Goal: Task Accomplishment & Management: Complete application form

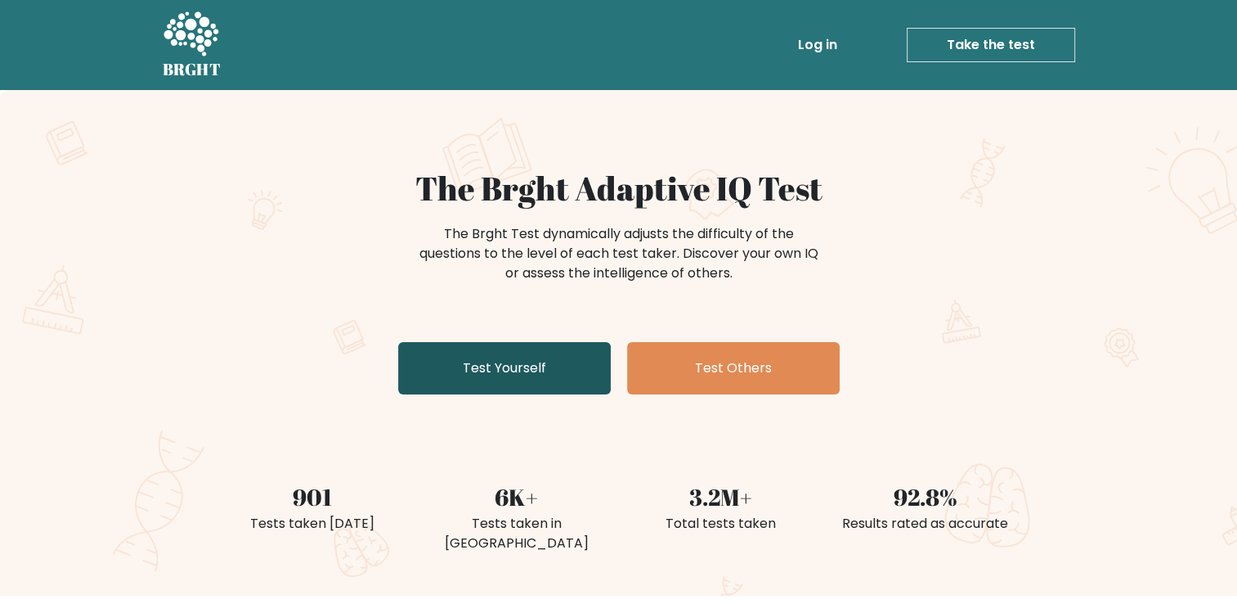
click at [447, 367] on link "Test Yourself" at bounding box center [504, 368] width 213 height 52
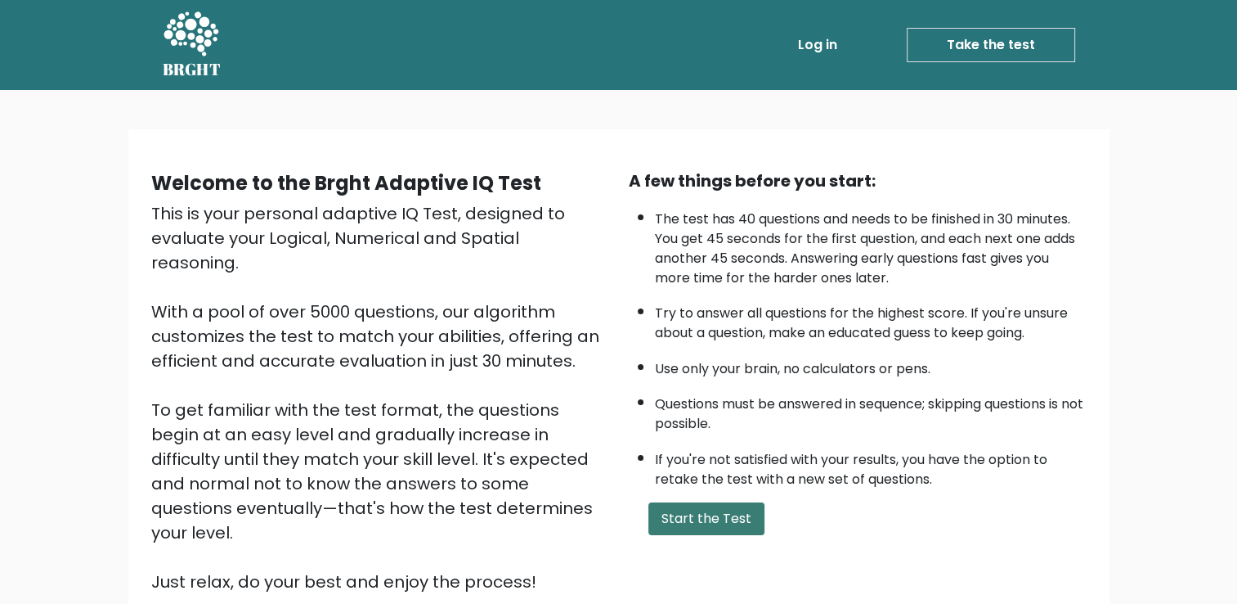
click at [676, 523] on button "Start the Test" at bounding box center [707, 518] width 116 height 33
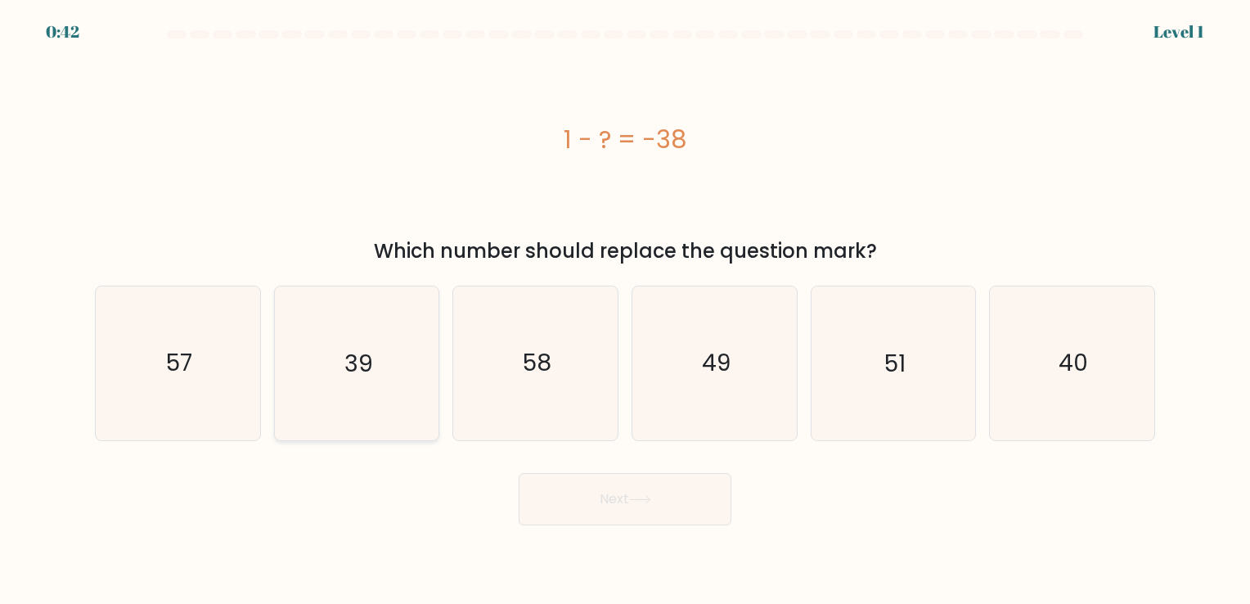
click at [357, 391] on icon "39" at bounding box center [356, 362] width 153 height 153
click at [625, 310] on input "b. 39" at bounding box center [625, 306] width 1 height 8
radio input "true"
click at [611, 510] on button "Next" at bounding box center [625, 499] width 213 height 52
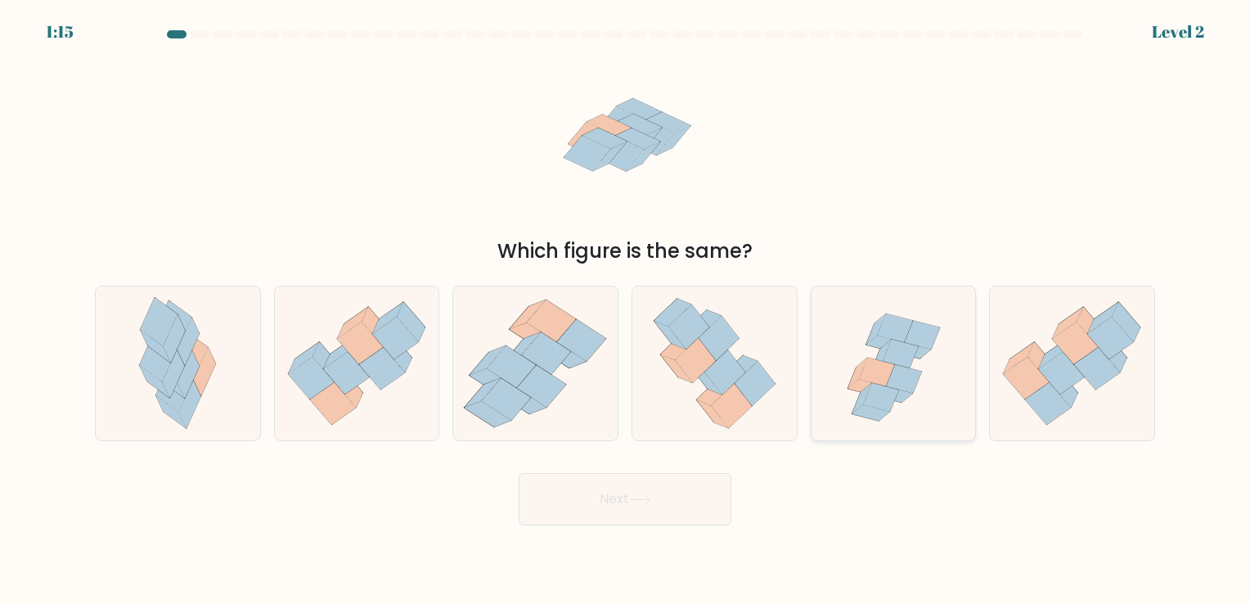
click at [903, 360] on icon at bounding box center [899, 353] width 35 height 29
click at [626, 310] on input "e." at bounding box center [625, 306] width 1 height 8
radio input "true"
click at [618, 501] on button "Next" at bounding box center [625, 499] width 213 height 52
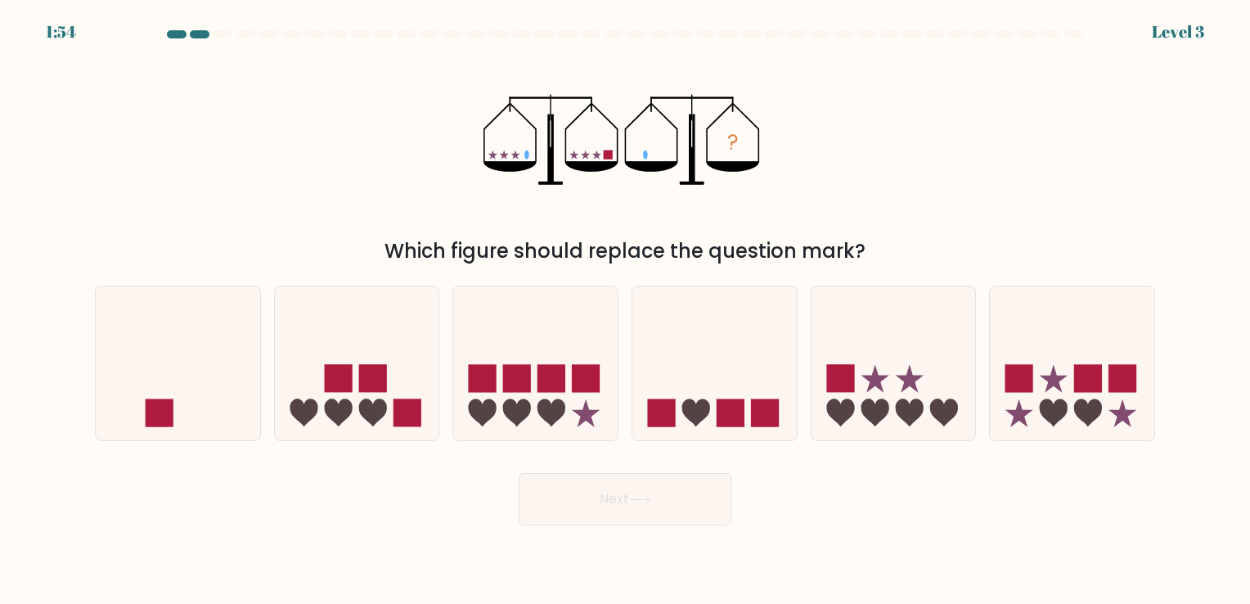
click at [183, 449] on form at bounding box center [625, 277] width 1250 height 495
click at [203, 406] on icon at bounding box center [178, 363] width 164 height 136
click at [625, 310] on input "a." at bounding box center [625, 306] width 1 height 8
radio input "true"
click at [653, 499] on button "Next" at bounding box center [625, 499] width 213 height 52
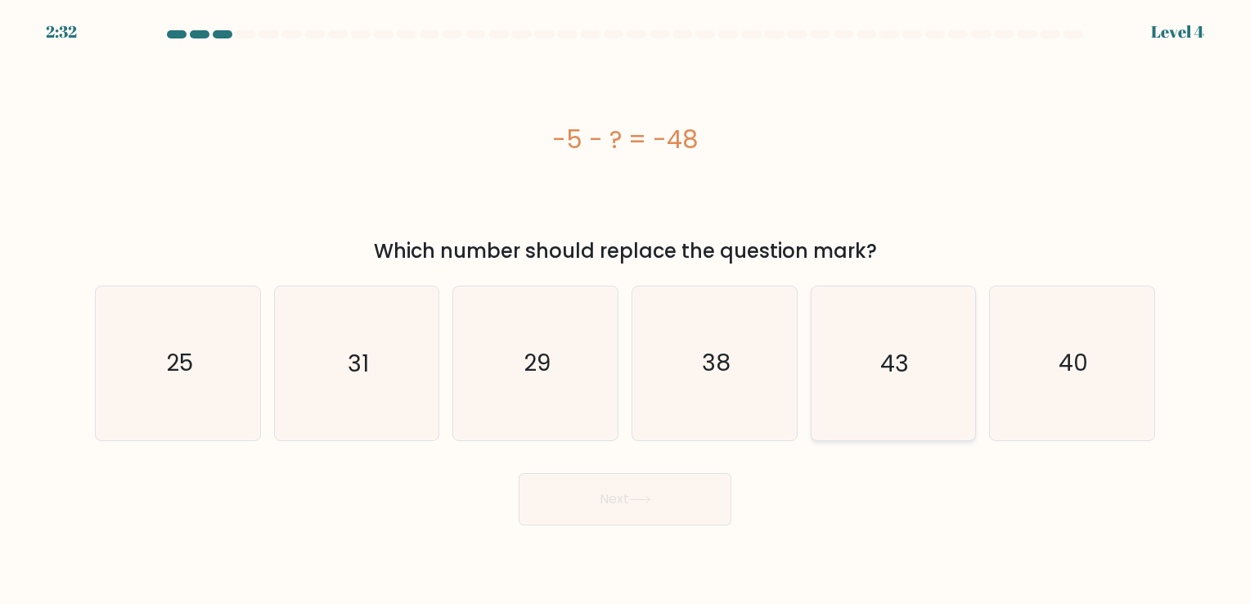
click at [953, 405] on icon "43" at bounding box center [892, 362] width 153 height 153
click at [626, 310] on input "e. 43" at bounding box center [625, 306] width 1 height 8
radio input "true"
click at [625, 495] on button "Next" at bounding box center [625, 499] width 213 height 52
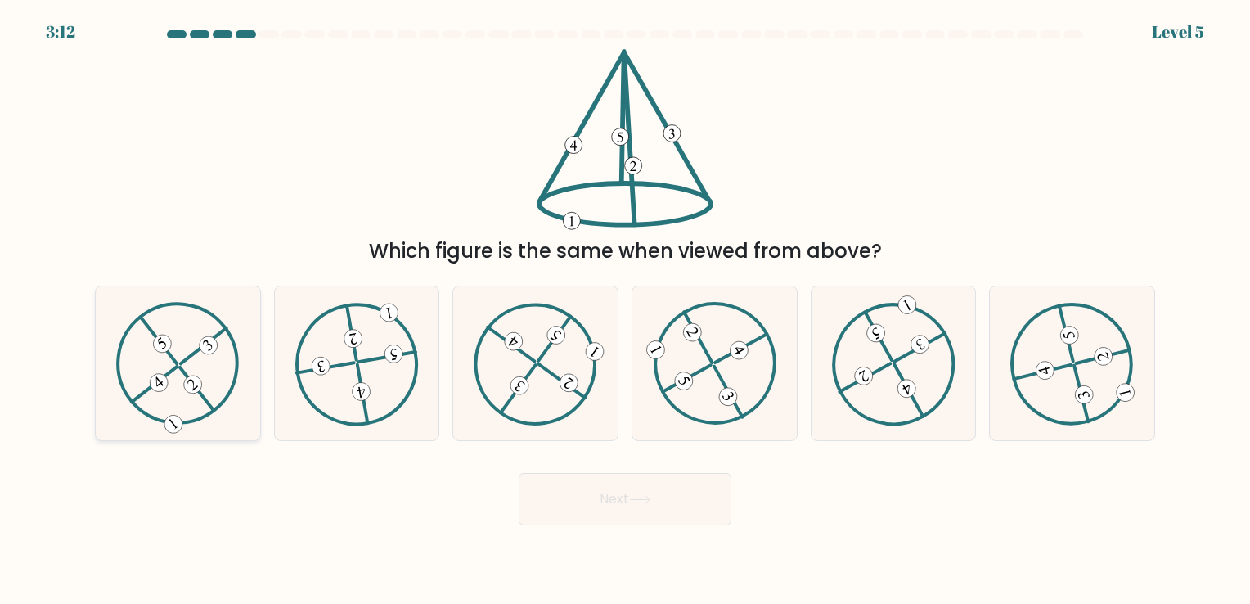
click at [186, 402] on icon at bounding box center [177, 363] width 123 height 123
click at [625, 310] on input "a." at bounding box center [625, 306] width 1 height 8
radio input "true"
click at [587, 498] on button "Next" at bounding box center [625, 499] width 213 height 52
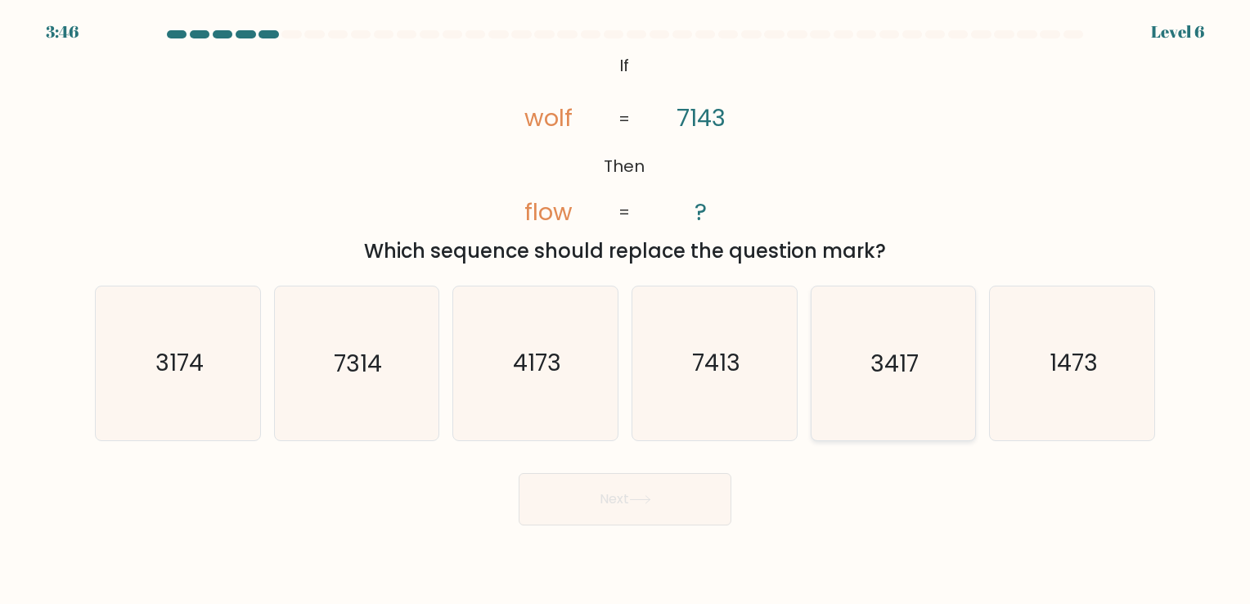
click at [946, 375] on icon "3417" at bounding box center [892, 362] width 153 height 153
click at [626, 310] on input "e. 3417" at bounding box center [625, 306] width 1 height 8
radio input "true"
click at [676, 483] on button "Next" at bounding box center [625, 499] width 213 height 52
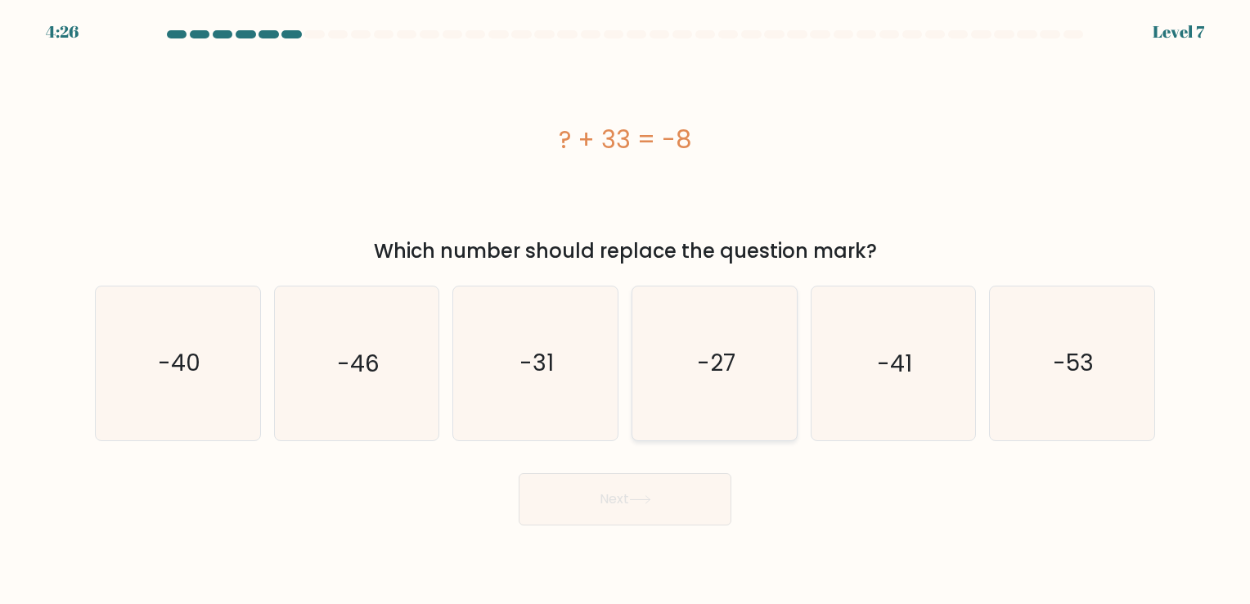
click at [734, 402] on icon "-27" at bounding box center [714, 362] width 153 height 153
click at [626, 310] on input "d. -27" at bounding box center [625, 306] width 1 height 8
radio input "true"
click at [945, 418] on icon "-41" at bounding box center [892, 362] width 153 height 153
click at [626, 310] on input "e. -41" at bounding box center [625, 306] width 1 height 8
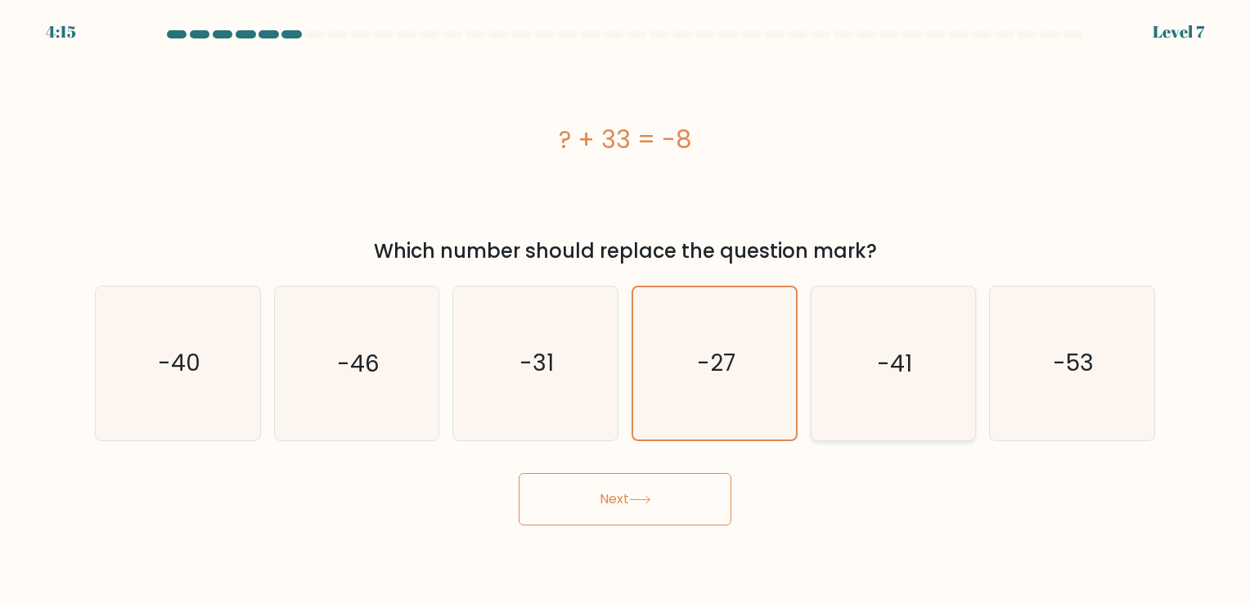
radio input "true"
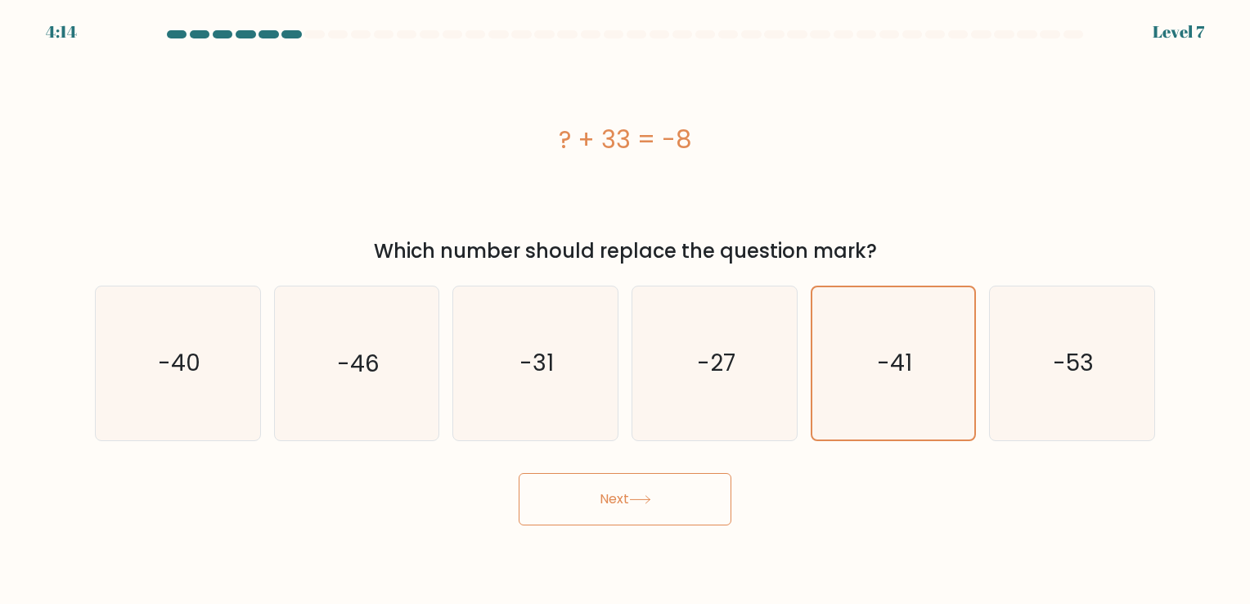
click at [584, 505] on button "Next" at bounding box center [625, 499] width 213 height 52
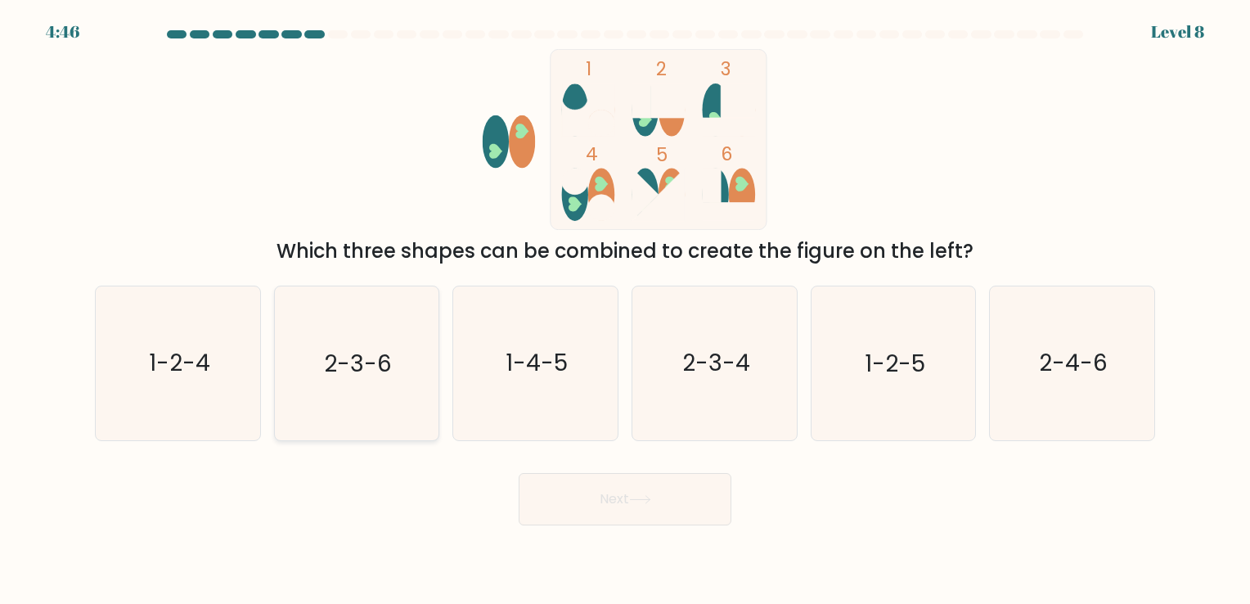
click at [310, 381] on icon "2-3-6" at bounding box center [356, 362] width 153 height 153
click at [625, 310] on input "b. 2-3-6" at bounding box center [625, 306] width 1 height 8
radio input "true"
click at [633, 514] on button "Next" at bounding box center [625, 499] width 213 height 52
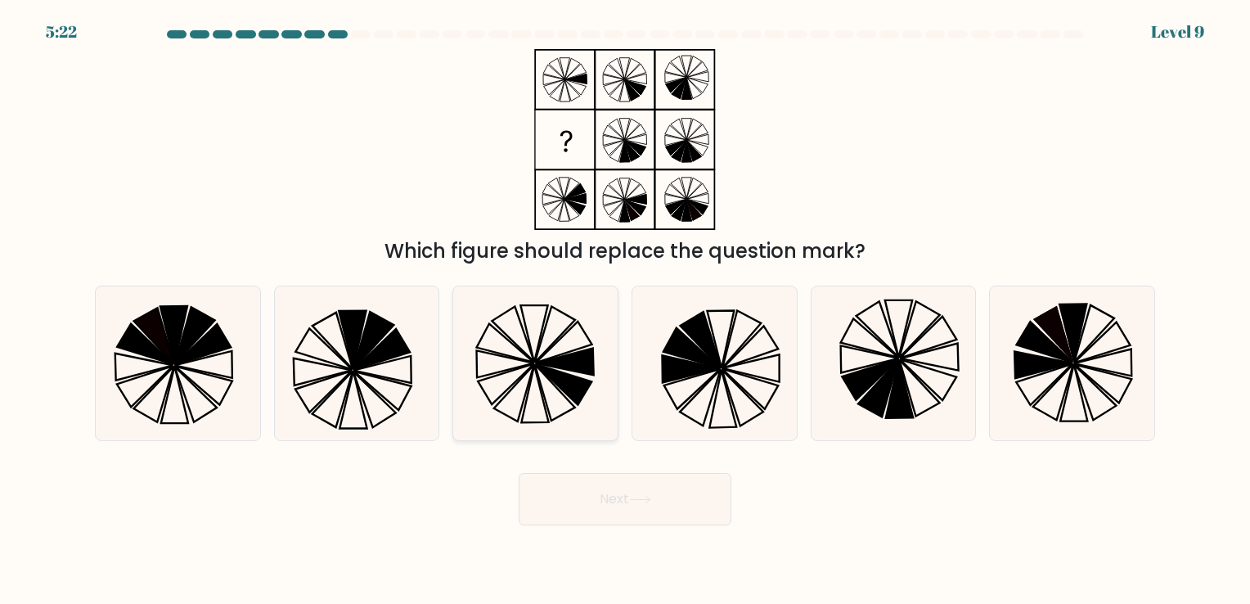
click at [523, 393] on icon at bounding box center [535, 362] width 153 height 153
click at [625, 310] on input "c." at bounding box center [625, 306] width 1 height 8
radio input "true"
click at [594, 503] on button "Next" at bounding box center [625, 499] width 213 height 52
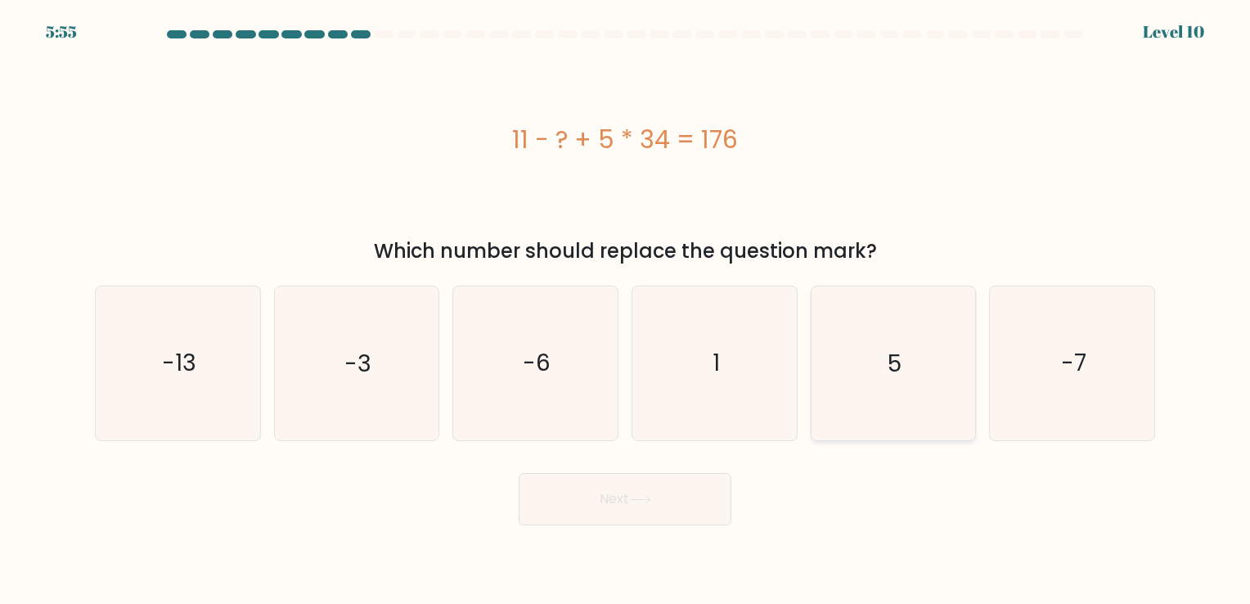
click at [923, 385] on icon "5" at bounding box center [892, 362] width 153 height 153
click at [626, 310] on input "e. 5" at bounding box center [625, 306] width 1 height 8
radio input "true"
click at [595, 500] on button "Next" at bounding box center [625, 499] width 213 height 52
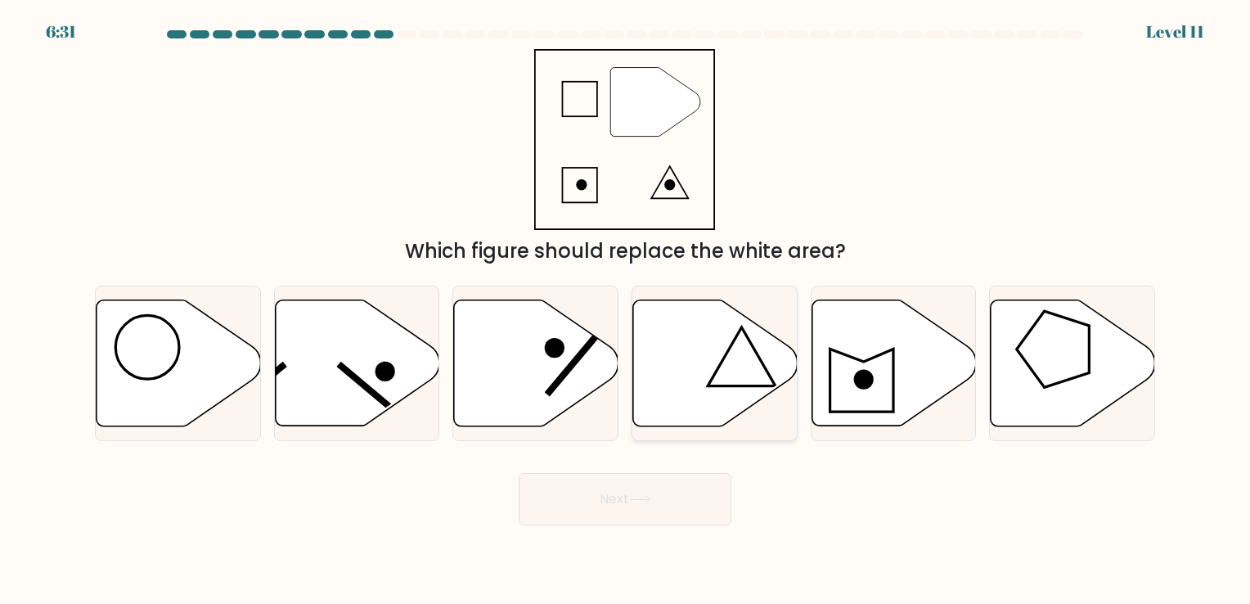
click at [735, 386] on icon at bounding box center [741, 356] width 68 height 59
click at [626, 310] on input "d." at bounding box center [625, 306] width 1 height 8
radio input "true"
click at [671, 494] on button "Next" at bounding box center [625, 499] width 213 height 52
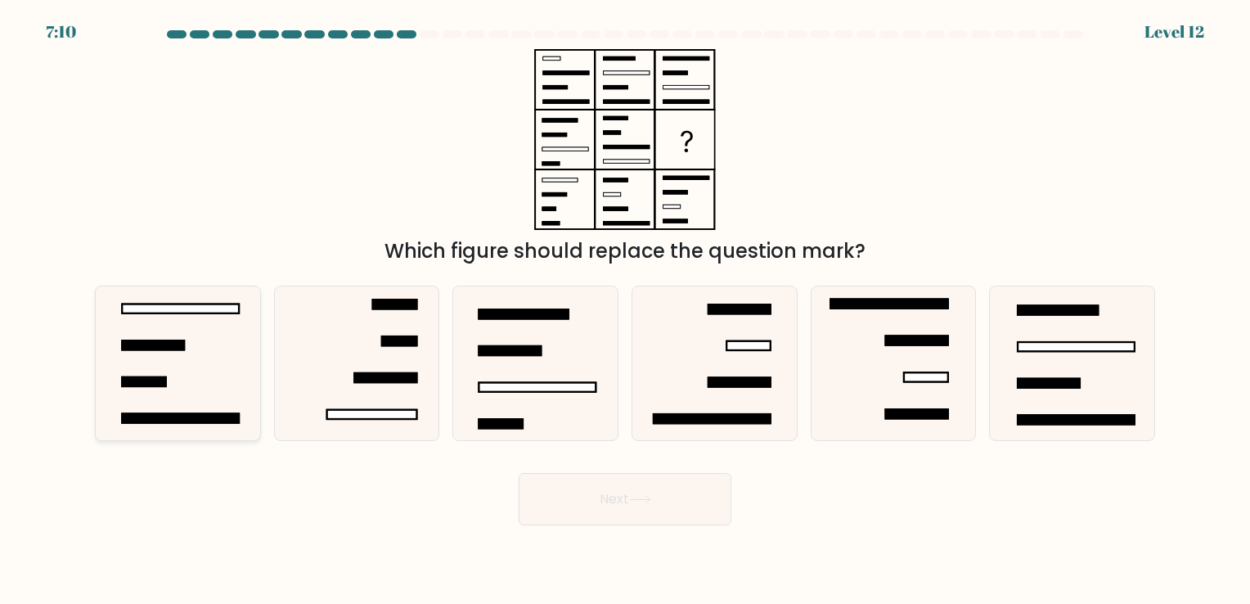
click at [185, 386] on icon at bounding box center [177, 362] width 153 height 153
click at [625, 310] on input "a." at bounding box center [625, 306] width 1 height 8
radio input "true"
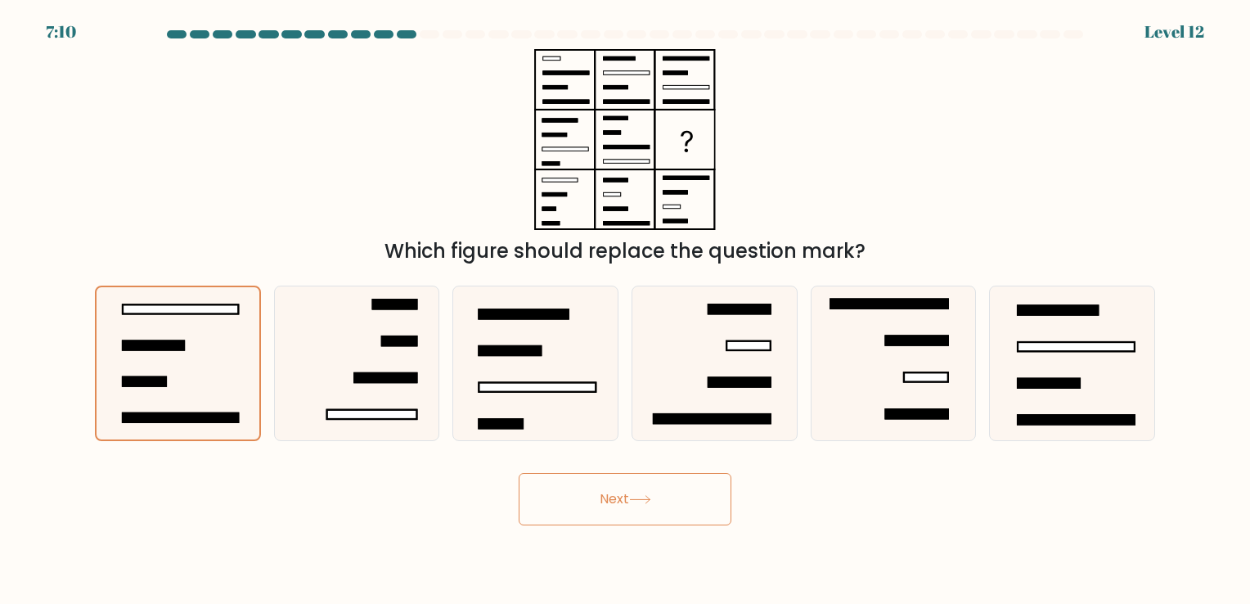
click at [581, 493] on button "Next" at bounding box center [625, 499] width 213 height 52
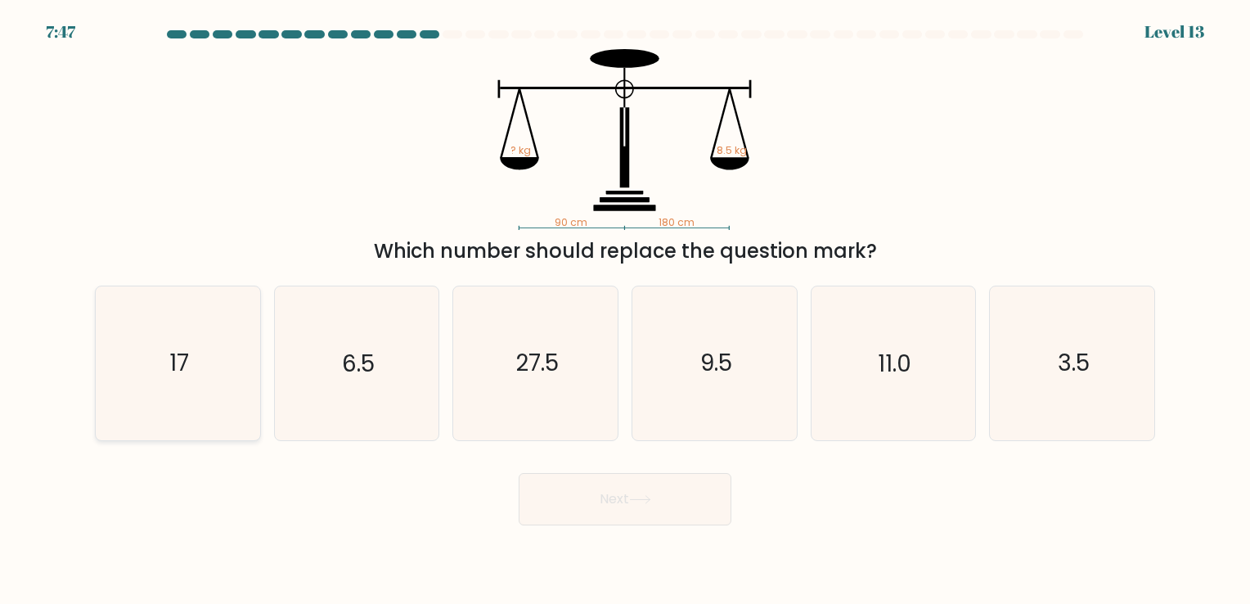
click at [191, 365] on icon "17" at bounding box center [177, 362] width 153 height 153
click at [625, 310] on input "a. 17" at bounding box center [625, 306] width 1 height 8
radio input "true"
click at [624, 493] on button "Next" at bounding box center [625, 499] width 213 height 52
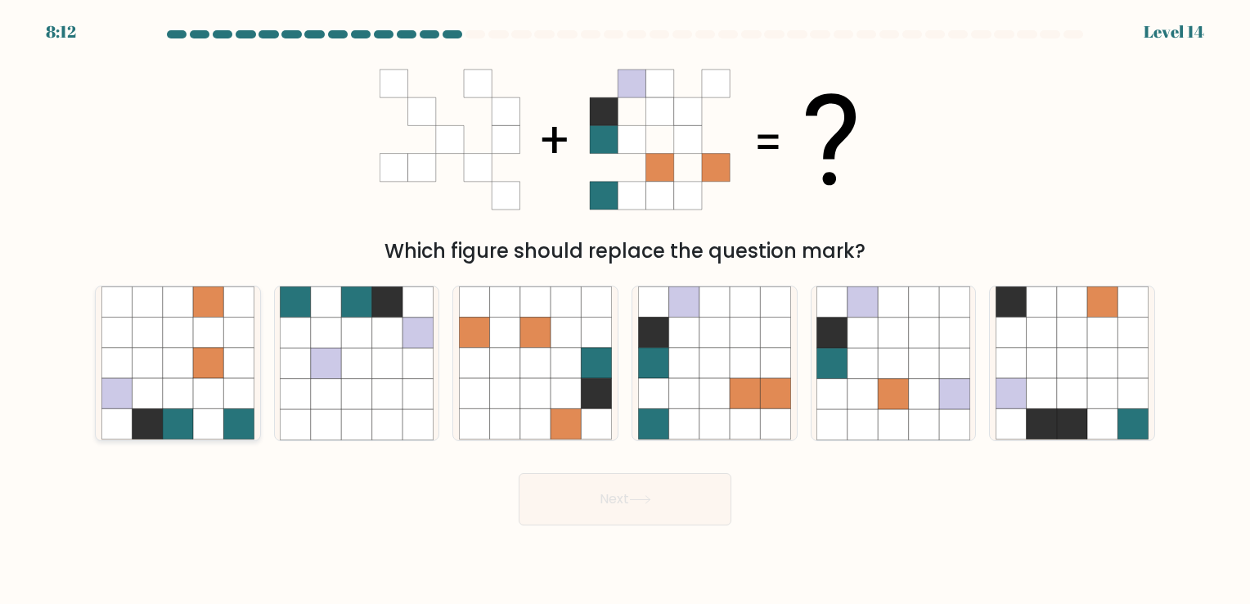
click at [206, 387] on icon at bounding box center [208, 394] width 30 height 30
click at [625, 310] on input "a." at bounding box center [625, 306] width 1 height 8
radio input "true"
click at [601, 516] on button "Next" at bounding box center [625, 499] width 213 height 52
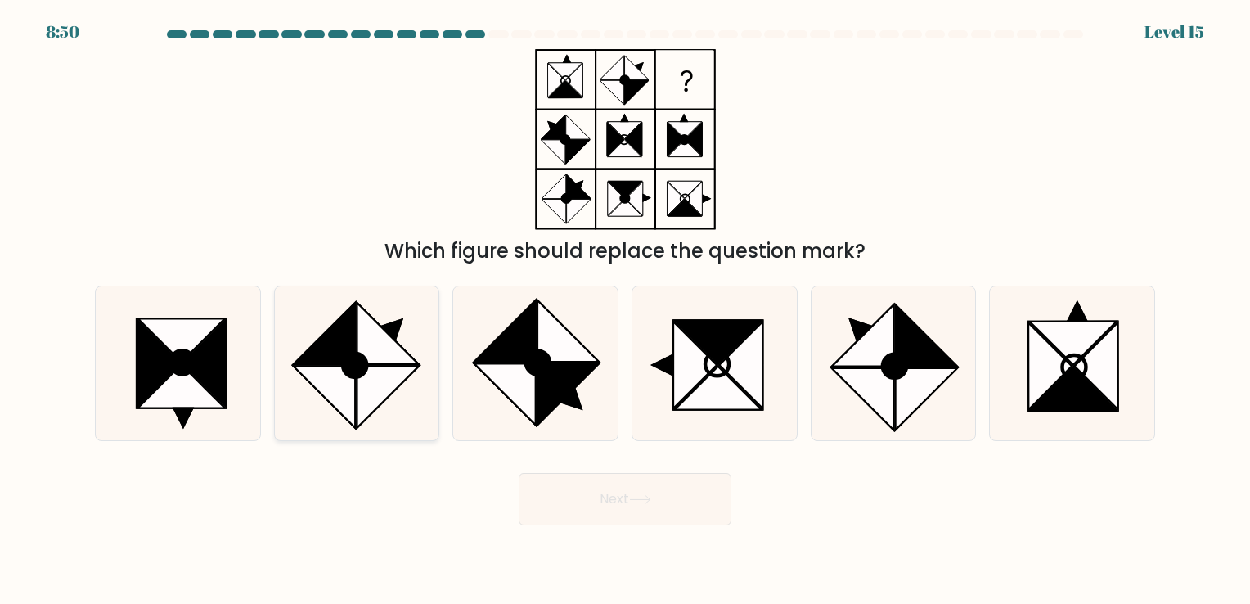
click at [353, 411] on icon at bounding box center [324, 396] width 61 height 61
click at [625, 310] on input "b." at bounding box center [625, 306] width 1 height 8
radio input "true"
click at [644, 490] on button "Next" at bounding box center [625, 499] width 213 height 52
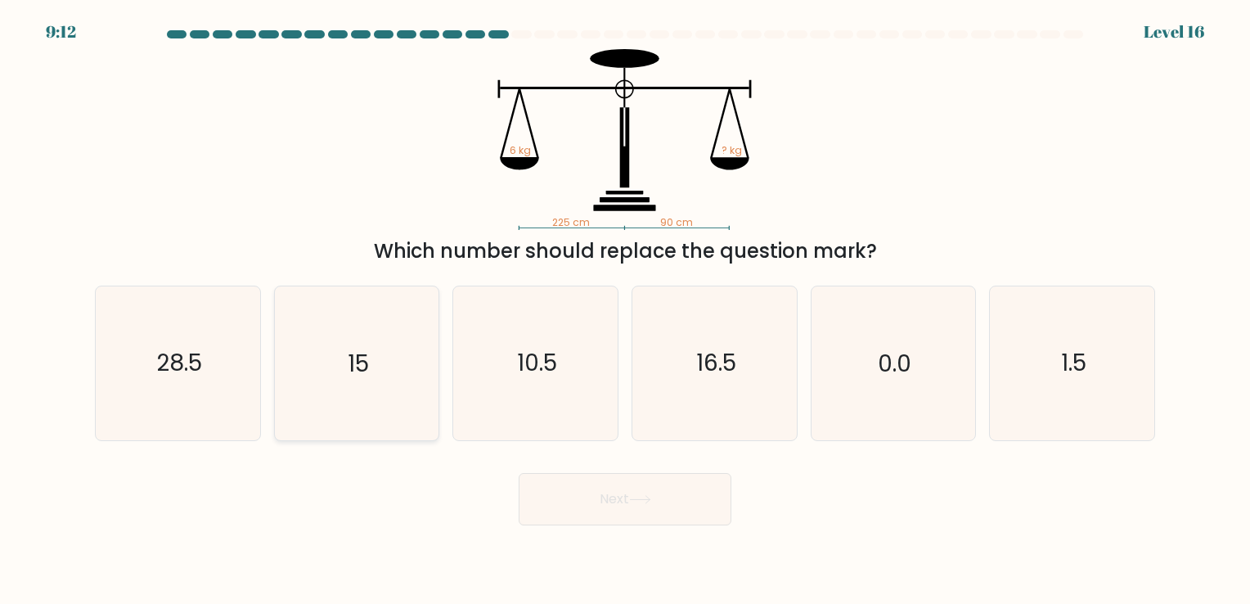
click at [318, 329] on icon "15" at bounding box center [356, 362] width 153 height 153
click at [625, 310] on input "b. 15" at bounding box center [625, 306] width 1 height 8
radio input "true"
click at [591, 507] on button "Next" at bounding box center [625, 499] width 213 height 52
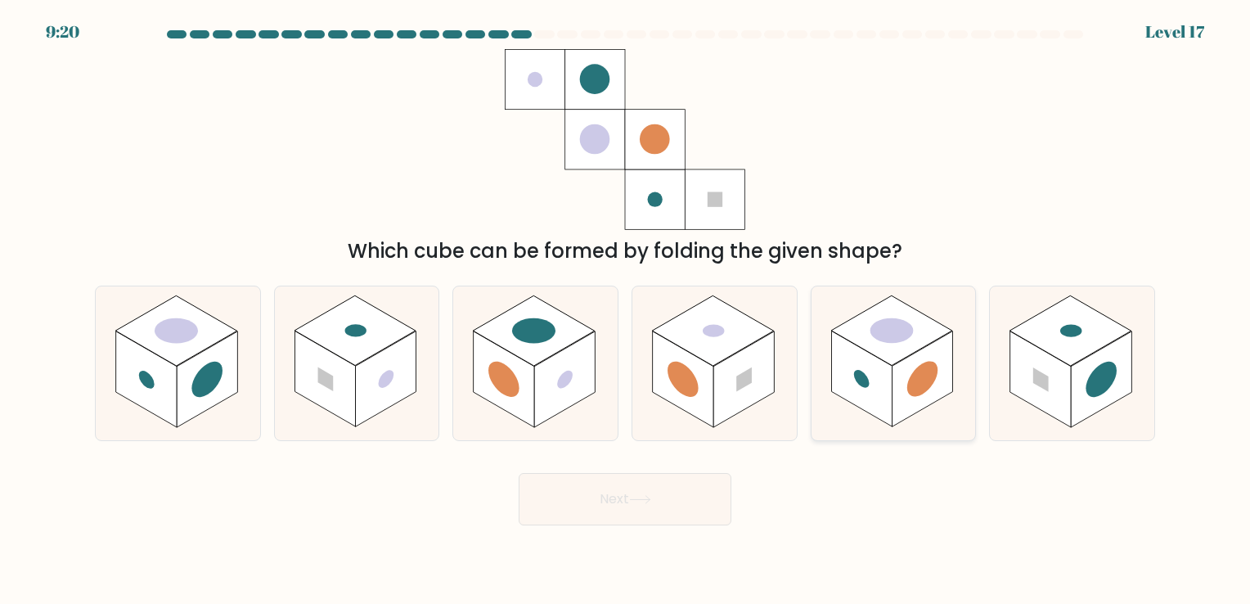
click at [950, 365] on rect at bounding box center [921, 379] width 61 height 96
click at [626, 310] on input "e." at bounding box center [625, 306] width 1 height 8
radio input "true"
click at [556, 486] on button "Next" at bounding box center [625, 499] width 213 height 52
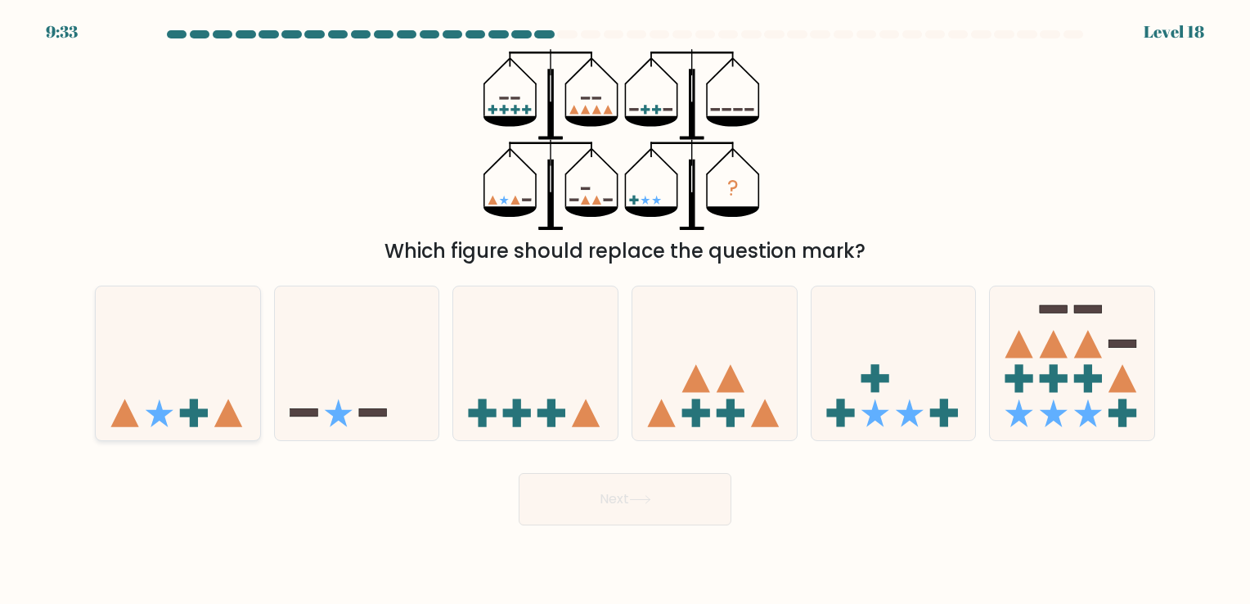
click at [200, 414] on rect at bounding box center [194, 413] width 28 height 8
click at [625, 310] on input "a." at bounding box center [625, 306] width 1 height 8
radio input "true"
click at [546, 515] on button "Next" at bounding box center [625, 499] width 213 height 52
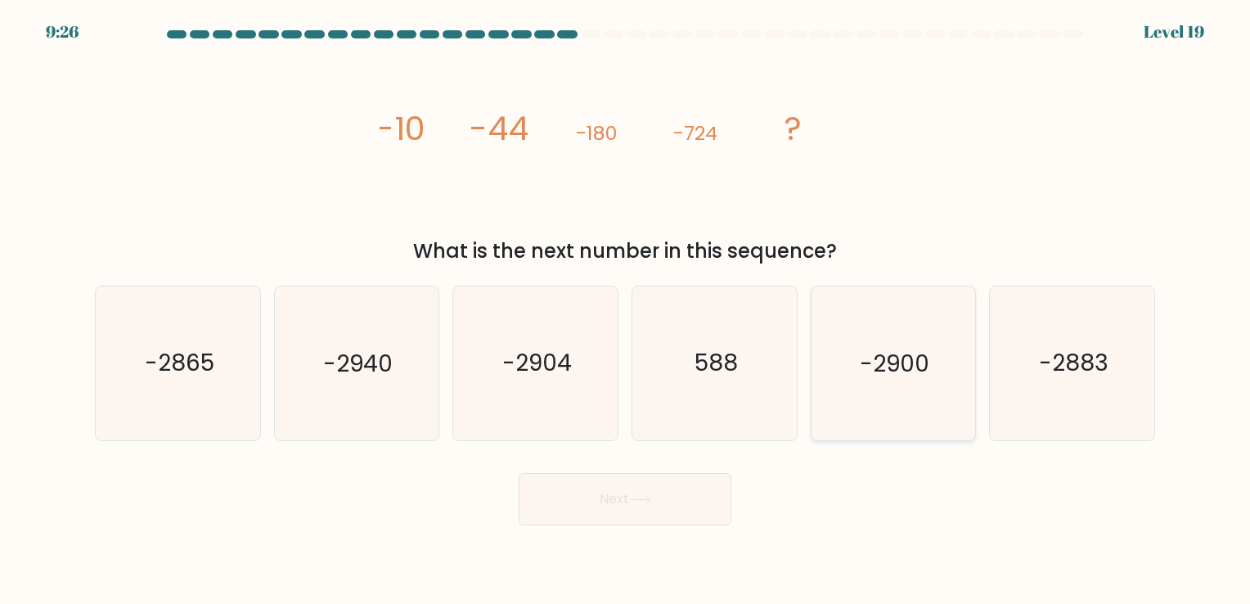
click at [913, 382] on icon "-2900" at bounding box center [892, 362] width 153 height 153
click at [626, 310] on input "e. -2900" at bounding box center [625, 306] width 1 height 8
radio input "true"
click at [584, 495] on button "Next" at bounding box center [625, 499] width 213 height 52
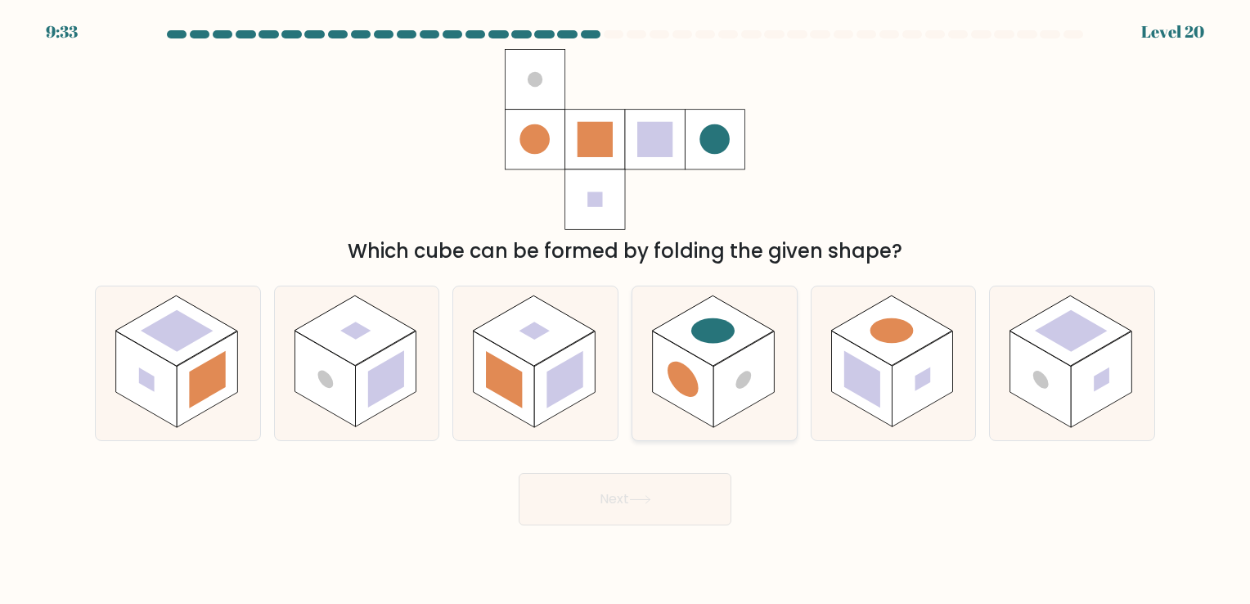
click at [725, 355] on rect at bounding box center [712, 331] width 121 height 70
click at [626, 310] on input "d." at bounding box center [625, 306] width 1 height 8
radio input "true"
click at [644, 483] on button "Next" at bounding box center [625, 499] width 213 height 52
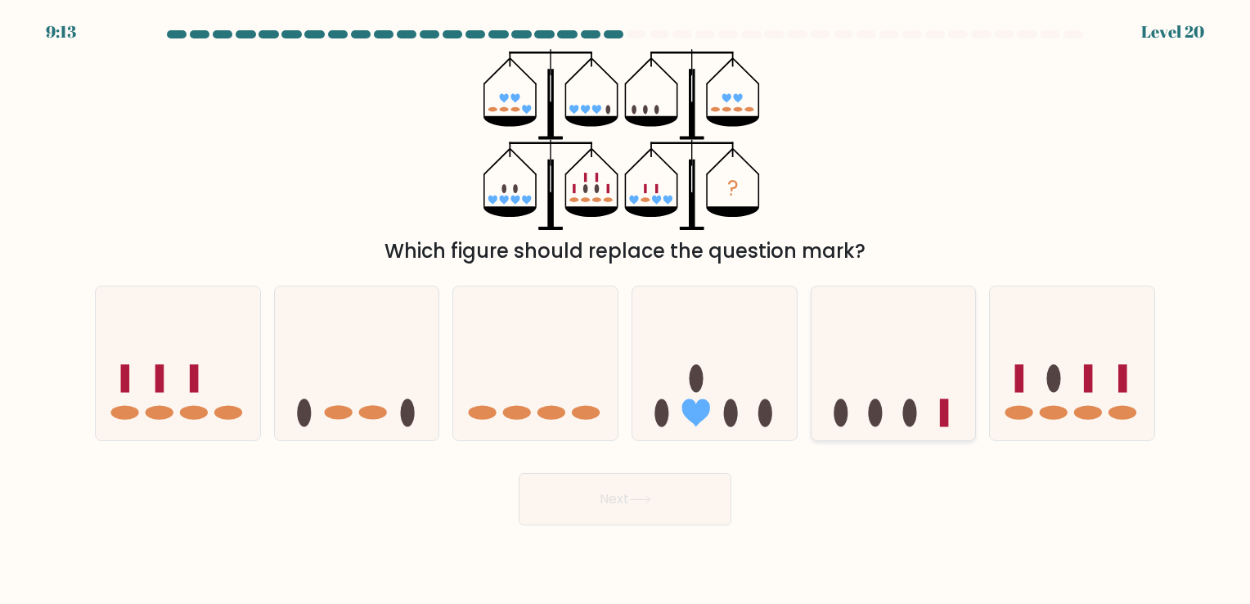
click at [864, 416] on icon at bounding box center [893, 363] width 164 height 136
click at [626, 310] on input "e." at bounding box center [625, 306] width 1 height 8
radio input "true"
click at [638, 522] on button "Next" at bounding box center [625, 499] width 213 height 52
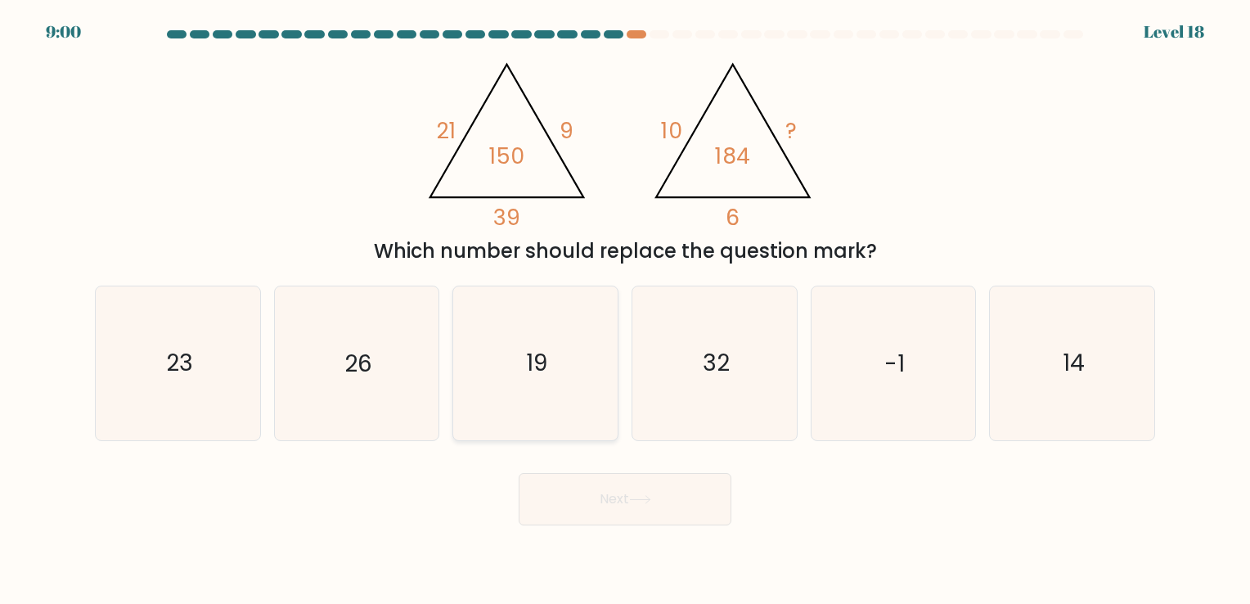
click at [558, 397] on icon "19" at bounding box center [535, 362] width 153 height 153
click at [625, 310] on input "c. 19" at bounding box center [625, 306] width 1 height 8
radio input "true"
click at [592, 502] on button "Next" at bounding box center [625, 499] width 213 height 52
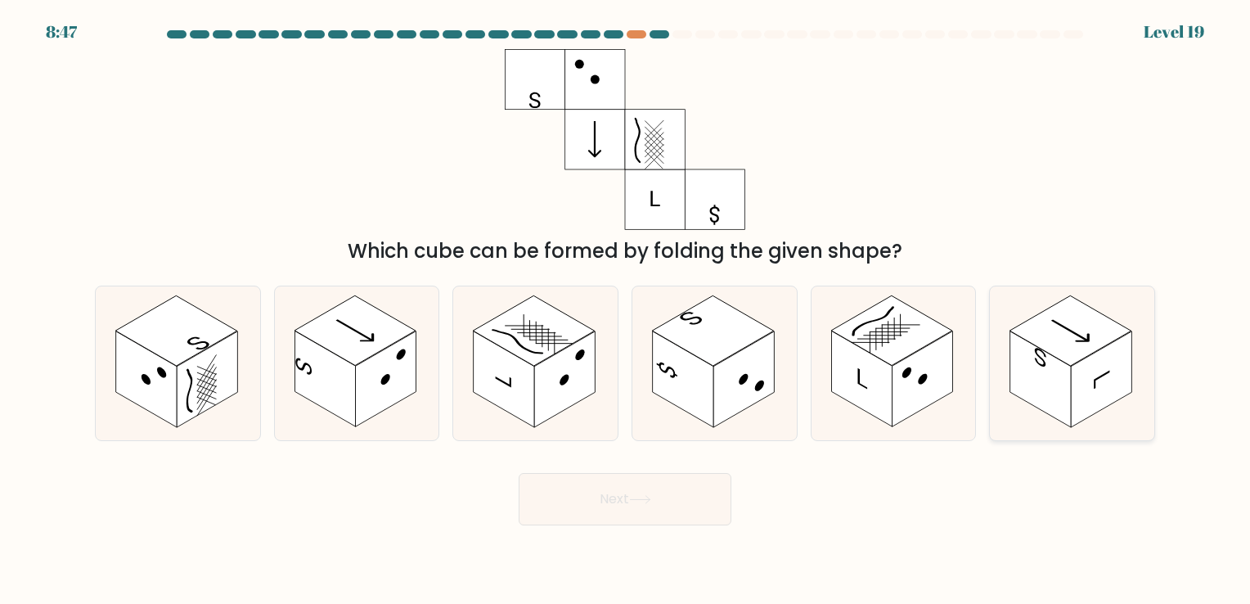
click at [1146, 348] on icon at bounding box center [1072, 362] width 164 height 153
click at [626, 310] on input "f." at bounding box center [625, 306] width 1 height 8
radio input "true"
click at [586, 491] on button "Next" at bounding box center [625, 499] width 213 height 52
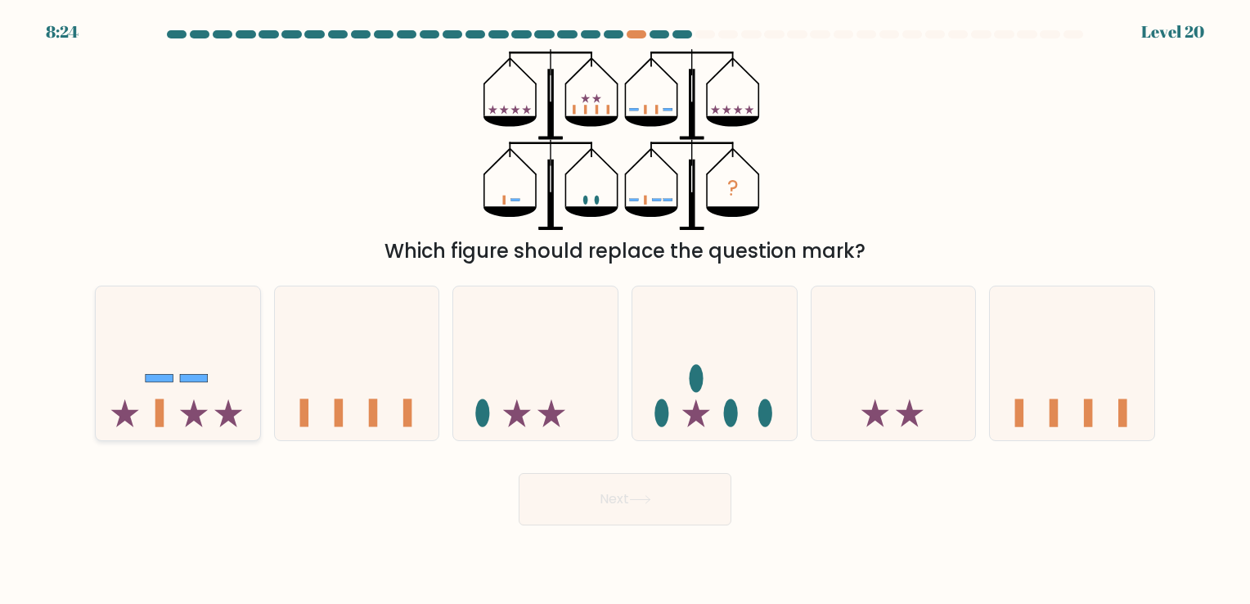
click at [174, 408] on icon at bounding box center [178, 363] width 164 height 136
click at [625, 310] on input "a." at bounding box center [625, 306] width 1 height 8
radio input "true"
click at [664, 438] on div at bounding box center [714, 362] width 166 height 155
click at [626, 310] on input "d." at bounding box center [625, 306] width 1 height 8
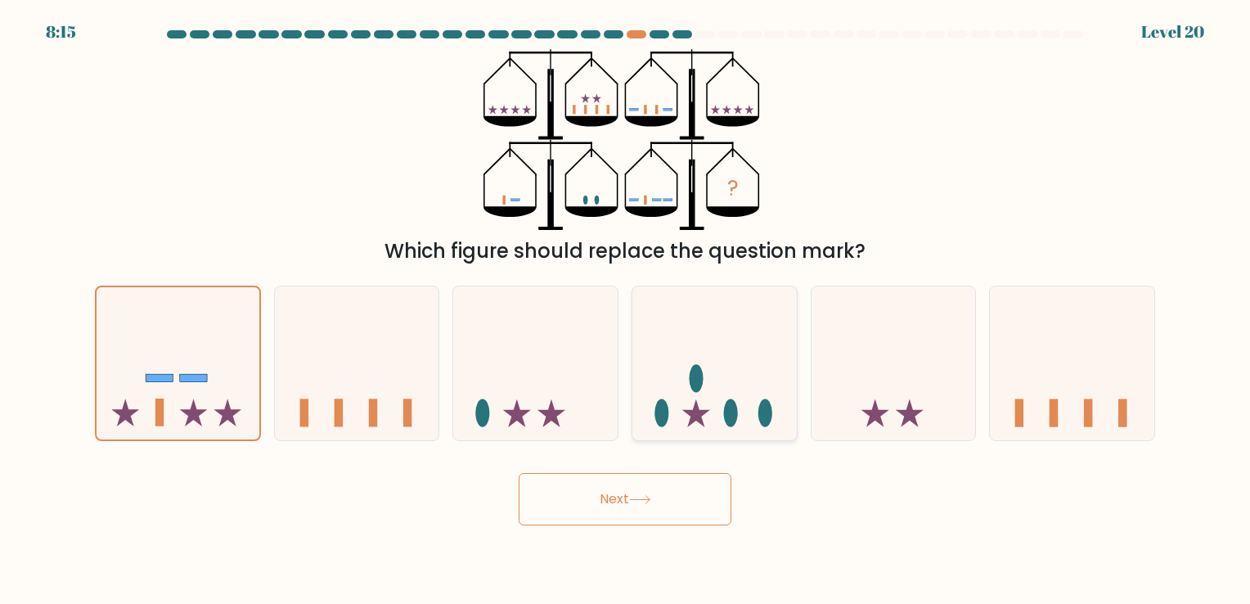
radio input "true"
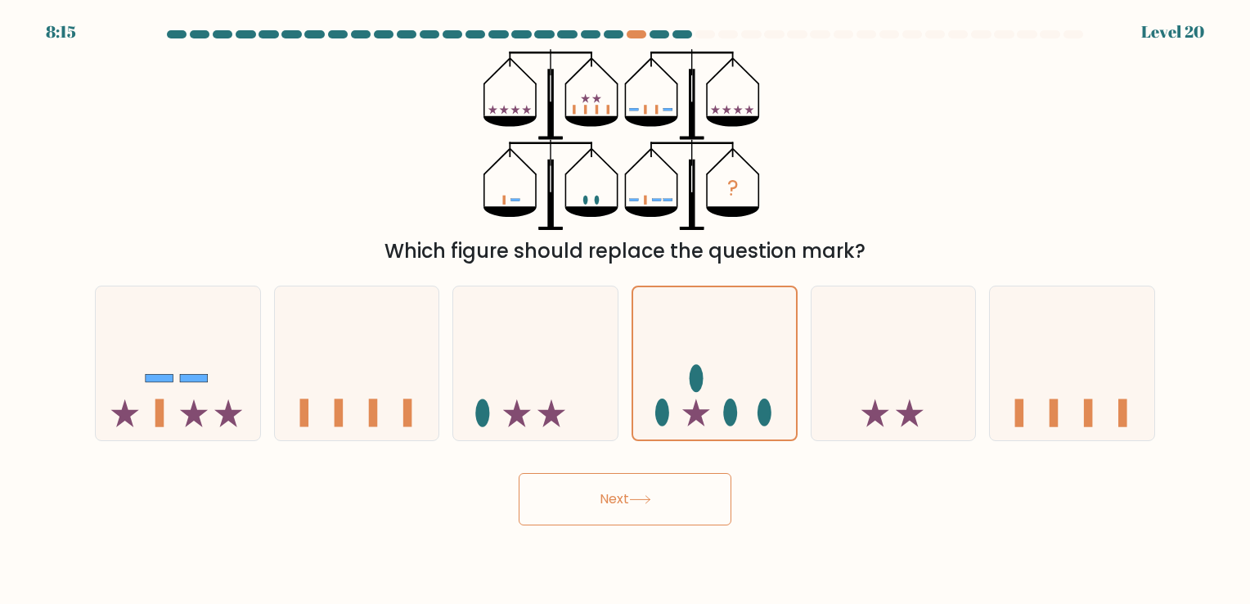
click at [604, 500] on button "Next" at bounding box center [625, 499] width 213 height 52
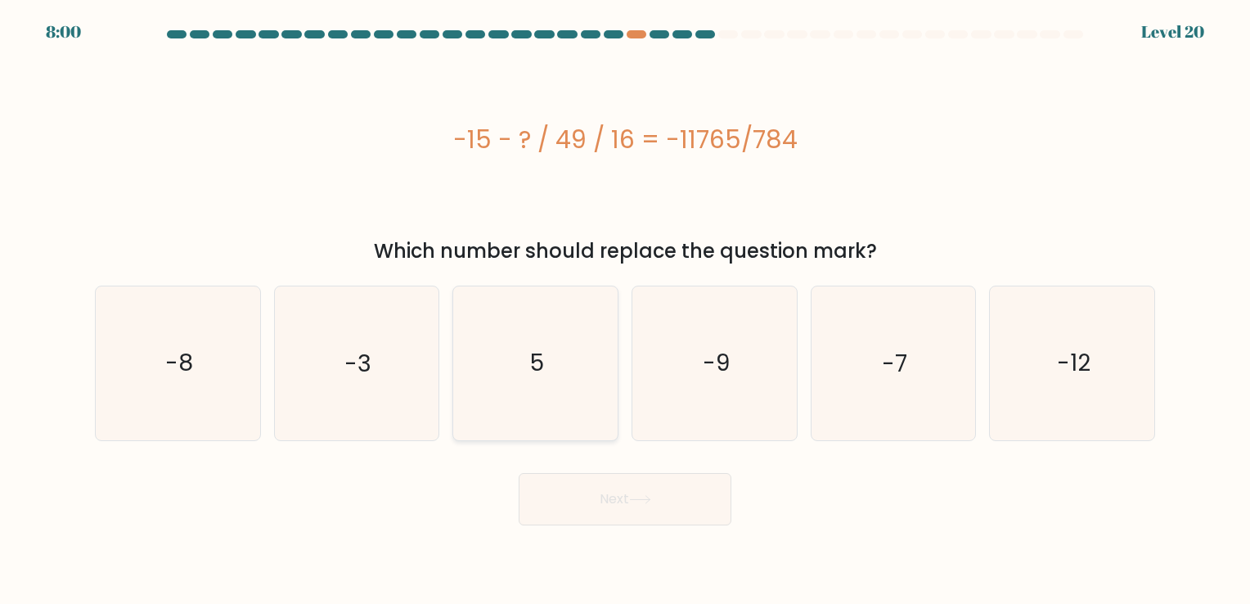
click at [560, 371] on icon "5" at bounding box center [535, 362] width 153 height 153
click at [625, 310] on input "c. 5" at bounding box center [625, 306] width 1 height 8
radio input "true"
click at [551, 508] on button "Next" at bounding box center [625, 499] width 213 height 52
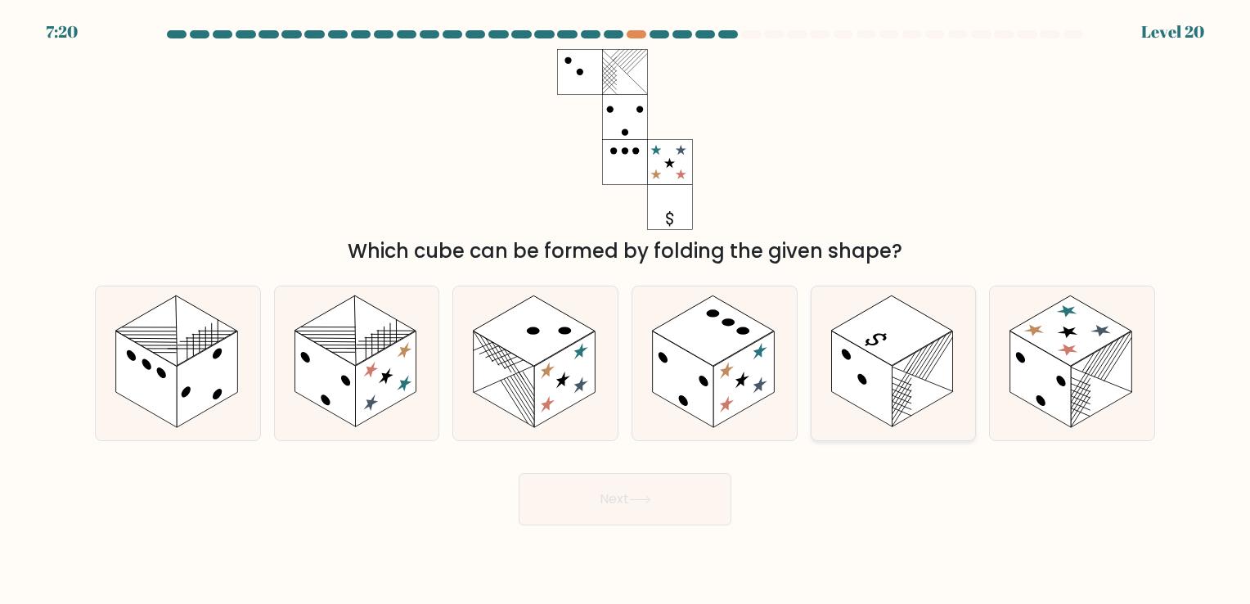
drag, startPoint x: 877, startPoint y: 346, endPoint x: 864, endPoint y: 358, distance: 17.9
click at [878, 345] on rect at bounding box center [891, 331] width 121 height 70
click at [626, 310] on input "e." at bounding box center [625, 306] width 1 height 8
radio input "true"
click at [577, 499] on button "Next" at bounding box center [625, 499] width 213 height 52
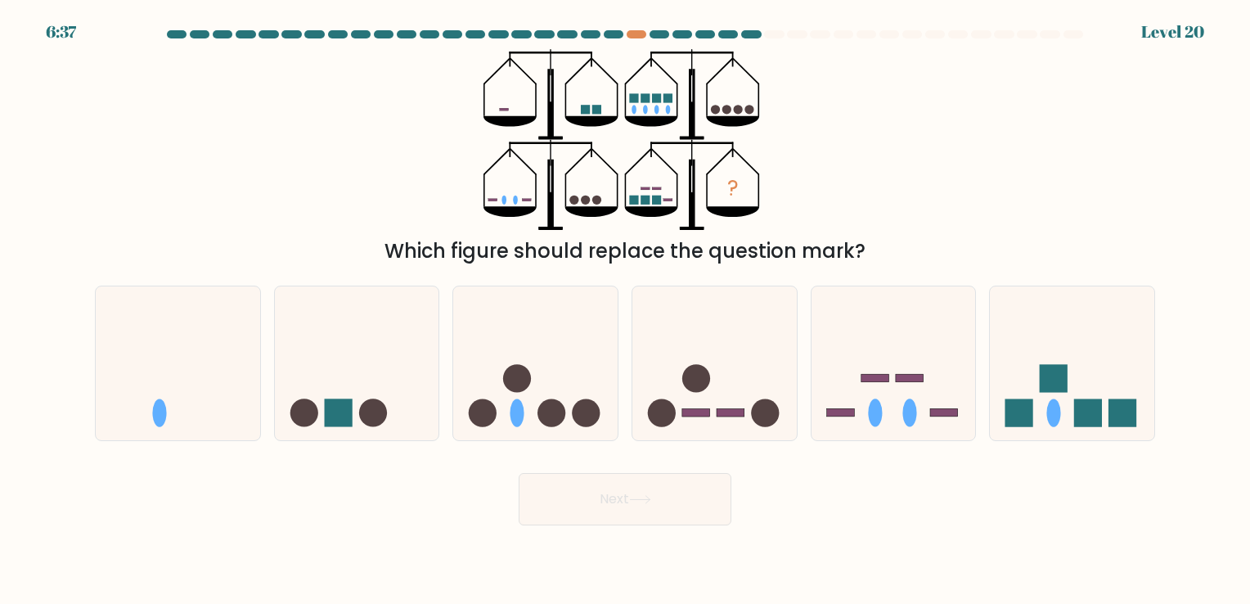
click at [445, 328] on div "b." at bounding box center [356, 362] width 179 height 155
click at [481, 346] on icon at bounding box center [535, 363] width 164 height 136
click at [625, 310] on input "c." at bounding box center [625, 306] width 1 height 8
radio input "true"
click at [561, 495] on button "Next" at bounding box center [625, 499] width 213 height 52
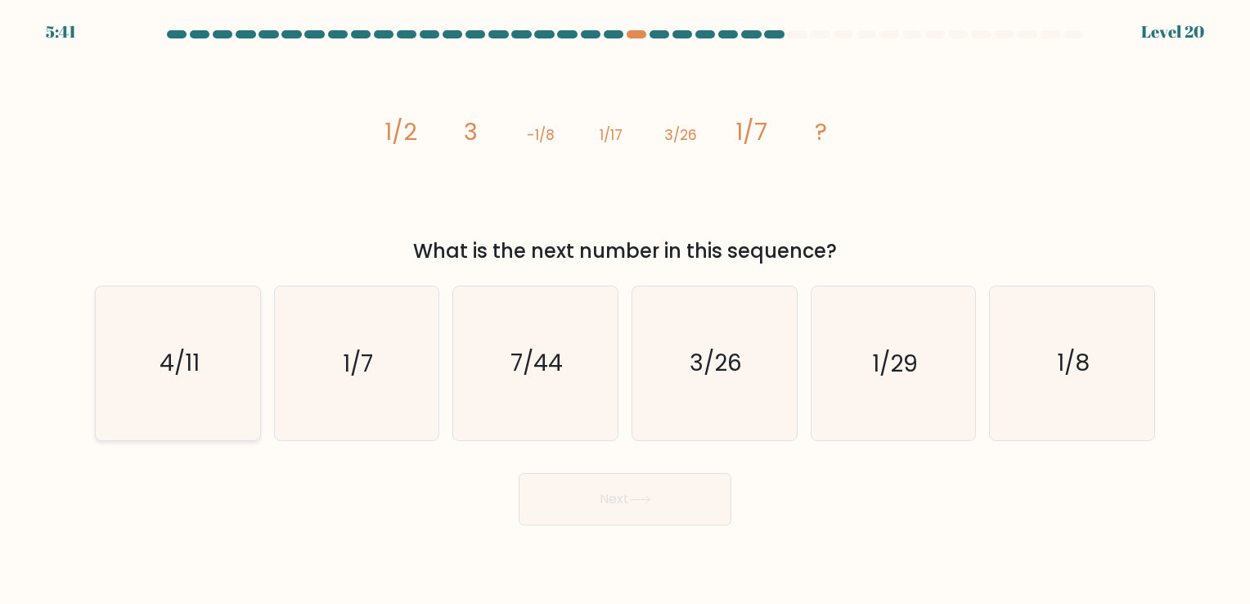
click at [172, 346] on icon "4/11" at bounding box center [177, 362] width 153 height 153
click at [625, 310] on input "a. 4/11" at bounding box center [625, 306] width 1 height 8
radio input "true"
click at [582, 487] on button "Next" at bounding box center [625, 499] width 213 height 52
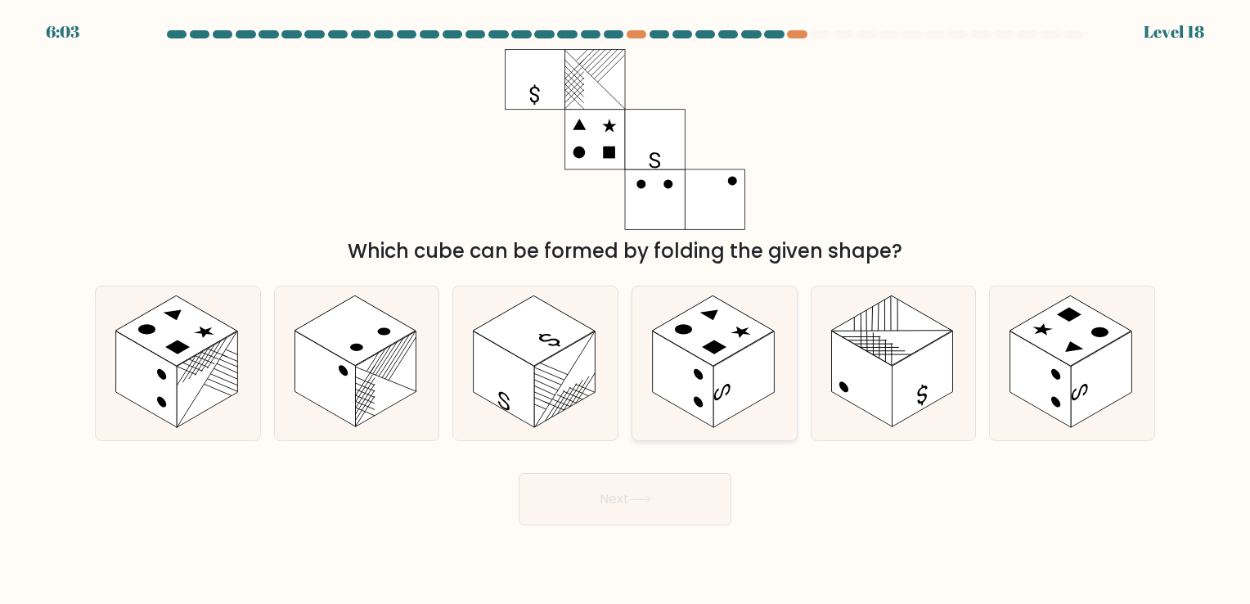
click at [734, 417] on icon at bounding box center [714, 362] width 164 height 153
click at [626, 310] on input "d." at bounding box center [625, 306] width 1 height 8
radio input "true"
click at [633, 493] on button "Next" at bounding box center [625, 499] width 213 height 52
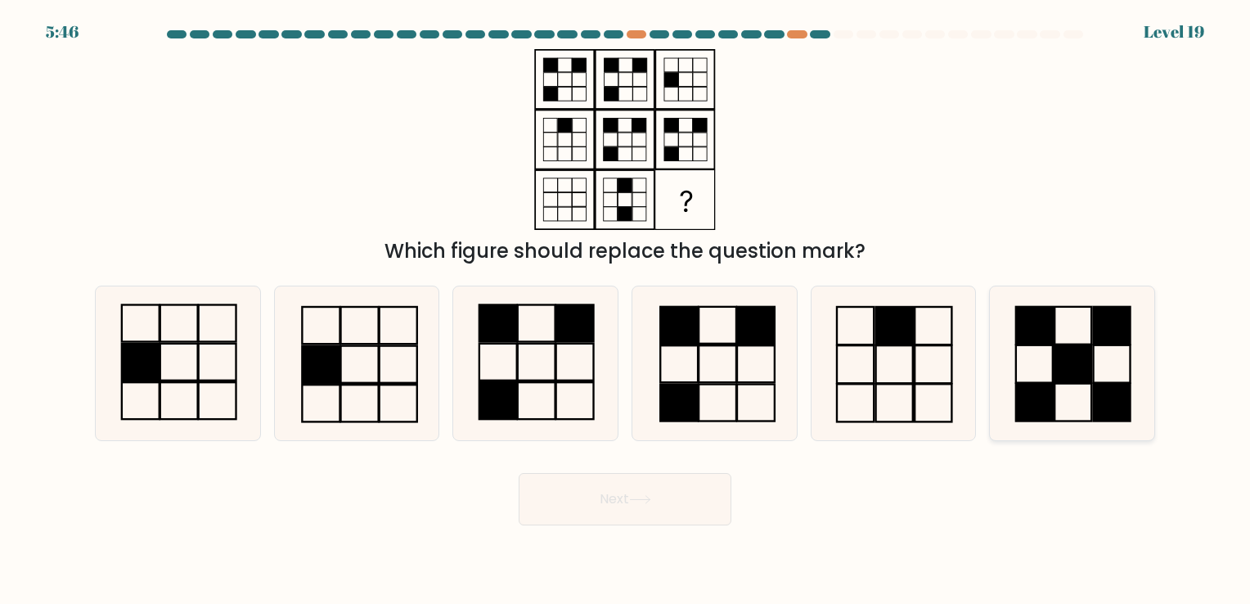
click at [1074, 368] on rect at bounding box center [1072, 364] width 37 height 38
click at [626, 310] on input "f." at bounding box center [625, 306] width 1 height 8
radio input "true"
click at [620, 476] on button "Next" at bounding box center [625, 499] width 213 height 52
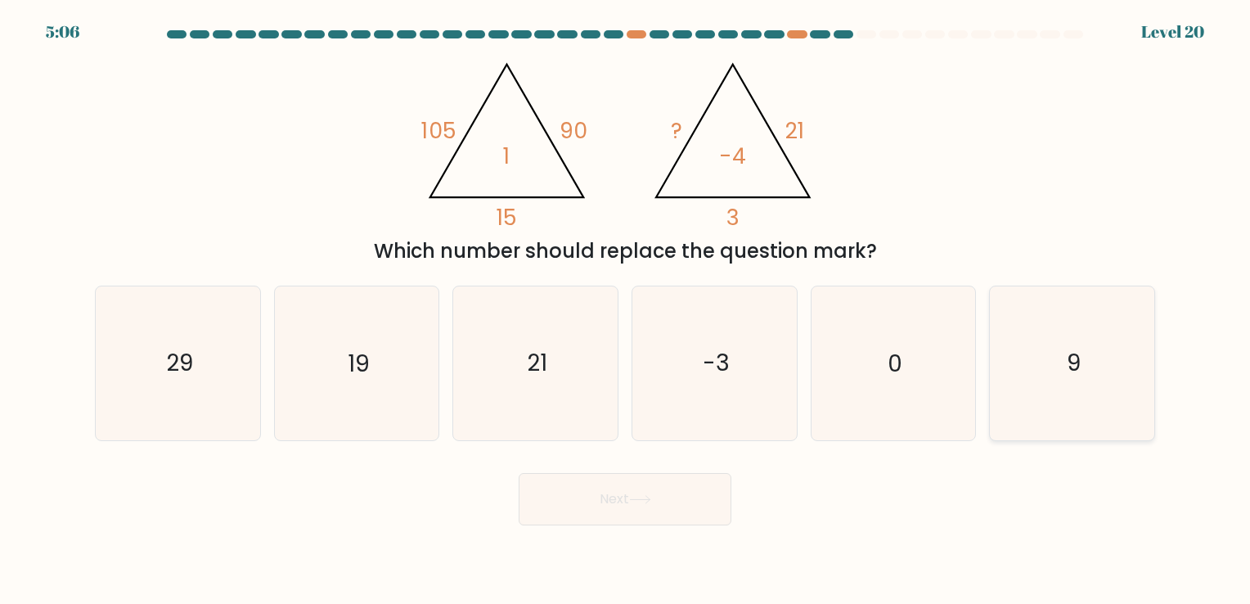
click at [1080, 379] on icon "9" at bounding box center [1071, 362] width 153 height 153
click at [626, 310] on input "f. 9" at bounding box center [625, 306] width 1 height 8
radio input "true"
click at [537, 496] on button "Next" at bounding box center [625, 499] width 213 height 52
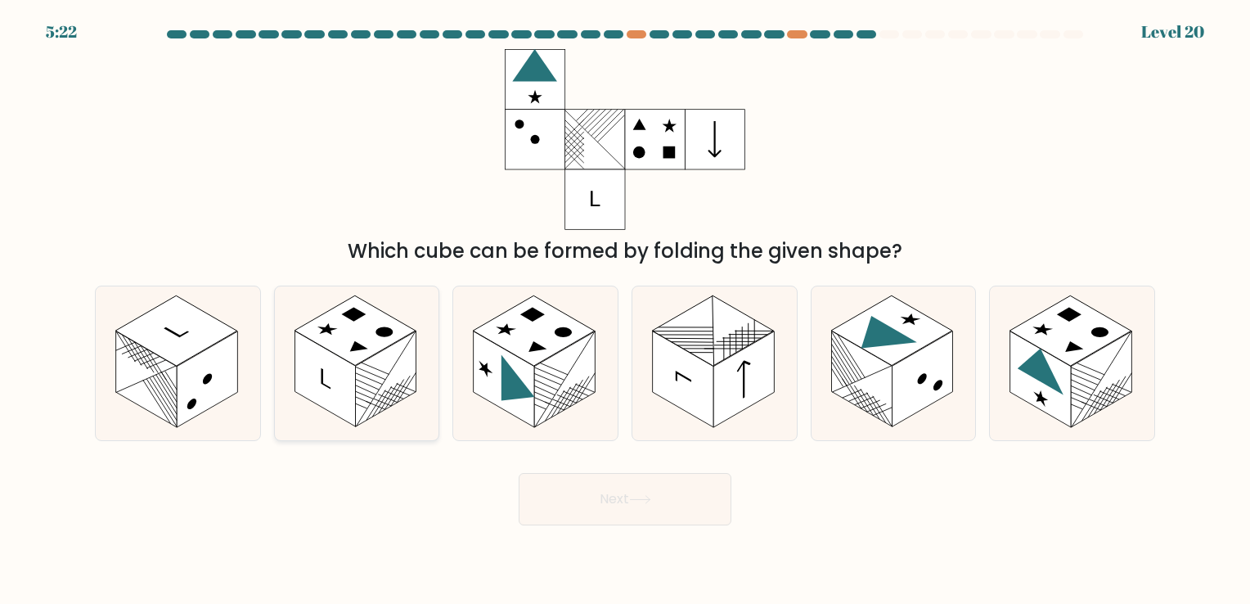
click at [399, 424] on icon at bounding box center [357, 362] width 164 height 153
click at [625, 310] on input "b." at bounding box center [625, 306] width 1 height 8
radio input "true"
click at [615, 499] on button "Next" at bounding box center [625, 499] width 213 height 52
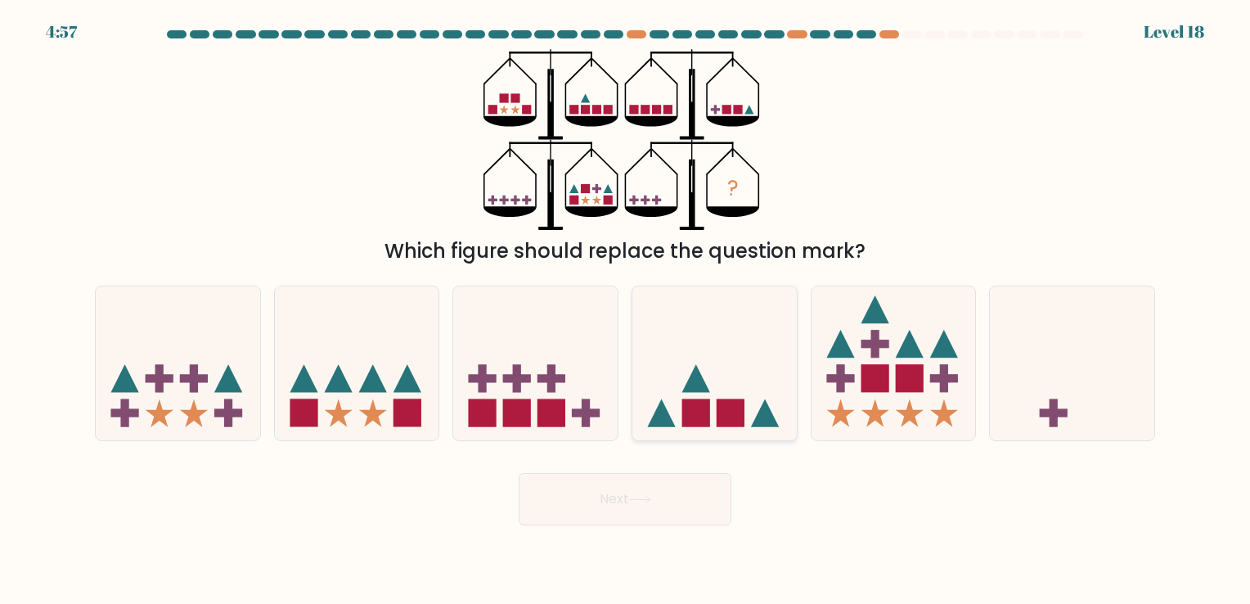
click at [683, 415] on rect at bounding box center [696, 413] width 28 height 28
click at [626, 310] on input "d." at bounding box center [625, 306] width 1 height 8
radio input "true"
click at [344, 404] on icon at bounding box center [357, 363] width 164 height 136
click at [625, 310] on input "b." at bounding box center [625, 306] width 1 height 8
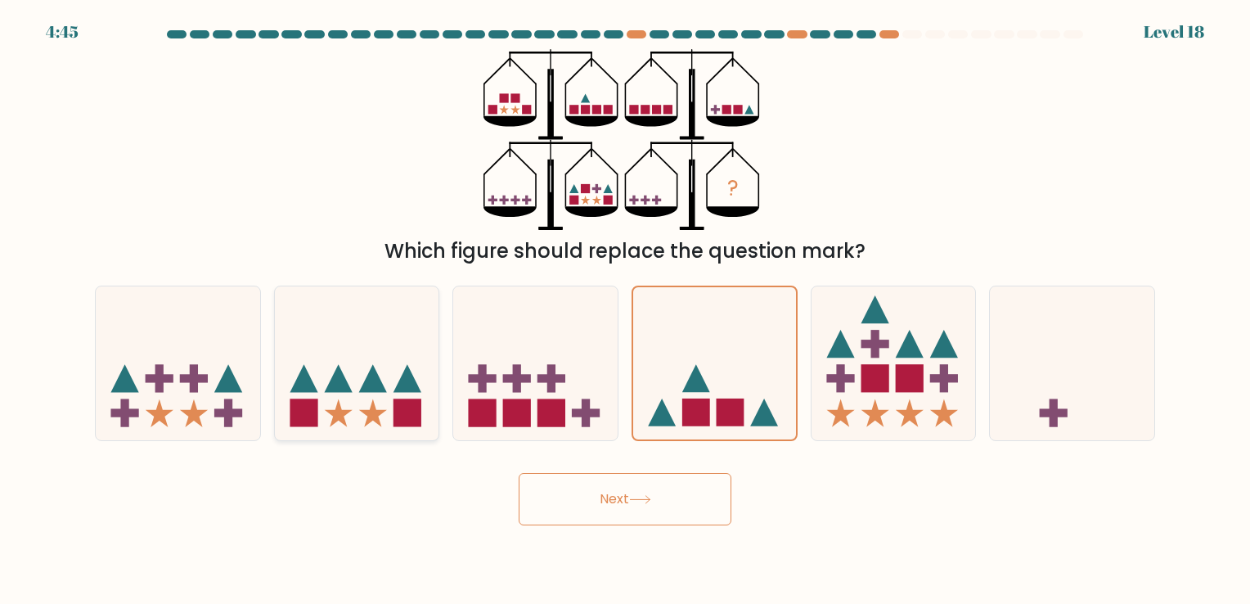
radio input "true"
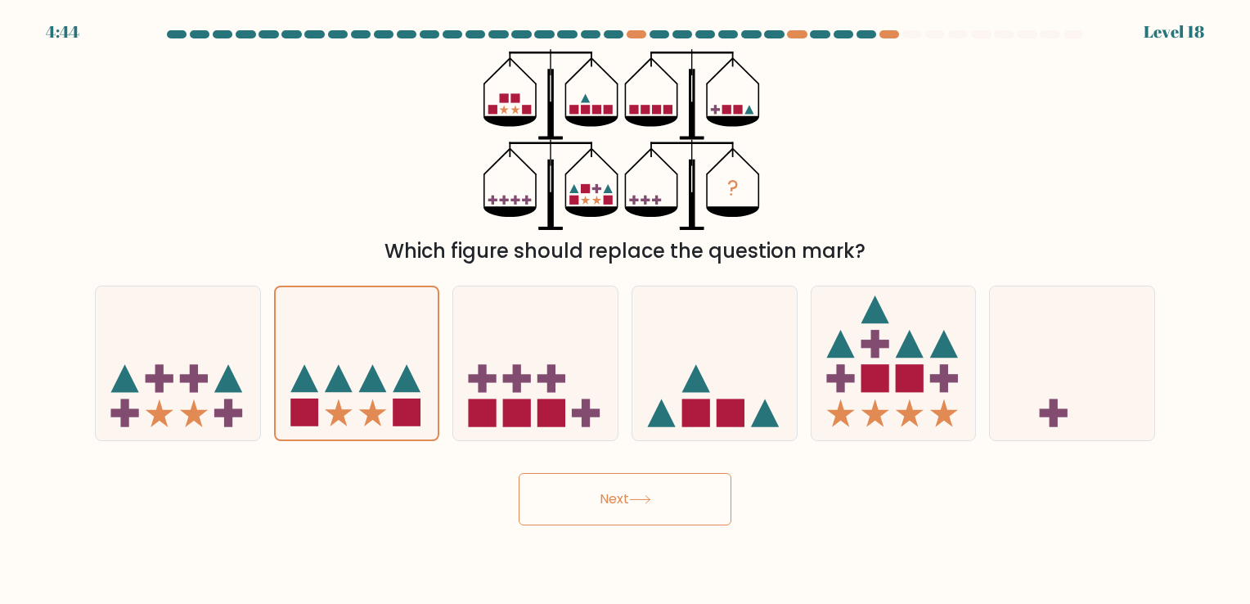
click at [528, 492] on button "Next" at bounding box center [625, 499] width 213 height 52
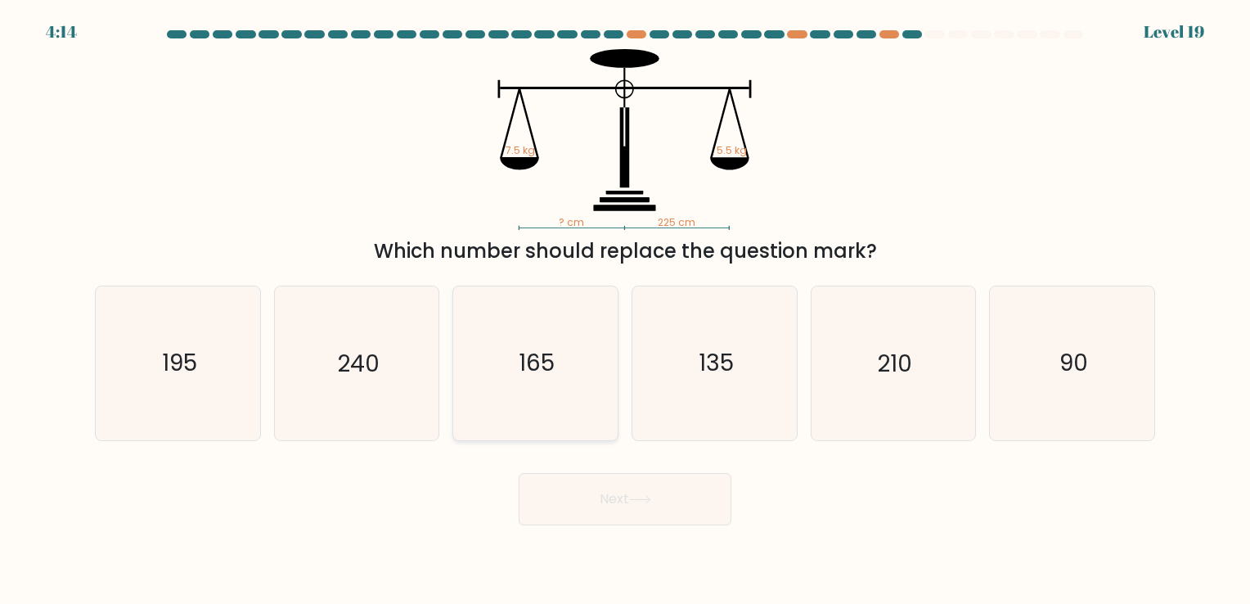
click at [481, 416] on icon "165" at bounding box center [535, 362] width 153 height 153
click at [625, 310] on input "c. 165" at bounding box center [625, 306] width 1 height 8
radio input "true"
drag, startPoint x: 631, startPoint y: 506, endPoint x: 640, endPoint y: 499, distance: 11.0
click at [631, 505] on button "Next" at bounding box center [625, 499] width 213 height 52
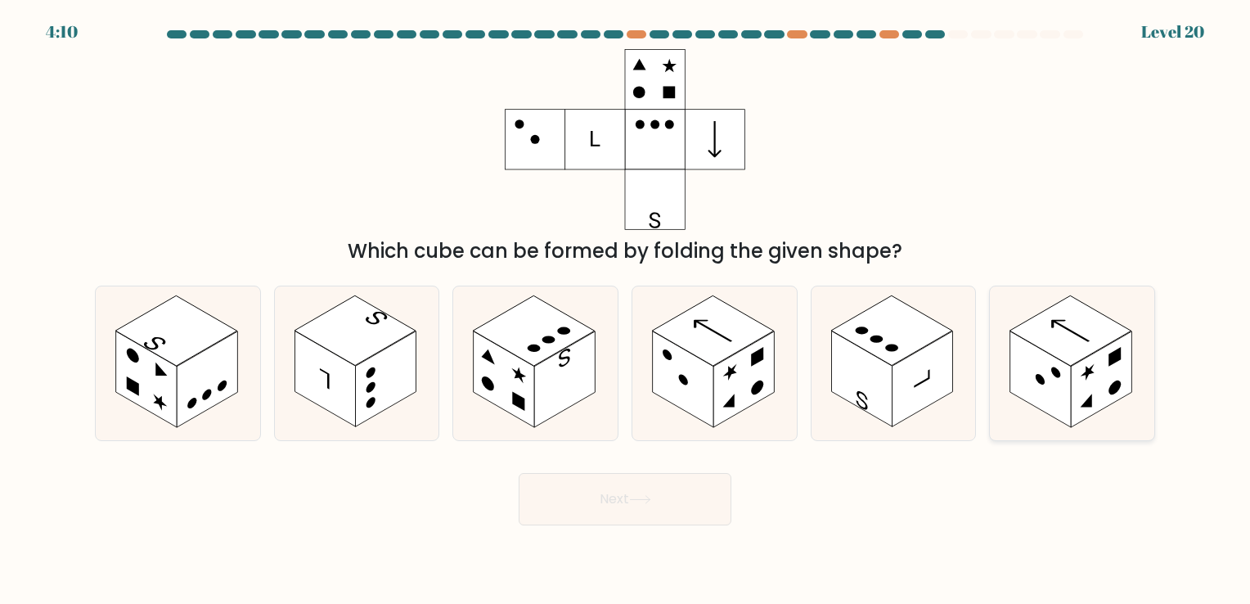
click at [1108, 406] on icon at bounding box center [1072, 362] width 164 height 153
click at [626, 310] on input "f." at bounding box center [625, 306] width 1 height 8
radio input "true"
click at [641, 497] on icon at bounding box center [640, 499] width 22 height 9
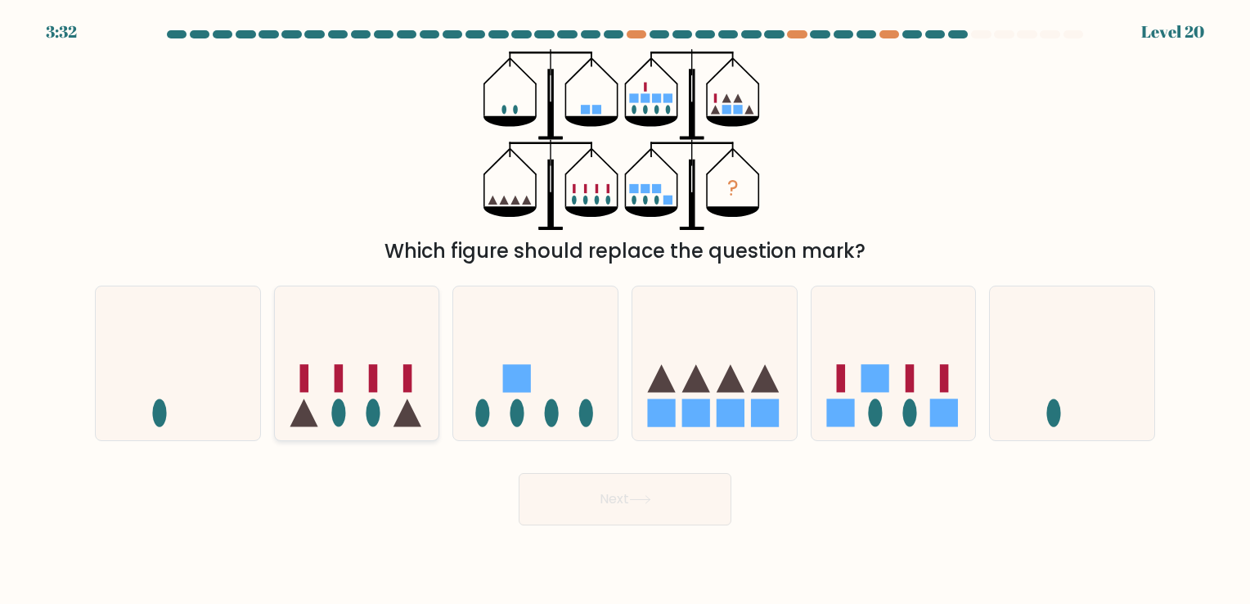
click at [324, 387] on icon at bounding box center [357, 363] width 164 height 136
click at [625, 310] on input "b." at bounding box center [625, 306] width 1 height 8
radio input "true"
click at [664, 501] on button "Next" at bounding box center [625, 499] width 213 height 52
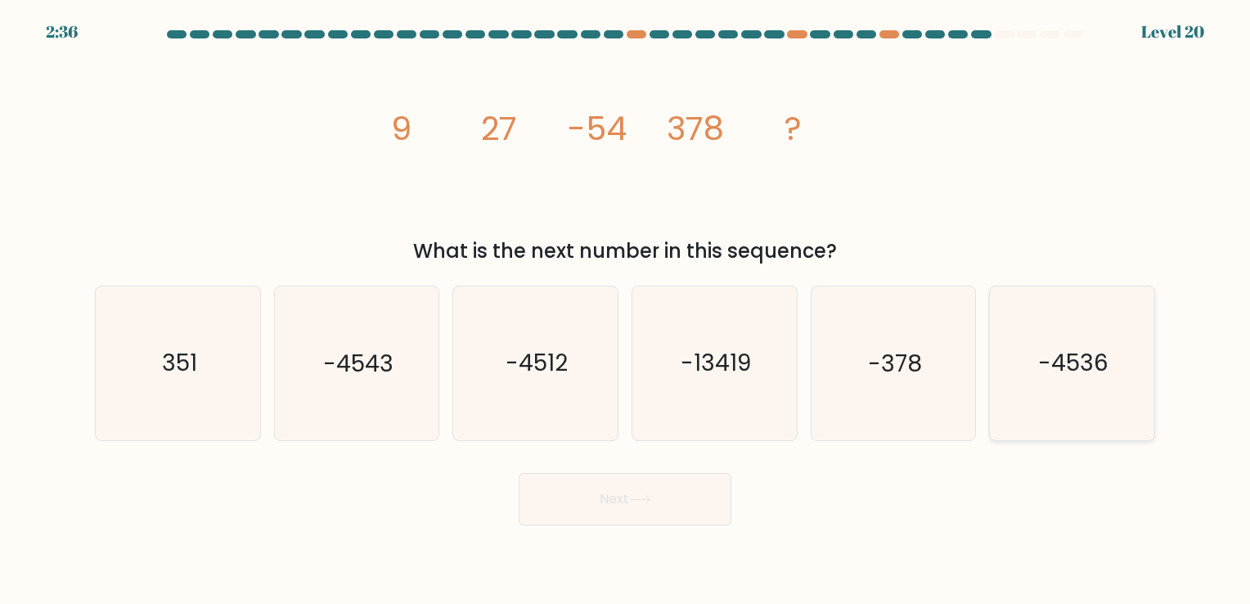
click at [1110, 420] on icon "-4536" at bounding box center [1071, 362] width 153 height 153
click at [626, 310] on input "f. -4536" at bounding box center [625, 306] width 1 height 8
radio input "true"
click at [529, 415] on icon "-4512" at bounding box center [535, 362] width 153 height 153
click at [625, 310] on input "c. -4512" at bounding box center [625, 306] width 1 height 8
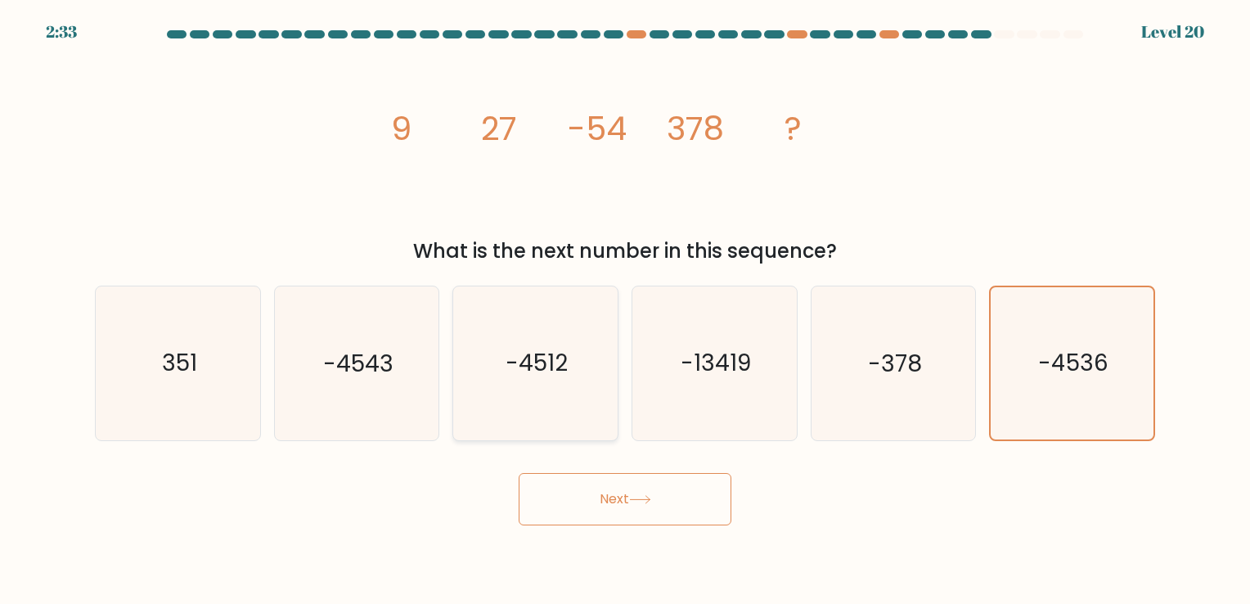
radio input "true"
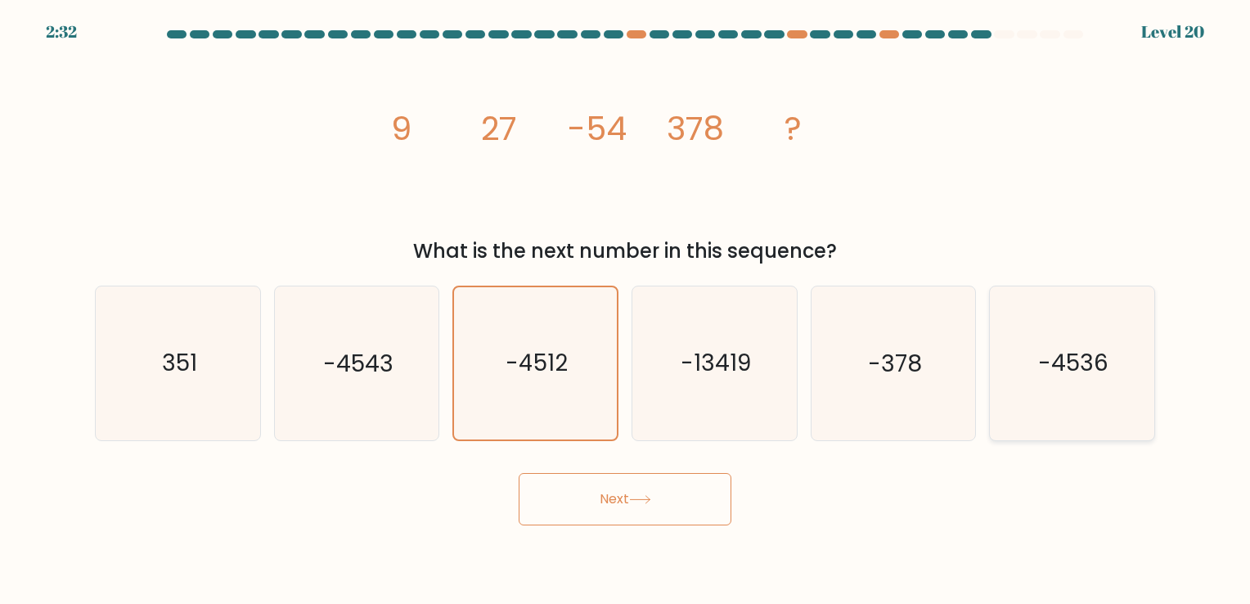
click at [1117, 429] on icon "-4536" at bounding box center [1071, 362] width 153 height 153
click at [626, 310] on input "f. -4536" at bounding box center [625, 306] width 1 height 8
radio input "true"
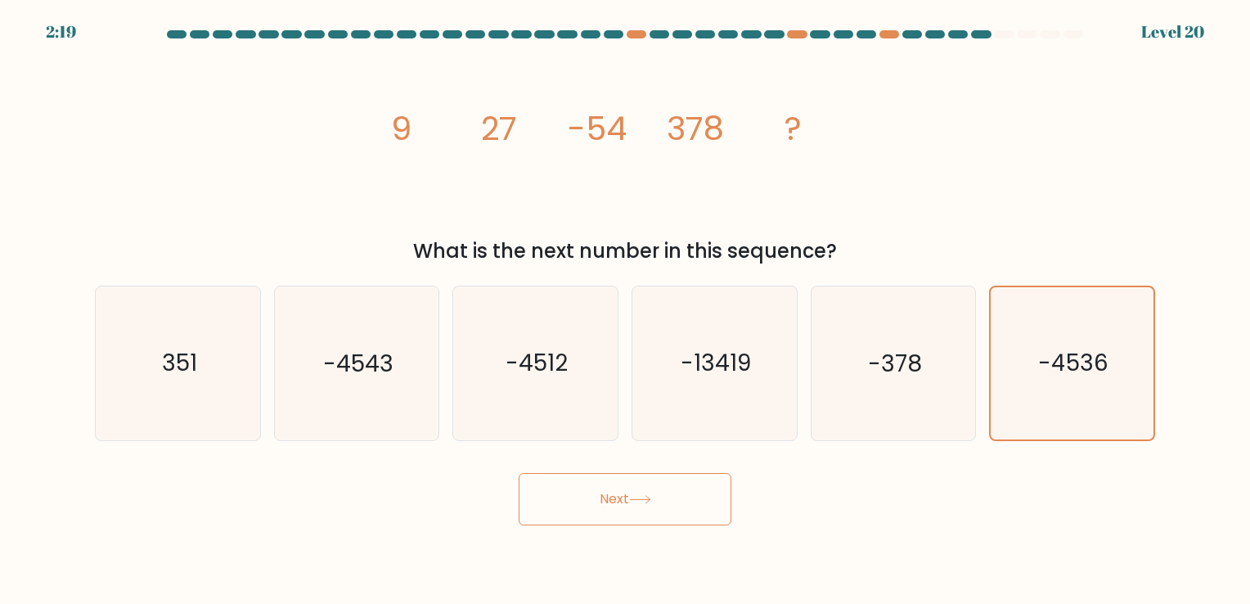
click at [551, 485] on button "Next" at bounding box center [625, 499] width 213 height 52
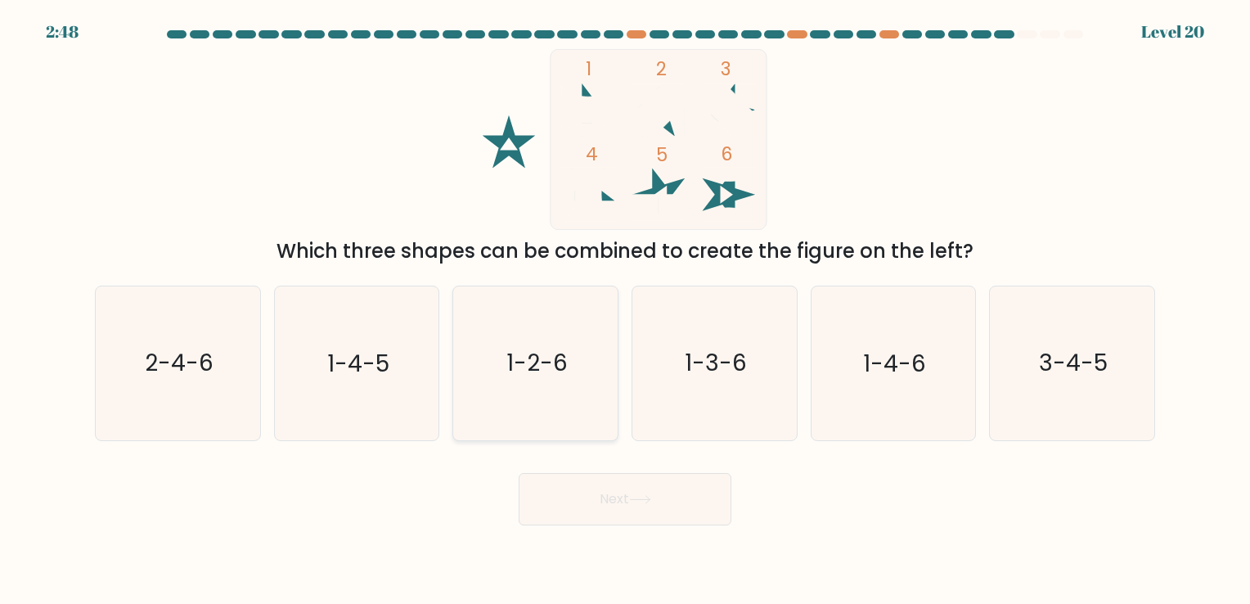
click at [573, 411] on icon "1-2-6" at bounding box center [535, 362] width 153 height 153
click at [625, 310] on input "c. 1-2-6" at bounding box center [625, 306] width 1 height 8
radio input "true"
click at [601, 494] on button "Next" at bounding box center [625, 499] width 213 height 52
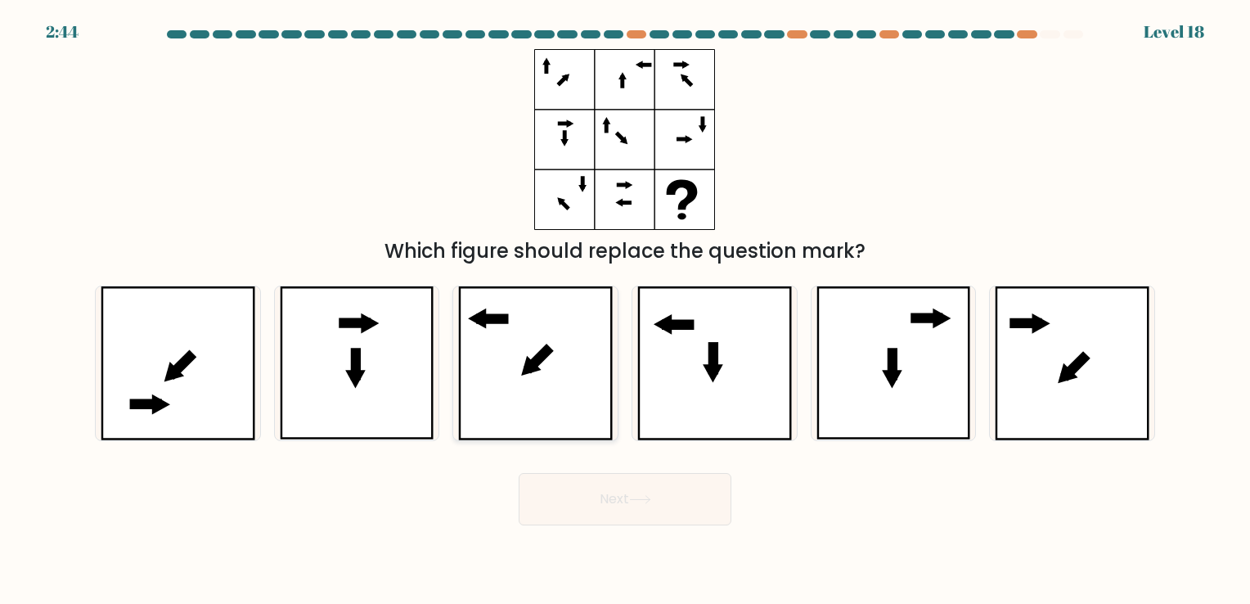
click at [570, 416] on icon at bounding box center [535, 362] width 155 height 153
click at [625, 310] on input "c." at bounding box center [625, 306] width 1 height 8
radio input "true"
click at [582, 502] on button "Next" at bounding box center [625, 499] width 213 height 52
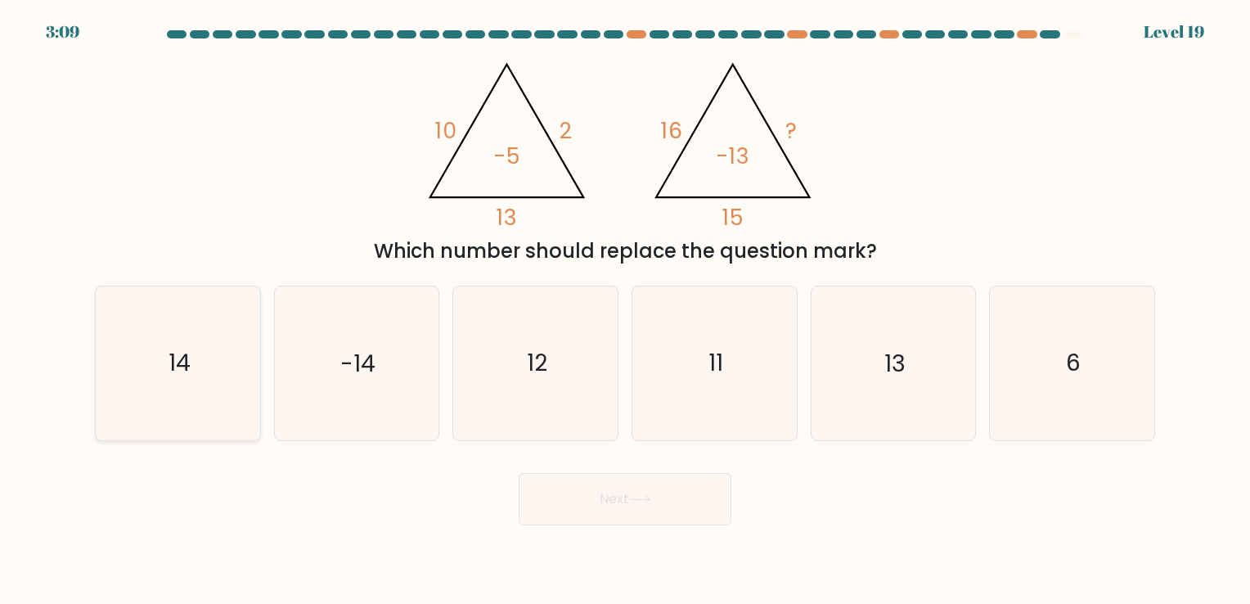
click at [214, 411] on icon "14" at bounding box center [177, 362] width 153 height 153
click at [625, 310] on input "a. 14" at bounding box center [625, 306] width 1 height 8
radio input "true"
click at [658, 505] on button "Next" at bounding box center [625, 499] width 213 height 52
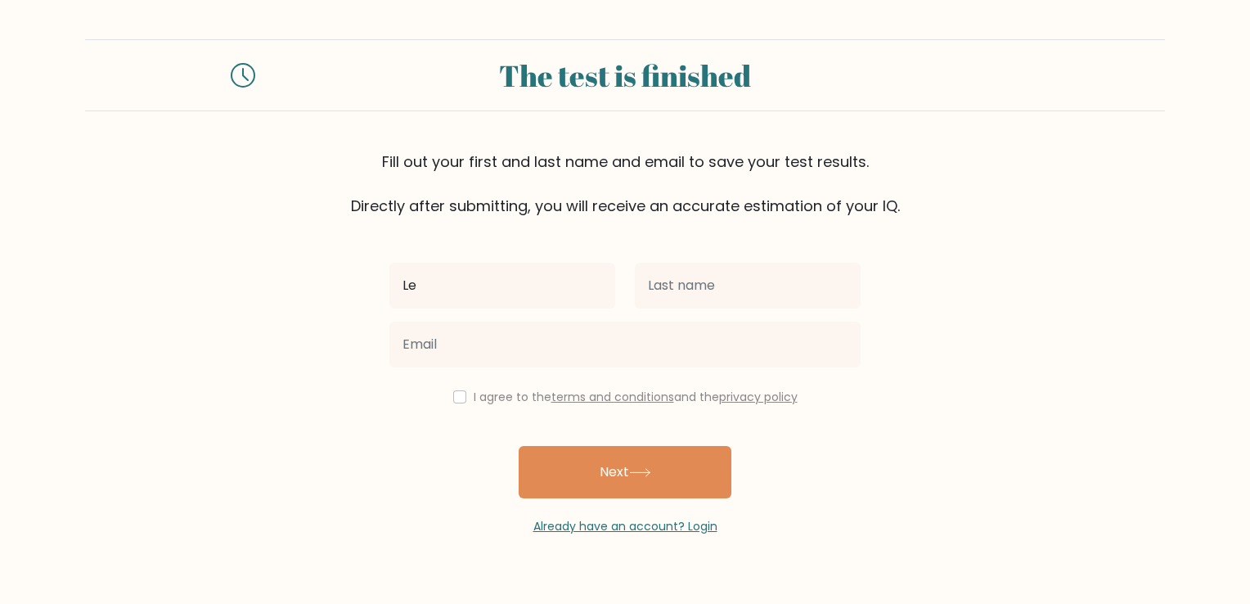
type input "Le"
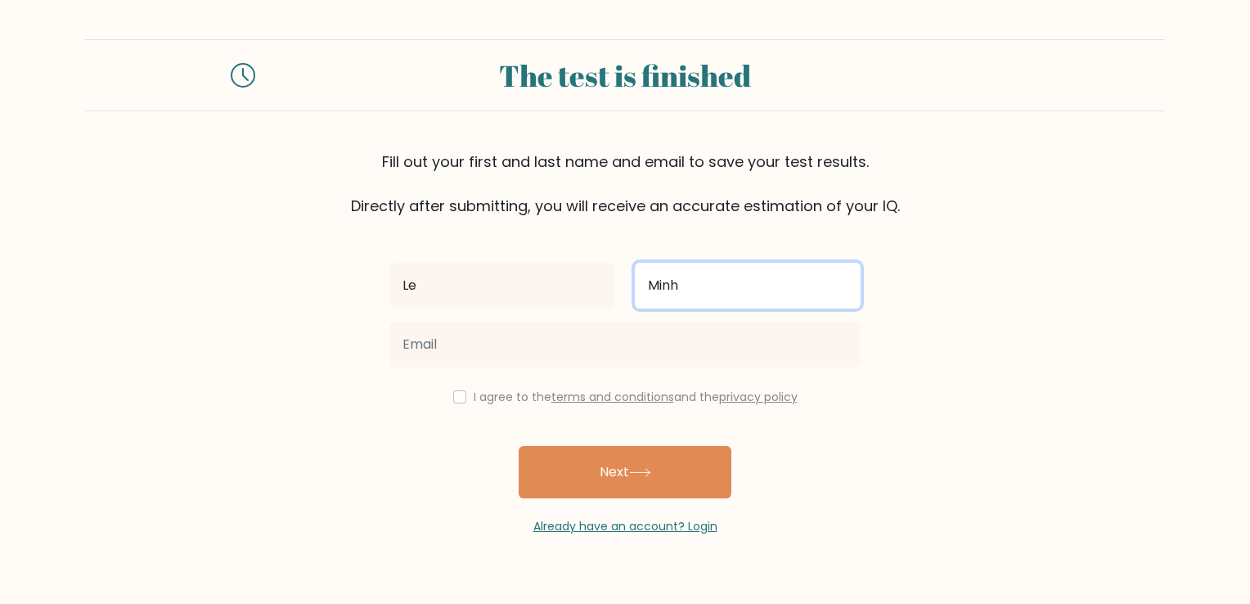
type input "Minh"
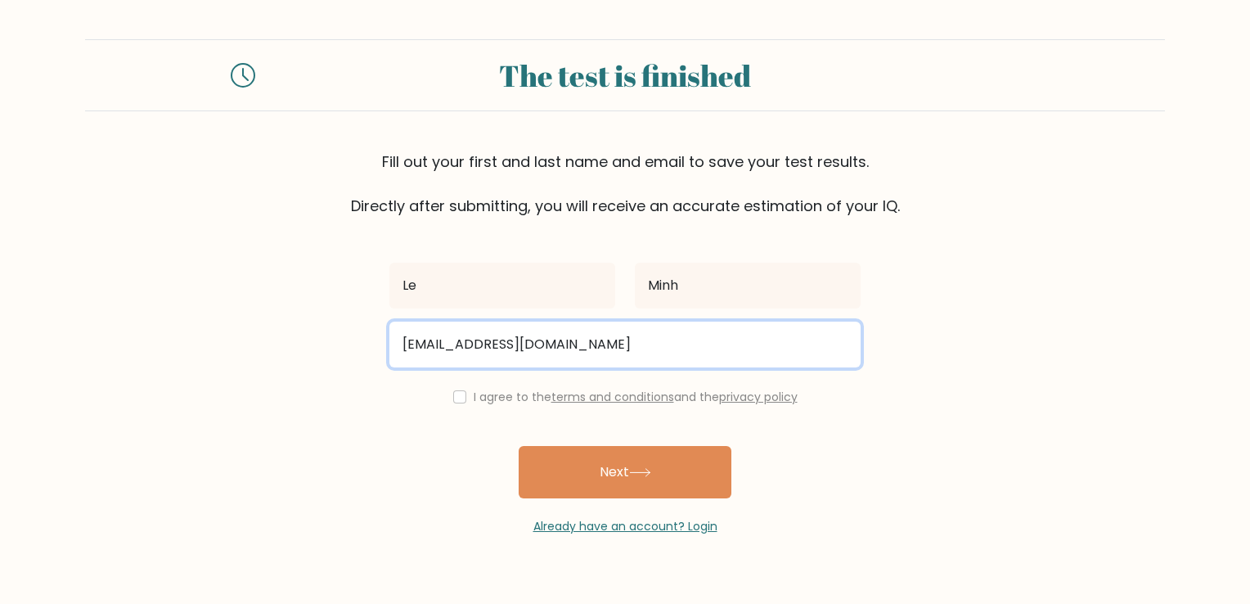
type input "toilaminhday28888@gmail.com"
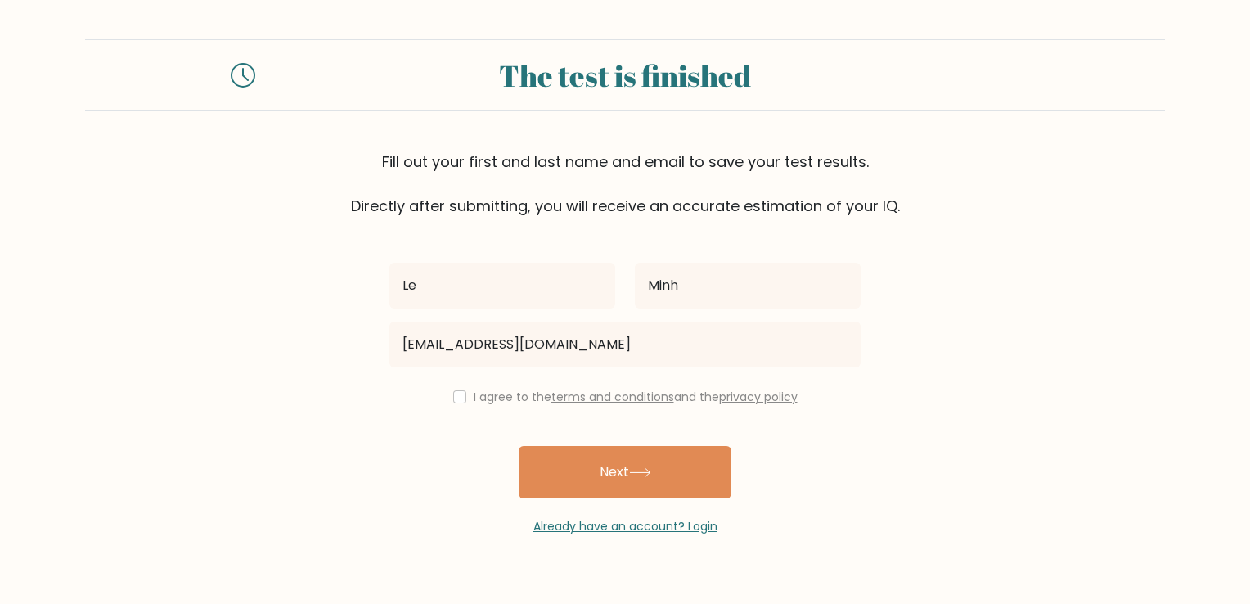
click at [470, 413] on div "Le Minh toilaminhday28888@gmail.com I agree to the terms and conditions and the…" at bounding box center [624, 376] width 491 height 318
click at [471, 405] on div "I agree to the terms and conditions and the privacy policy" at bounding box center [624, 397] width 491 height 20
click at [476, 402] on label "I agree to the terms and conditions and the privacy policy" at bounding box center [636, 396] width 324 height 16
click at [483, 401] on label "I agree to the terms and conditions and the privacy policy" at bounding box center [636, 396] width 324 height 16
click at [453, 395] on input "checkbox" at bounding box center [459, 396] width 13 height 13
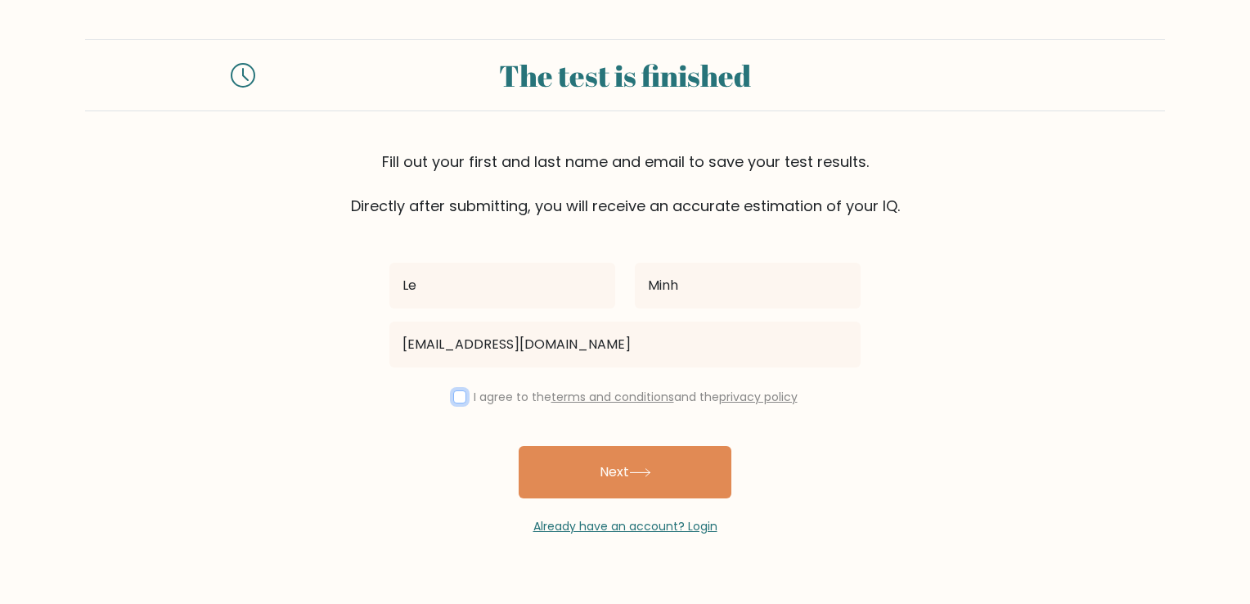
checkbox input "true"
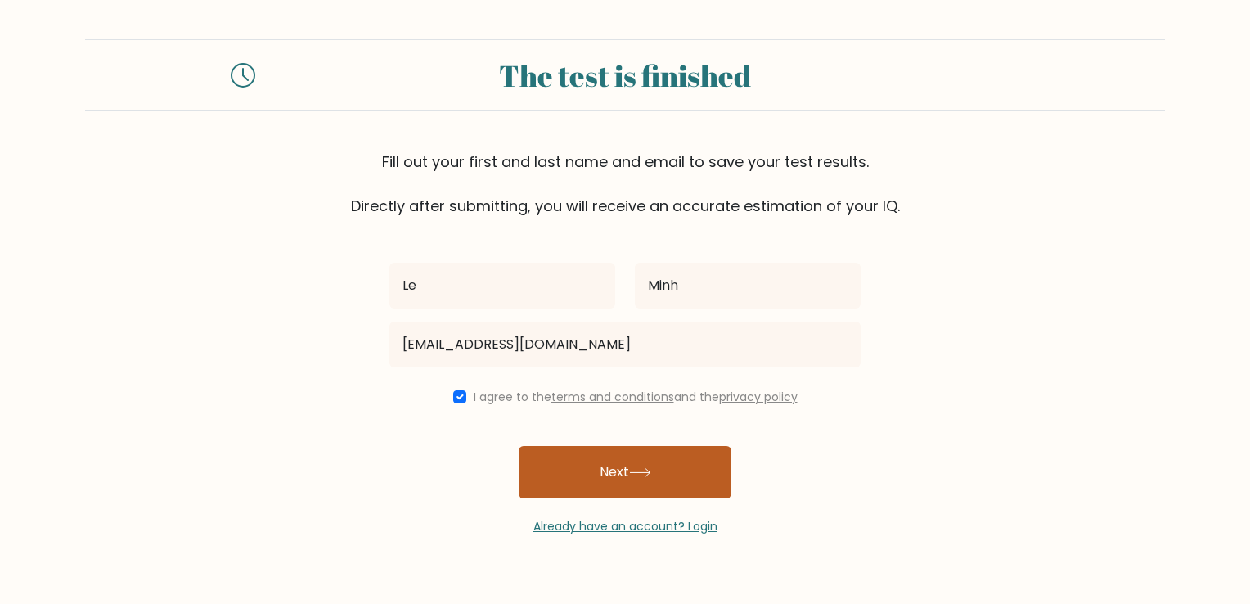
click at [569, 456] on button "Next" at bounding box center [625, 472] width 213 height 52
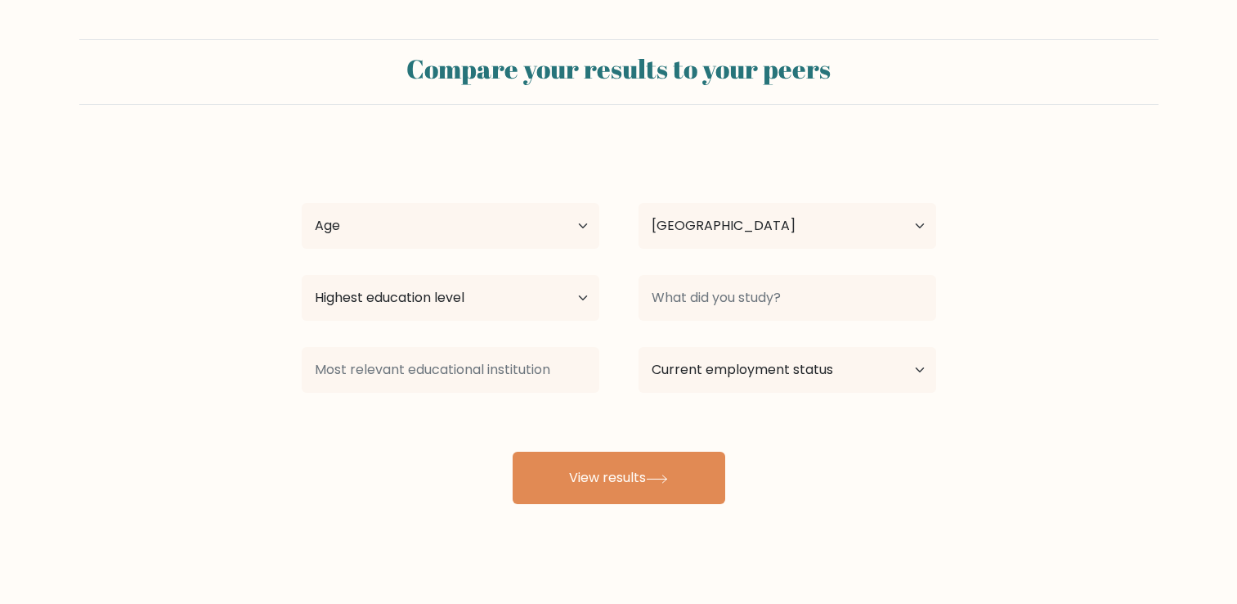
select select "JP"
click at [517, 220] on select "Age Under [DEMOGRAPHIC_DATA] [DEMOGRAPHIC_DATA] [DEMOGRAPHIC_DATA] [DEMOGRAPHIC…" at bounding box center [451, 226] width 298 height 46
select select "25_34"
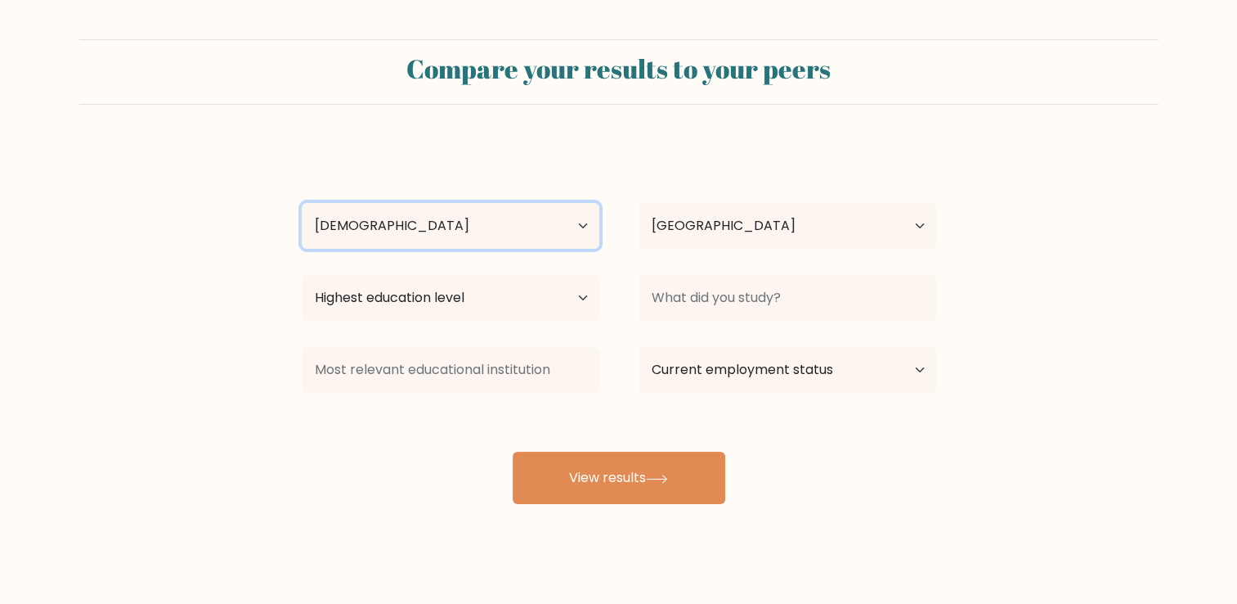
click at [302, 203] on select "Age Under [DEMOGRAPHIC_DATA] [DEMOGRAPHIC_DATA] [DEMOGRAPHIC_DATA] [DEMOGRAPHIC…" at bounding box center [451, 226] width 298 height 46
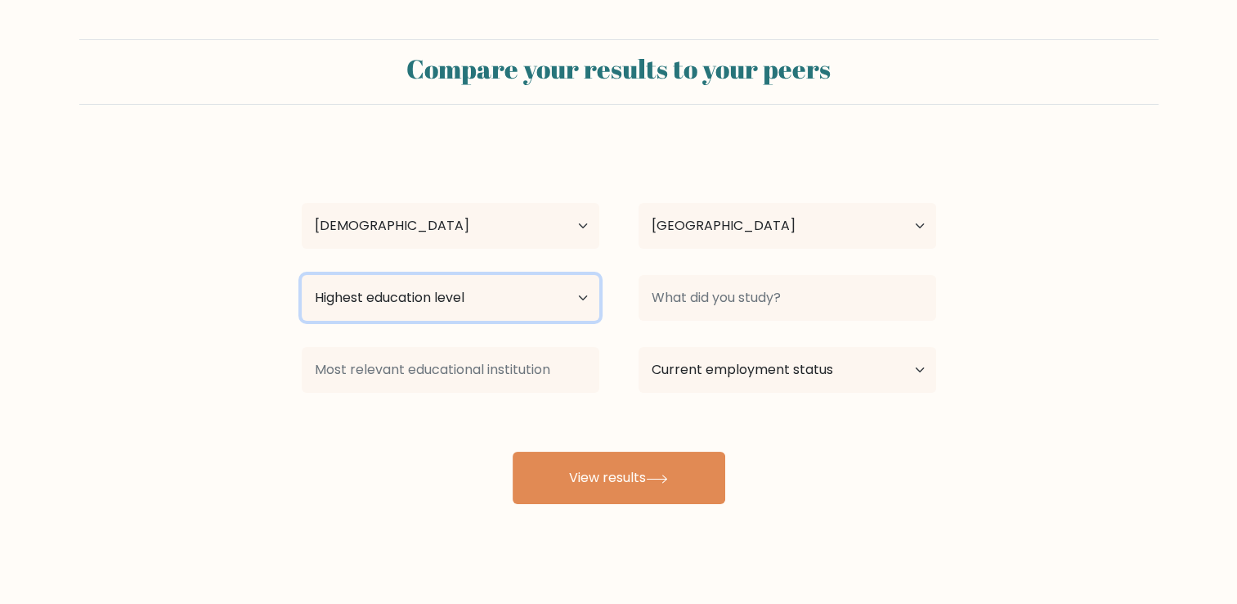
click at [360, 299] on select "Highest education level No schooling Primary Lower Secondary Upper Secondary Oc…" at bounding box center [451, 298] width 298 height 46
select select "bachelors_degree"
click at [302, 275] on select "Highest education level No schooling Primary Lower Secondary Upper Secondary Oc…" at bounding box center [451, 298] width 298 height 46
click at [90, 191] on form "Compare your results to your peers Le Minh Age Under 18 years old 18-24 years o…" at bounding box center [618, 271] width 1237 height 465
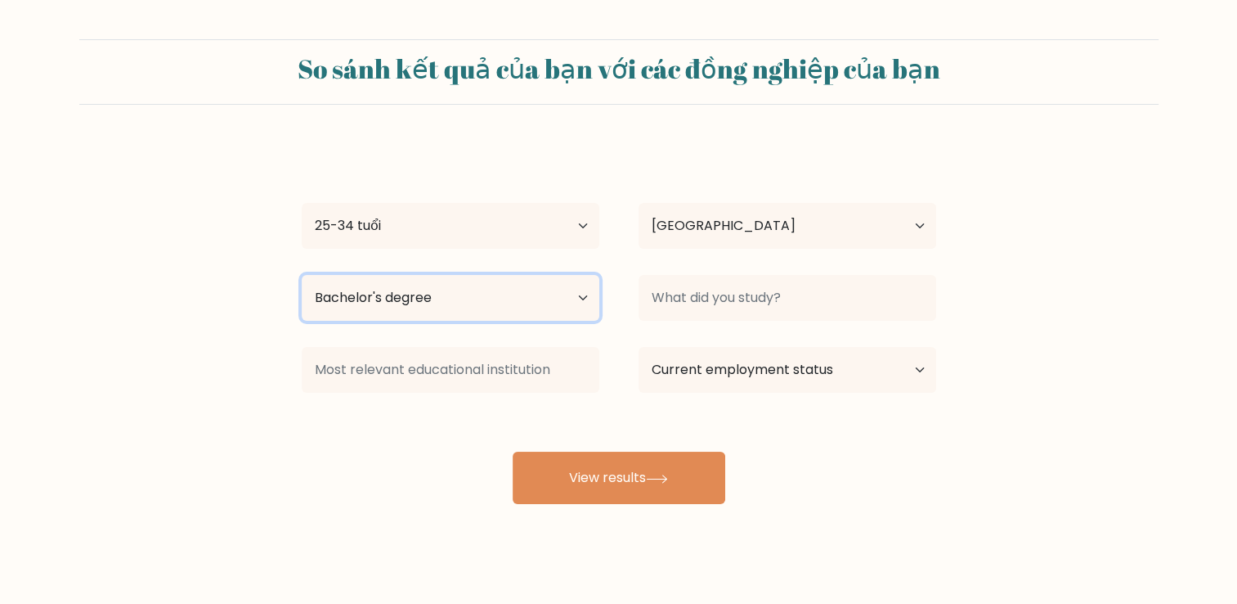
click at [363, 303] on select "Highest education level No schooling Primary Lower Secondary Upper Secondary Oc…" at bounding box center [451, 298] width 298 height 46
click at [302, 275] on select "Trình độ học vấn cao nhất Không đi học Chính Trung học cơ sở Trung học phổ thôn…" at bounding box center [451, 298] width 298 height 46
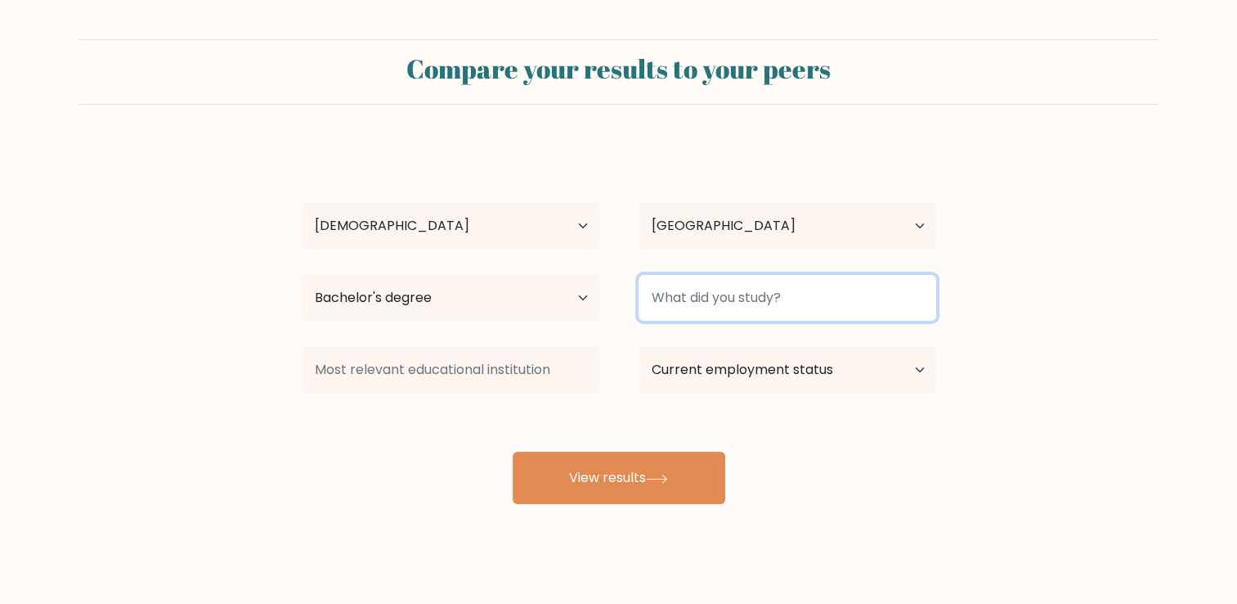
click at [781, 294] on input at bounding box center [788, 298] width 298 height 46
type input "w"
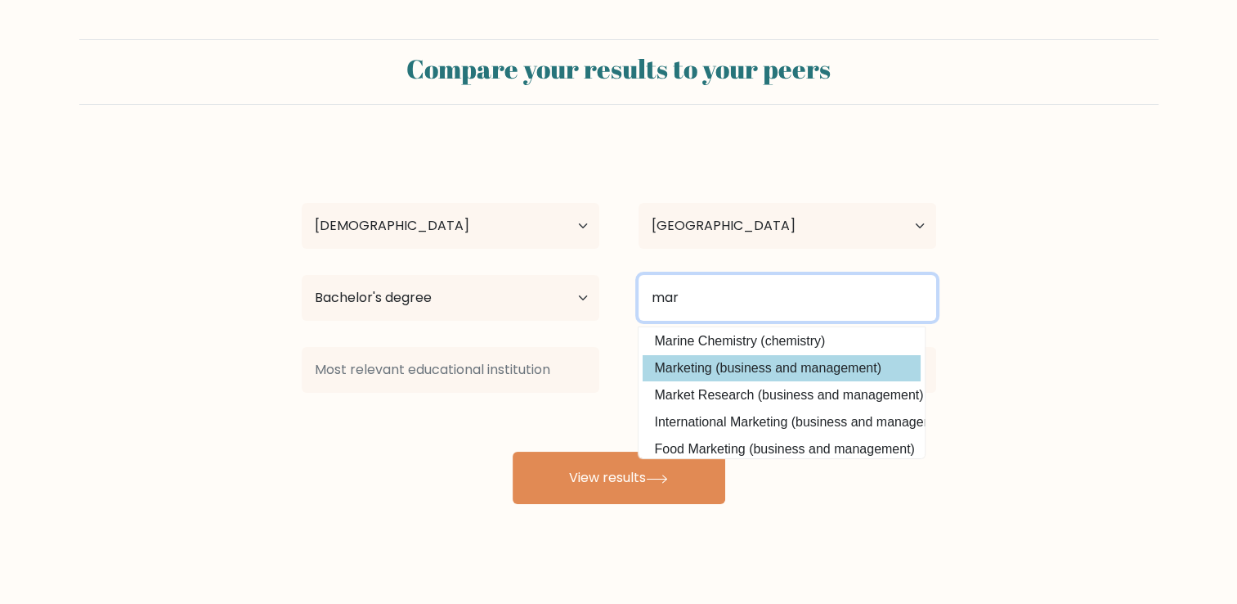
scroll to position [82, 0]
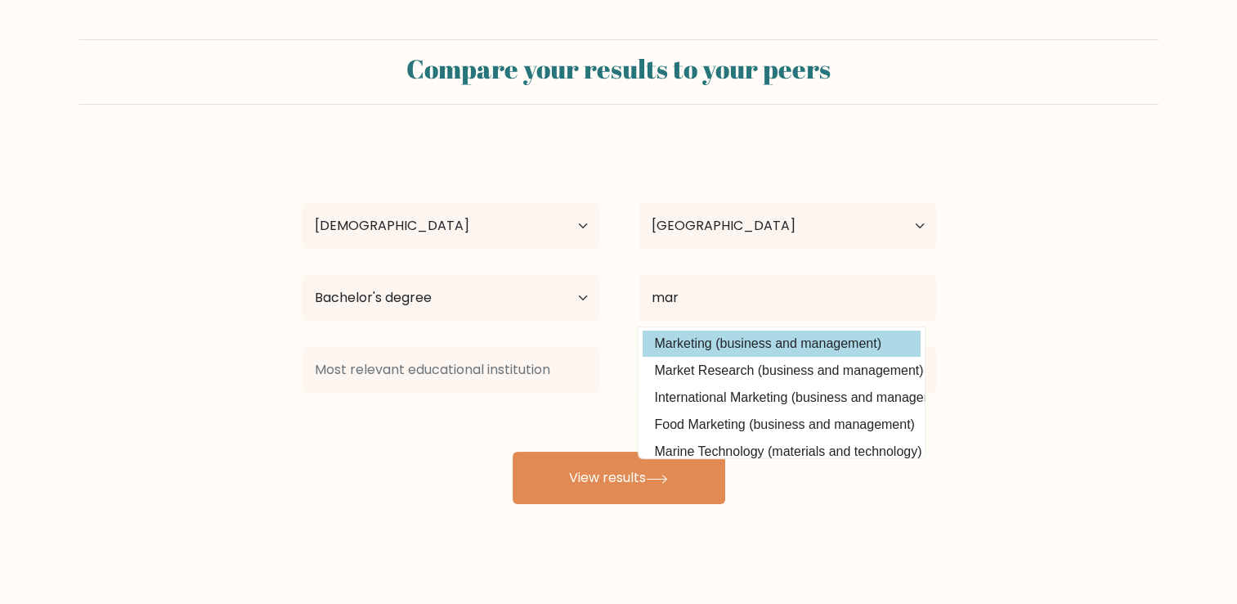
click at [707, 346] on option "Marketing (business and management)" at bounding box center [782, 343] width 278 height 26
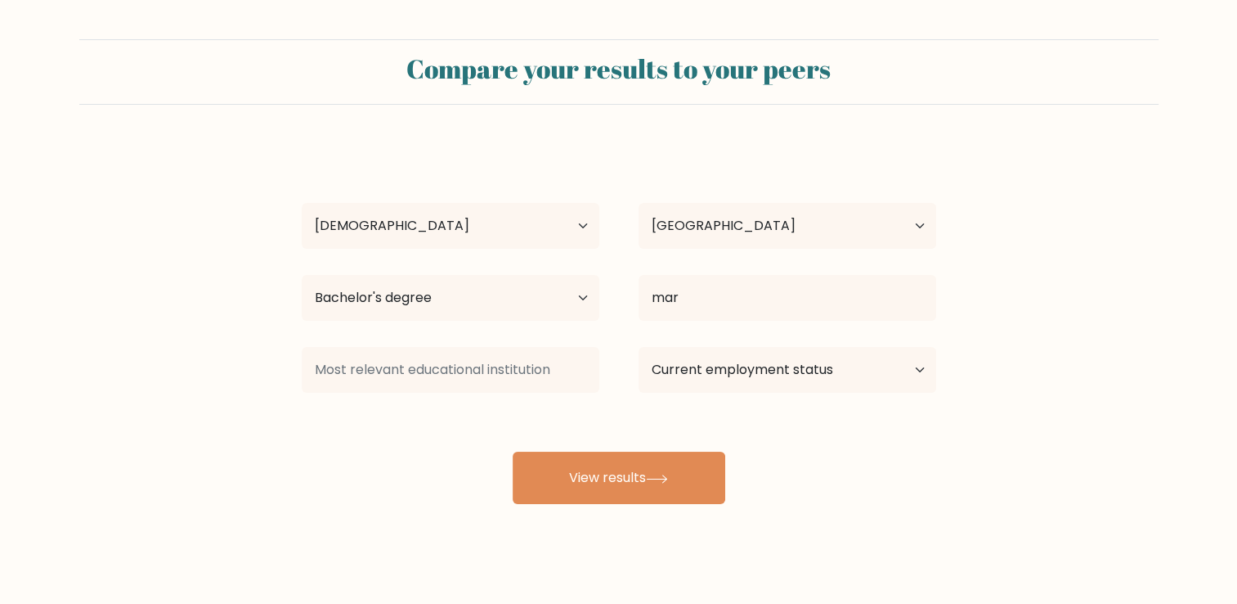
type input "Marketing"
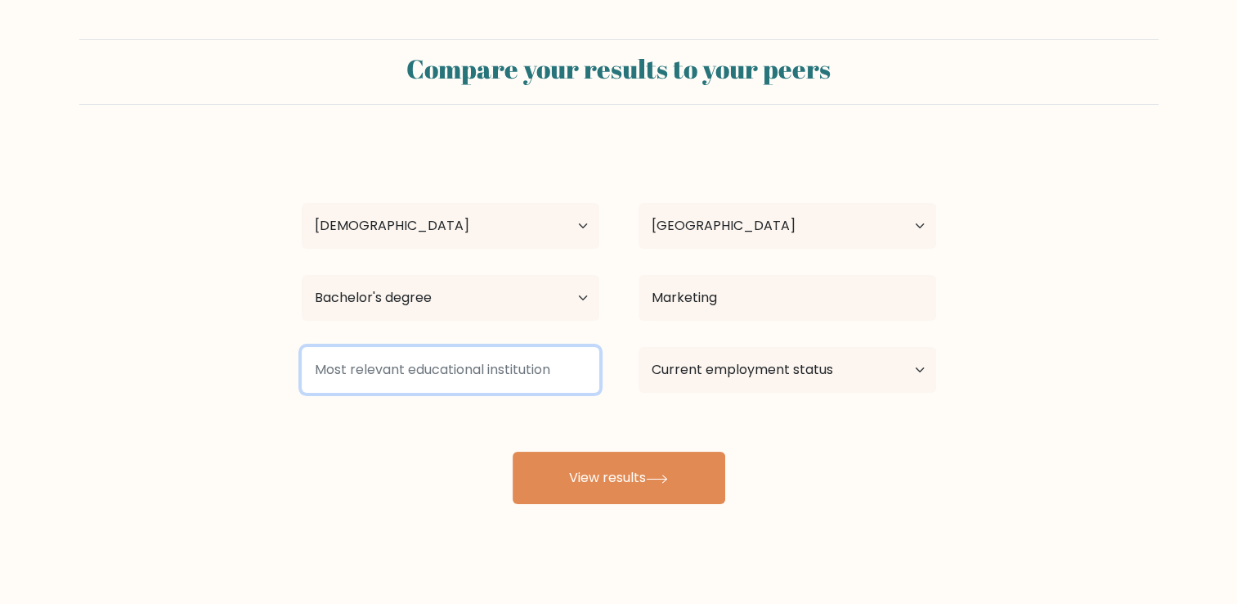
click at [461, 389] on input at bounding box center [451, 370] width 298 height 46
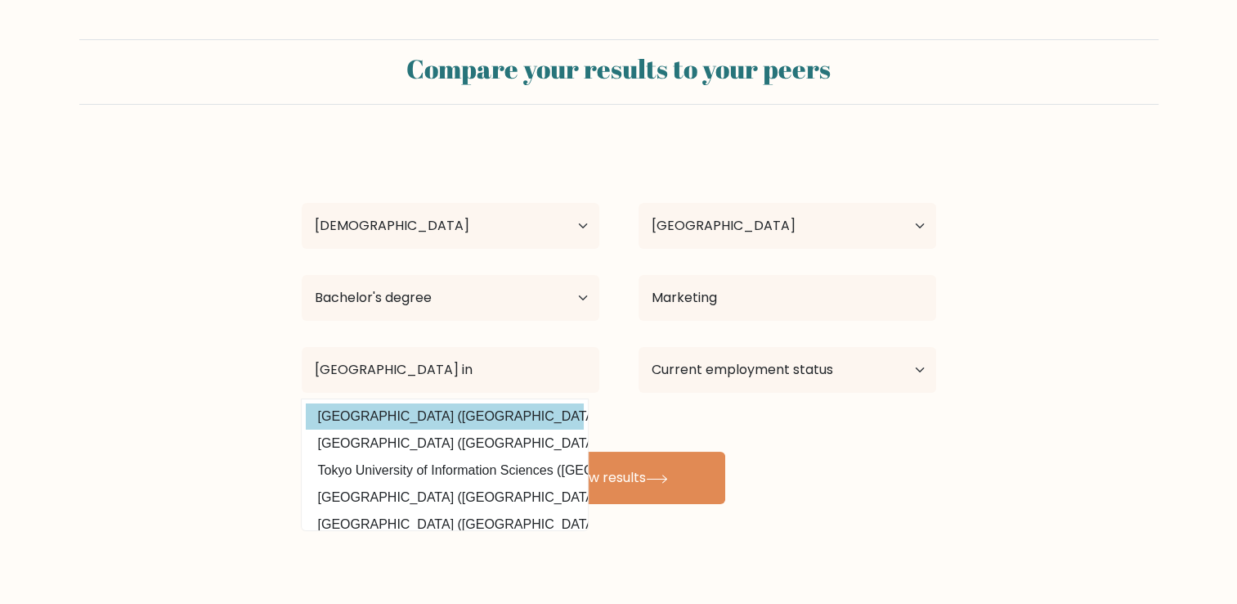
click at [450, 415] on option "Tokyo International University (Japan)" at bounding box center [445, 416] width 278 height 26
type input "Tokyo International University"
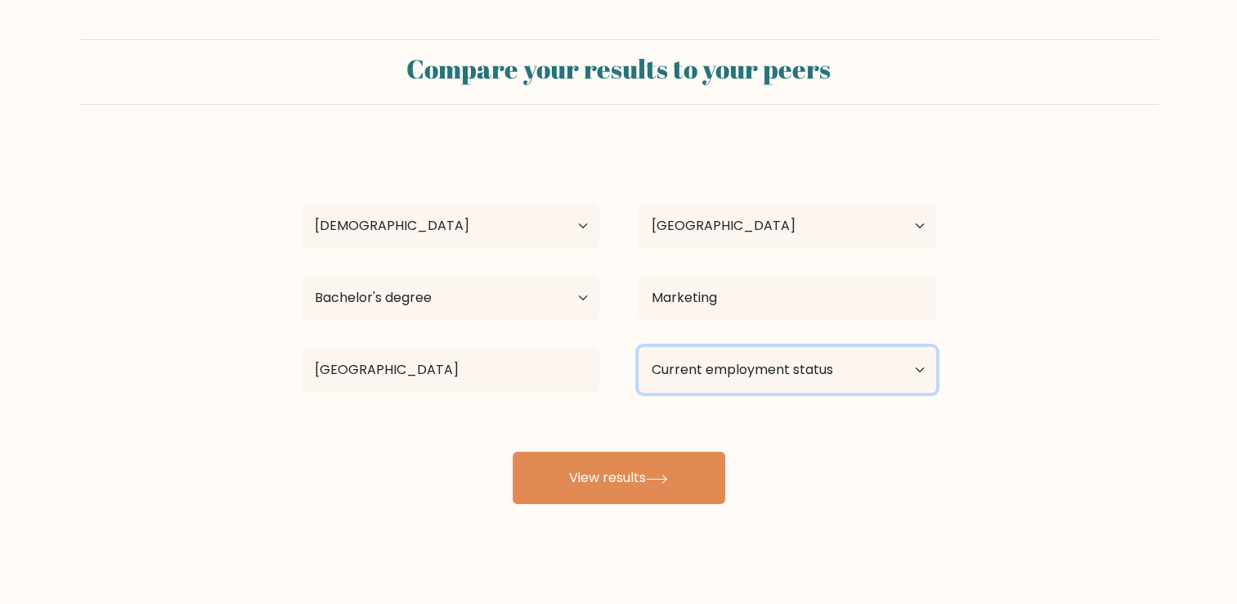
click at [758, 384] on select "Current employment status Employed Student Retired Other / prefer not to answer" at bounding box center [788, 370] width 298 height 46
select select "student"
click at [639, 347] on select "Current employment status Employed Student Retired Other / prefer not to answer" at bounding box center [788, 370] width 298 height 46
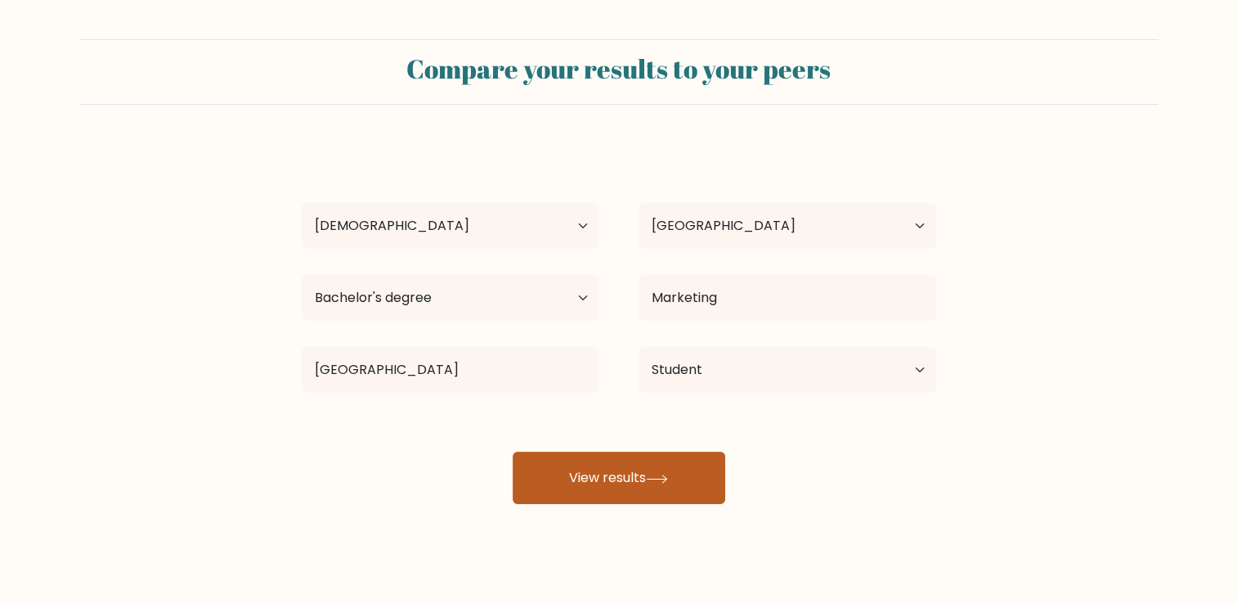
click at [642, 480] on font "View results" at bounding box center [607, 477] width 77 height 19
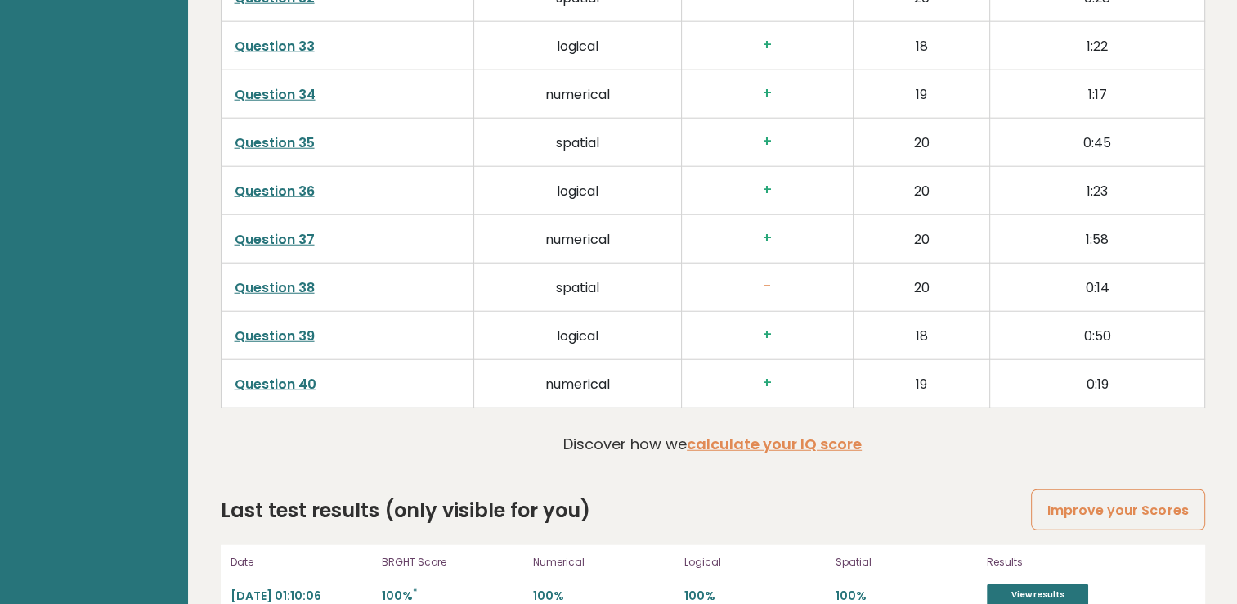
scroll to position [4241, 0]
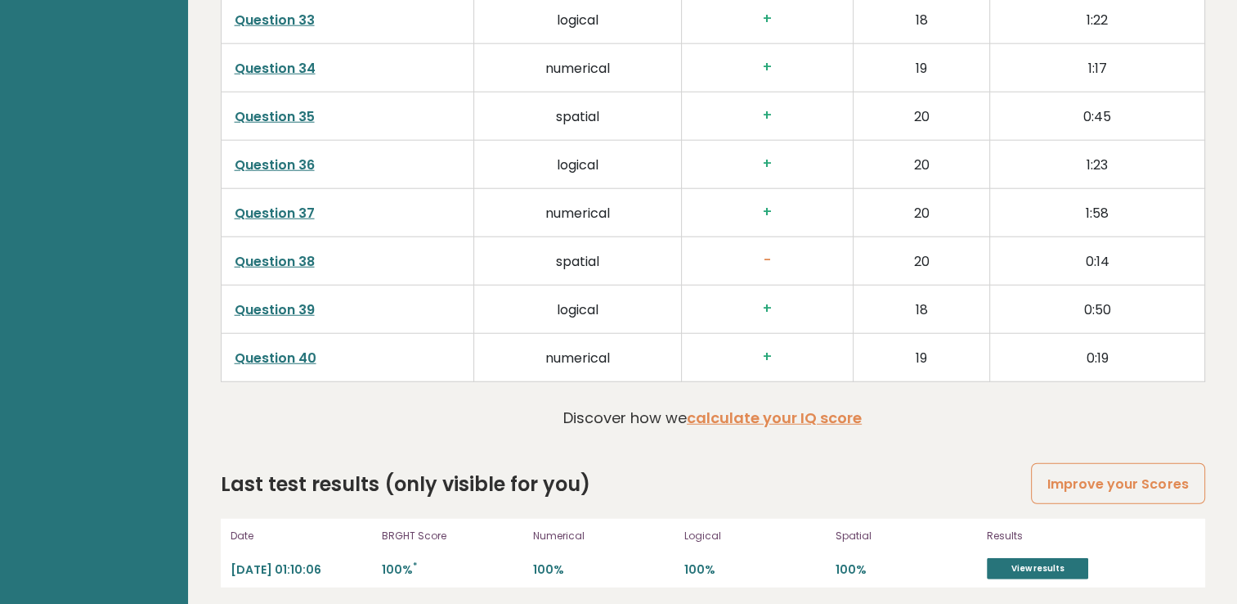
click at [301, 252] on link "Question 38" at bounding box center [275, 261] width 80 height 19
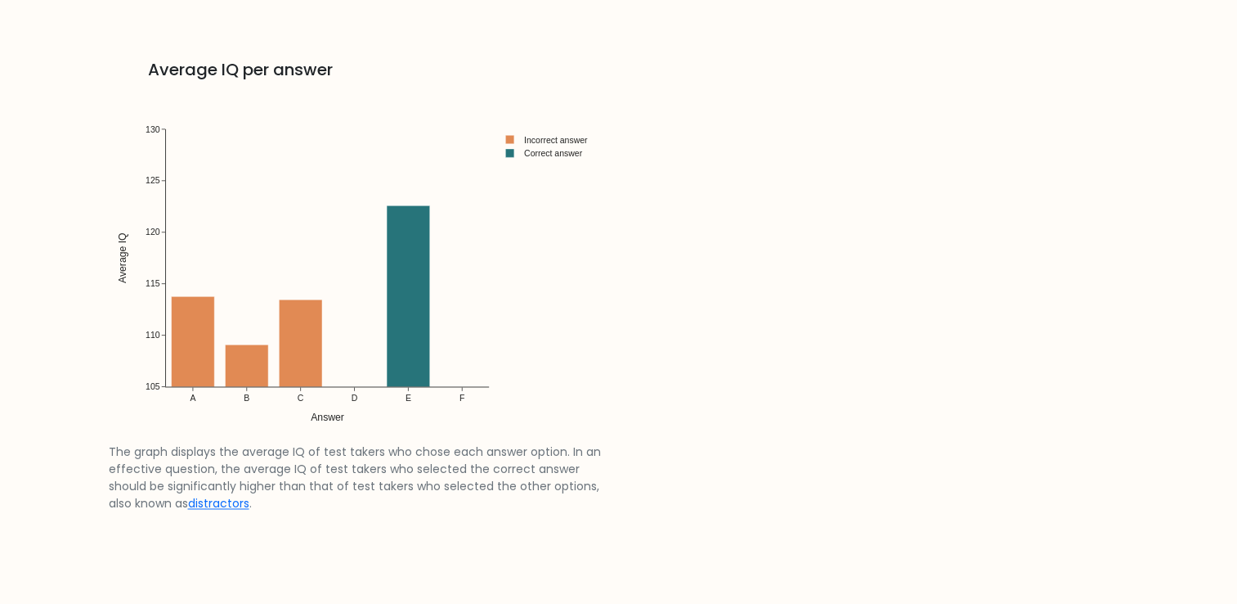
scroll to position [2436, 0]
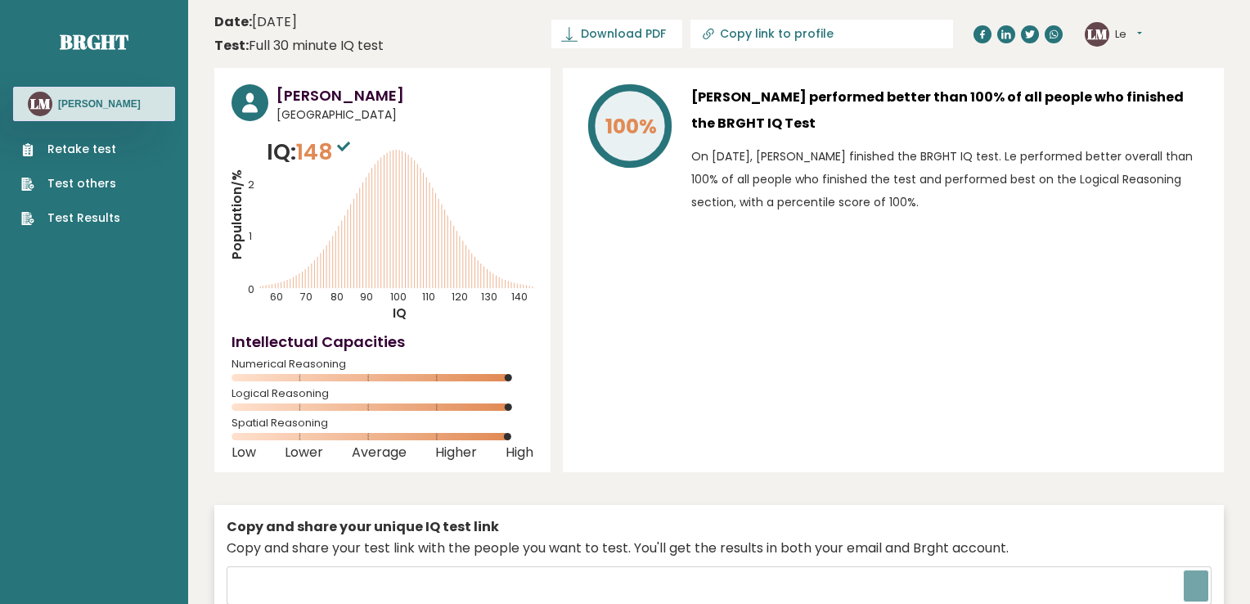
type input "[URL][DOMAIN_NAME]"
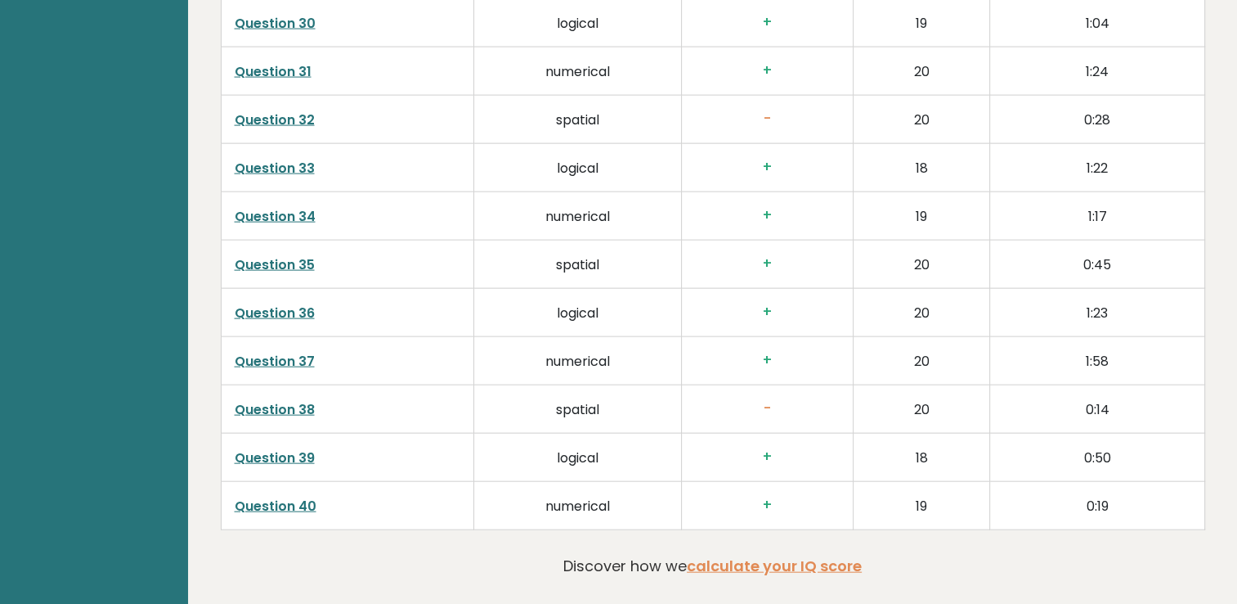
scroll to position [3433, 0]
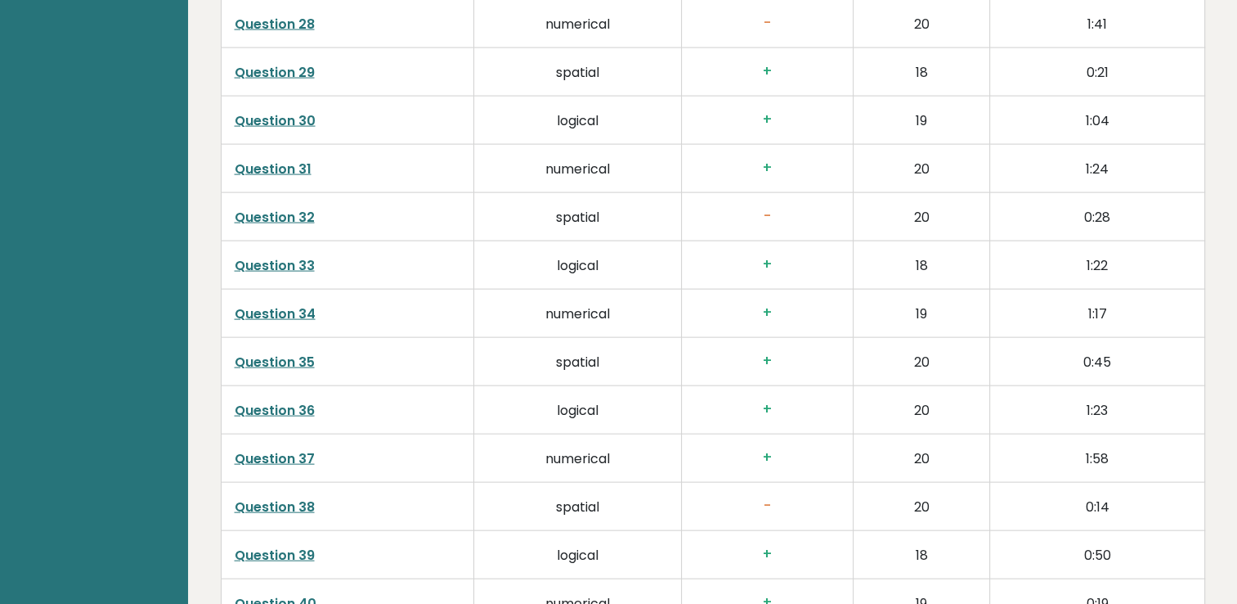
click at [267, 218] on link "Question 32" at bounding box center [275, 217] width 80 height 19
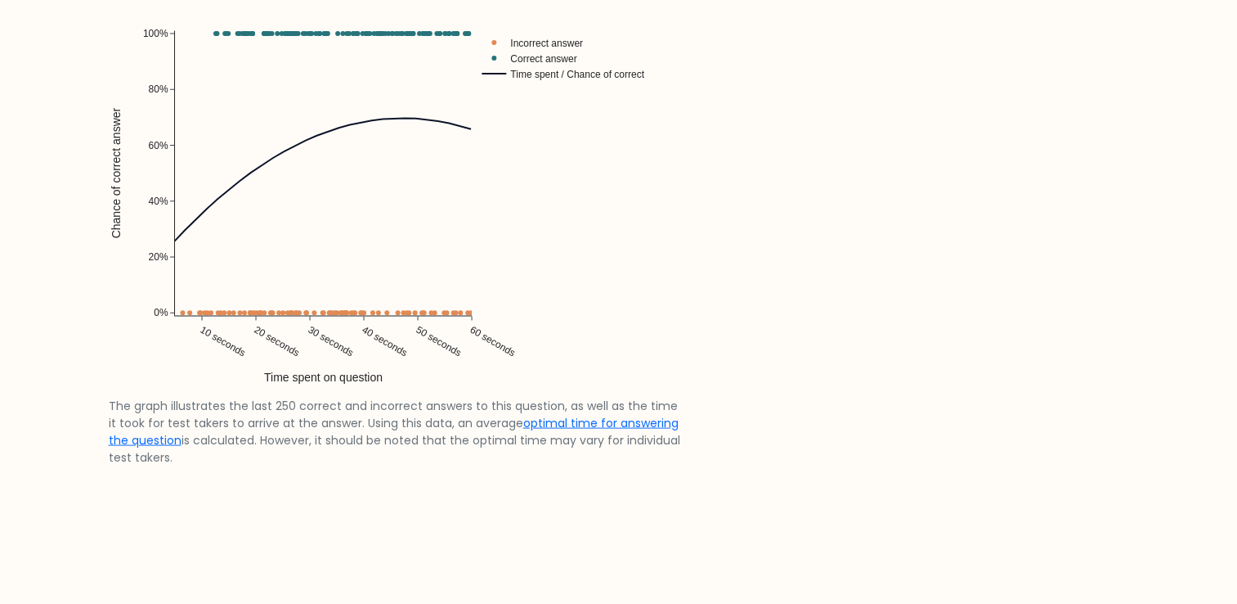
scroll to position [3183, 0]
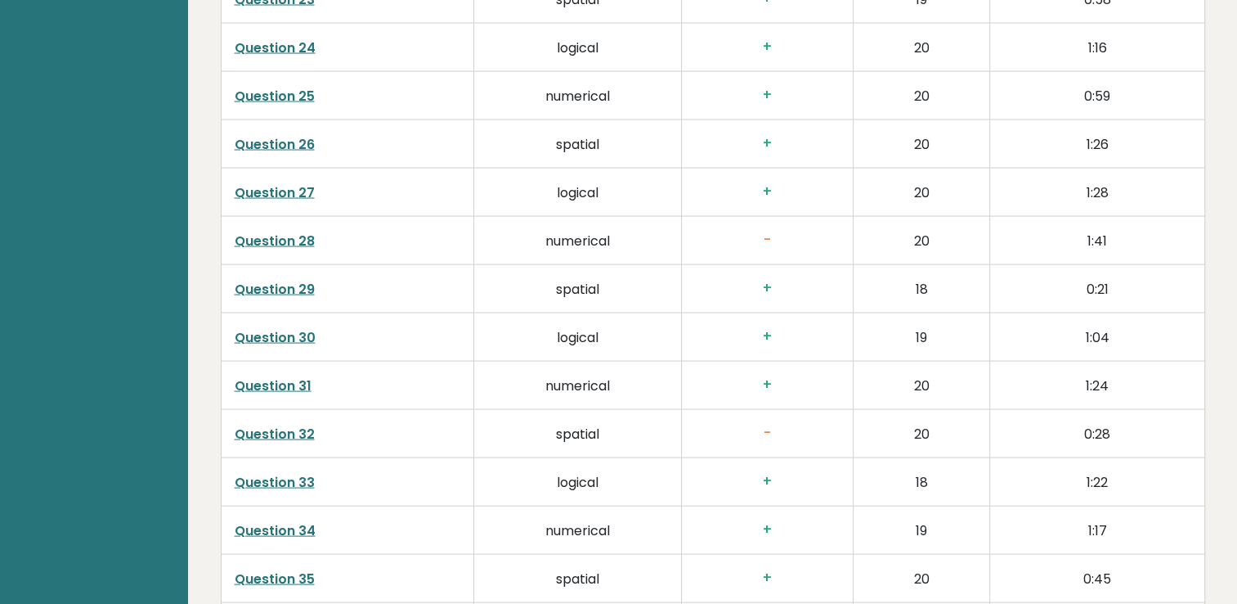
scroll to position [3188, 0]
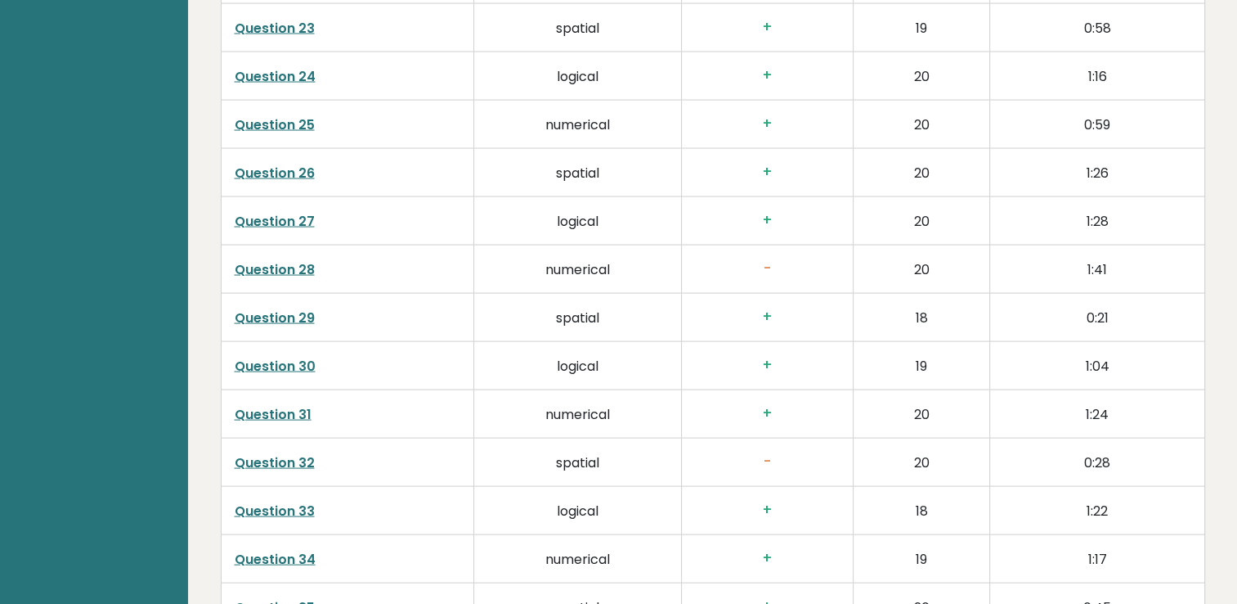
click at [296, 264] on link "Question 28" at bounding box center [275, 269] width 80 height 19
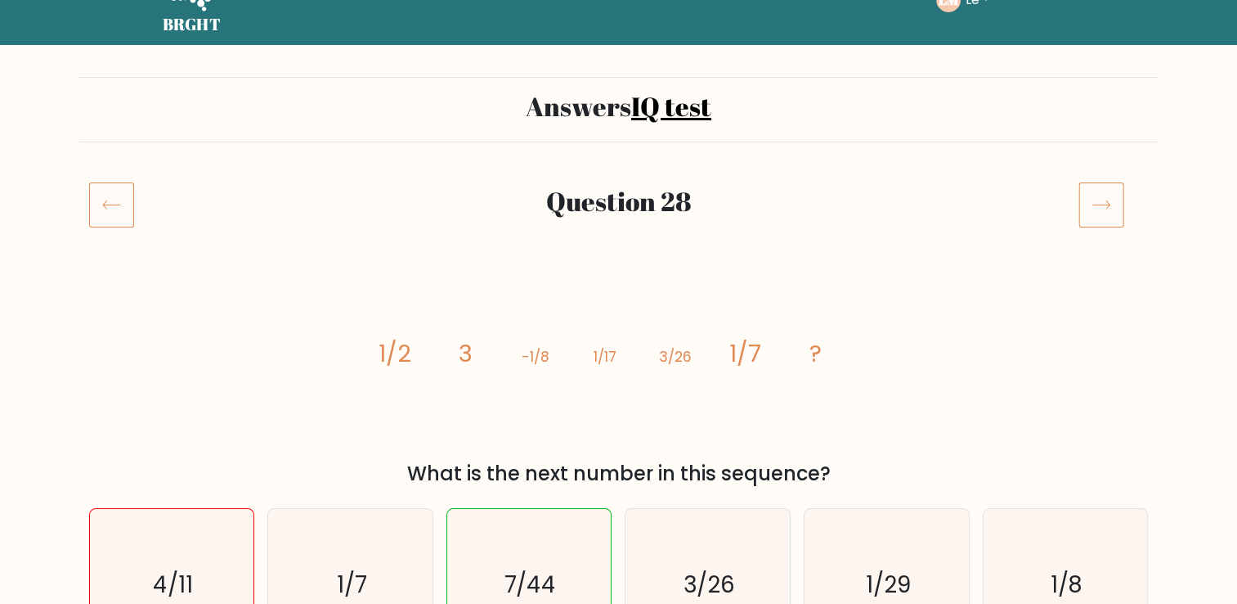
scroll to position [82, 0]
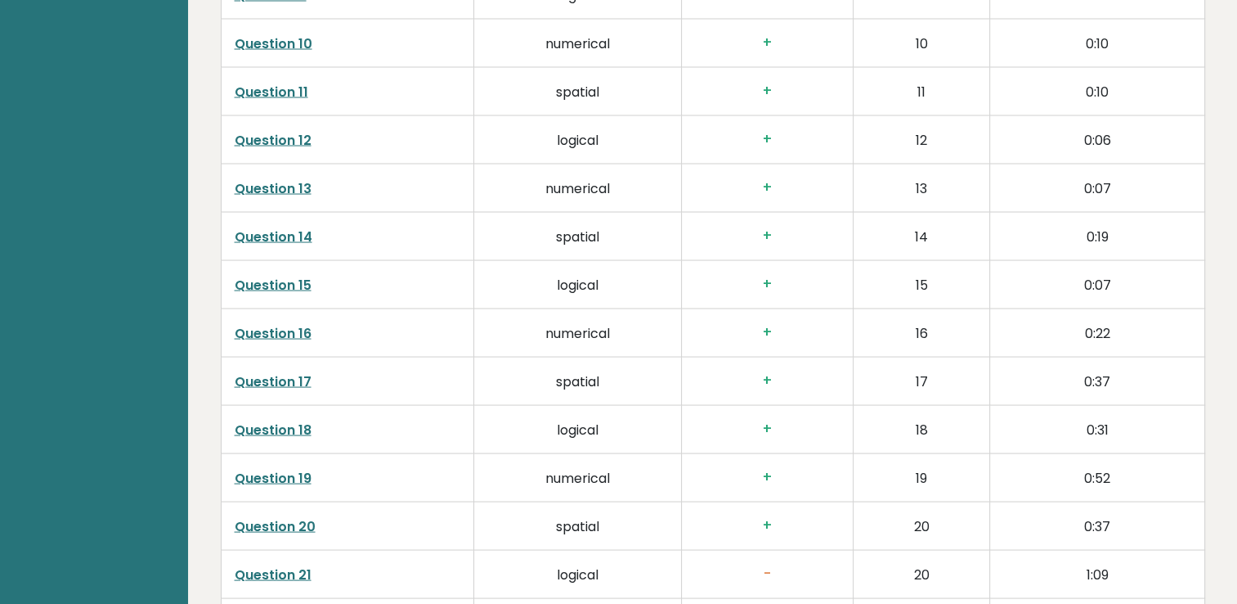
scroll to position [3353, 0]
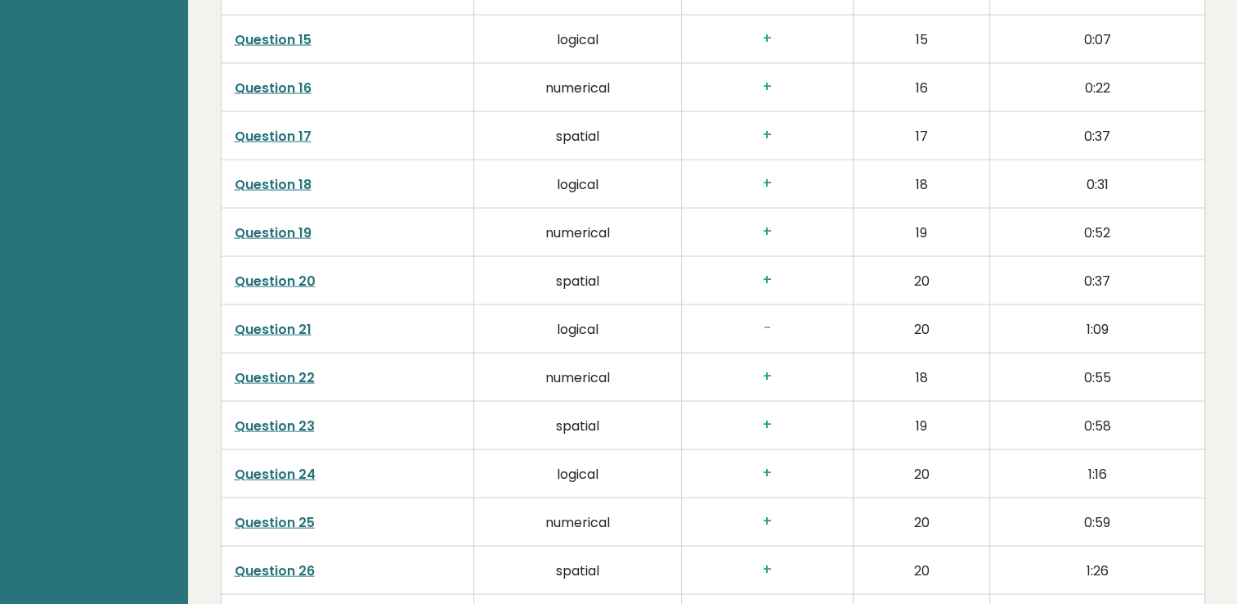
click at [257, 320] on link "Question 21" at bounding box center [273, 329] width 77 height 19
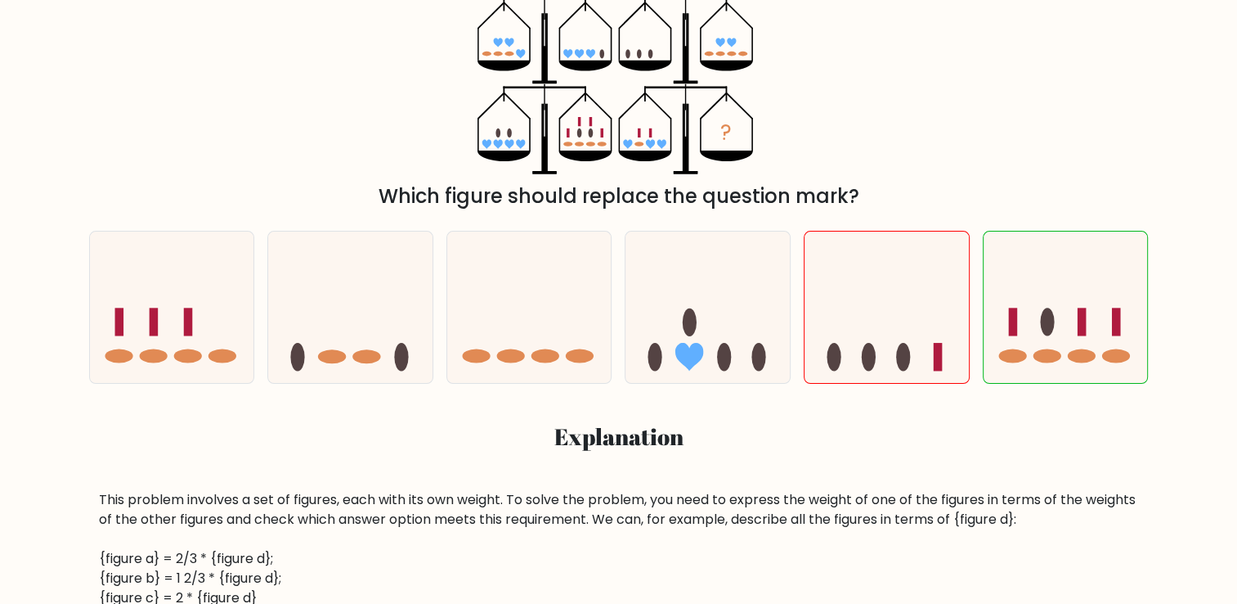
scroll to position [491, 0]
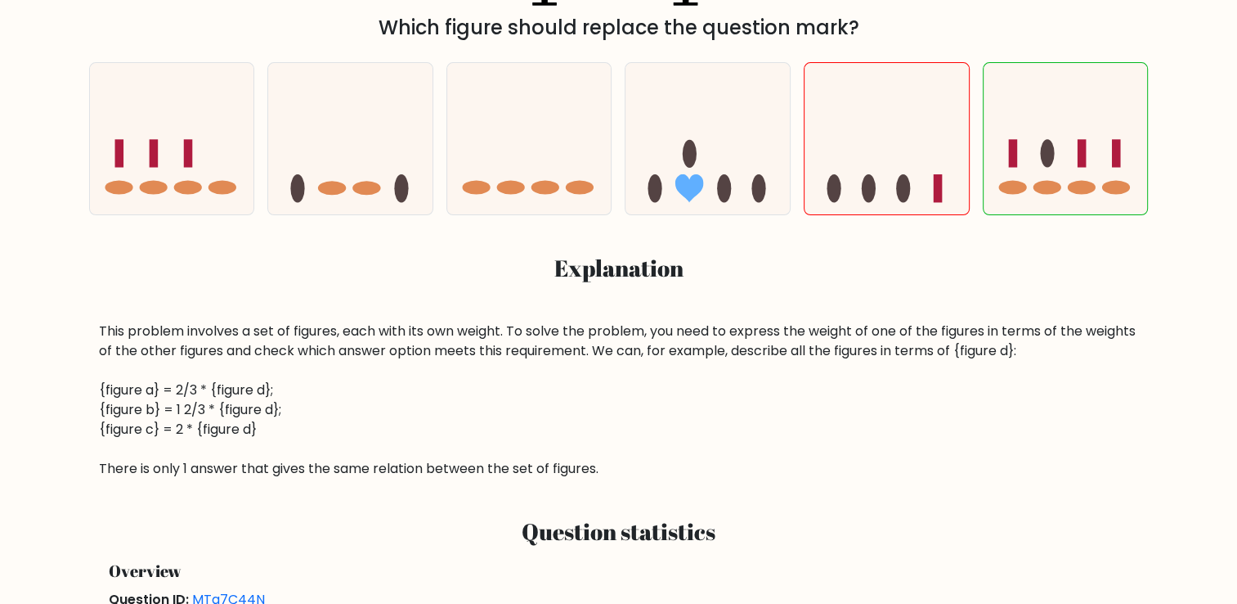
drag, startPoint x: 56, startPoint y: 320, endPoint x: 33, endPoint y: 416, distance: 99.2
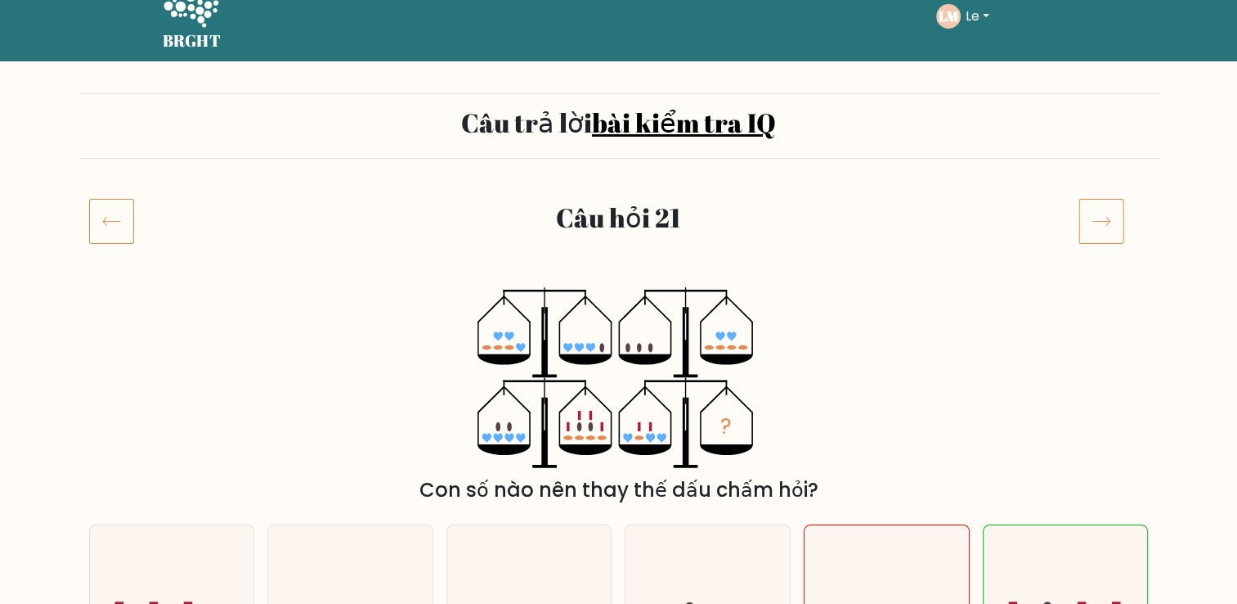
scroll to position [0, 0]
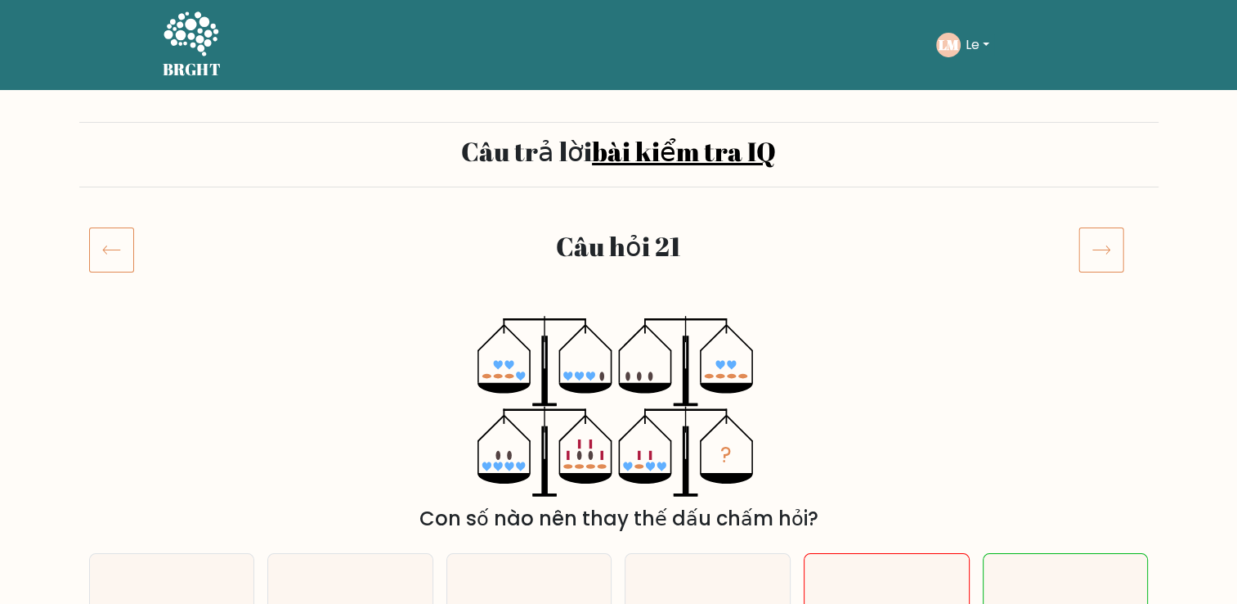
drag, startPoint x: 47, startPoint y: 329, endPoint x: 46, endPoint y: 352, distance: 22.9
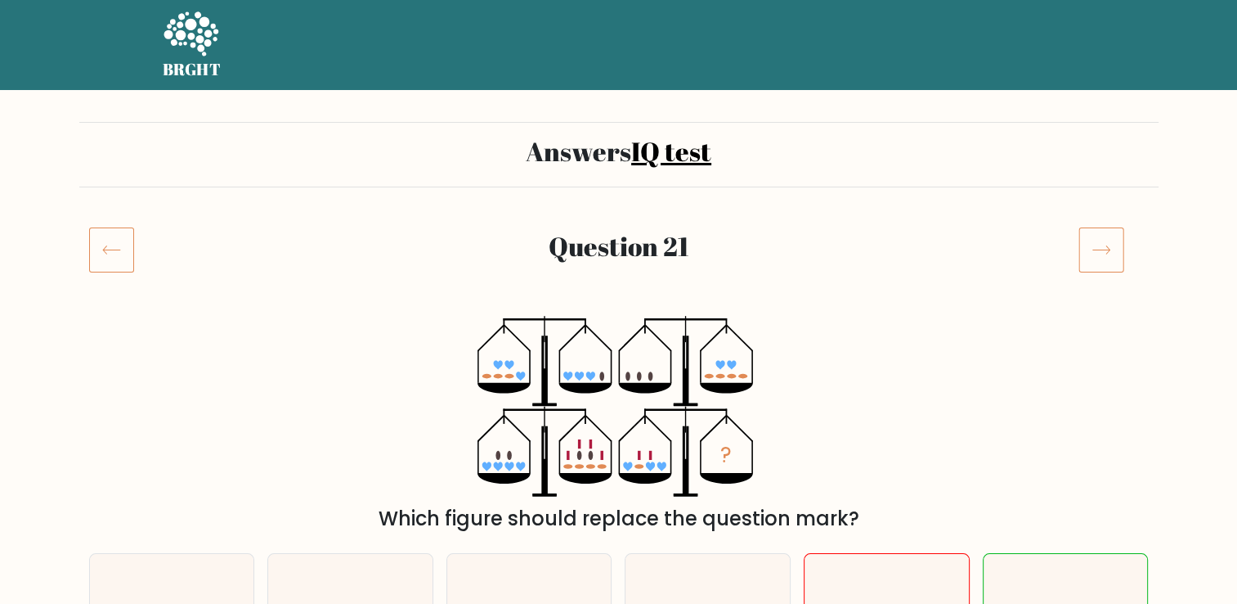
click at [204, 52] on icon at bounding box center [191, 33] width 55 height 44
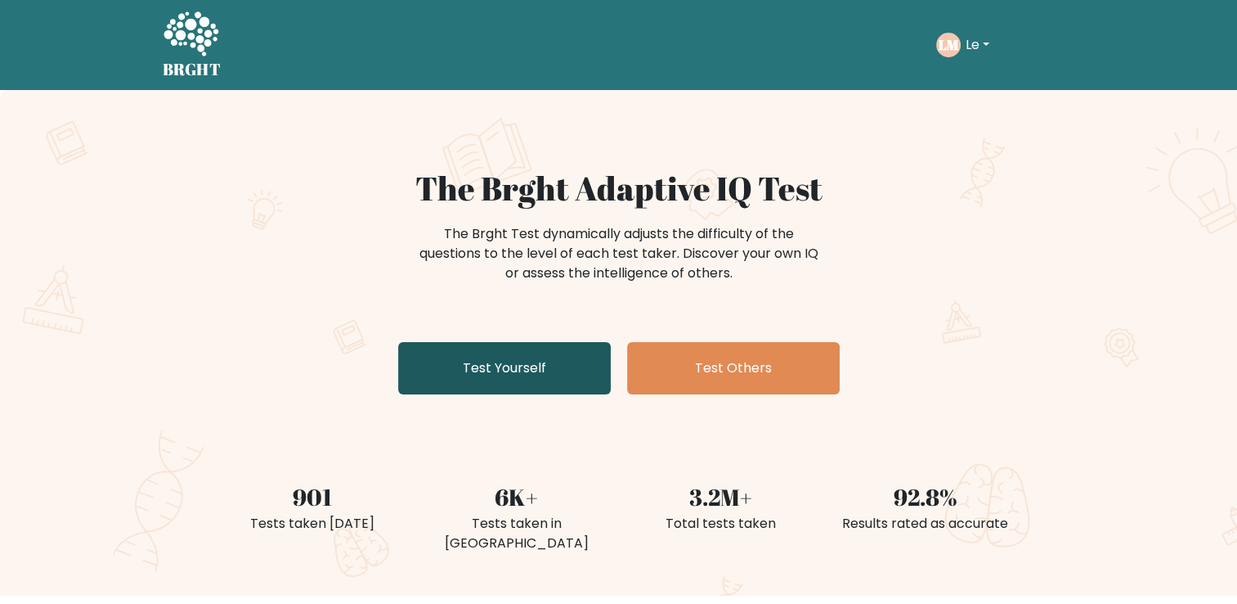
click at [435, 364] on link "Test Yourself" at bounding box center [504, 368] width 213 height 52
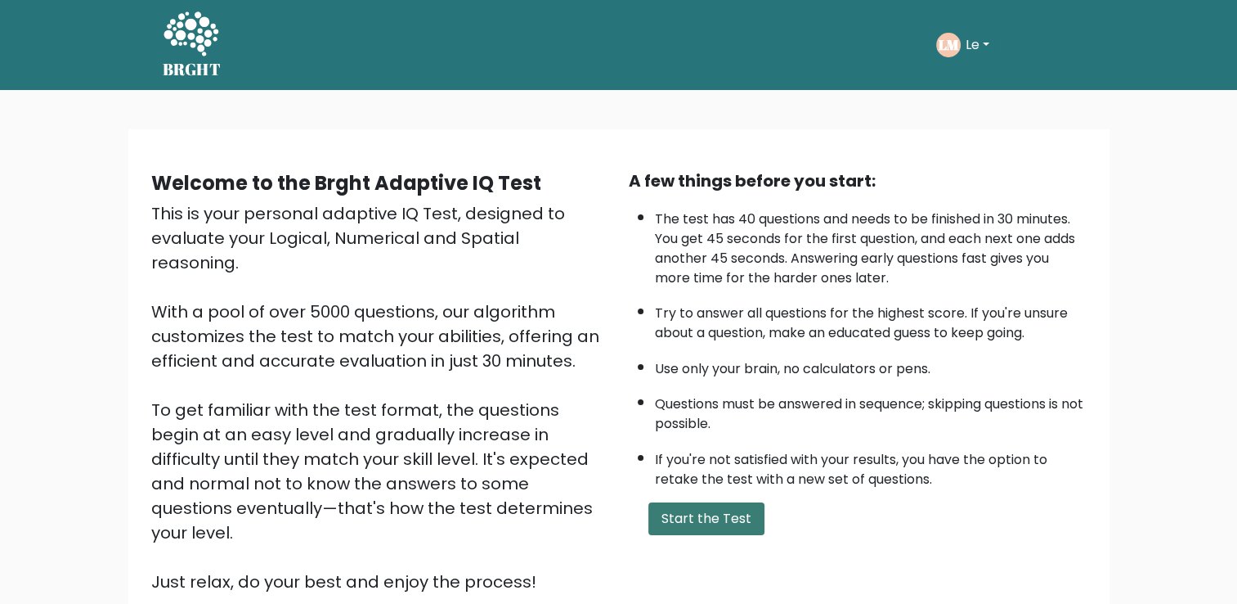
click at [684, 519] on button "Start the Test" at bounding box center [707, 518] width 116 height 33
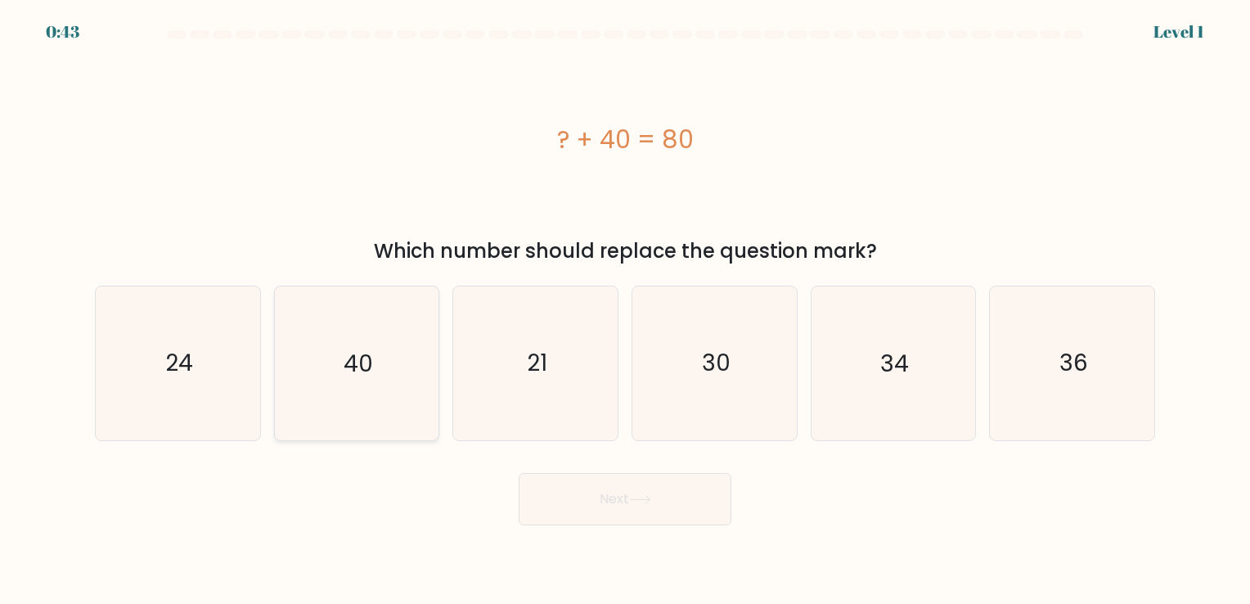
drag, startPoint x: 346, startPoint y: 372, endPoint x: 358, endPoint y: 375, distance: 12.7
click at [346, 374] on text "40" at bounding box center [358, 364] width 29 height 32
click at [625, 310] on input "b. 40" at bounding box center [625, 306] width 1 height 8
radio input "true"
click at [565, 514] on button "Next" at bounding box center [625, 499] width 213 height 52
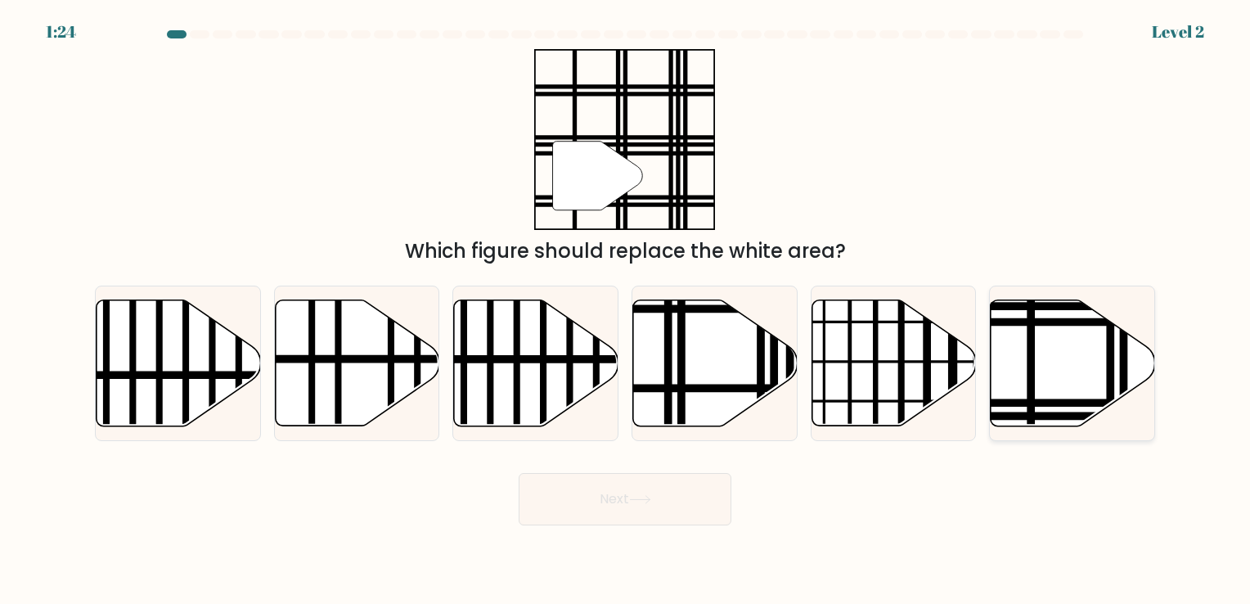
click at [1117, 386] on icon at bounding box center [1072, 362] width 164 height 126
click at [626, 310] on input "f." at bounding box center [625, 306] width 1 height 8
radio input "true"
click at [622, 523] on button "Next" at bounding box center [625, 499] width 213 height 52
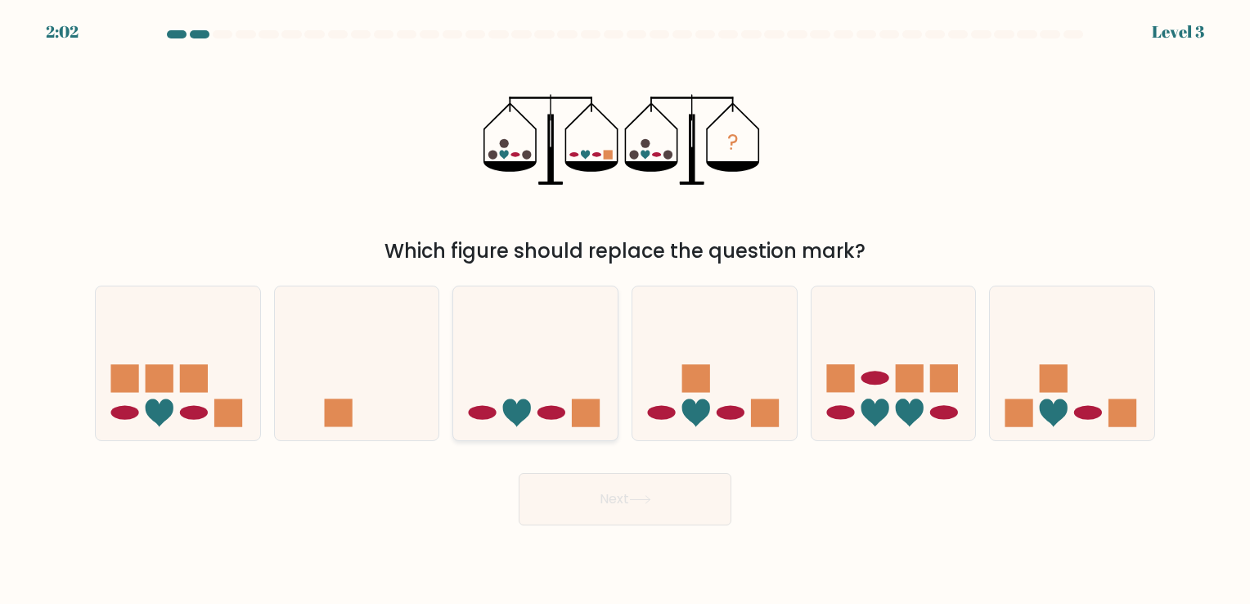
click at [517, 427] on icon at bounding box center [535, 363] width 164 height 136
click at [625, 310] on input "c." at bounding box center [625, 306] width 1 height 8
radio input "true"
click at [552, 485] on button "Next" at bounding box center [625, 499] width 213 height 52
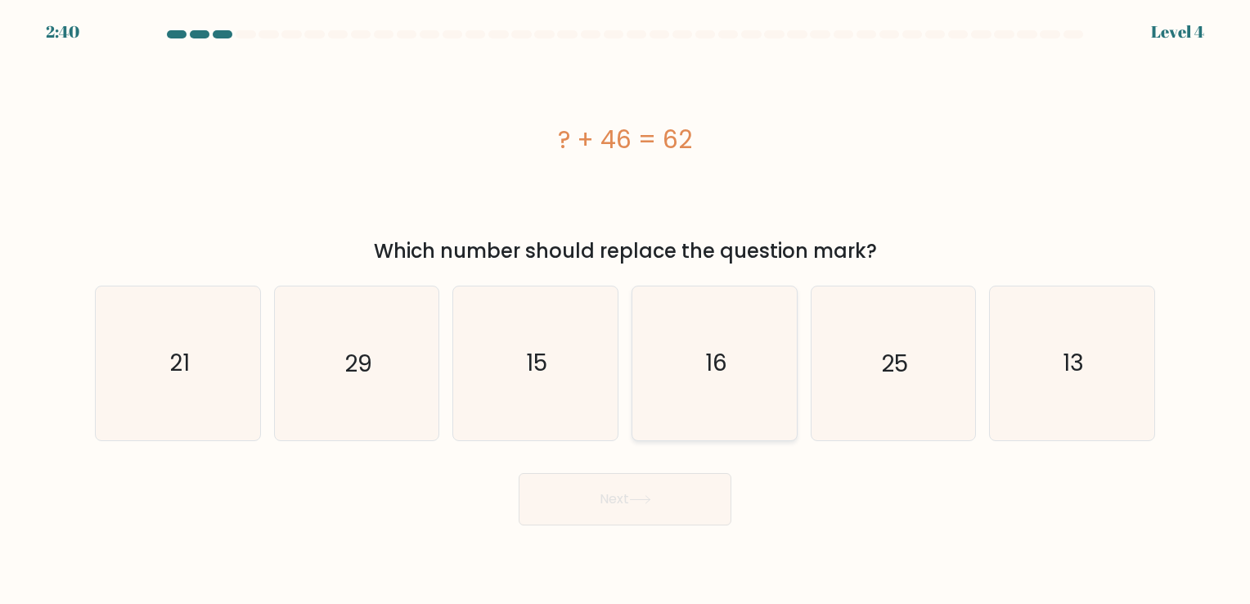
click at [716, 407] on icon "16" at bounding box center [714, 362] width 153 height 153
click at [626, 310] on input "d. 16" at bounding box center [625, 306] width 1 height 8
radio input "true"
click at [628, 492] on button "Next" at bounding box center [625, 499] width 213 height 52
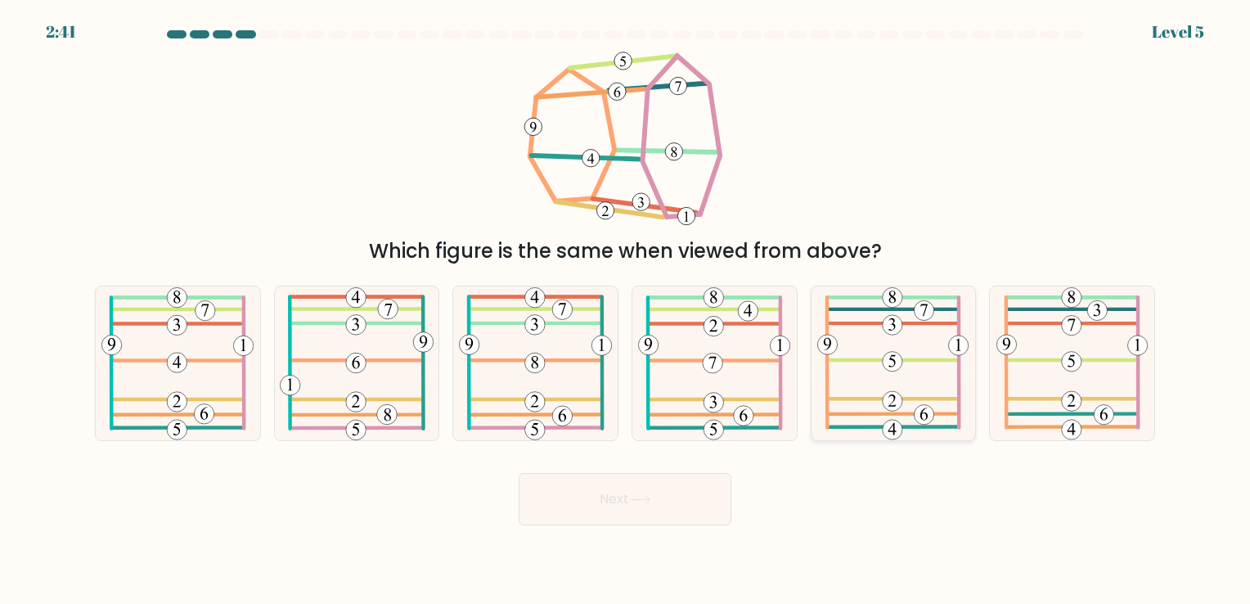
drag, startPoint x: 914, startPoint y: 401, endPoint x: 875, endPoint y: 433, distance: 51.1
click at [913, 399] on 583 at bounding box center [893, 399] width 128 height 0
click at [626, 310] on input "e." at bounding box center [625, 306] width 1 height 8
radio input "true"
click at [654, 523] on button "Next" at bounding box center [625, 499] width 213 height 52
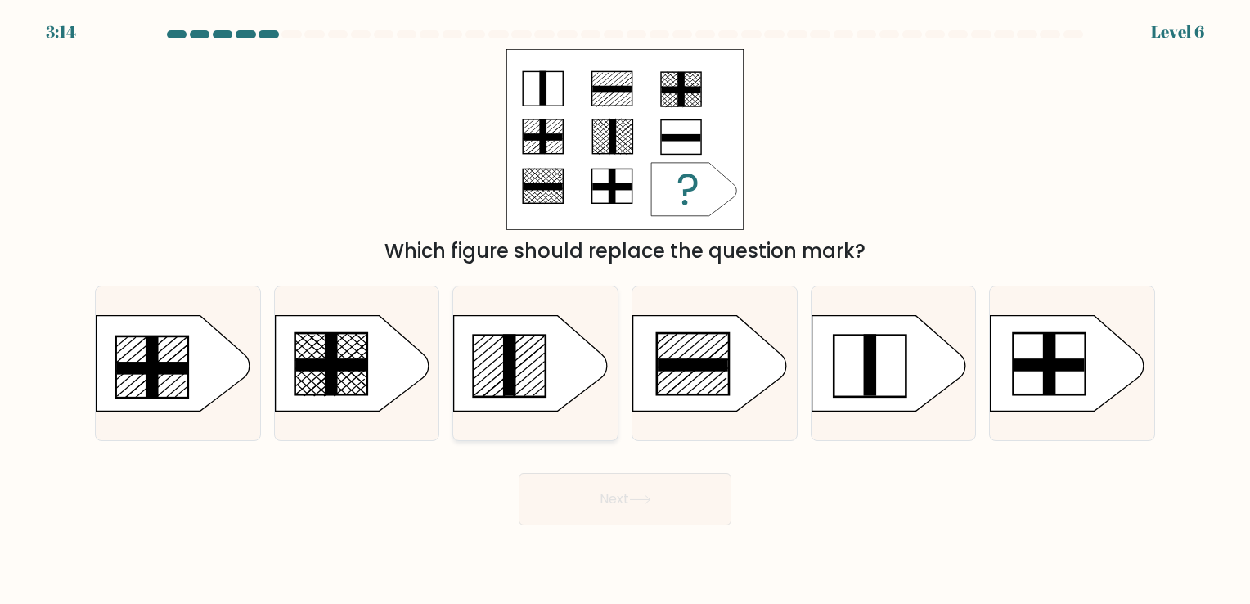
click at [532, 381] on line at bounding box center [529, 383] width 32 height 27
click at [625, 310] on input "c." at bounding box center [625, 306] width 1 height 8
radio input "true"
click at [575, 503] on button "Next" at bounding box center [625, 499] width 213 height 52
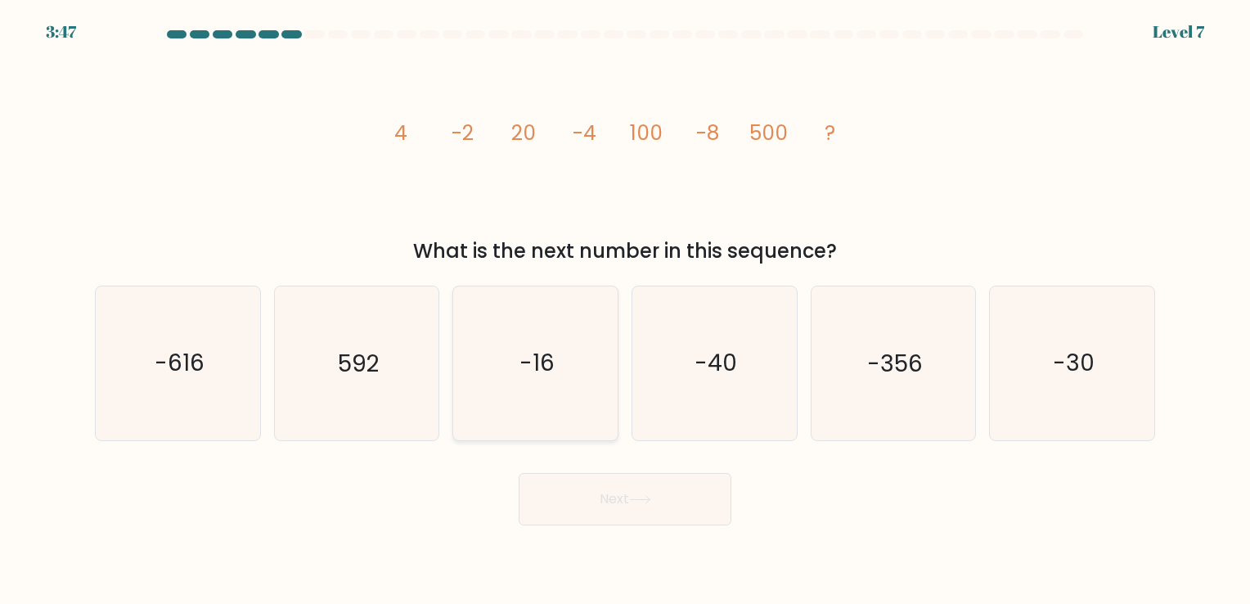
click at [561, 397] on icon "-16" at bounding box center [535, 362] width 153 height 153
click at [625, 310] on input "c. -16" at bounding box center [625, 306] width 1 height 8
radio input "true"
click at [589, 474] on button "Next" at bounding box center [625, 499] width 213 height 52
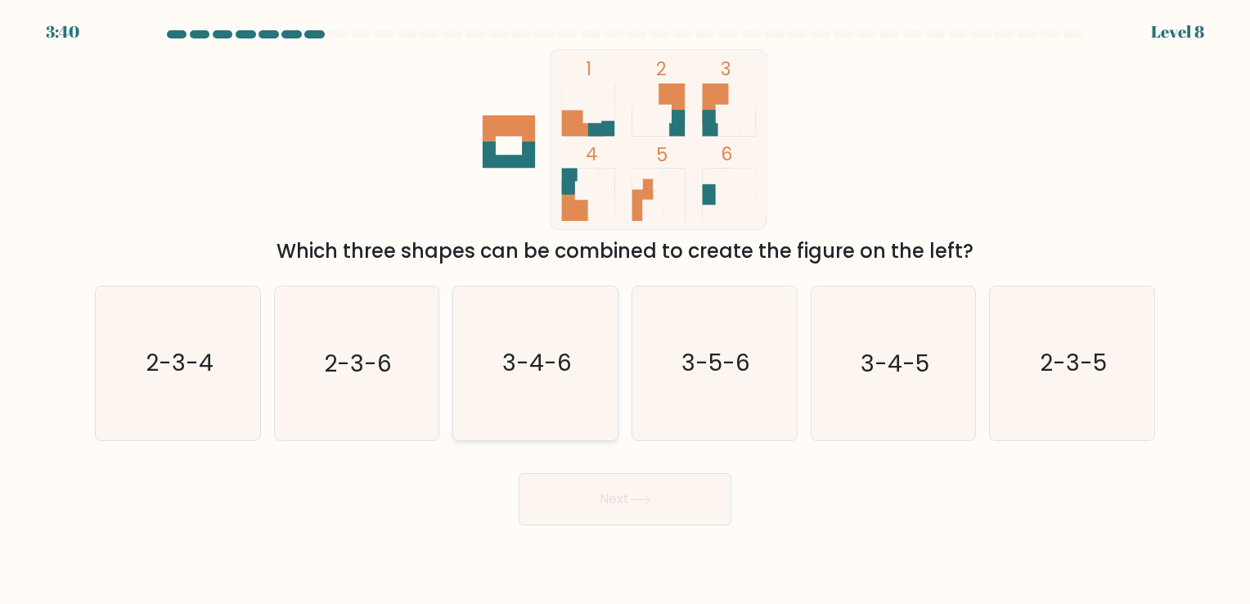
drag, startPoint x: 402, startPoint y: 378, endPoint x: 475, endPoint y: 434, distance: 92.8
click at [402, 379] on icon "2-3-6" at bounding box center [356, 362] width 153 height 153
click at [625, 310] on input "b. 2-3-6" at bounding box center [625, 306] width 1 height 8
radio input "true"
click at [561, 489] on button "Next" at bounding box center [625, 499] width 213 height 52
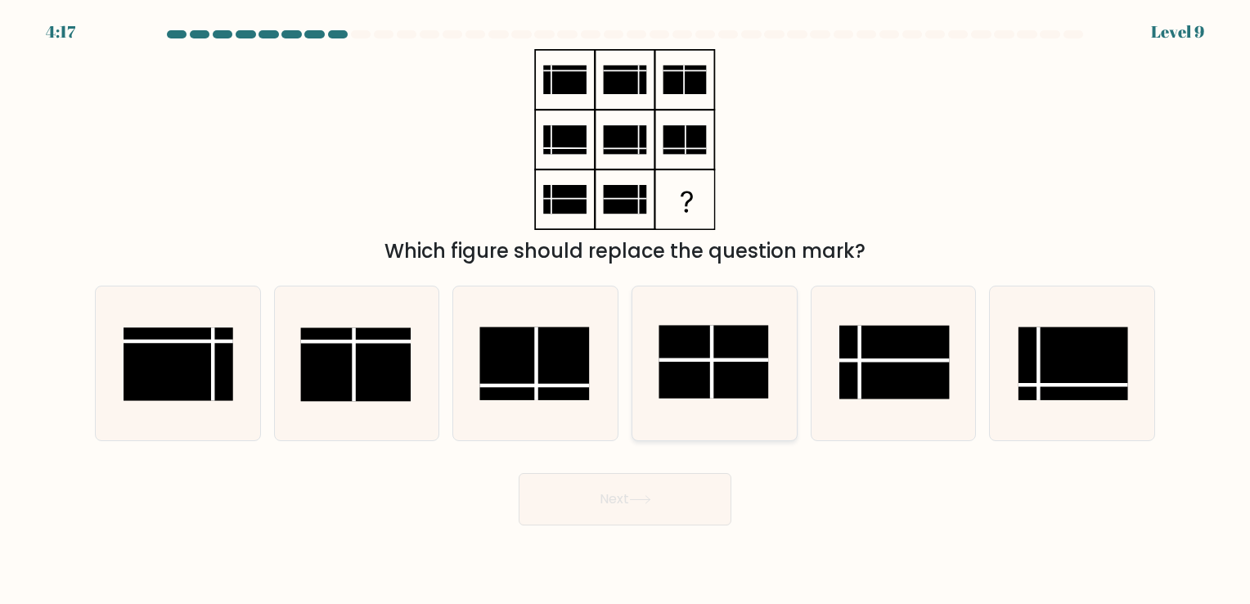
click at [758, 344] on rect at bounding box center [713, 363] width 110 height 74
click at [626, 310] on input "d." at bounding box center [625, 306] width 1 height 8
radio input "true"
click at [629, 509] on button "Next" at bounding box center [625, 499] width 213 height 52
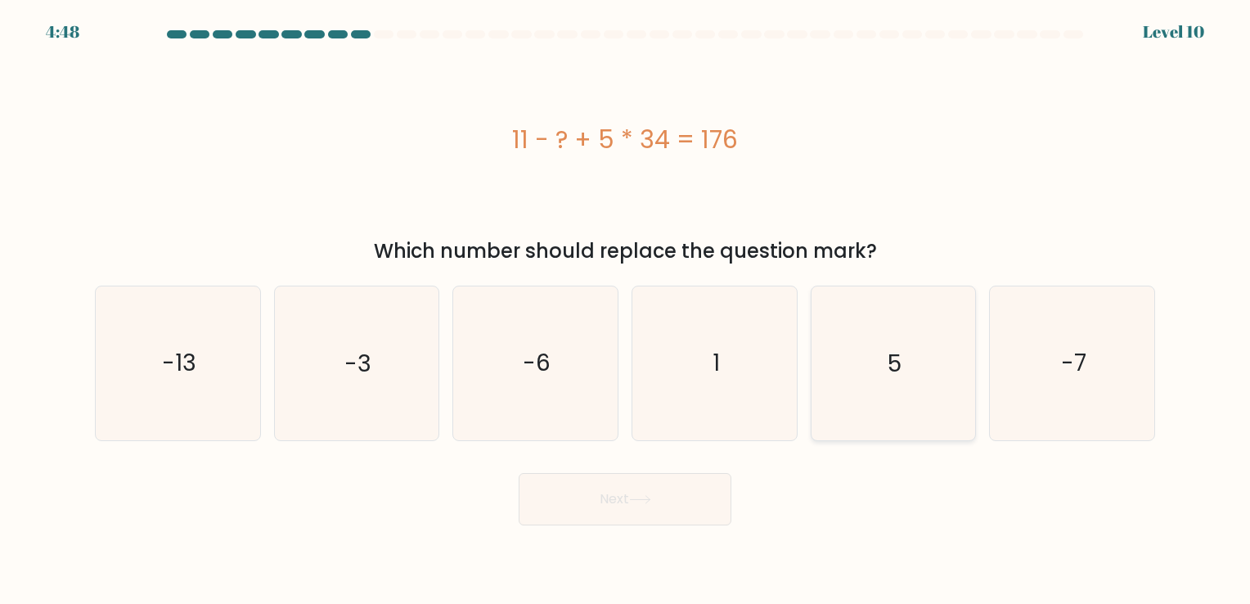
click at [945, 388] on icon "5" at bounding box center [892, 362] width 153 height 153
click at [626, 310] on input "e. 5" at bounding box center [625, 306] width 1 height 8
radio input "true"
click at [668, 515] on button "Next" at bounding box center [625, 499] width 213 height 52
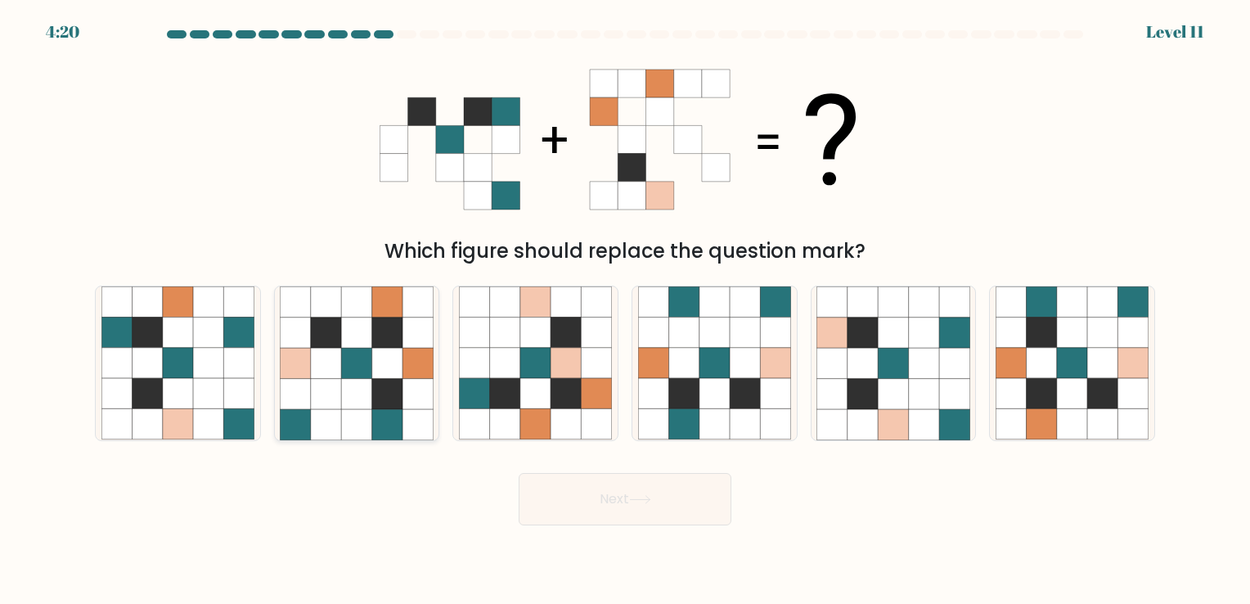
click at [424, 417] on icon at bounding box center [417, 424] width 30 height 30
click at [625, 310] on input "b." at bounding box center [625, 306] width 1 height 8
radio input "true"
click at [577, 541] on body "4:19 Level 11" at bounding box center [625, 302] width 1250 height 604
click at [583, 505] on button "Next" at bounding box center [625, 499] width 213 height 52
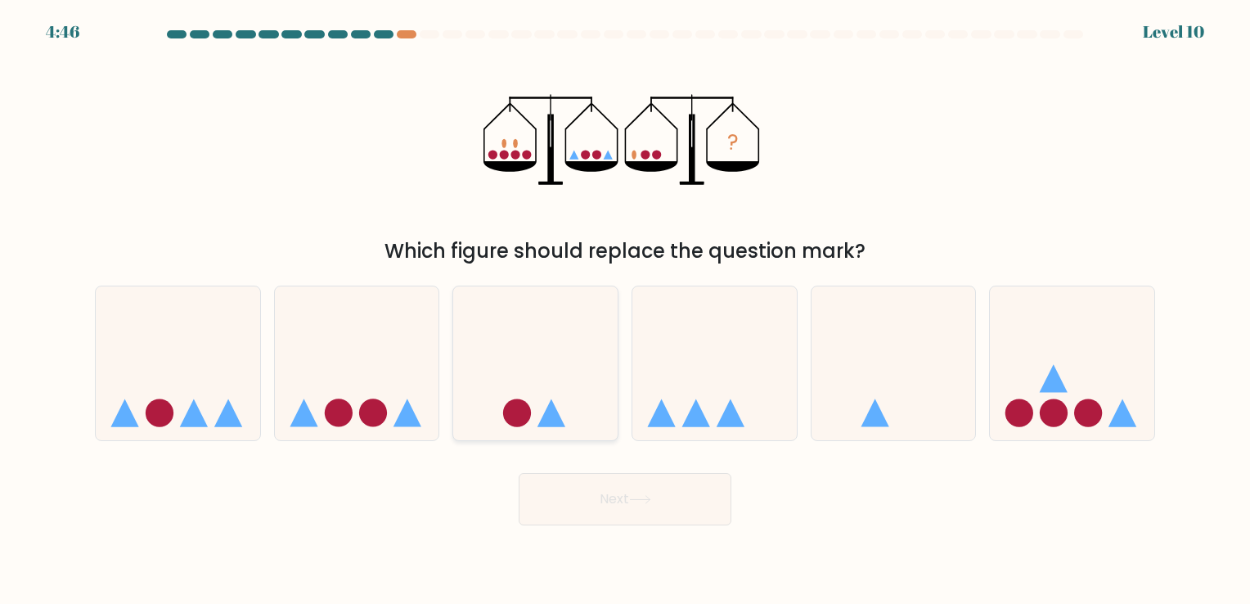
click at [531, 421] on icon at bounding box center [535, 363] width 164 height 136
click at [625, 310] on input "c." at bounding box center [625, 306] width 1 height 8
radio input "true"
click at [559, 469] on div "Next" at bounding box center [625, 492] width 1080 height 65
click at [560, 482] on button "Next" at bounding box center [625, 499] width 213 height 52
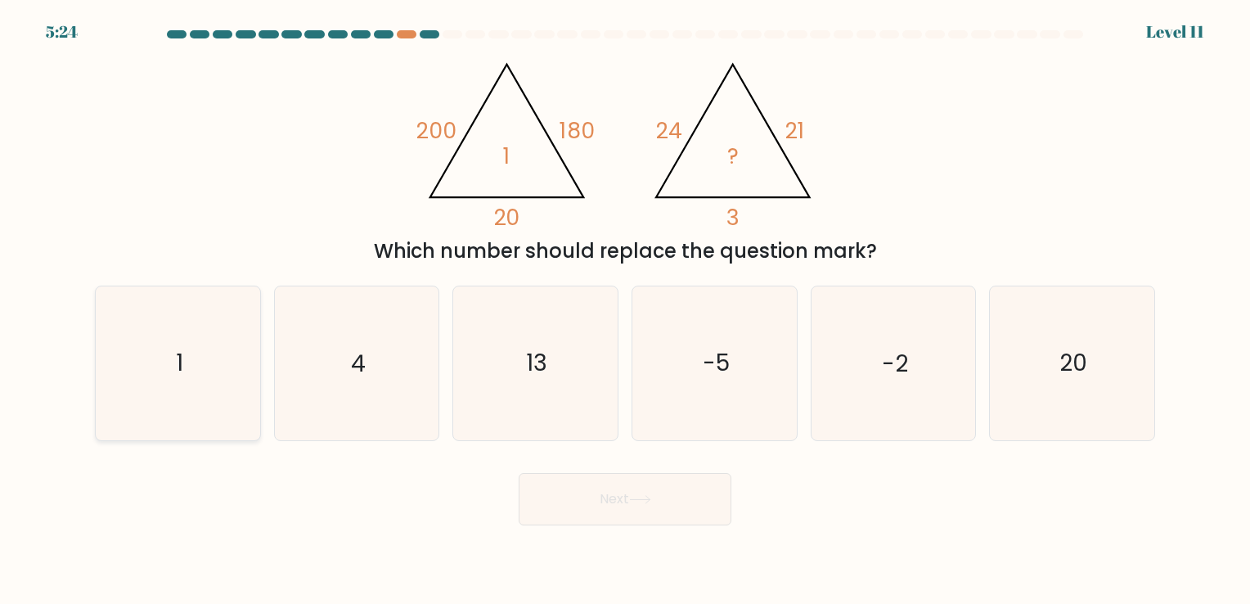
click at [226, 412] on icon "1" at bounding box center [177, 362] width 153 height 153
click at [625, 310] on input "a. 1" at bounding box center [625, 306] width 1 height 8
radio input "true"
click at [640, 505] on button "Next" at bounding box center [625, 499] width 213 height 52
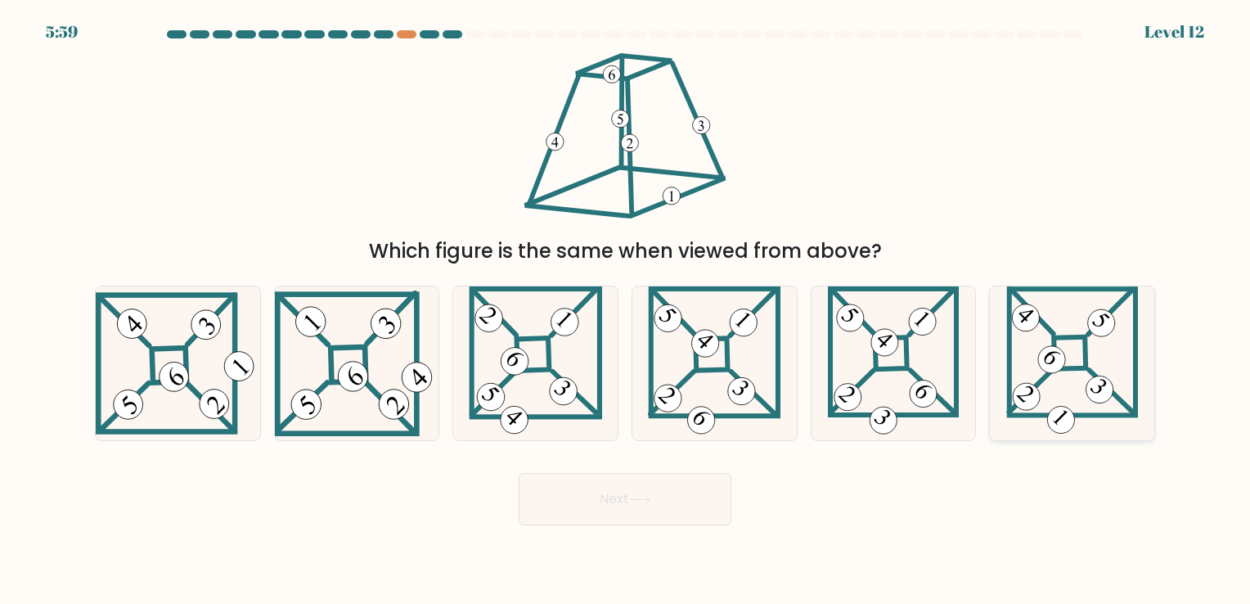
click at [1063, 411] on 872 at bounding box center [1061, 420] width 38 height 38
click at [626, 310] on input "f." at bounding box center [625, 306] width 1 height 8
radio input "true"
click at [677, 496] on button "Next" at bounding box center [625, 499] width 213 height 52
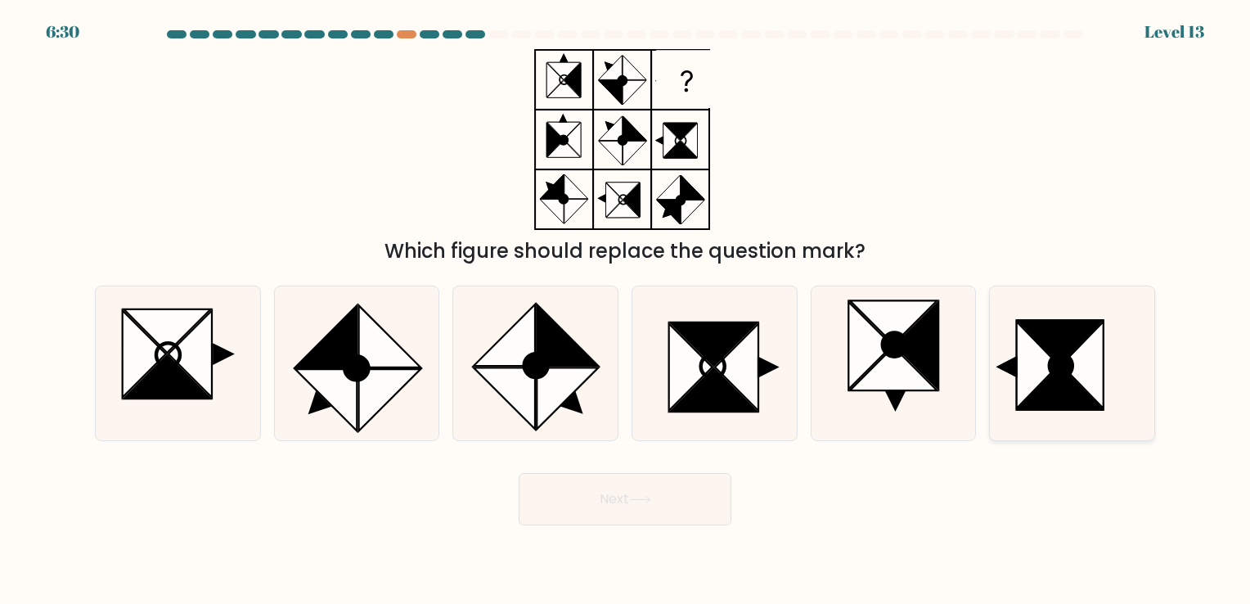
drag, startPoint x: 1086, startPoint y: 384, endPoint x: 1066, endPoint y: 402, distance: 27.2
click at [1086, 384] on icon at bounding box center [1082, 364] width 43 height 87
click at [626, 310] on input "f." at bounding box center [625, 306] width 1 height 8
radio input "true"
click at [631, 507] on button "Next" at bounding box center [625, 499] width 213 height 52
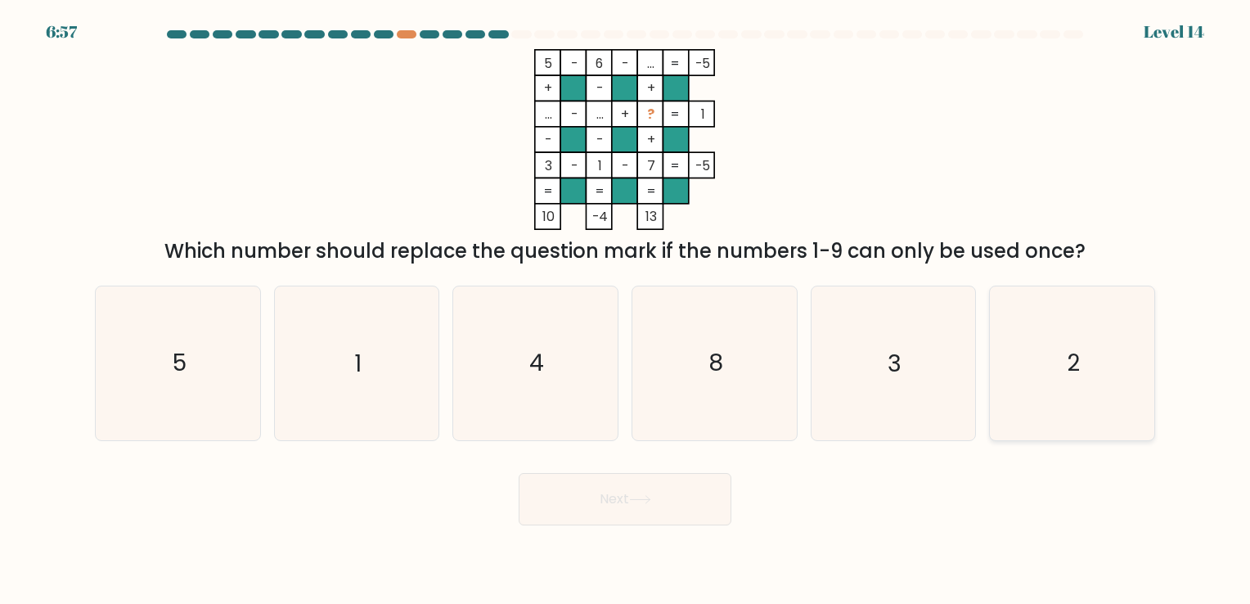
drag, startPoint x: 1002, startPoint y: 387, endPoint x: 1017, endPoint y: 387, distance: 14.7
click at [1008, 387] on icon "2" at bounding box center [1071, 362] width 153 height 153
click at [626, 310] on input "f. 2" at bounding box center [625, 306] width 1 height 8
radio input "true"
click at [575, 513] on button "Next" at bounding box center [625, 499] width 213 height 52
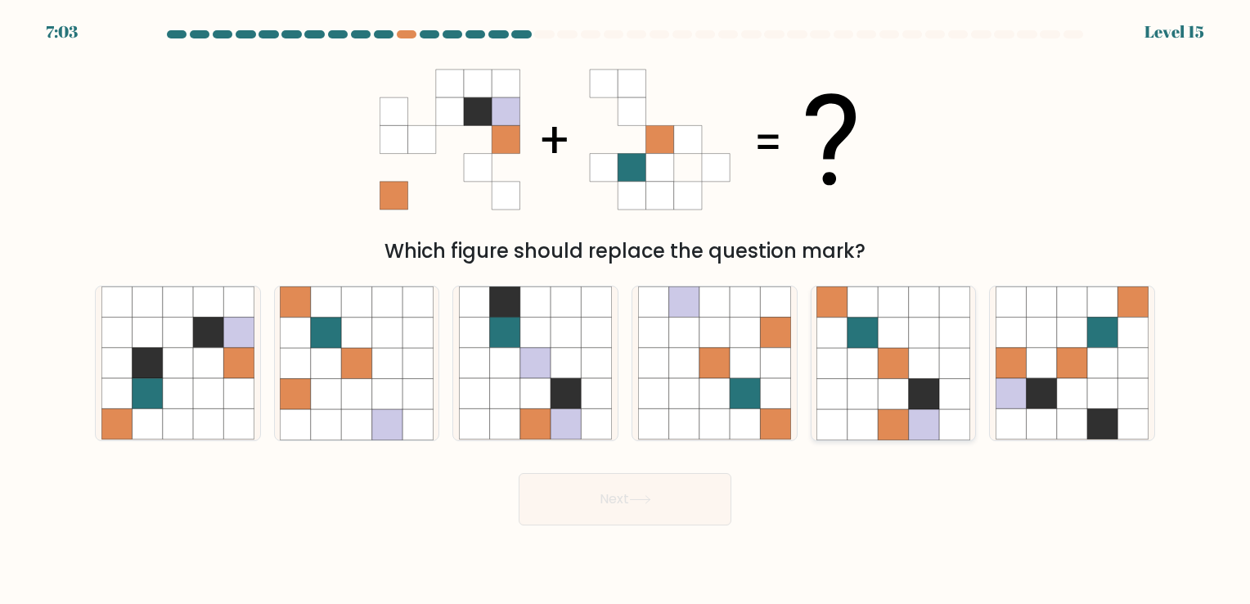
click at [886, 362] on icon at bounding box center [893, 363] width 30 height 30
click at [626, 310] on input "e." at bounding box center [625, 306] width 1 height 8
radio input "true"
click at [593, 494] on button "Next" at bounding box center [625, 499] width 213 height 52
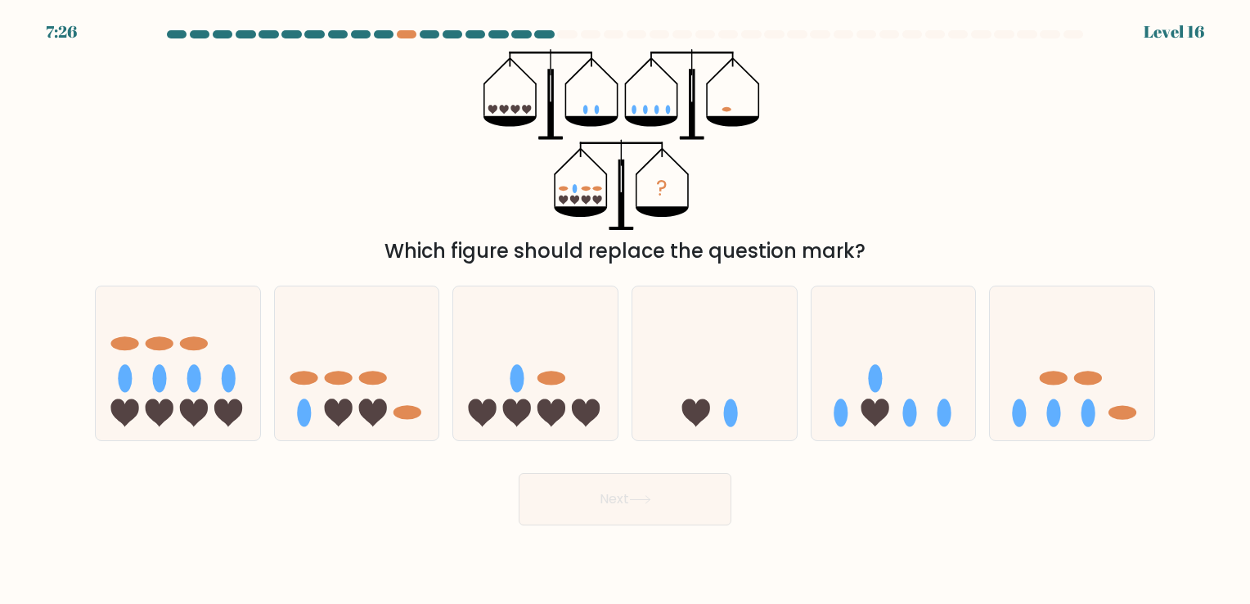
drag, startPoint x: 1097, startPoint y: 414, endPoint x: 1020, endPoint y: 441, distance: 81.5
click at [1096, 417] on icon at bounding box center [1072, 363] width 164 height 136
click at [626, 310] on input "f." at bounding box center [625, 306] width 1 height 8
radio input "true"
click at [551, 498] on button "Next" at bounding box center [625, 499] width 213 height 52
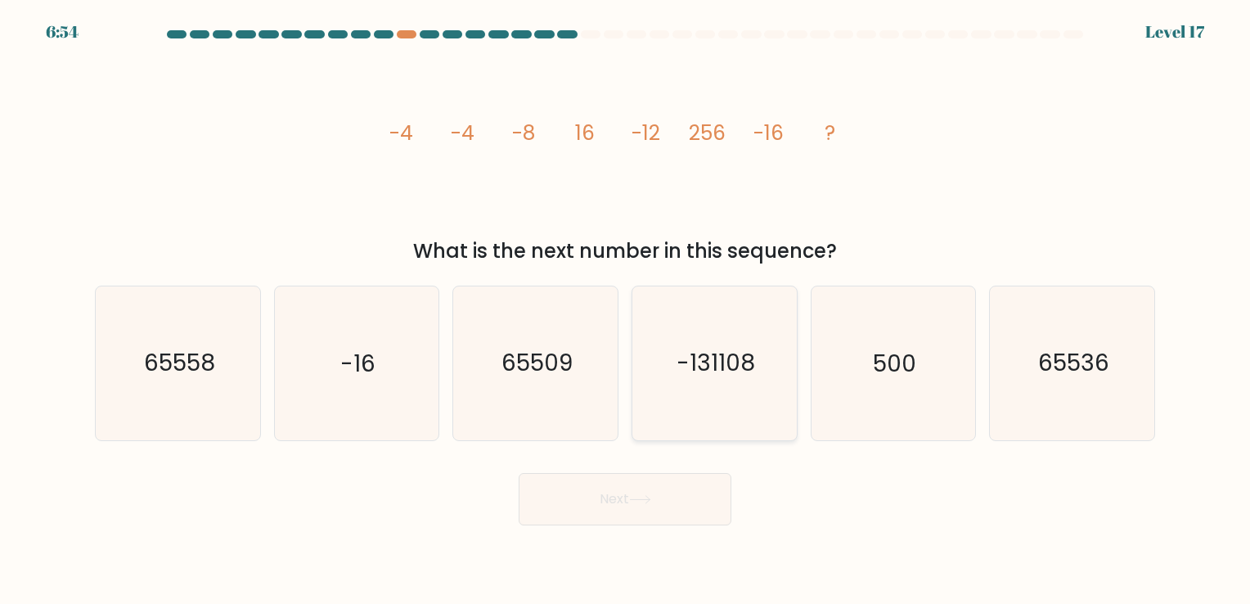
click at [682, 367] on text "-131108" at bounding box center [715, 364] width 79 height 32
click at [626, 310] on input "d. -131108" at bounding box center [625, 306] width 1 height 8
radio input "true"
click at [601, 497] on button "Next" at bounding box center [625, 499] width 213 height 52
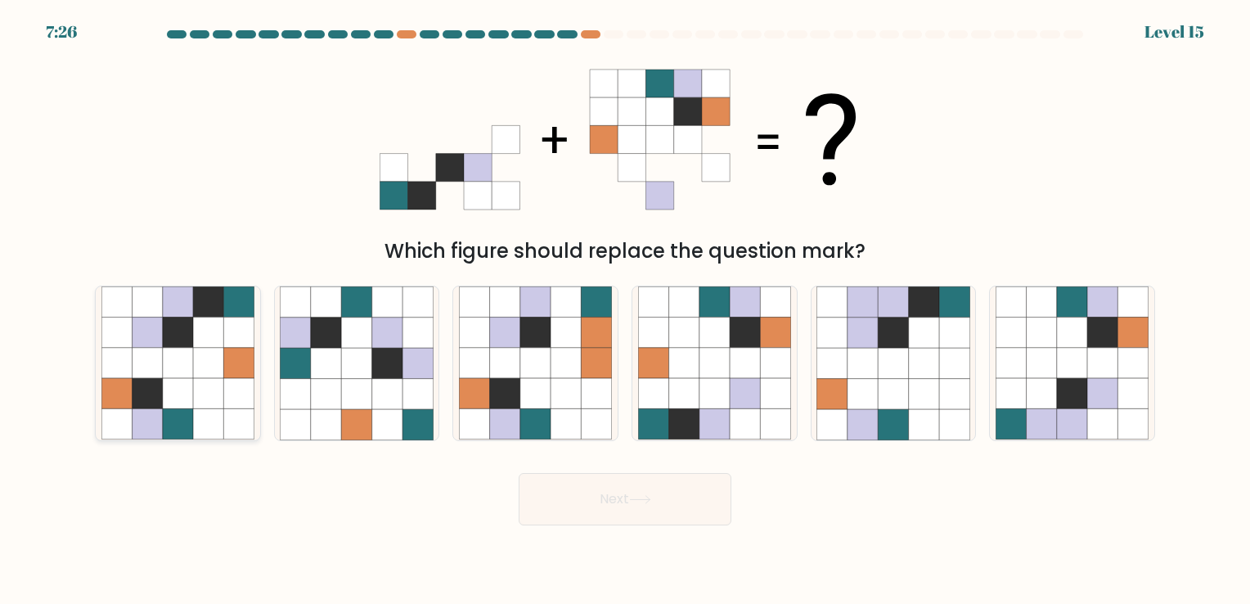
click at [136, 374] on icon at bounding box center [147, 363] width 30 height 30
click at [625, 310] on input "a." at bounding box center [625, 306] width 1 height 8
radio input "true"
click at [589, 514] on button "Next" at bounding box center [625, 499] width 213 height 52
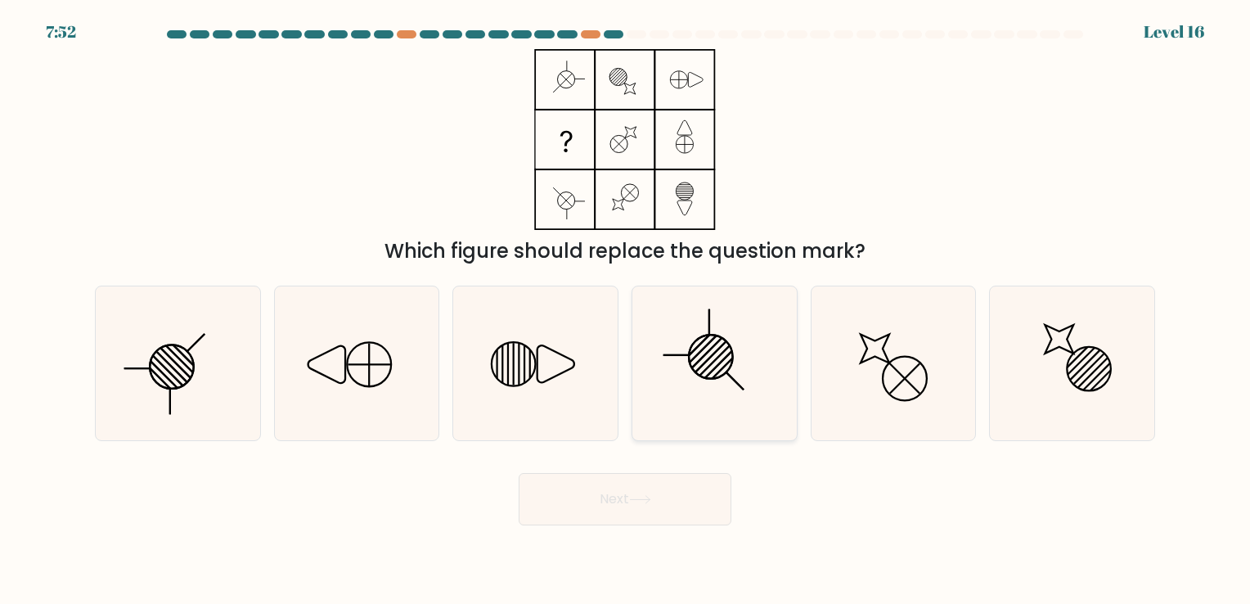
click at [711, 379] on circle at bounding box center [711, 357] width 62 height 62
click at [626, 310] on input "d." at bounding box center [625, 306] width 1 height 8
radio input "true"
drag, startPoint x: 620, startPoint y: 496, endPoint x: 631, endPoint y: 489, distance: 13.2
click at [621, 496] on button "Next" at bounding box center [625, 499] width 213 height 52
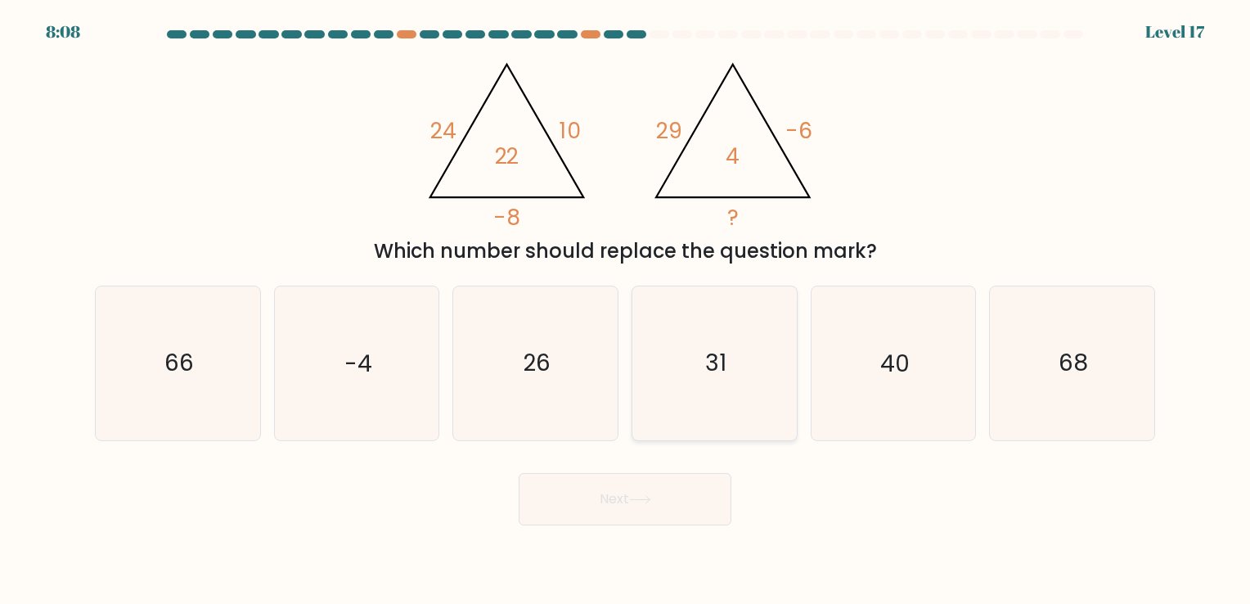
click at [754, 424] on icon "31" at bounding box center [714, 362] width 153 height 153
click at [626, 310] on input "d. 31" at bounding box center [625, 306] width 1 height 8
radio input "true"
click at [667, 510] on button "Next" at bounding box center [625, 499] width 213 height 52
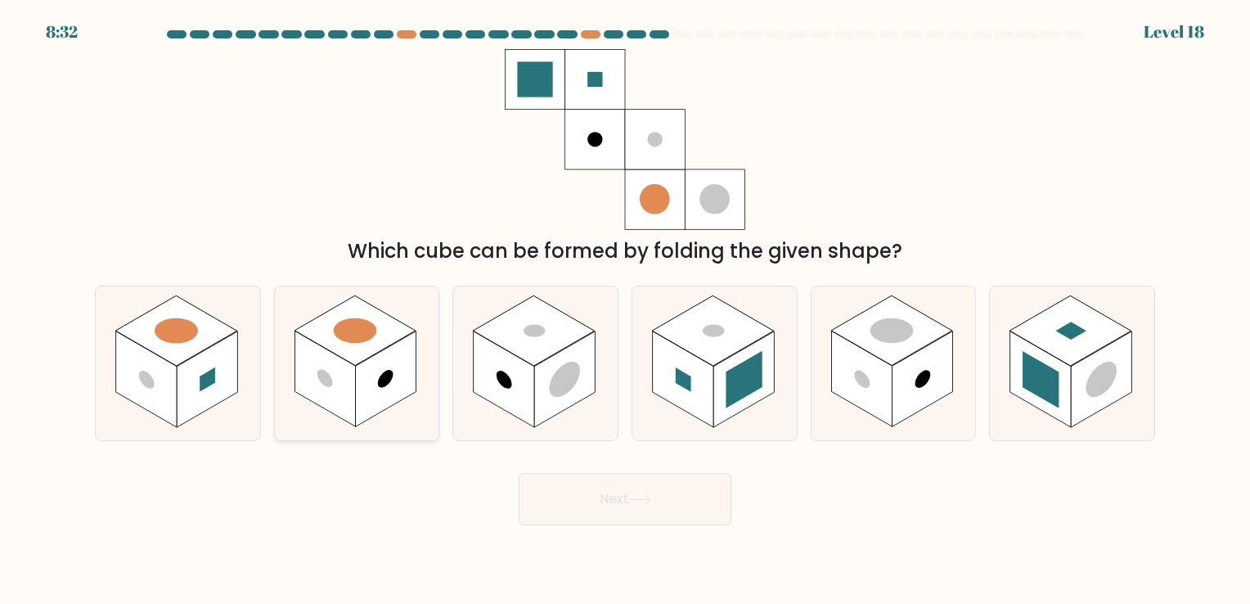
click at [317, 365] on rect at bounding box center [324, 379] width 61 height 96
click at [625, 310] on input "b." at bounding box center [625, 306] width 1 height 8
radio input "true"
click at [563, 483] on button "Next" at bounding box center [625, 499] width 213 height 52
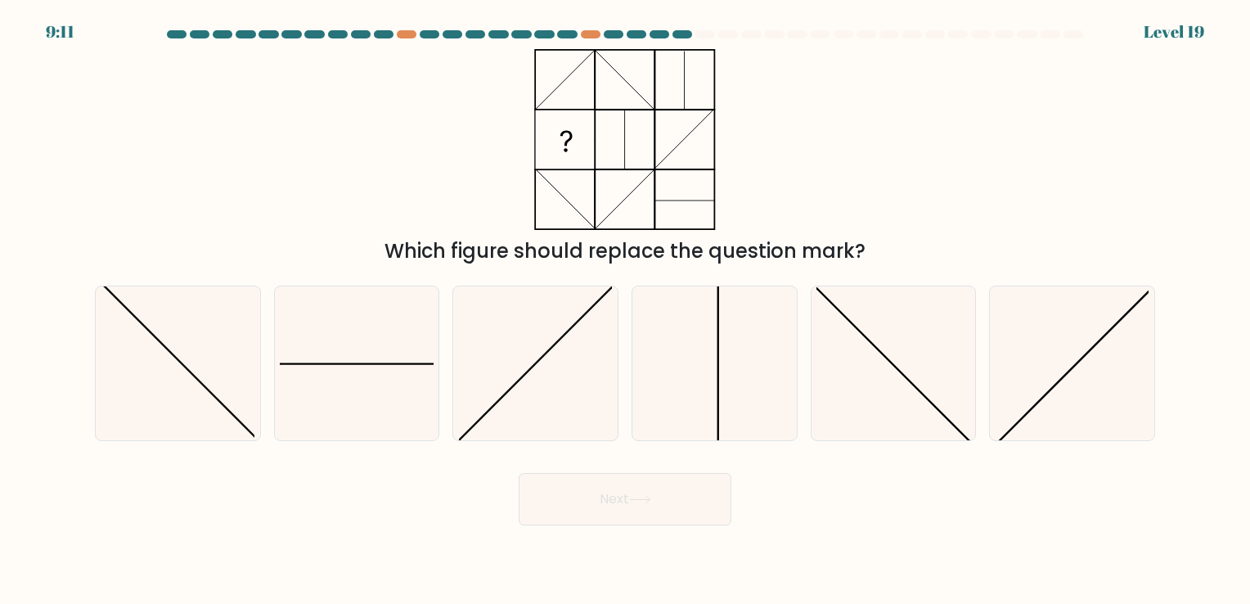
drag, startPoint x: 293, startPoint y: 333, endPoint x: 494, endPoint y: 518, distance: 273.2
click at [293, 332] on icon at bounding box center [356, 362] width 153 height 153
click at [625, 310] on input "b." at bounding box center [625, 306] width 1 height 8
radio input "true"
click at [608, 514] on button "Next" at bounding box center [625, 499] width 213 height 52
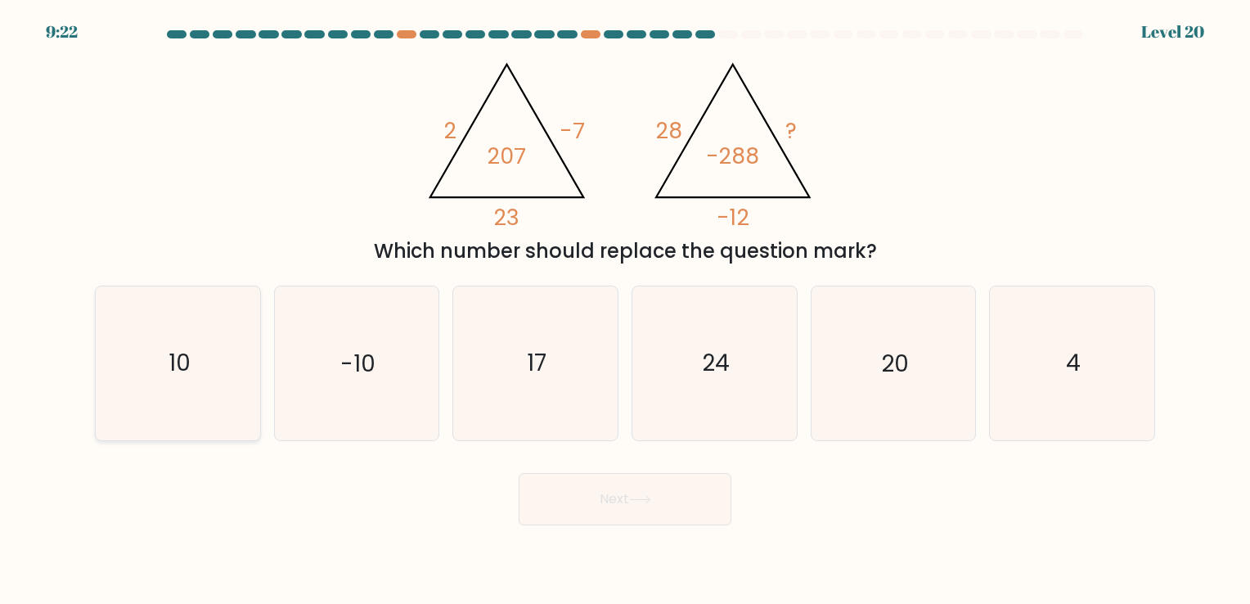
click at [170, 407] on icon "10" at bounding box center [177, 362] width 153 height 153
click at [625, 310] on input "a. 10" at bounding box center [625, 306] width 1 height 8
radio input "true"
click at [585, 503] on button "Next" at bounding box center [625, 499] width 213 height 52
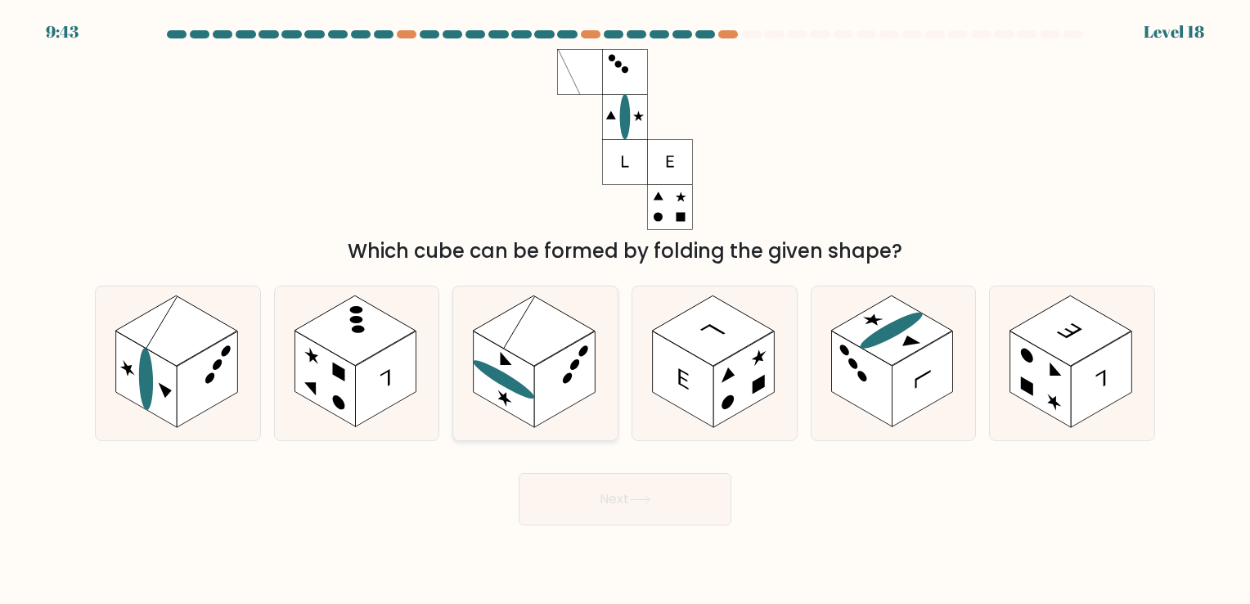
click at [526, 416] on rect at bounding box center [504, 379] width 61 height 96
click at [625, 310] on input "c." at bounding box center [625, 306] width 1 height 8
radio input "true"
click at [573, 507] on button "Next" at bounding box center [625, 499] width 213 height 52
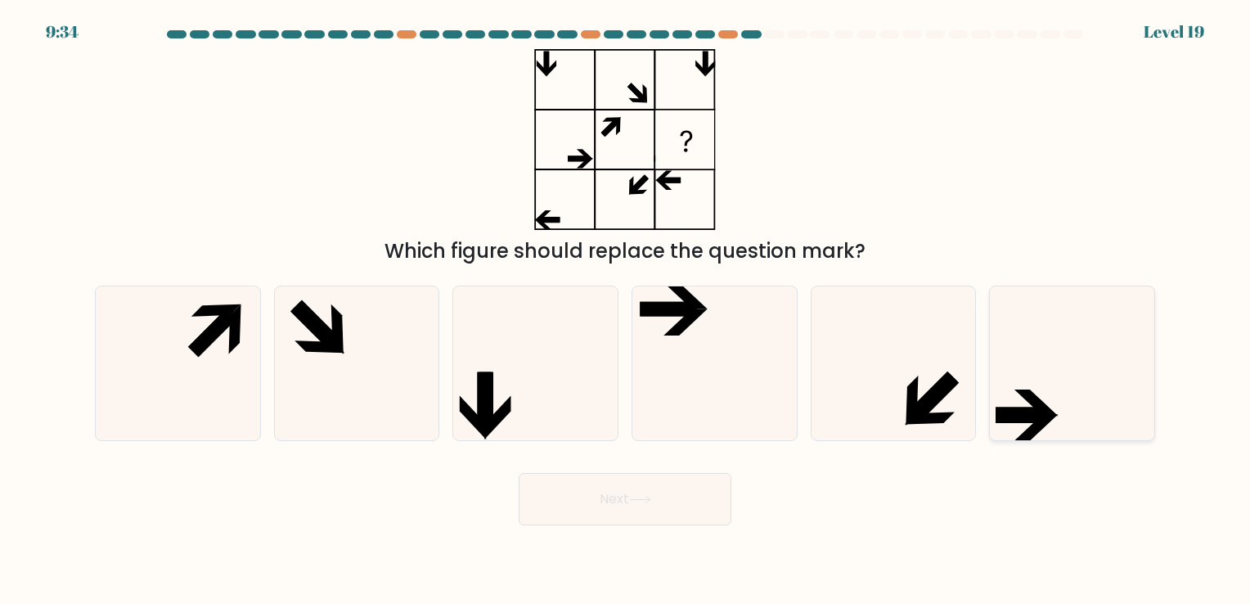
click at [1047, 388] on icon at bounding box center [1071, 362] width 153 height 153
click at [626, 310] on input "f." at bounding box center [625, 306] width 1 height 8
radio input "true"
click at [661, 383] on icon at bounding box center [714, 362] width 153 height 153
click at [626, 310] on input "d." at bounding box center [625, 306] width 1 height 8
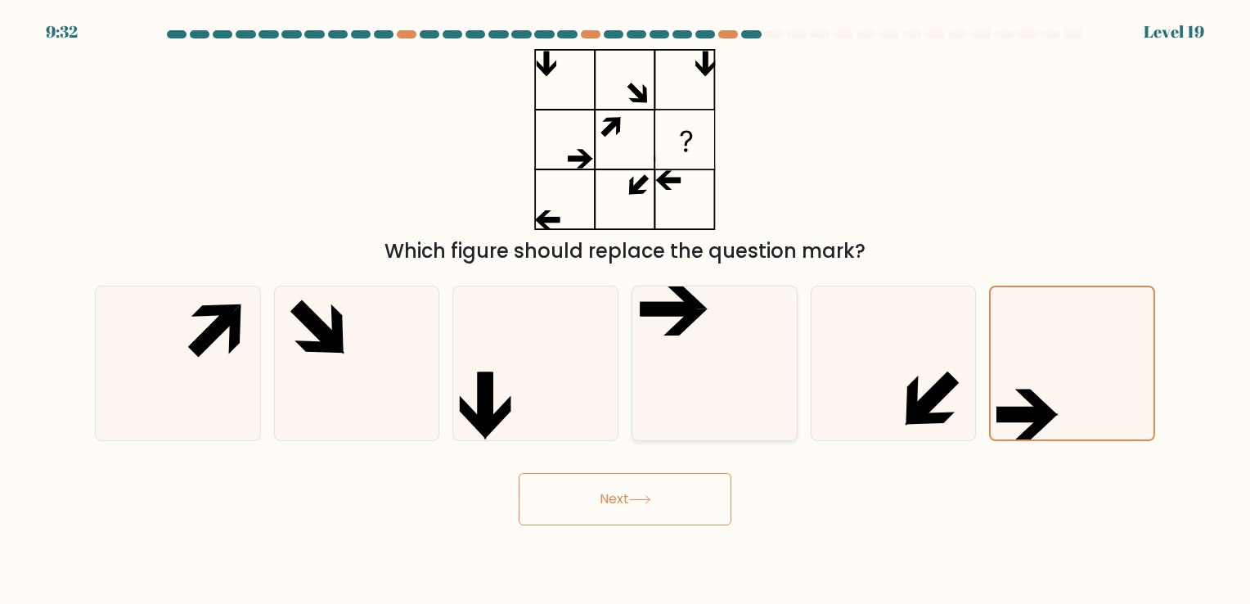
radio input "true"
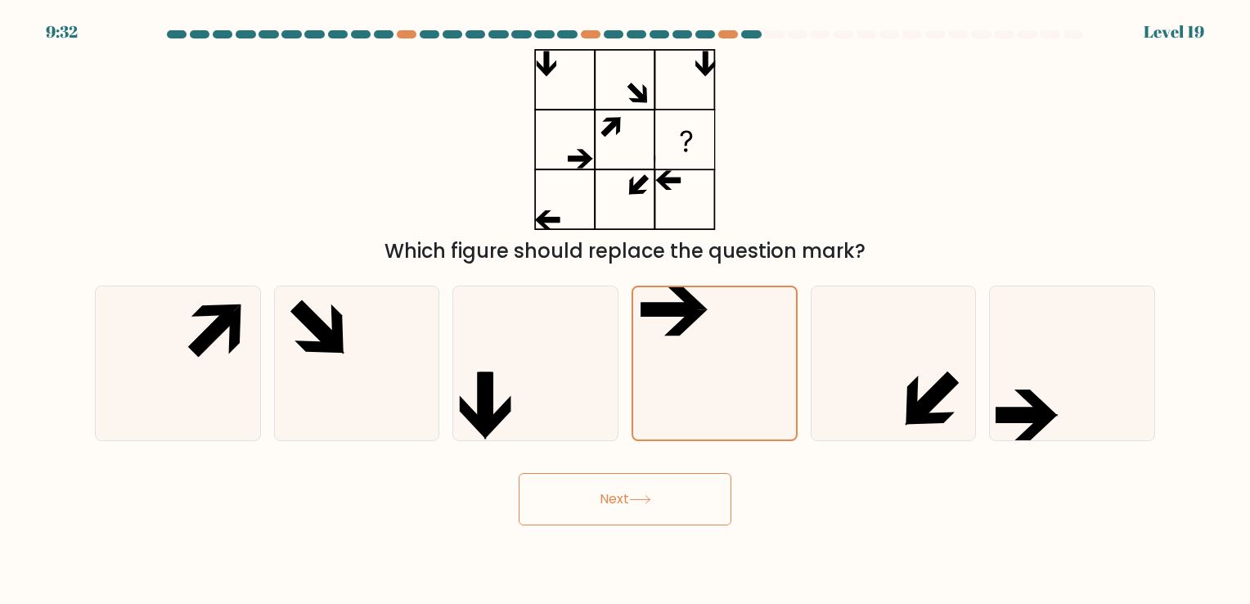
click at [611, 505] on button "Next" at bounding box center [625, 499] width 213 height 52
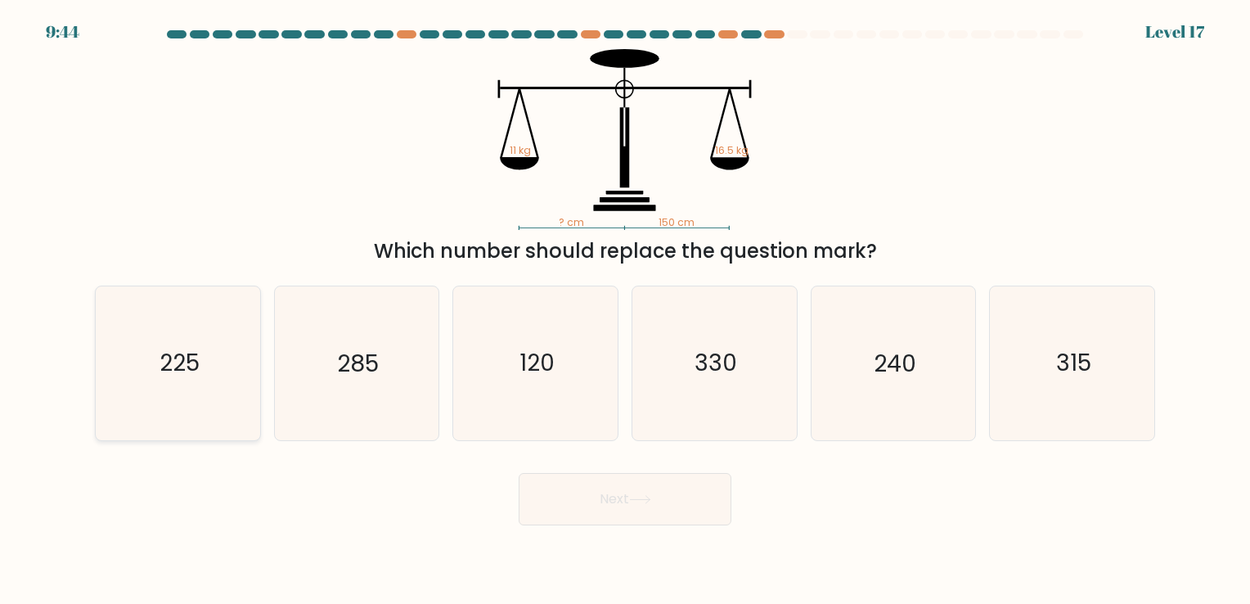
click at [206, 406] on icon "225" at bounding box center [177, 362] width 153 height 153
click at [625, 310] on input "a. 225" at bounding box center [625, 306] width 1 height 8
radio input "true"
click at [589, 498] on button "Next" at bounding box center [625, 499] width 213 height 52
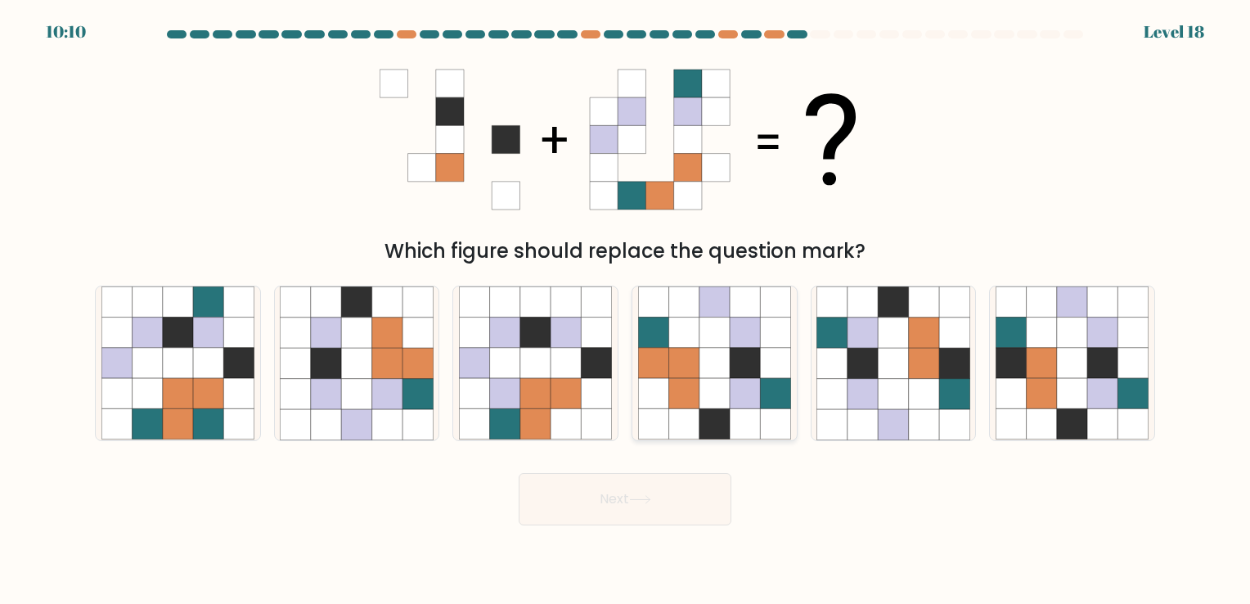
click at [743, 417] on icon at bounding box center [745, 424] width 30 height 30
click at [626, 310] on input "d." at bounding box center [625, 306] width 1 height 8
radio input "true"
click at [629, 496] on button "Next" at bounding box center [625, 499] width 213 height 52
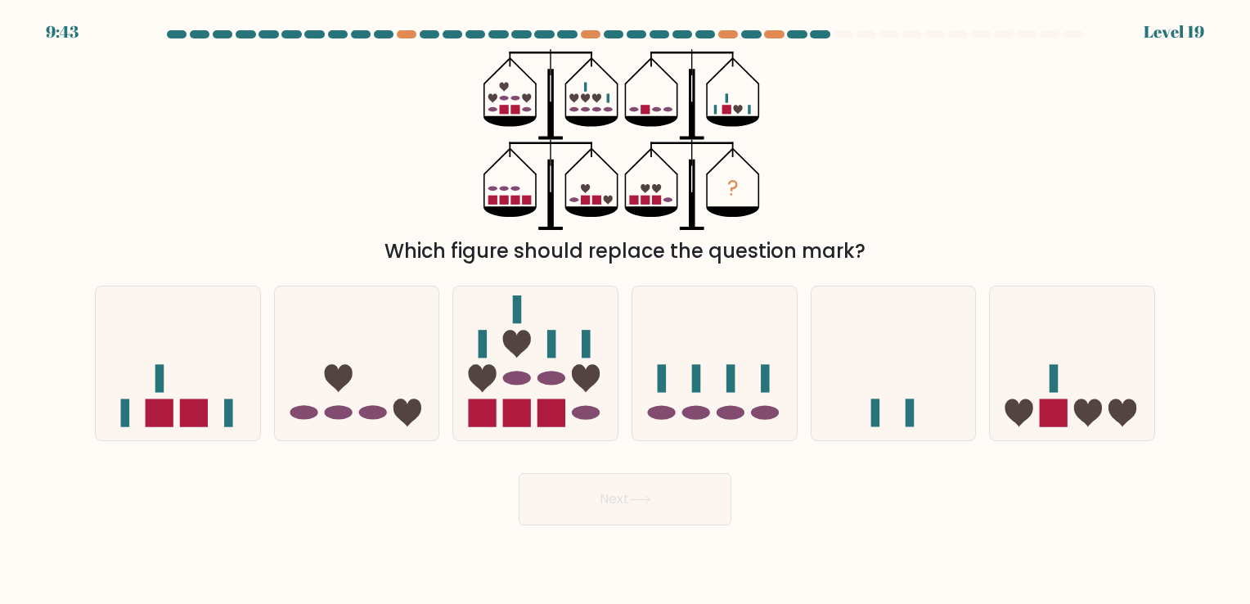
click at [806, 368] on div "e." at bounding box center [893, 362] width 179 height 155
click at [758, 390] on icon at bounding box center [714, 363] width 164 height 136
click at [626, 310] on input "d." at bounding box center [625, 306] width 1 height 8
radio input "true"
click at [685, 504] on button "Next" at bounding box center [625, 499] width 213 height 52
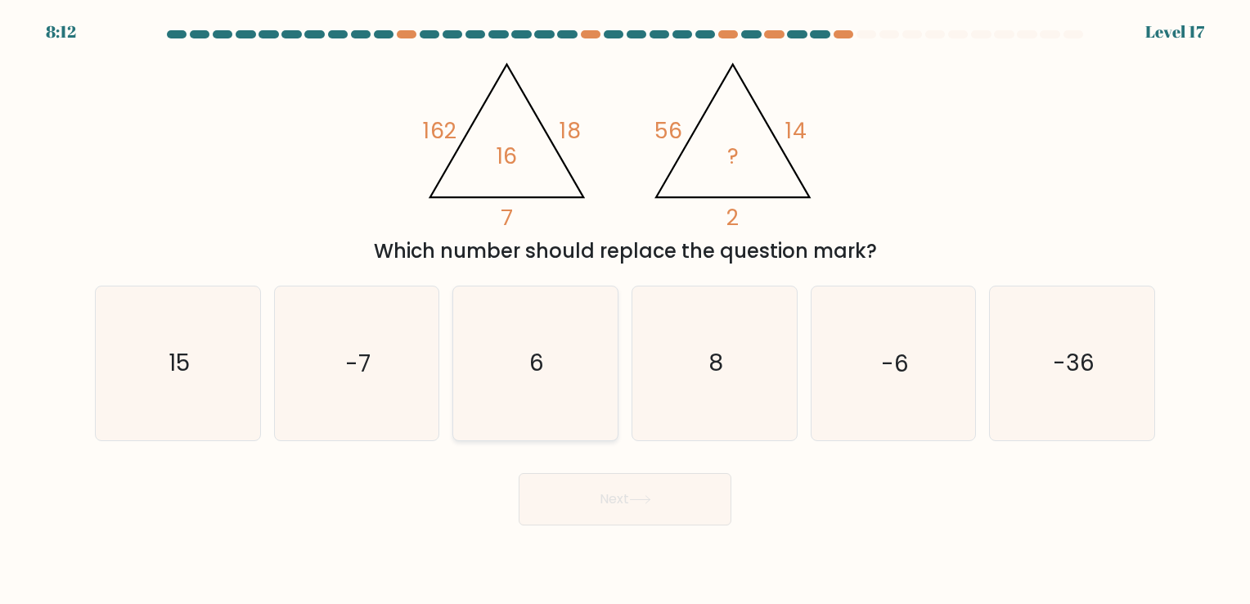
click at [519, 388] on icon "6" at bounding box center [535, 362] width 153 height 153
click at [625, 310] on input "c. 6" at bounding box center [625, 306] width 1 height 8
radio input "true"
drag, startPoint x: 563, startPoint y: 470, endPoint x: 565, endPoint y: 492, distance: 21.4
click at [563, 471] on div "Next" at bounding box center [625, 492] width 1080 height 65
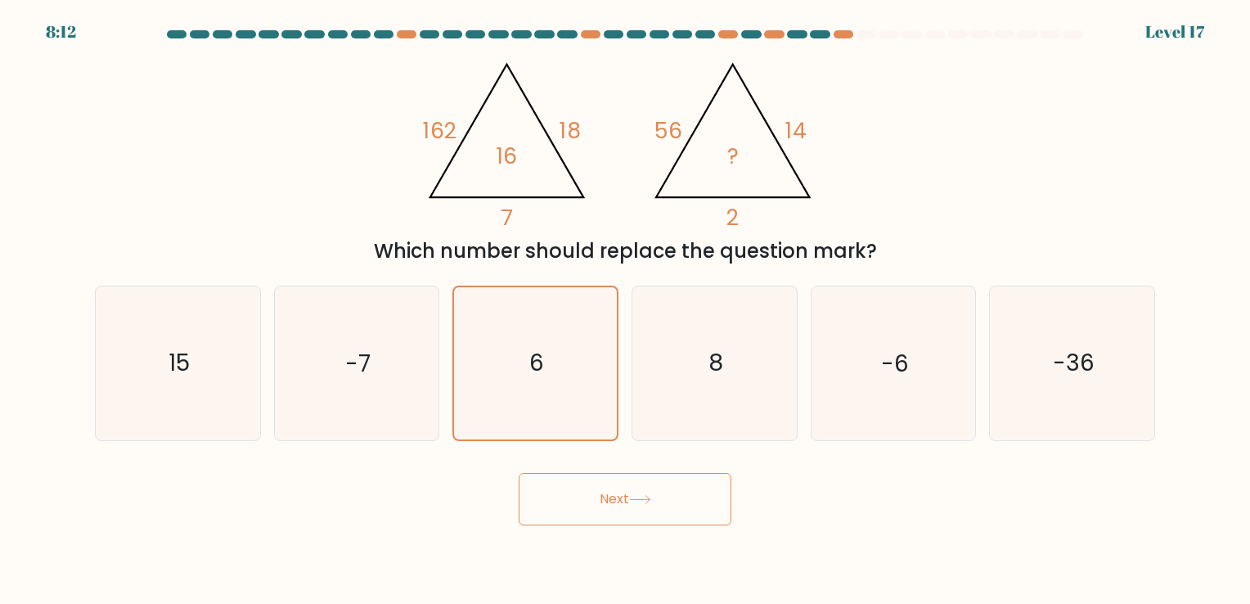
click at [564, 519] on button "Next" at bounding box center [625, 499] width 213 height 52
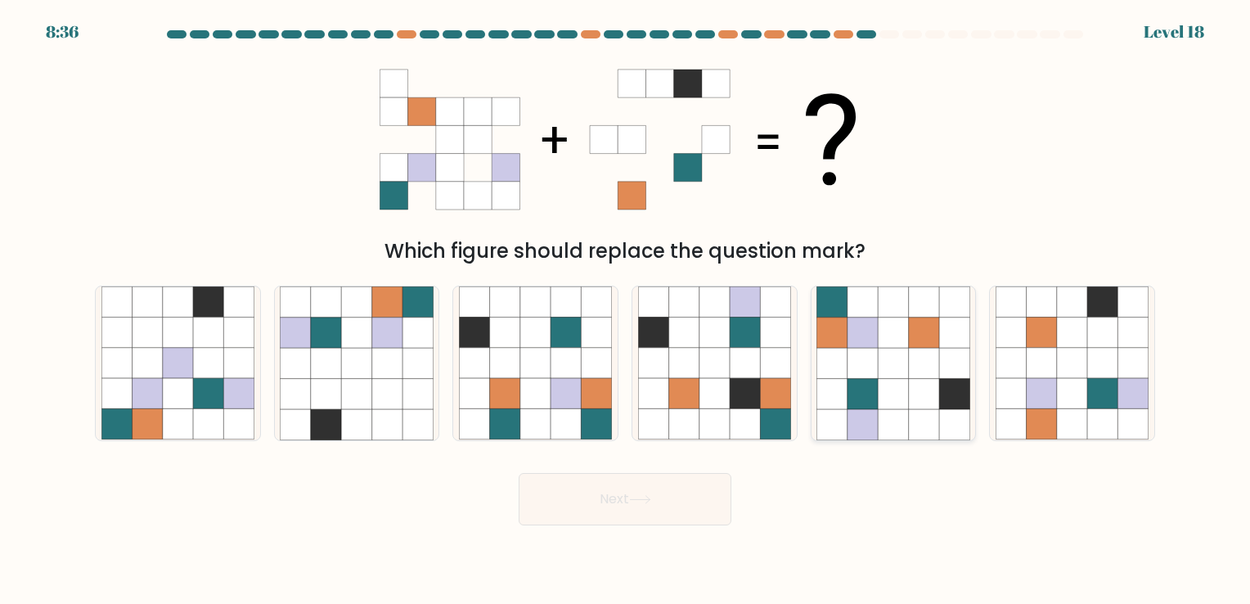
click at [903, 404] on icon at bounding box center [893, 394] width 30 height 30
click at [626, 310] on input "e." at bounding box center [625, 306] width 1 height 8
radio input "true"
click at [618, 514] on button "Next" at bounding box center [625, 499] width 213 height 52
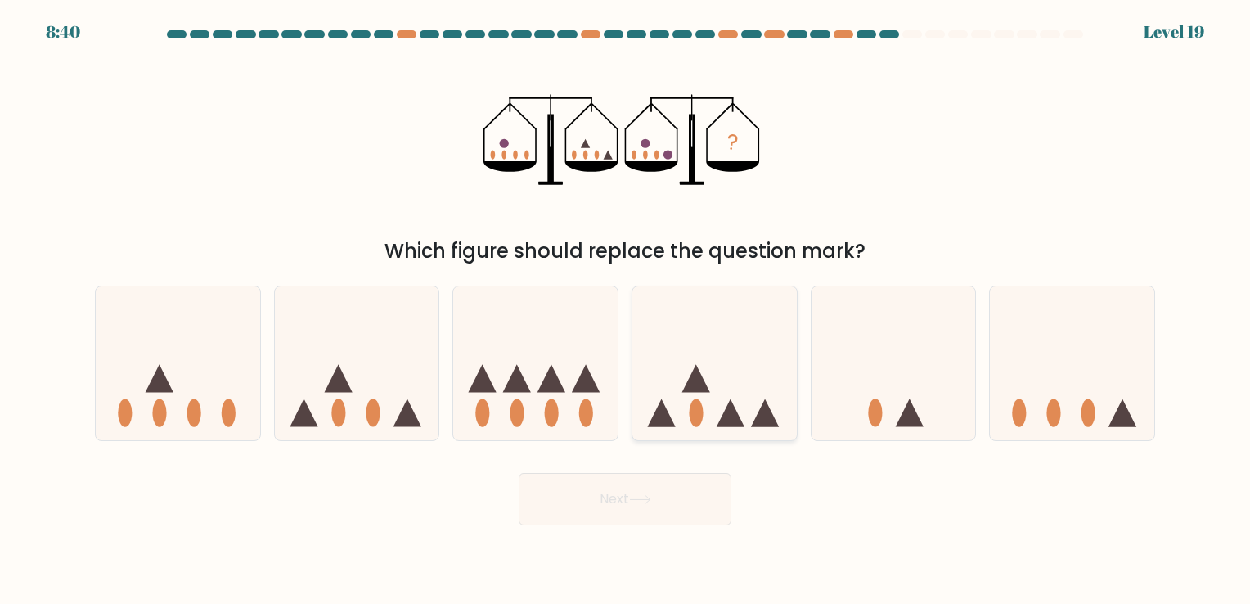
click at [662, 375] on icon at bounding box center [714, 363] width 164 height 136
click at [626, 310] on input "d." at bounding box center [625, 306] width 1 height 8
radio input "true"
click at [586, 507] on button "Next" at bounding box center [625, 499] width 213 height 52
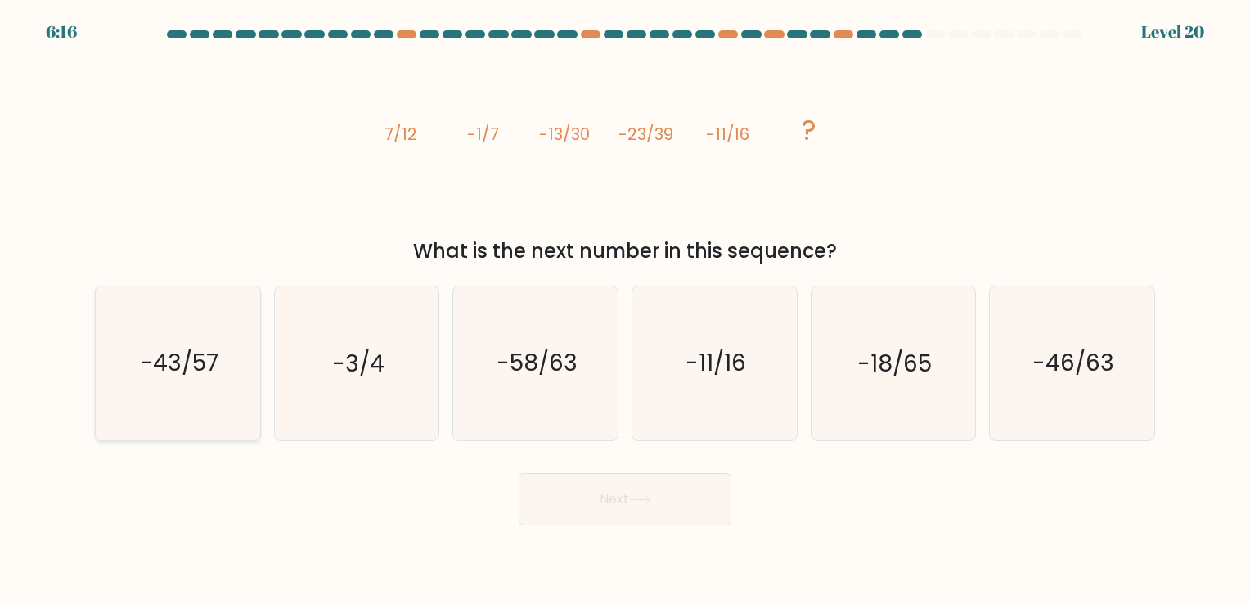
click at [219, 376] on icon "-43/57" at bounding box center [177, 362] width 153 height 153
click at [625, 310] on input "a. -43/57" at bounding box center [625, 306] width 1 height 8
radio input "true"
click at [661, 480] on button "Next" at bounding box center [625, 499] width 213 height 52
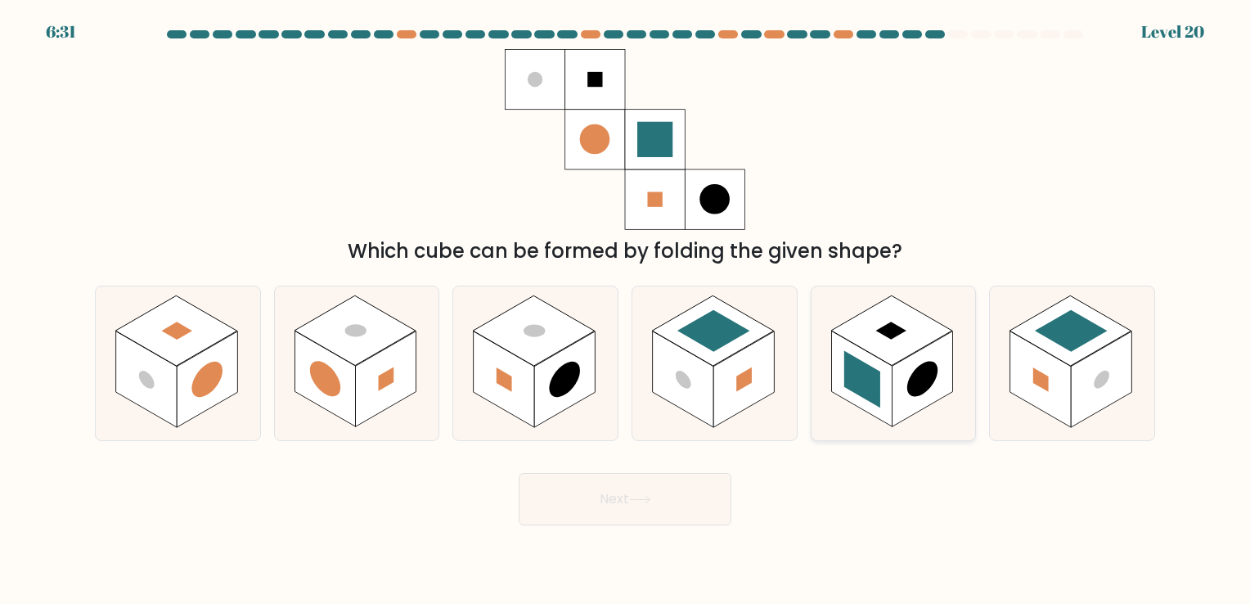
click at [893, 402] on rect at bounding box center [921, 379] width 61 height 96
click at [626, 310] on input "e." at bounding box center [625, 306] width 1 height 8
radio input "true"
click at [583, 515] on button "Next" at bounding box center [625, 499] width 213 height 52
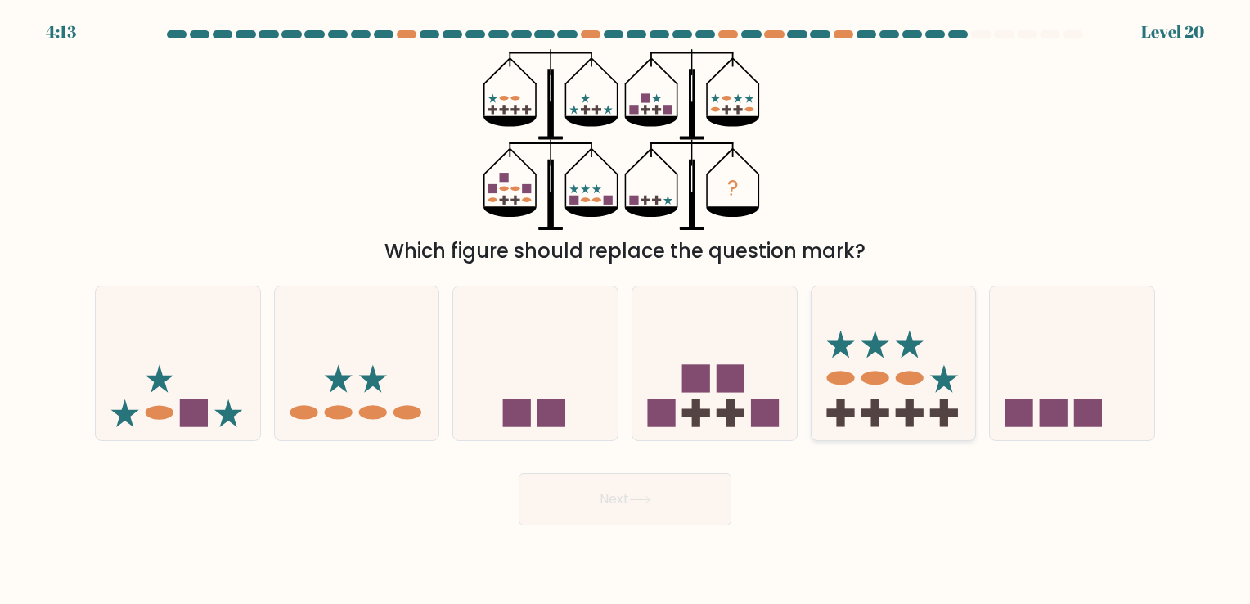
click at [817, 405] on icon at bounding box center [893, 363] width 164 height 136
click at [626, 310] on input "e." at bounding box center [625, 306] width 1 height 8
radio input "true"
click at [604, 508] on button "Next" at bounding box center [625, 499] width 213 height 52
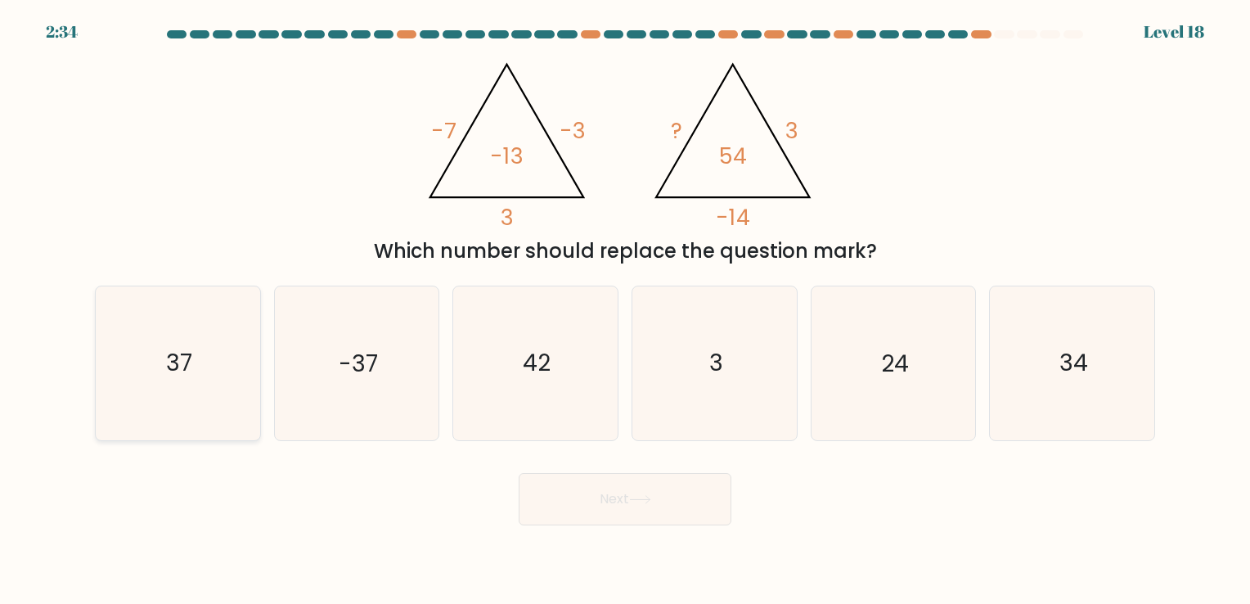
click at [226, 405] on icon "37" at bounding box center [177, 362] width 153 height 153
click at [625, 310] on input "a. 37" at bounding box center [625, 306] width 1 height 8
radio input "true"
click at [669, 512] on button "Next" at bounding box center [625, 499] width 213 height 52
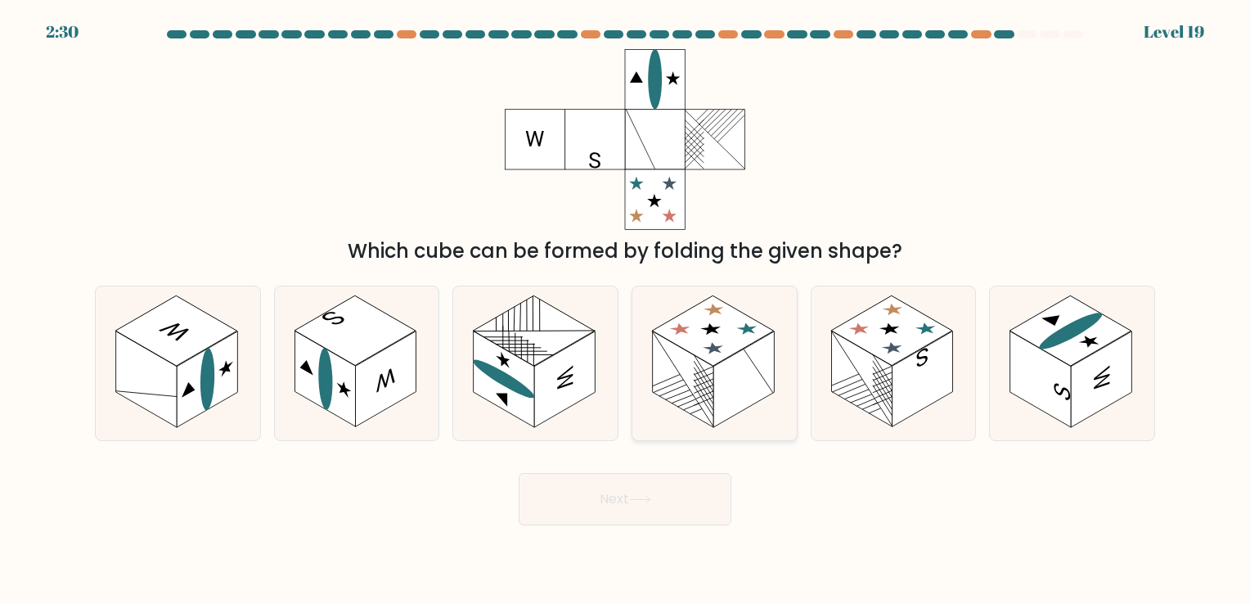
click at [736, 413] on rect at bounding box center [743, 379] width 61 height 96
click at [626, 310] on input "d." at bounding box center [625, 306] width 1 height 8
radio input "true"
click at [648, 494] on button "Next" at bounding box center [625, 499] width 213 height 52
click at [583, 510] on button "Next" at bounding box center [625, 499] width 213 height 52
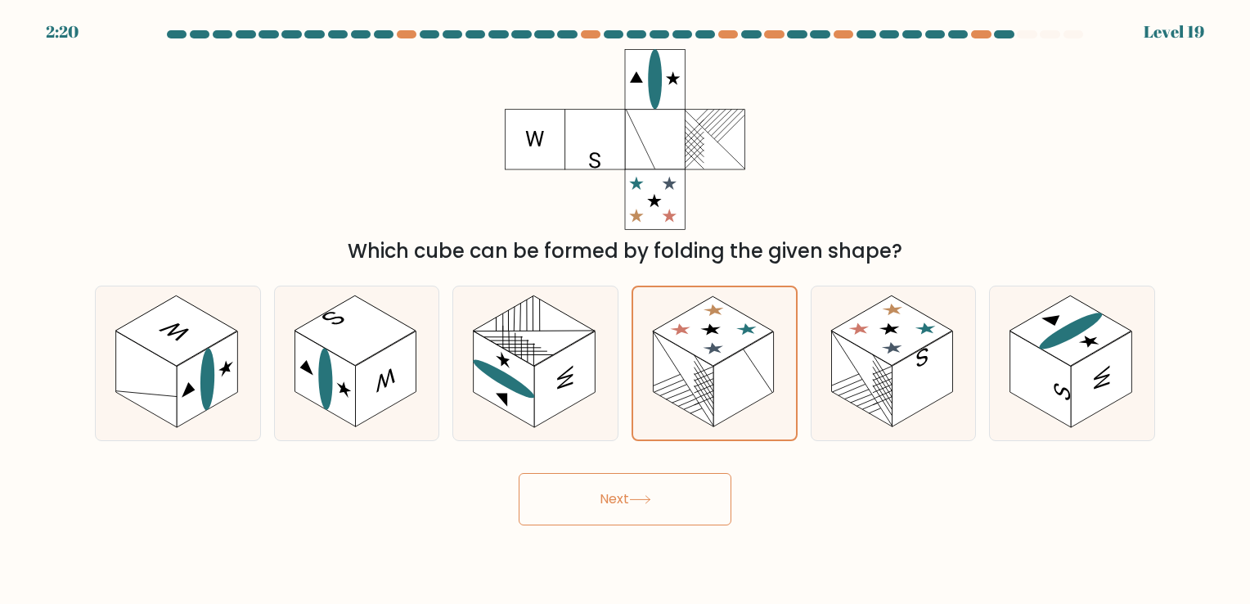
click at [424, 501] on div "Next" at bounding box center [625, 492] width 1080 height 65
click at [670, 400] on rect at bounding box center [683, 378] width 60 height 95
click at [626, 310] on input "d." at bounding box center [625, 306] width 1 height 8
click at [582, 496] on button "Next" at bounding box center [625, 499] width 213 height 52
click at [605, 502] on button "Next" at bounding box center [625, 499] width 213 height 52
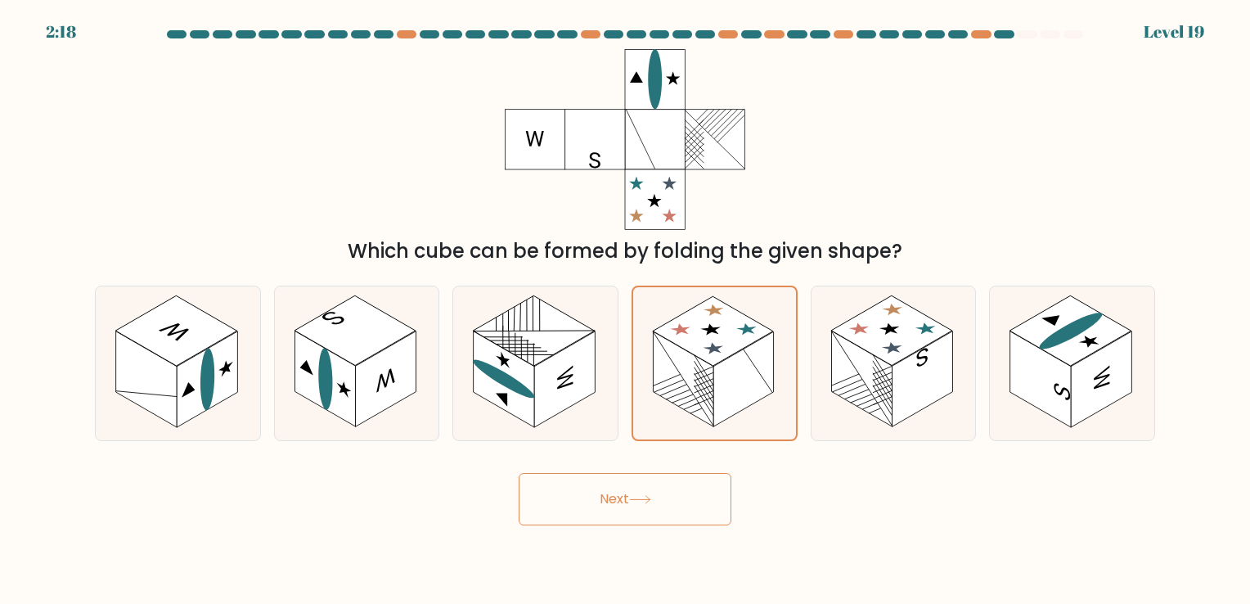
click at [605, 502] on button "Next" at bounding box center [625, 499] width 213 height 52
click at [667, 502] on button "Next" at bounding box center [625, 499] width 213 height 52
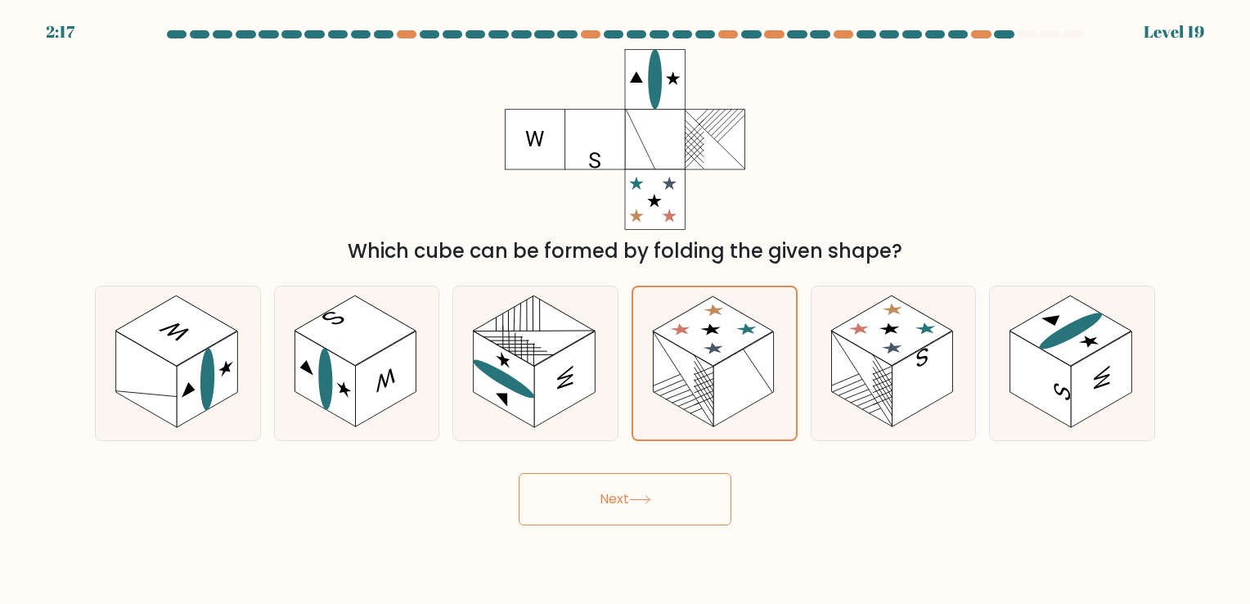
click at [671, 499] on button "Next" at bounding box center [625, 499] width 213 height 52
click at [689, 394] on rect at bounding box center [683, 379] width 61 height 96
click at [626, 310] on input "d." at bounding box center [625, 306] width 1 height 8
radio input "true"
click at [629, 525] on body "2:02 Level 19" at bounding box center [625, 302] width 1250 height 604
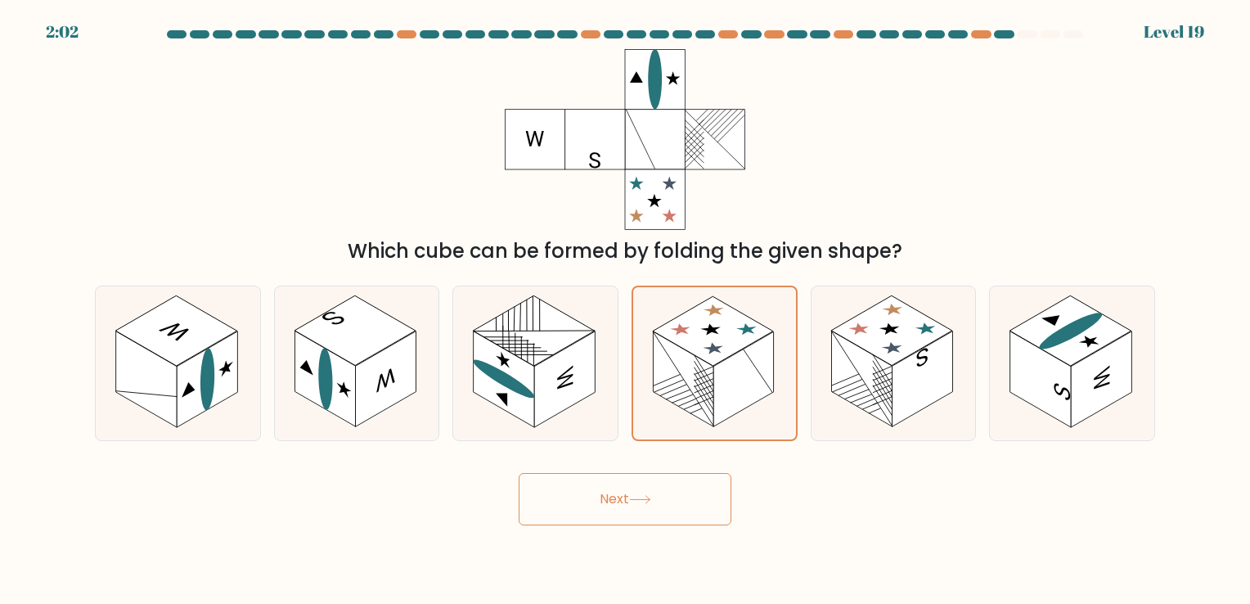
click at [618, 505] on button "Next" at bounding box center [625, 499] width 213 height 52
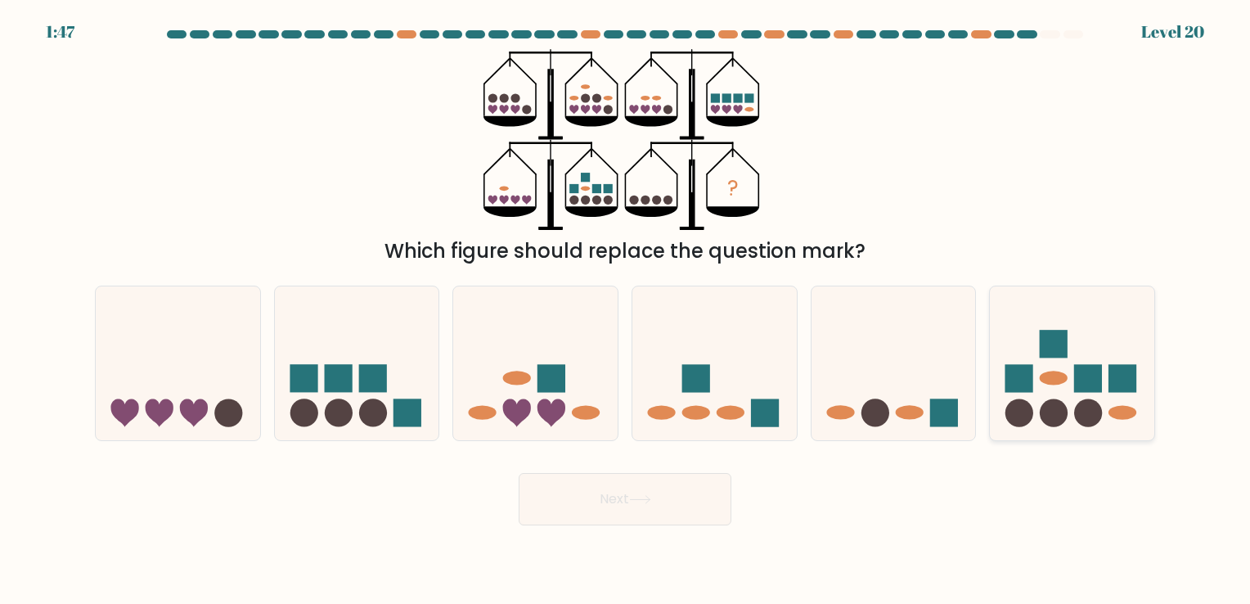
click at [1017, 393] on icon at bounding box center [1072, 363] width 164 height 136
click at [626, 310] on input "f." at bounding box center [625, 306] width 1 height 8
radio input "true"
click at [622, 515] on button "Next" at bounding box center [625, 499] width 213 height 52
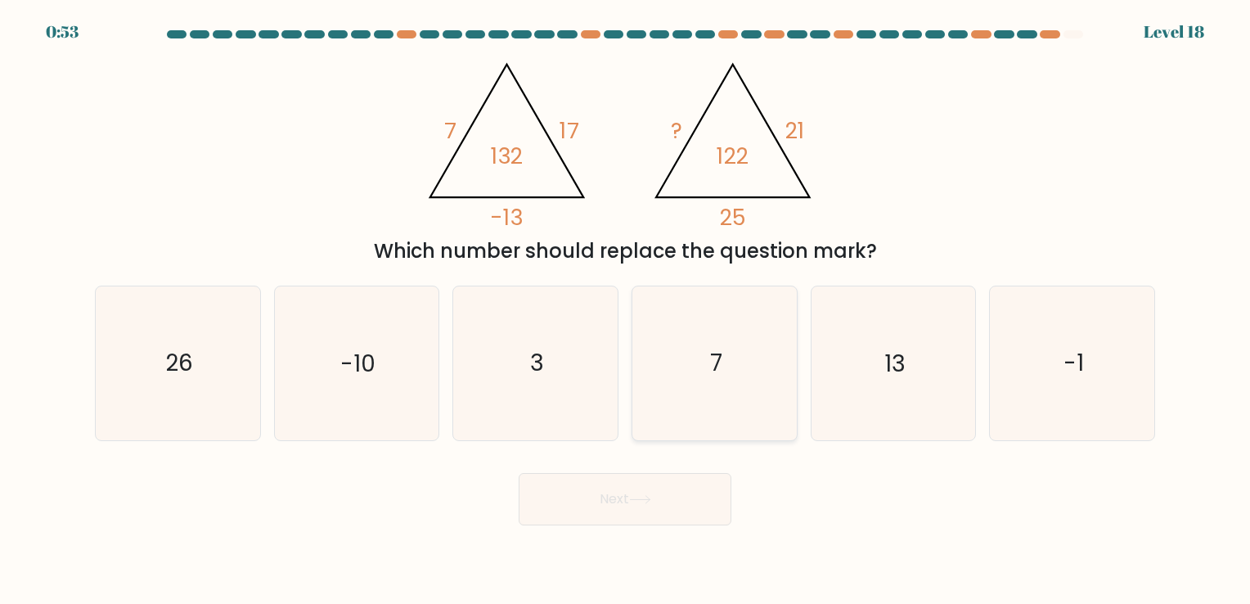
click at [631, 420] on div "7" at bounding box center [714, 362] width 166 height 155
click at [626, 310] on input "d. 7" at bounding box center [625, 306] width 1 height 8
radio input "true"
click at [572, 486] on button "Next" at bounding box center [625, 499] width 213 height 52
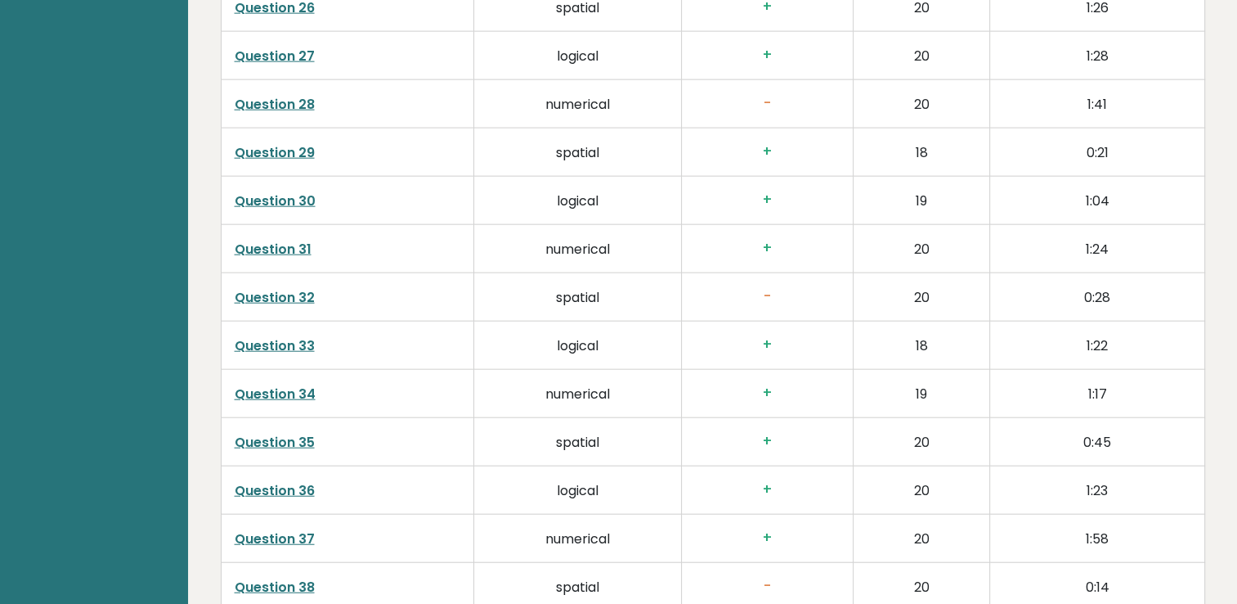
scroll to position [4078, 0]
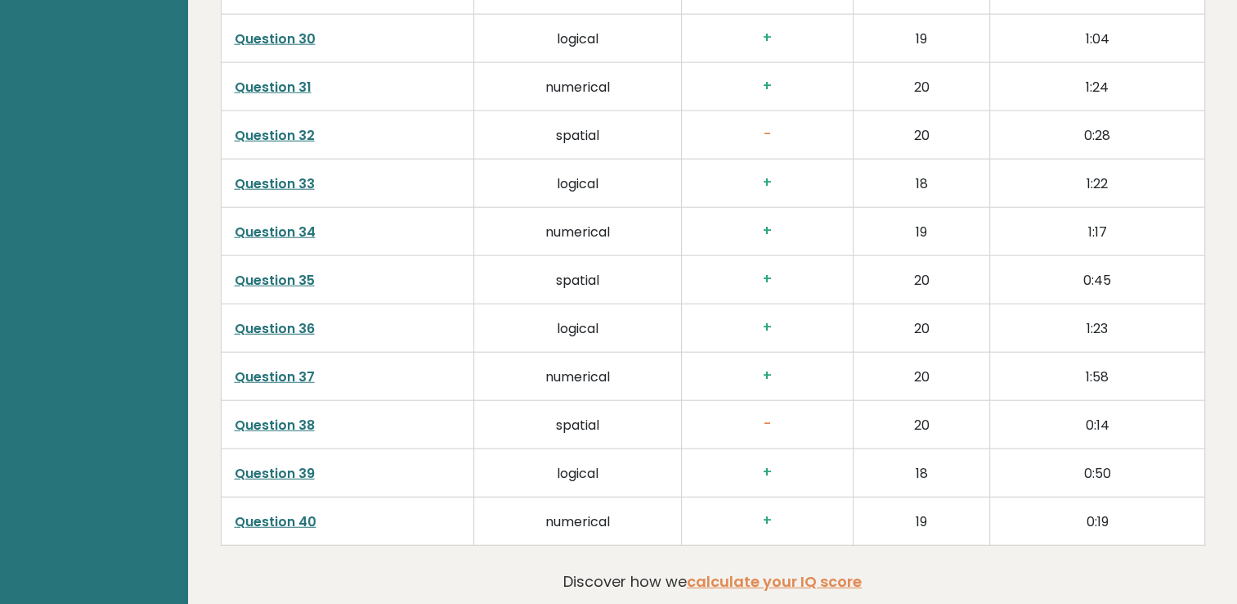
click at [265, 424] on link "Question 38" at bounding box center [275, 424] width 80 height 19
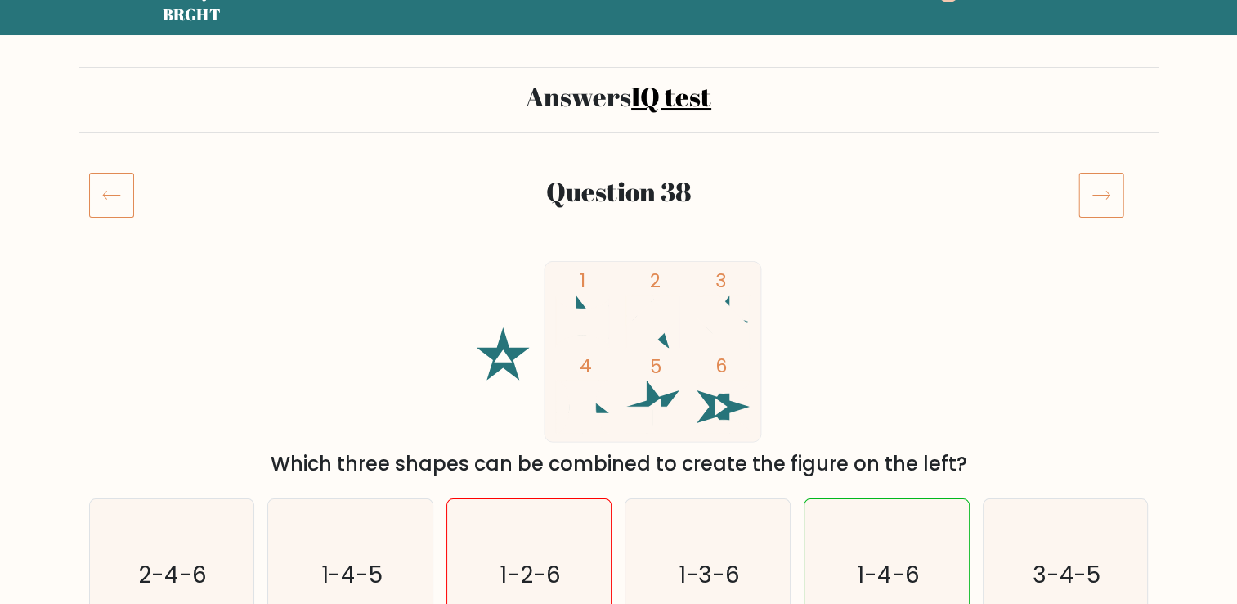
scroll to position [82, 0]
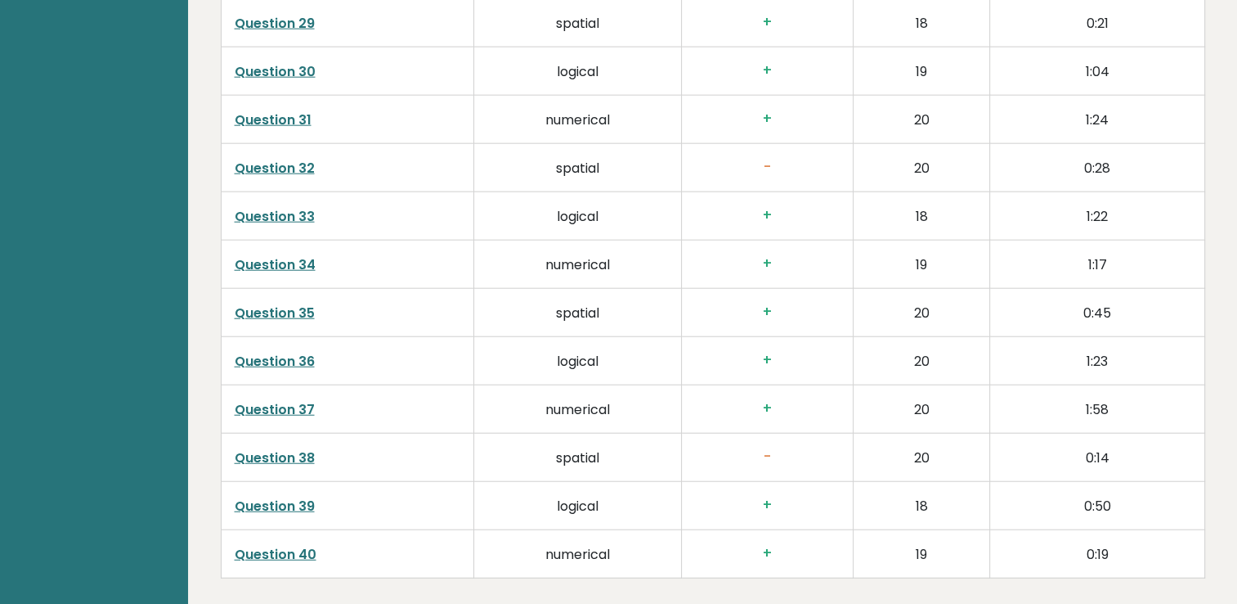
scroll to position [4323, 0]
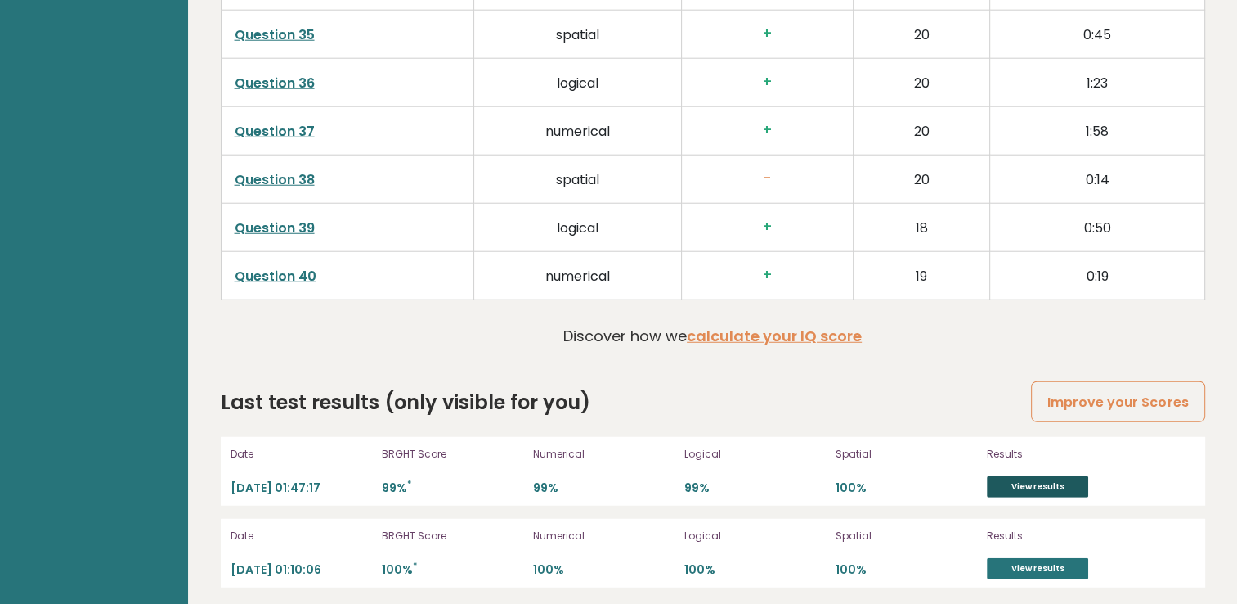
click at [1037, 476] on link "View results" at bounding box center [1037, 486] width 101 height 21
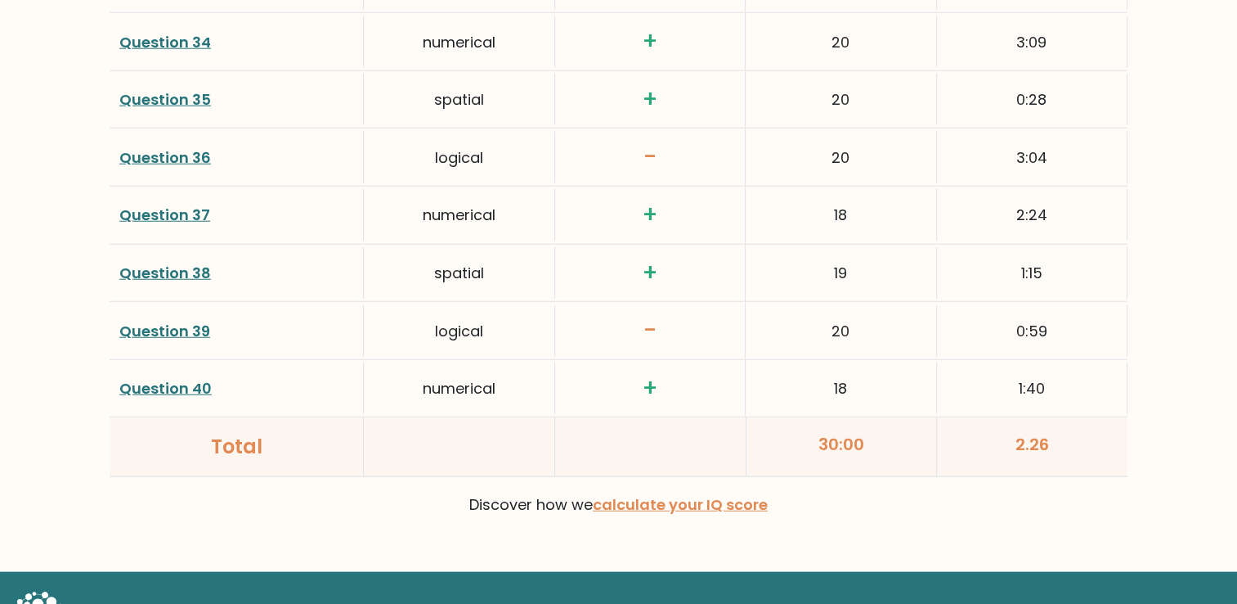
scroll to position [4320, 0]
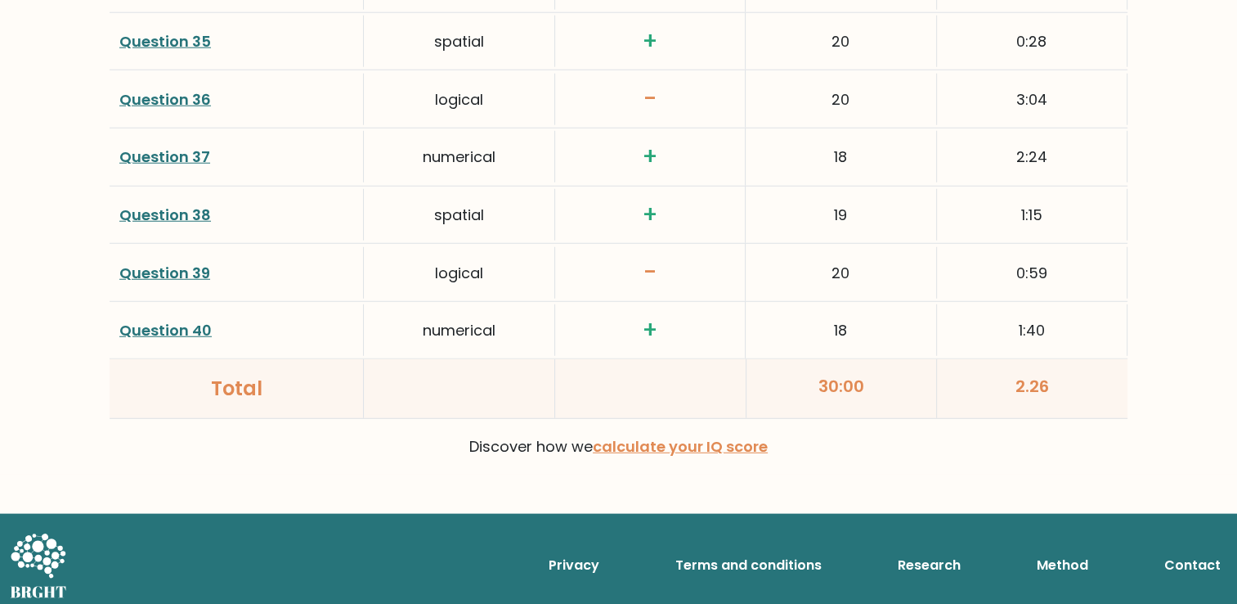
click at [177, 263] on link "Question 39" at bounding box center [164, 273] width 91 height 20
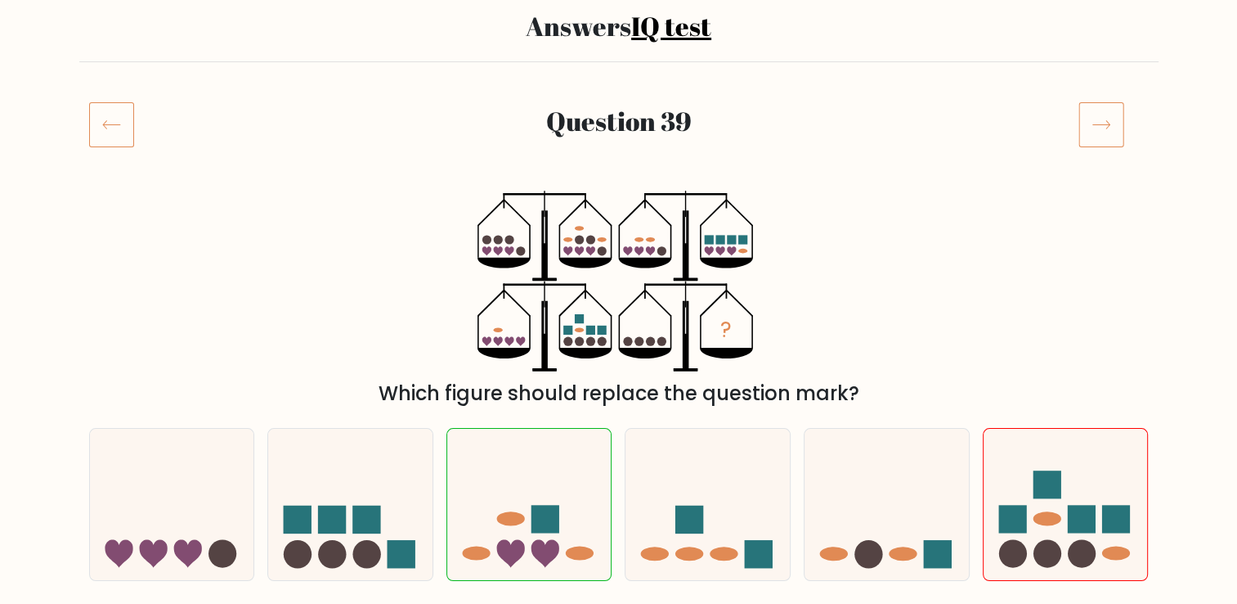
scroll to position [164, 0]
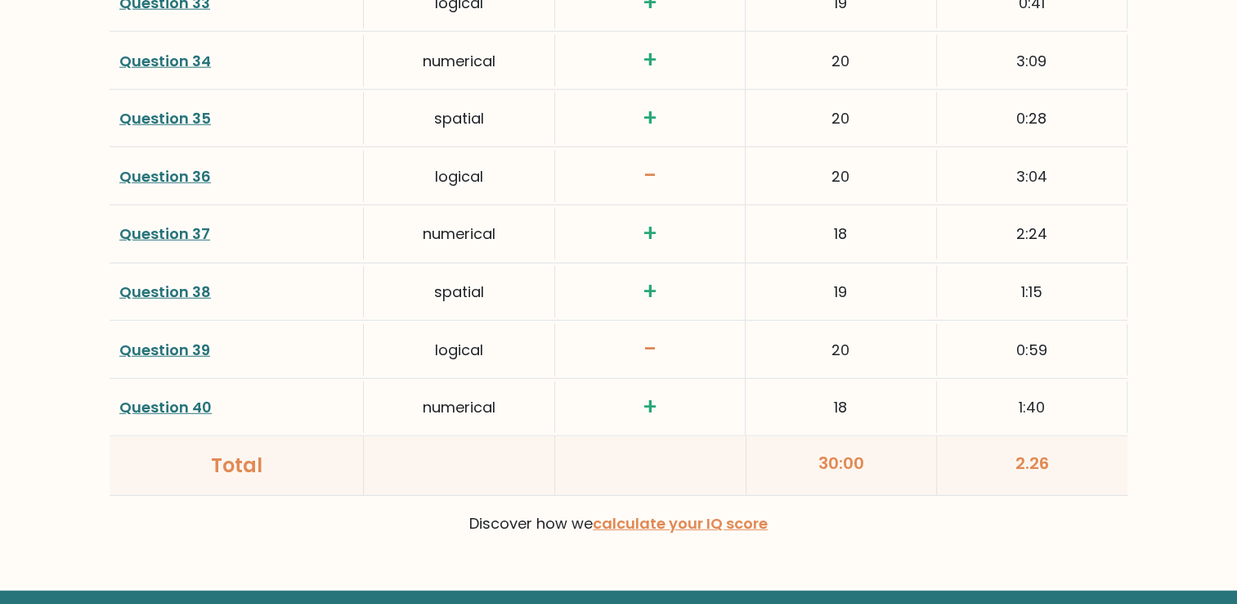
scroll to position [4320, 0]
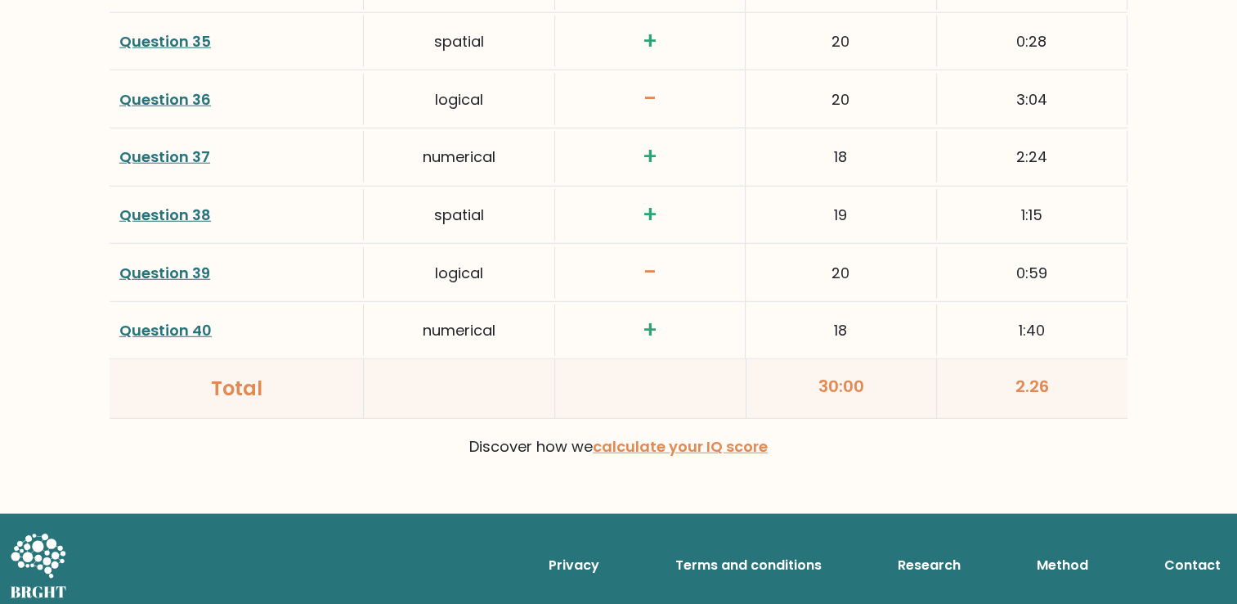
click at [182, 90] on link "Question 36" at bounding box center [165, 99] width 92 height 20
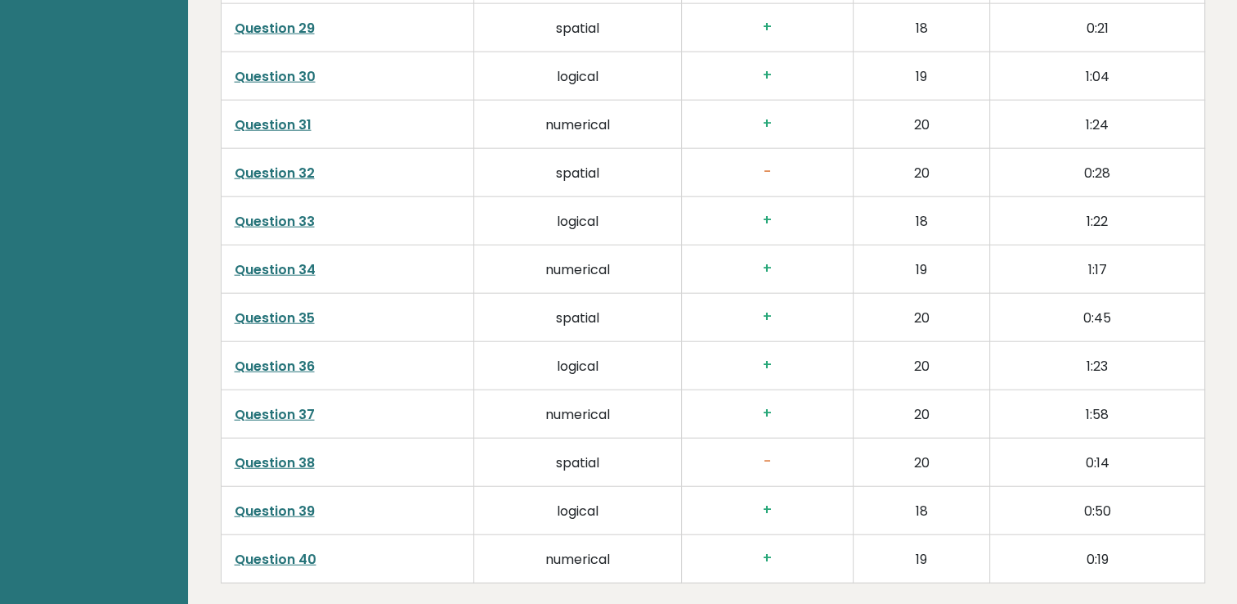
scroll to position [4323, 0]
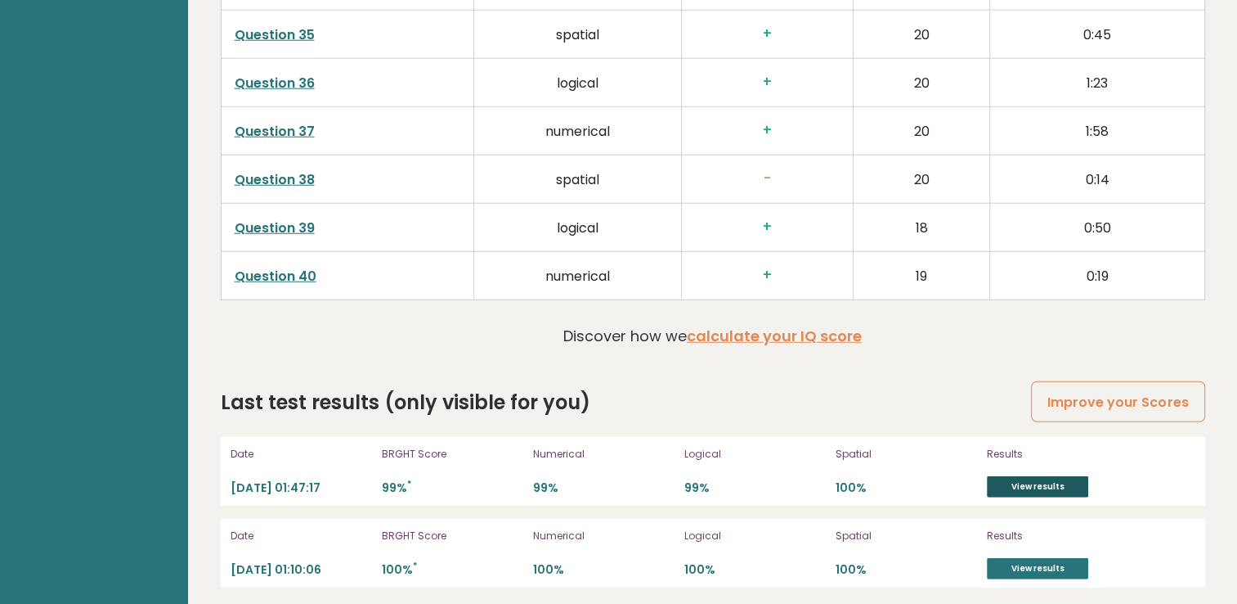
click at [1056, 480] on link "View results" at bounding box center [1037, 486] width 101 height 21
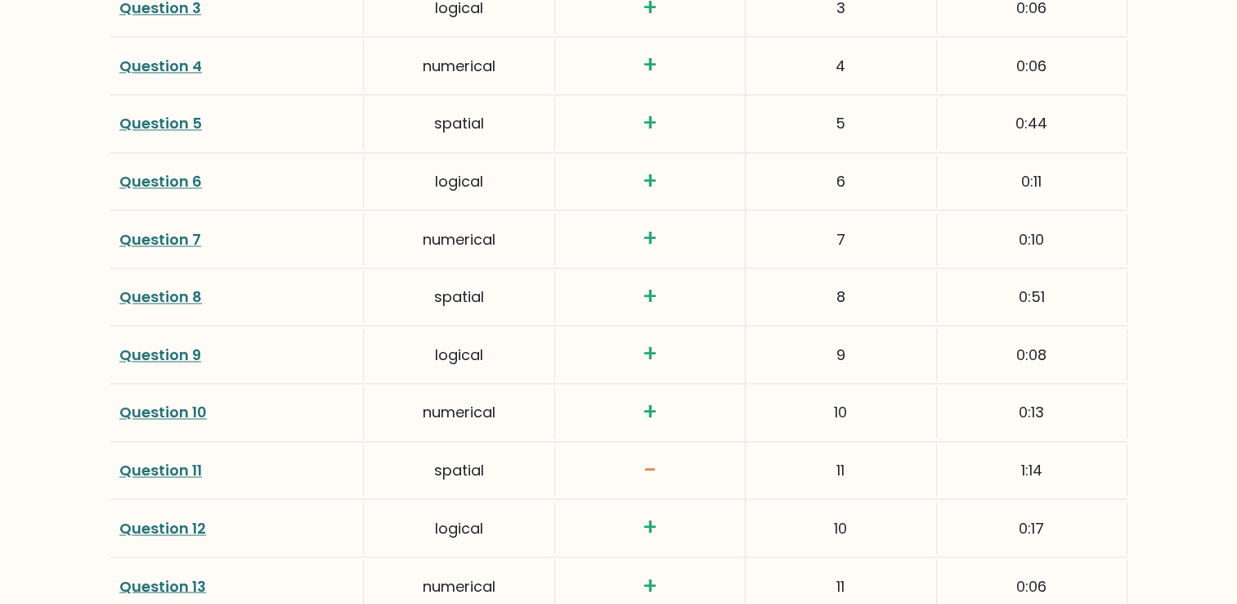
scroll to position [2535, 0]
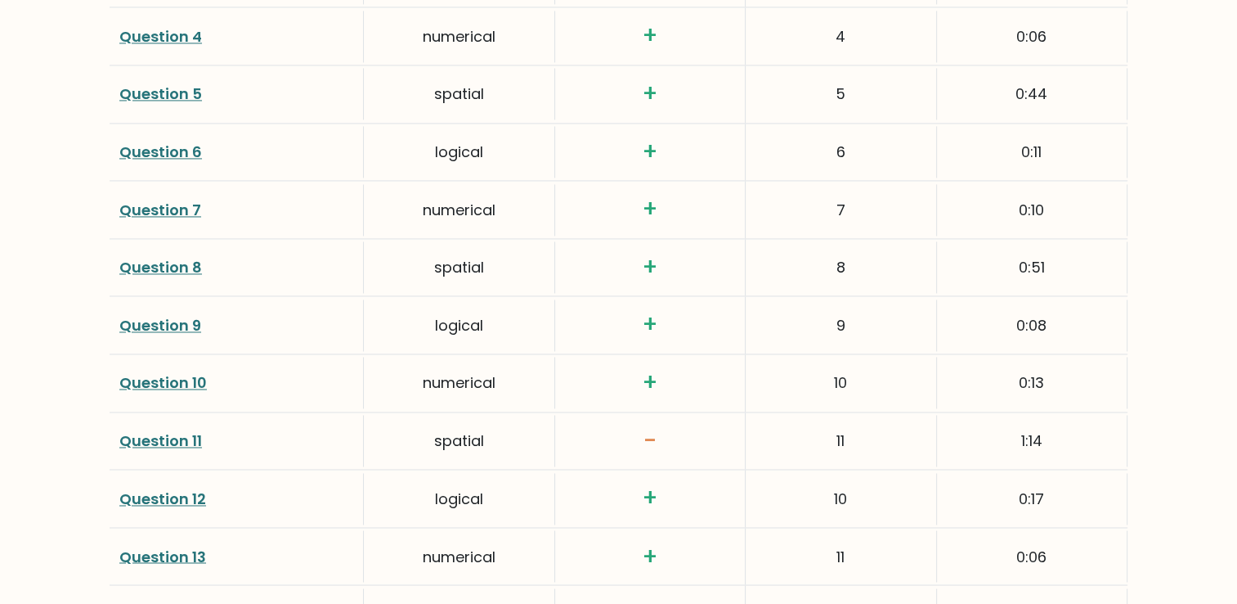
click at [128, 437] on link "Question 11" at bounding box center [160, 440] width 83 height 20
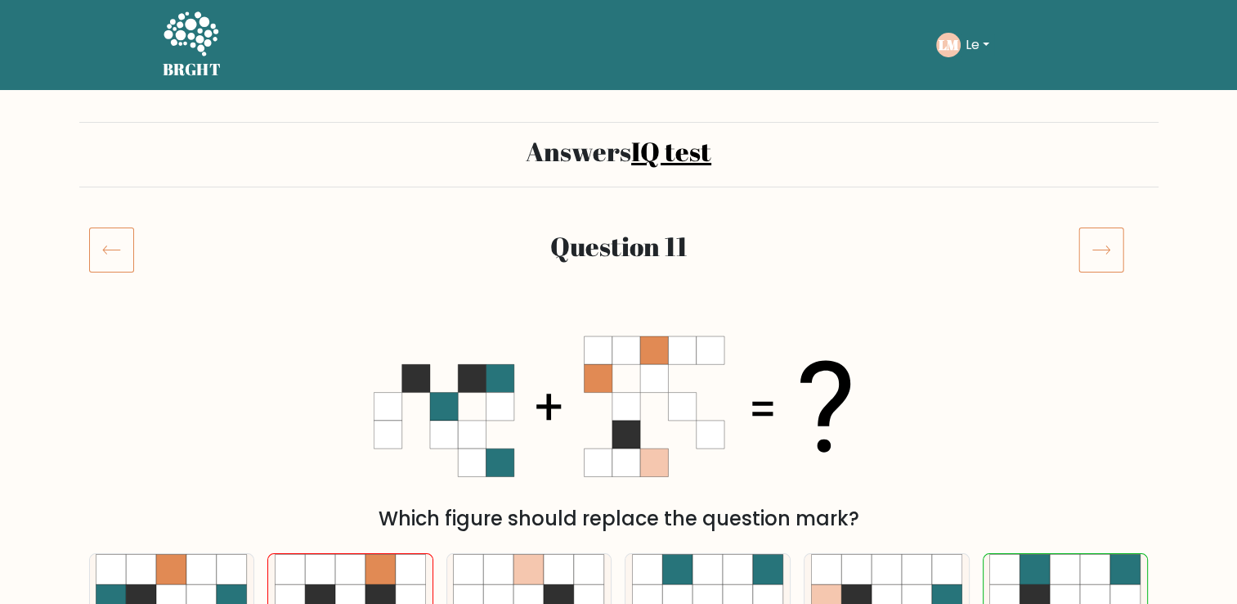
click at [1111, 237] on icon at bounding box center [1102, 250] width 46 height 46
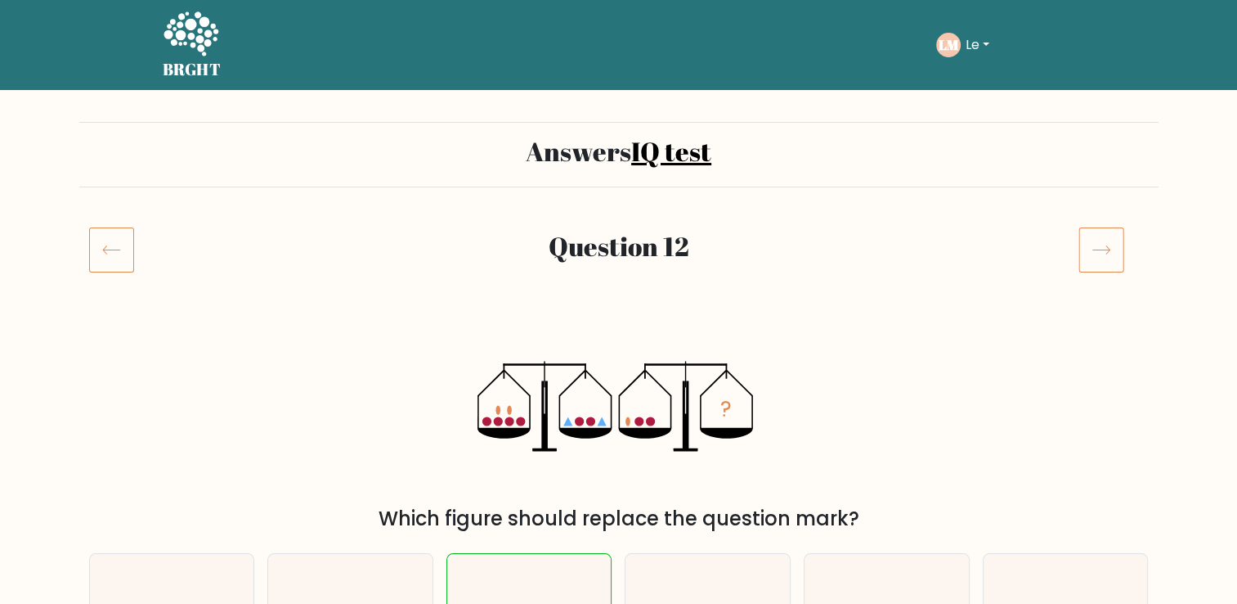
click at [1096, 240] on icon at bounding box center [1102, 250] width 46 height 46
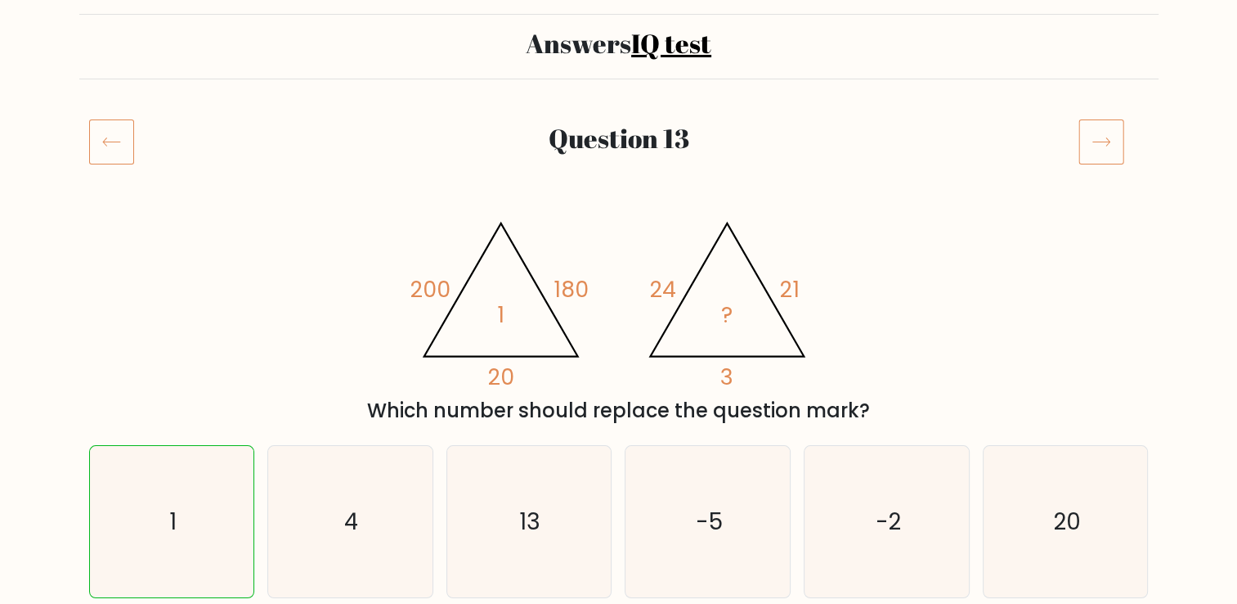
scroll to position [82, 0]
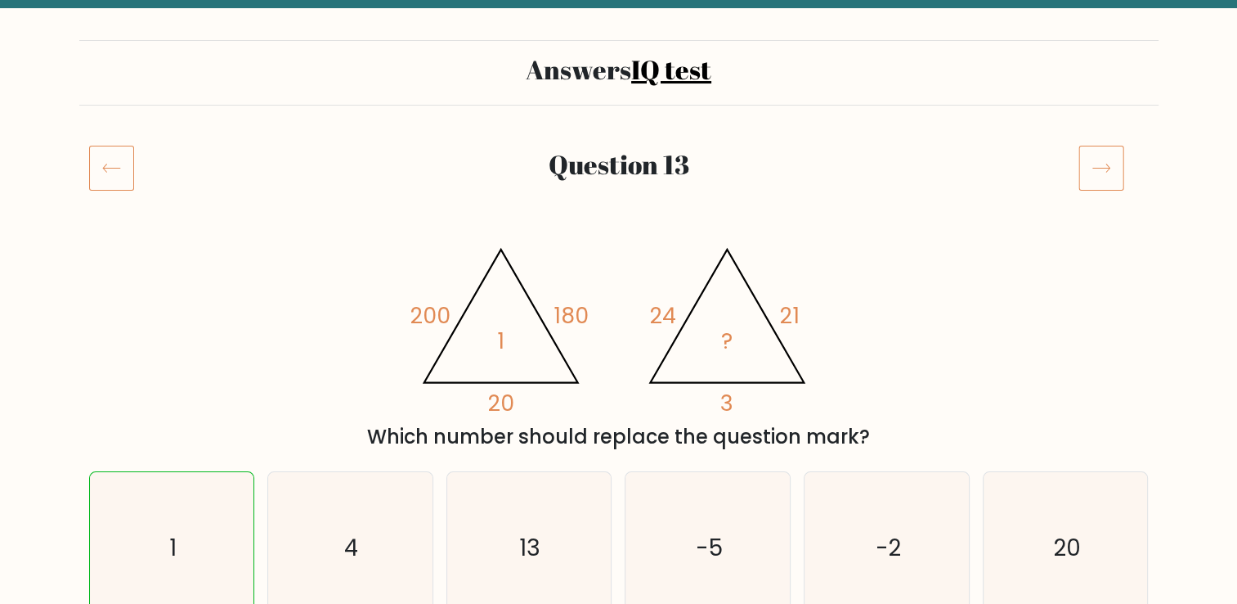
click at [1096, 177] on icon at bounding box center [1102, 168] width 46 height 46
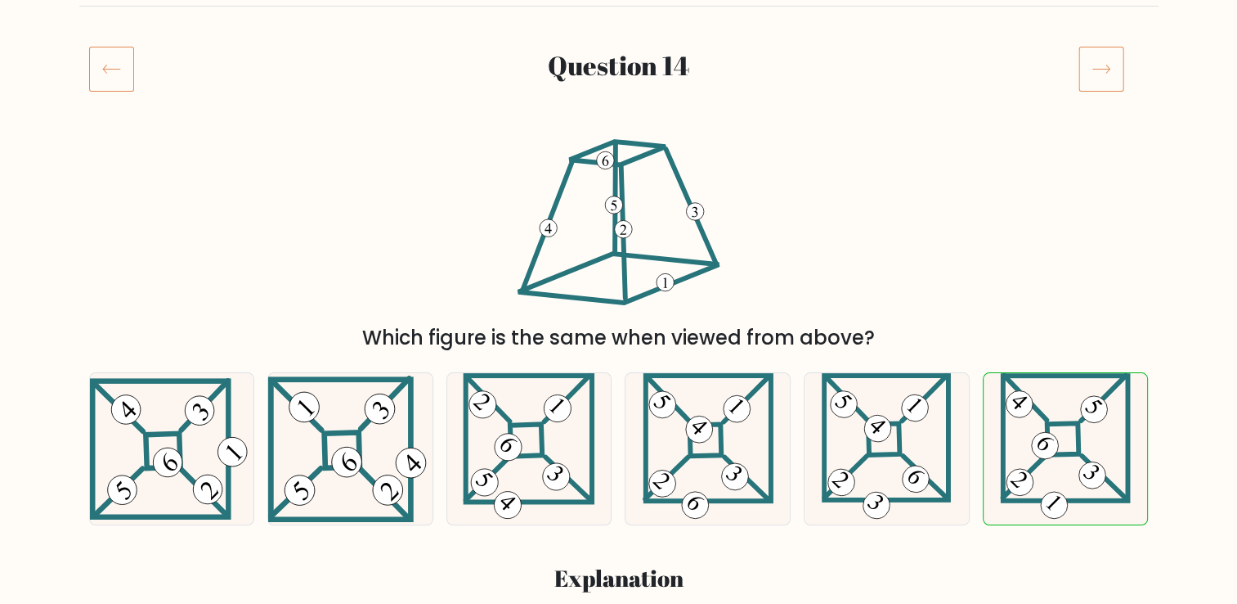
scroll to position [164, 0]
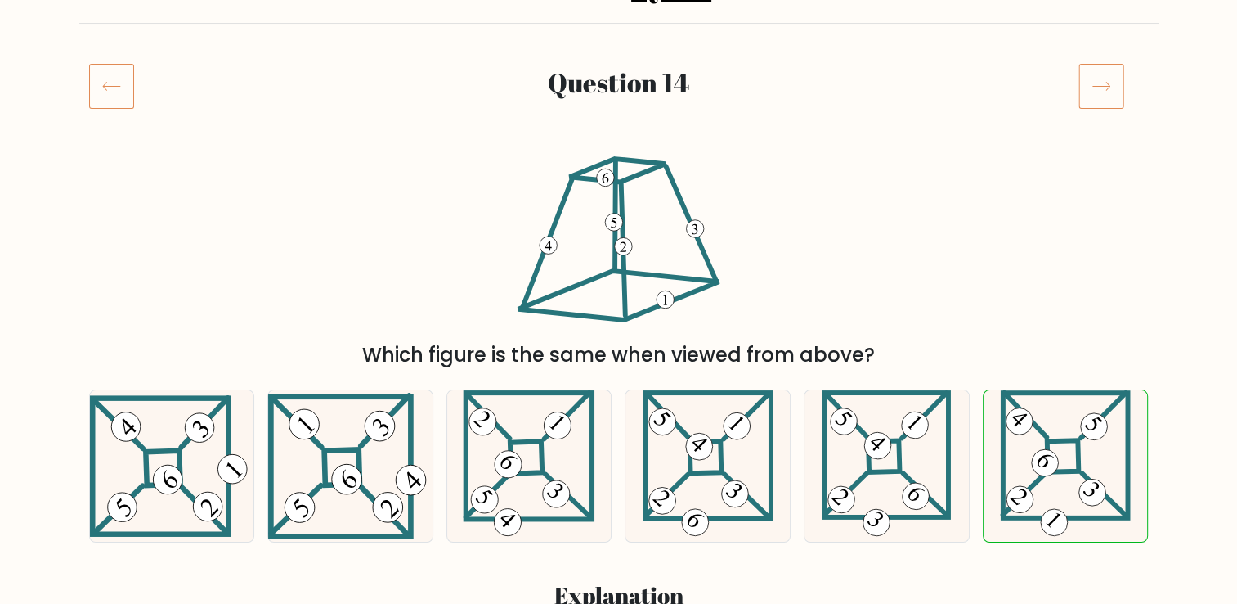
click at [1095, 83] on icon at bounding box center [1102, 86] width 46 height 46
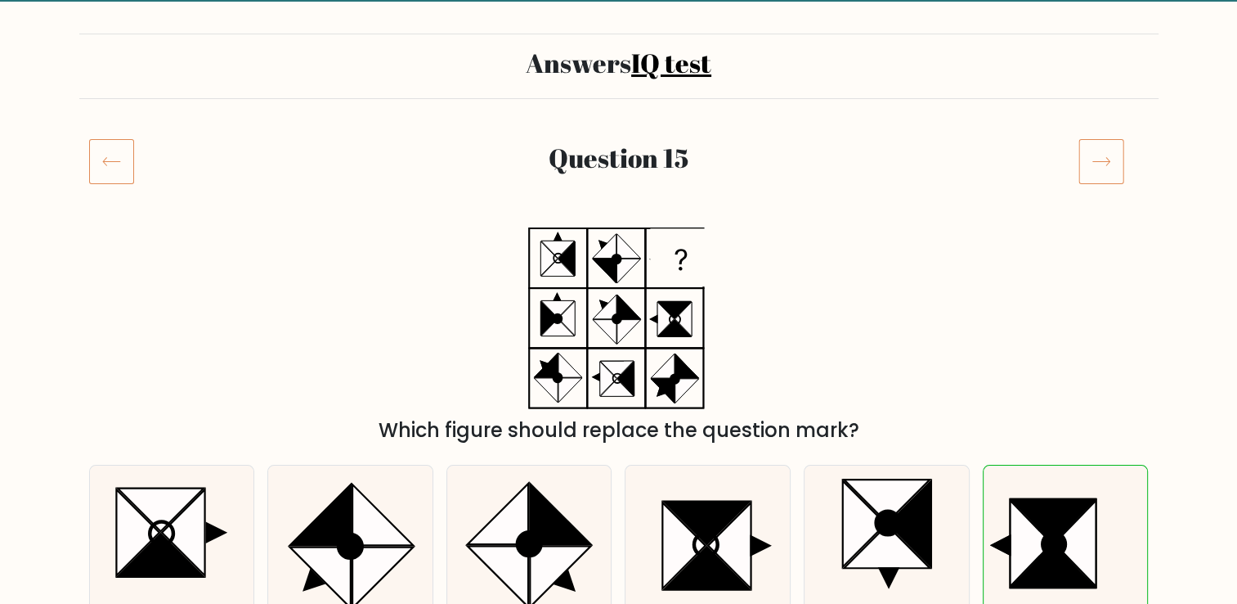
scroll to position [82, 0]
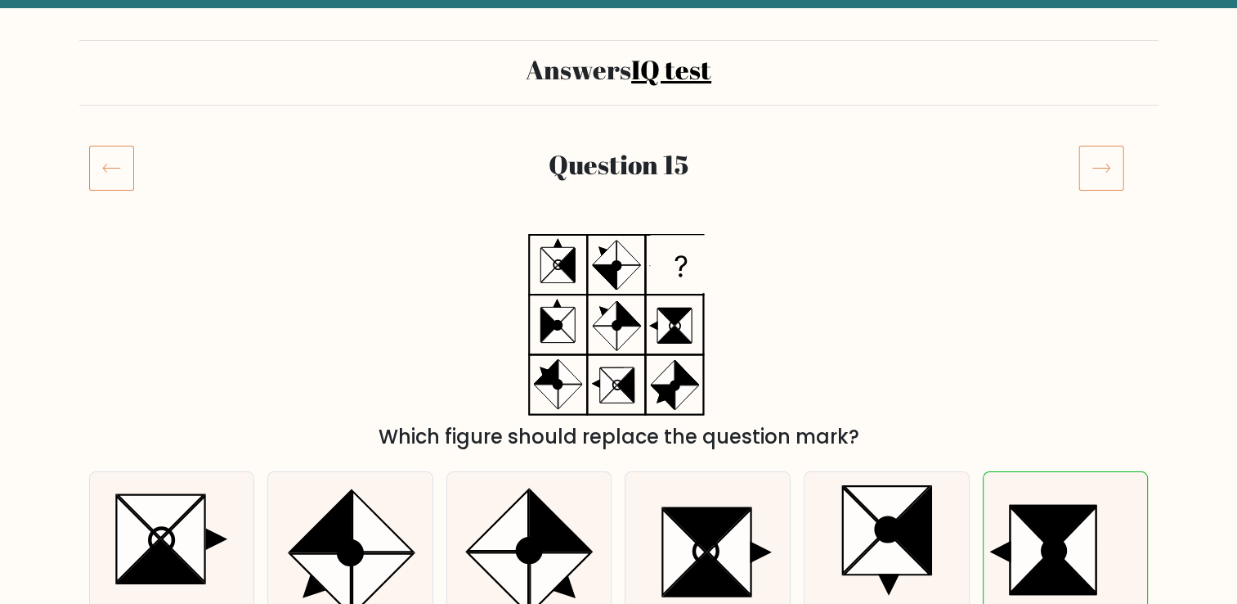
click at [1109, 156] on icon at bounding box center [1102, 168] width 46 height 46
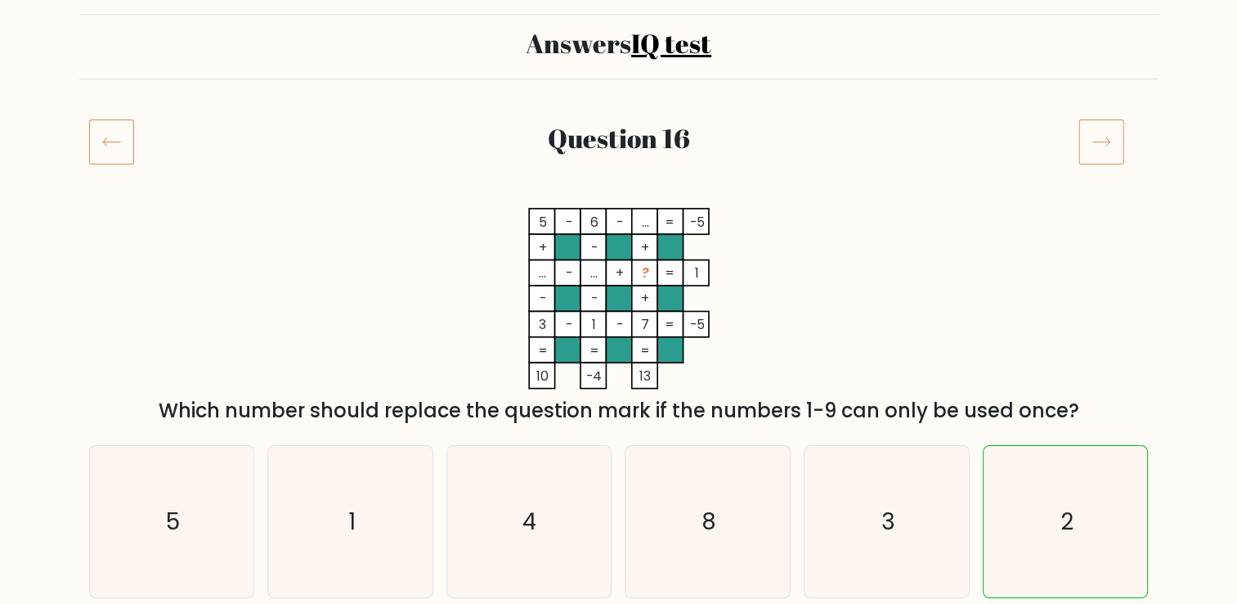
scroll to position [82, 0]
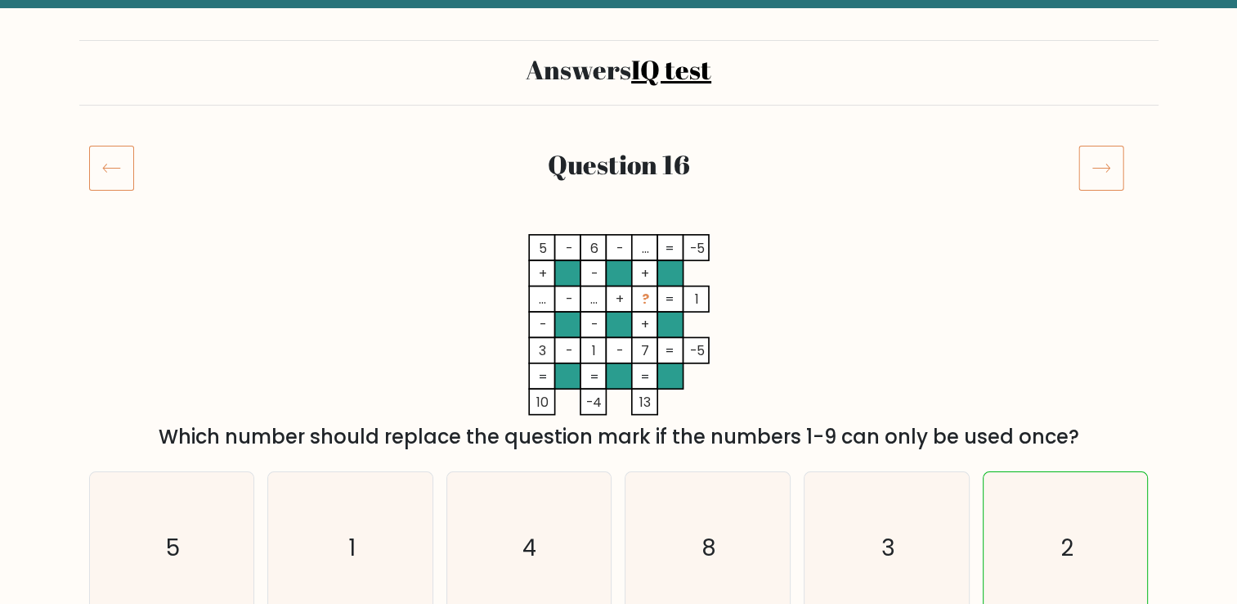
click at [1108, 159] on icon at bounding box center [1102, 168] width 46 height 46
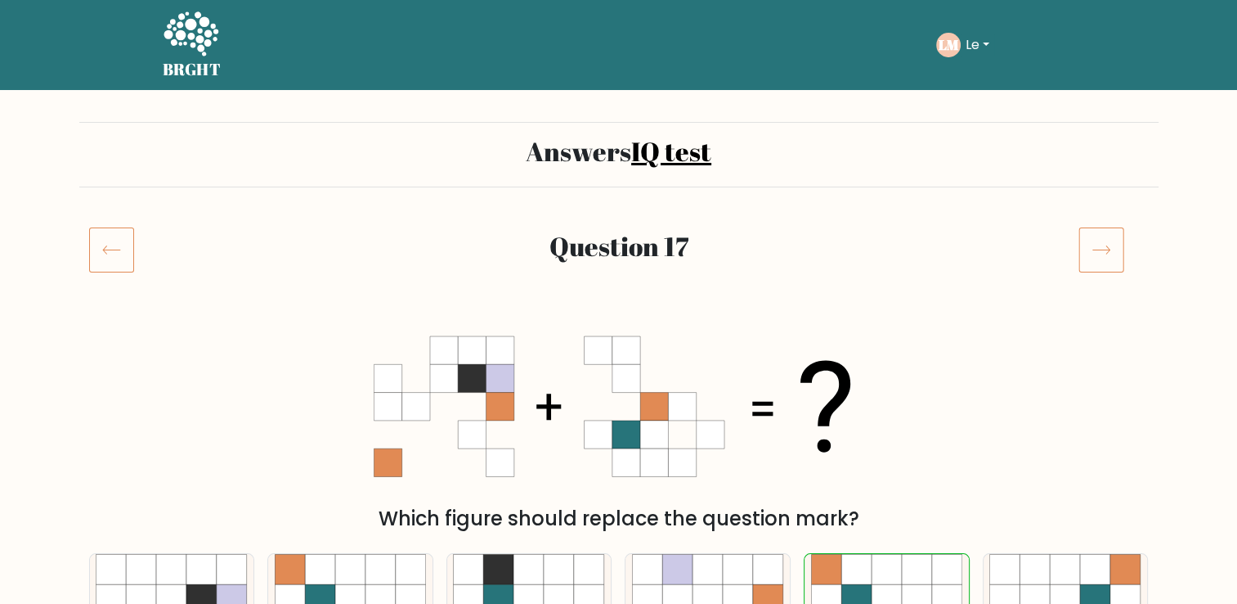
click at [1107, 231] on icon at bounding box center [1102, 250] width 46 height 46
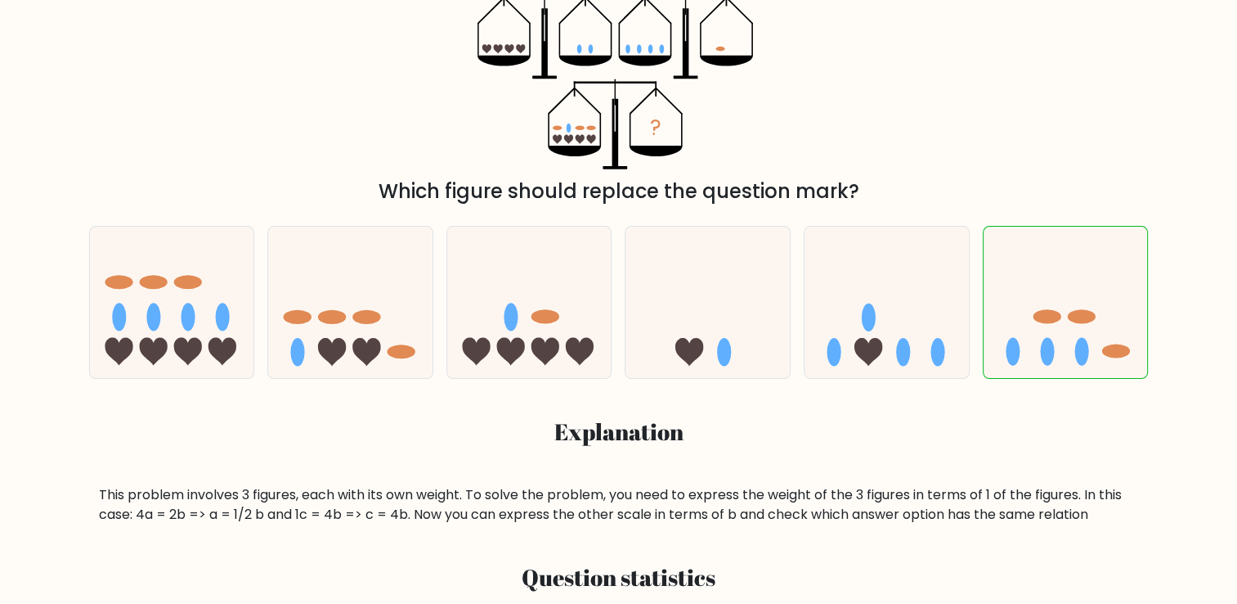
scroll to position [164, 0]
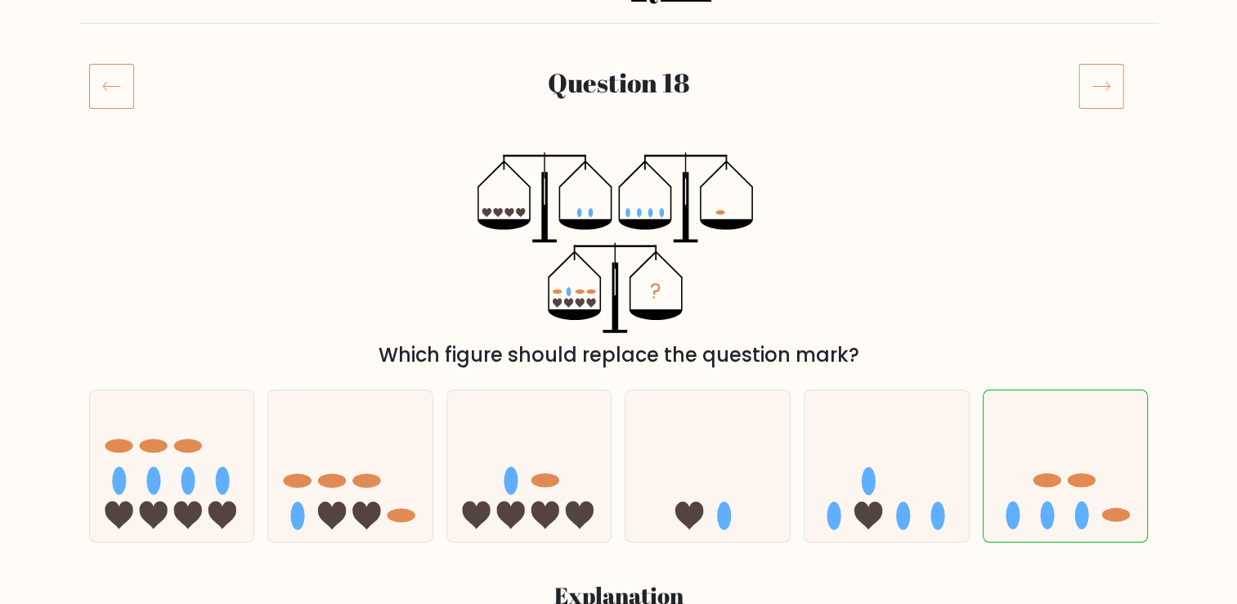
click at [1102, 110] on div "Question 18" at bounding box center [619, 105] width 1080 height 85
click at [1102, 91] on icon at bounding box center [1102, 86] width 46 height 46
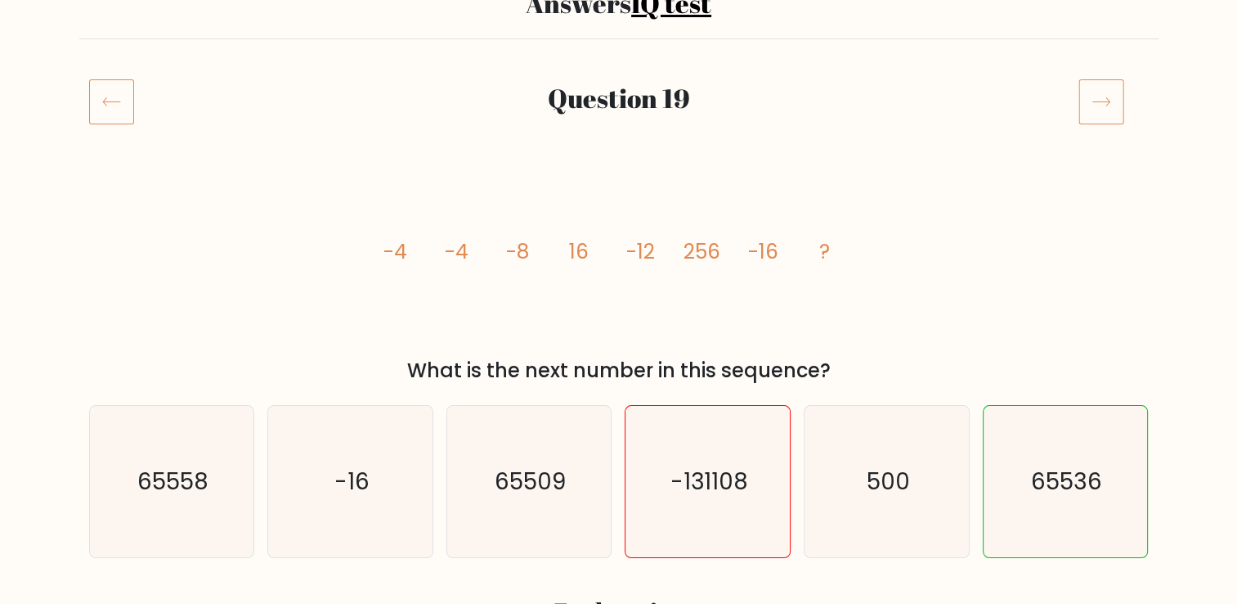
scroll to position [82, 0]
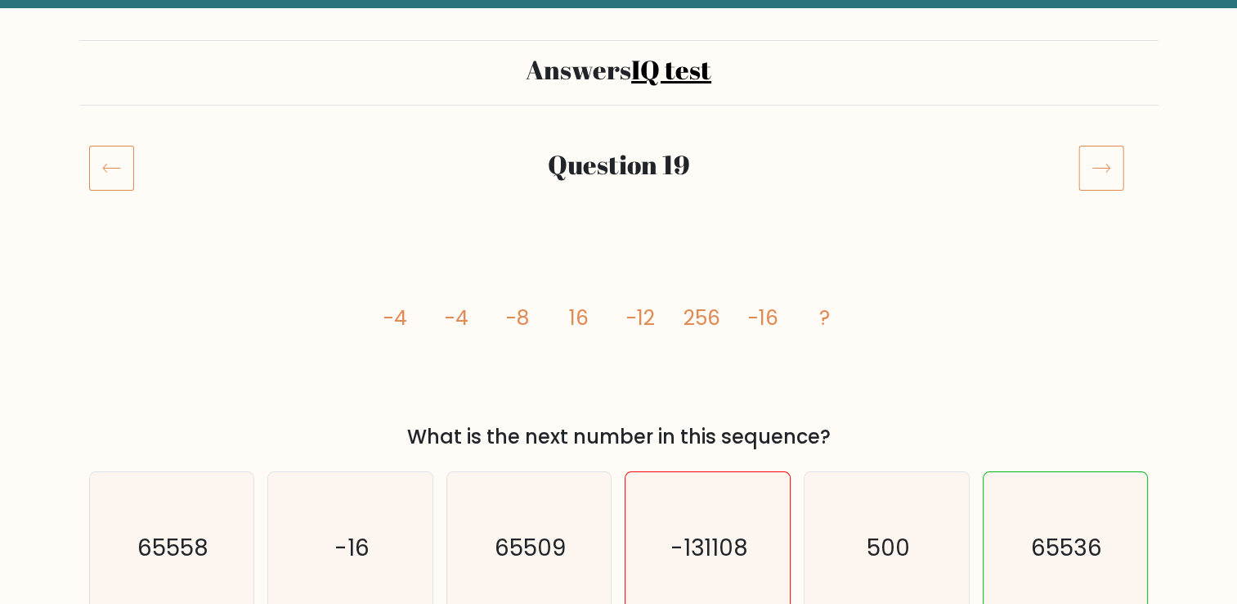
click at [1122, 150] on icon at bounding box center [1102, 168] width 46 height 46
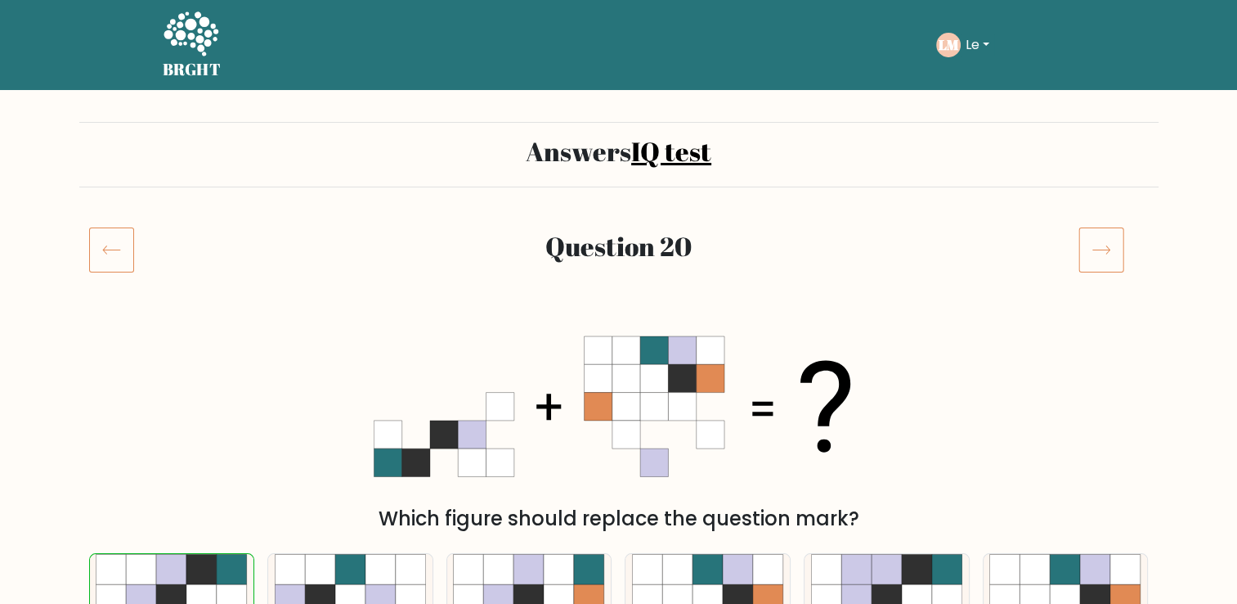
click at [1073, 267] on div at bounding box center [1114, 250] width 90 height 46
click at [1099, 263] on icon at bounding box center [1102, 250] width 46 height 46
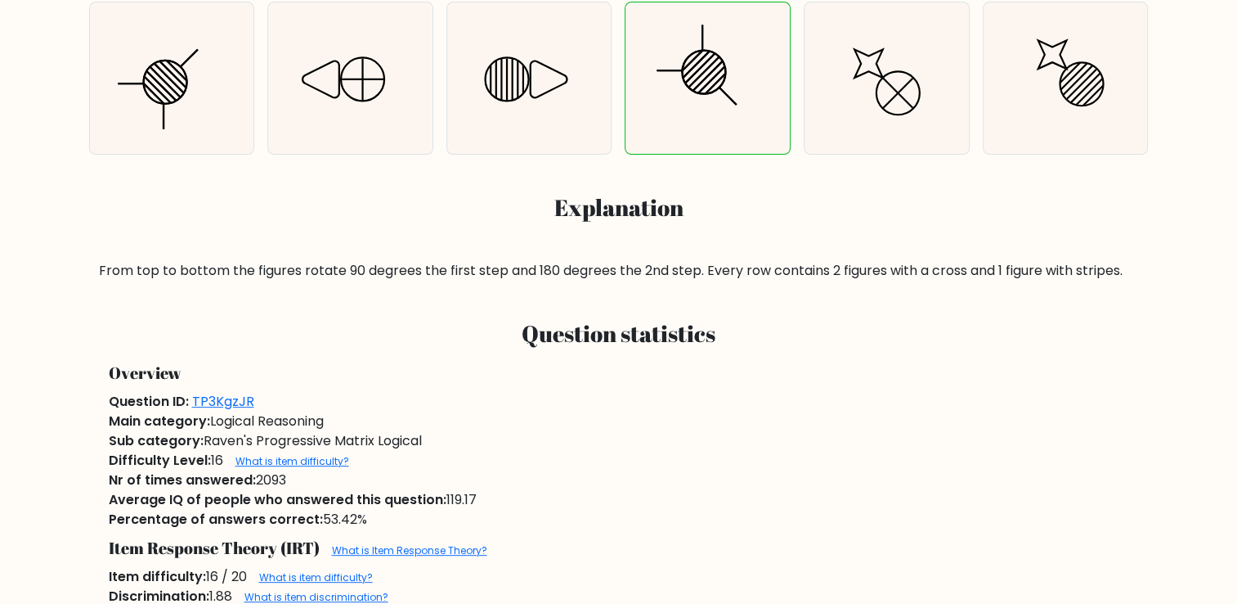
scroll to position [82, 0]
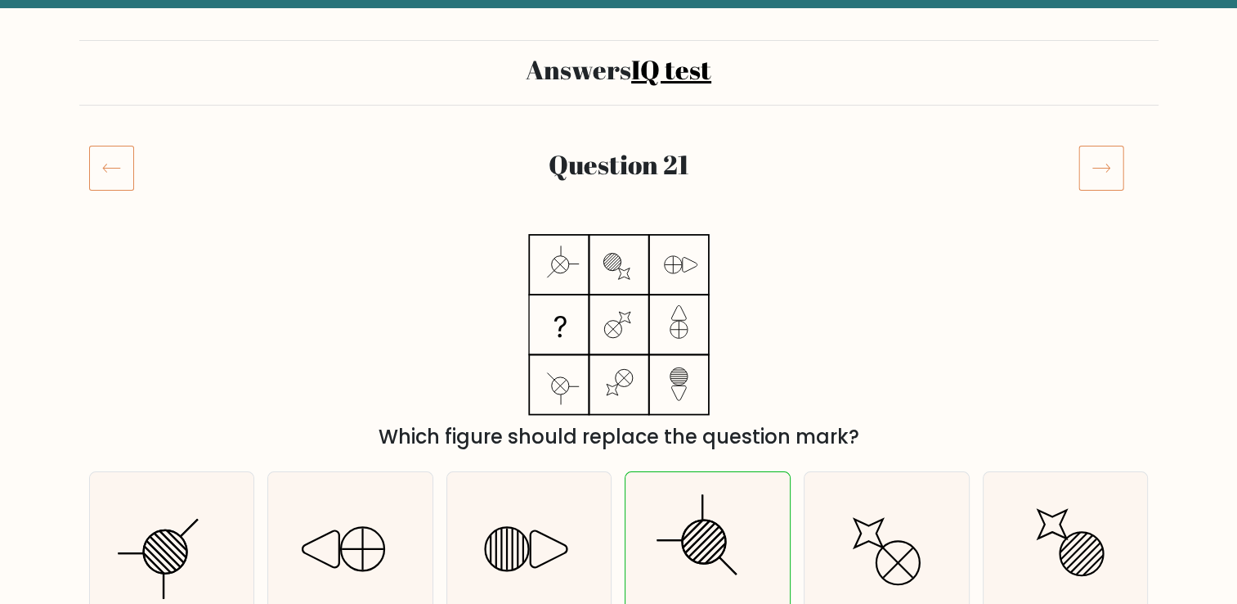
click at [1106, 184] on icon at bounding box center [1102, 168] width 46 height 46
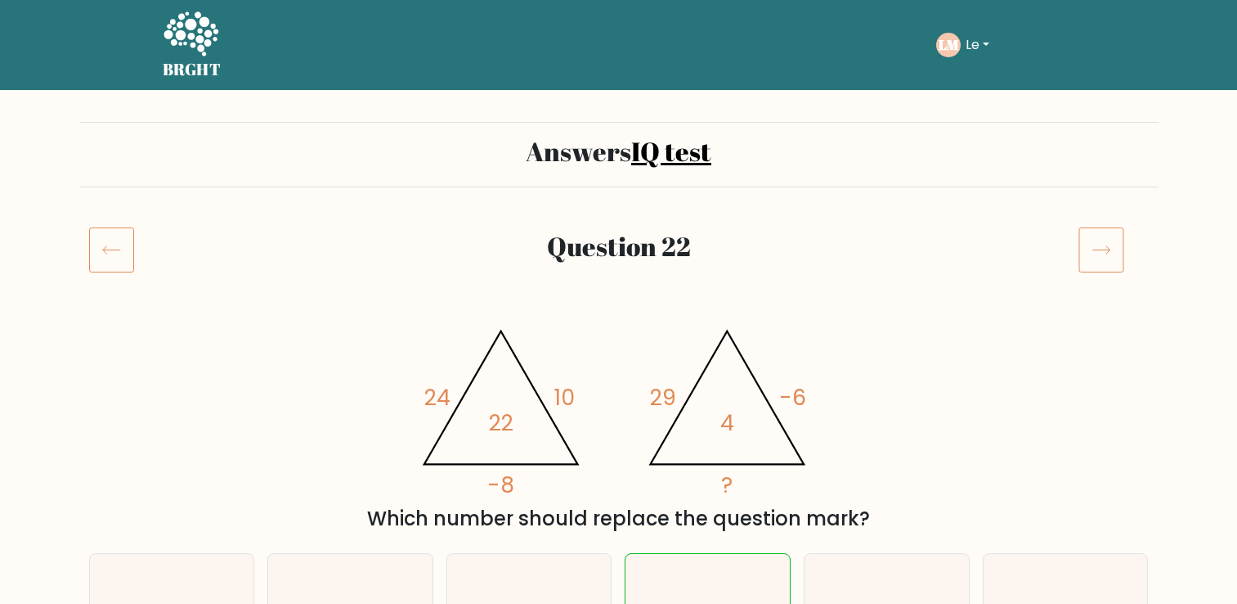
scroll to position [82, 0]
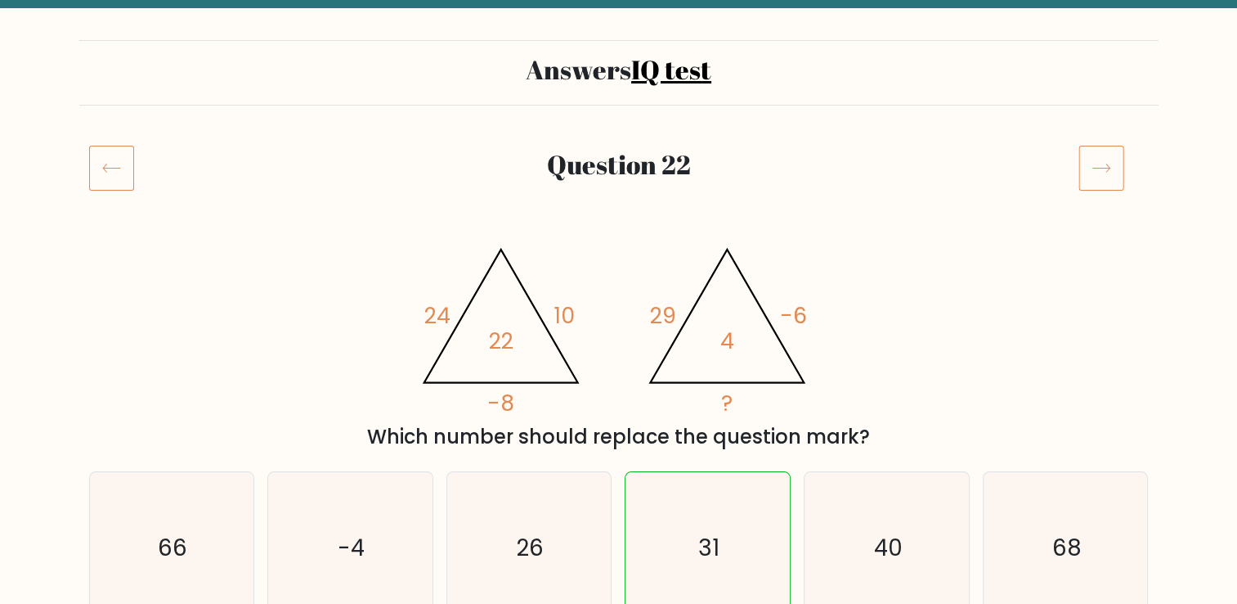
click at [1099, 165] on icon at bounding box center [1102, 168] width 46 height 46
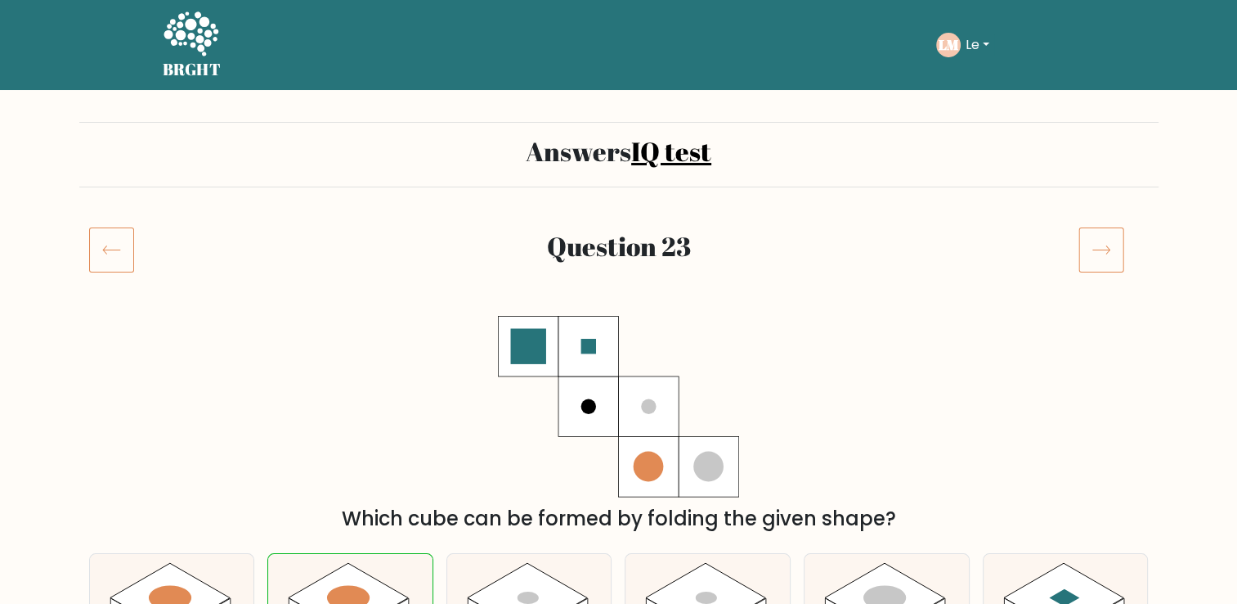
click at [1086, 255] on icon at bounding box center [1102, 250] width 46 height 46
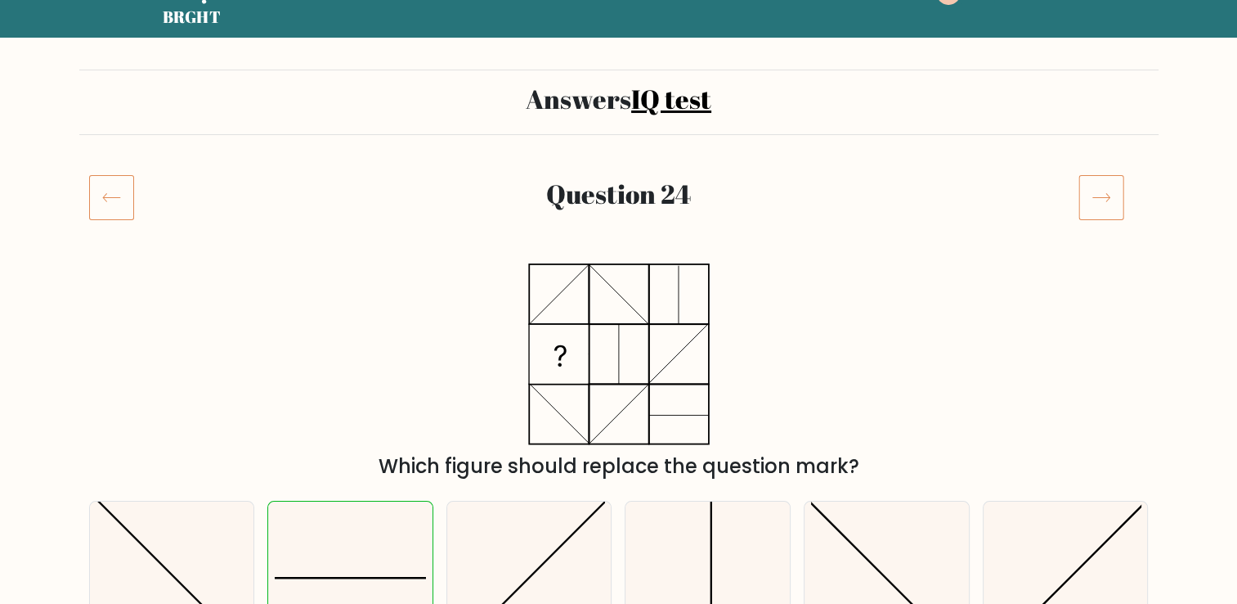
scroll to position [164, 0]
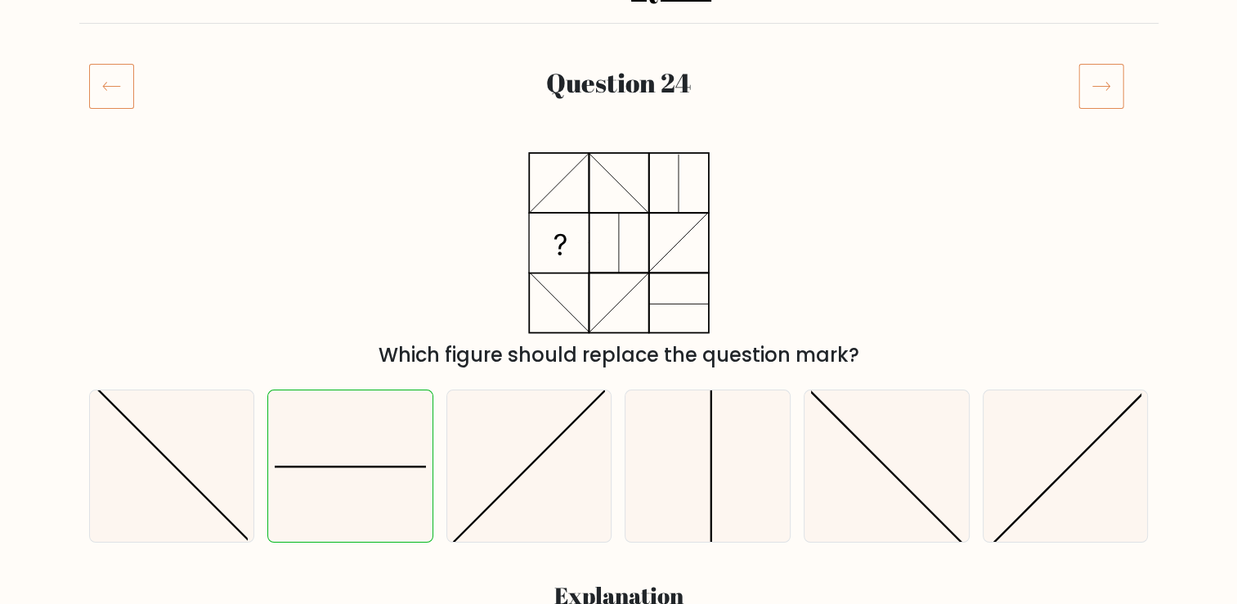
click at [1104, 95] on icon at bounding box center [1102, 86] width 46 height 46
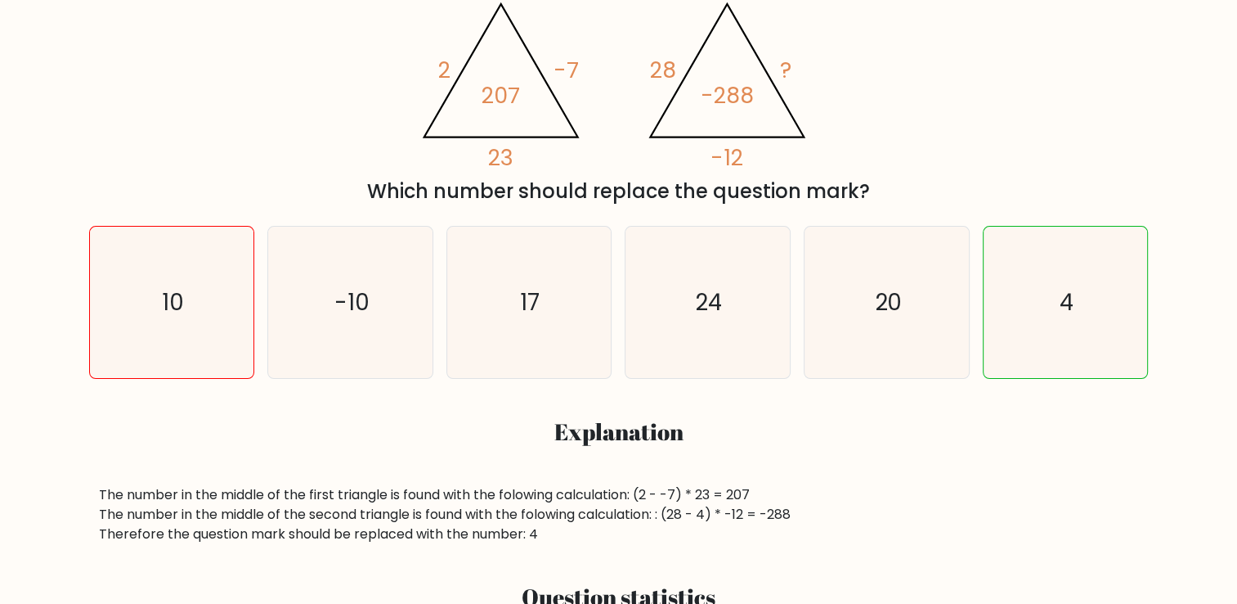
scroll to position [245, 0]
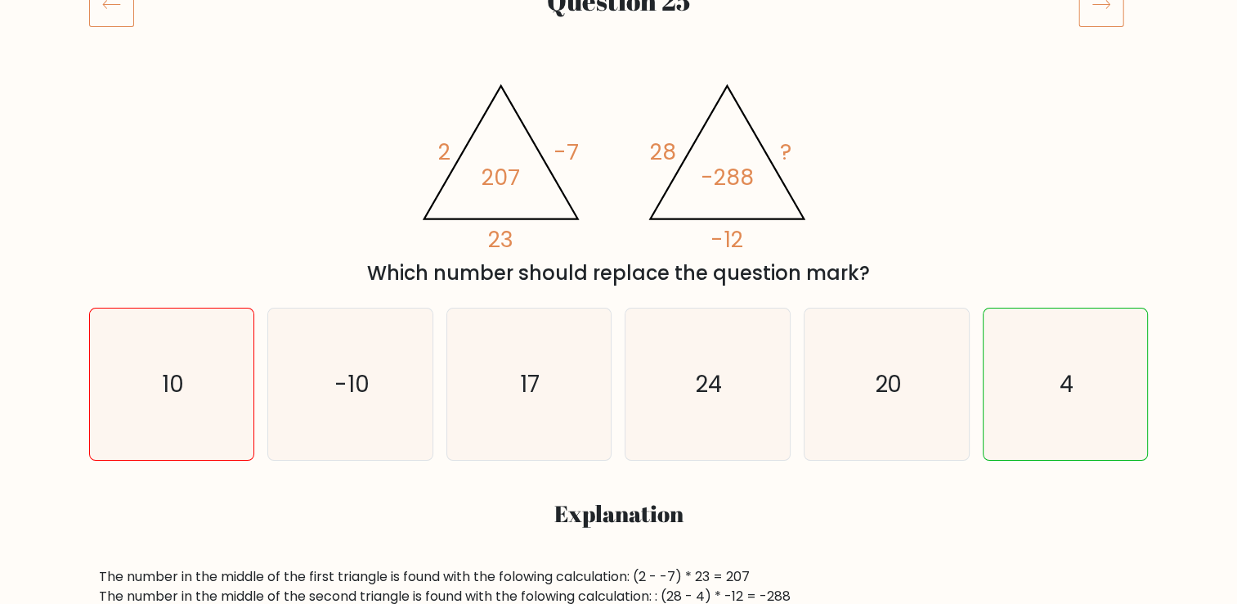
click at [1086, 23] on icon at bounding box center [1102, 4] width 46 height 46
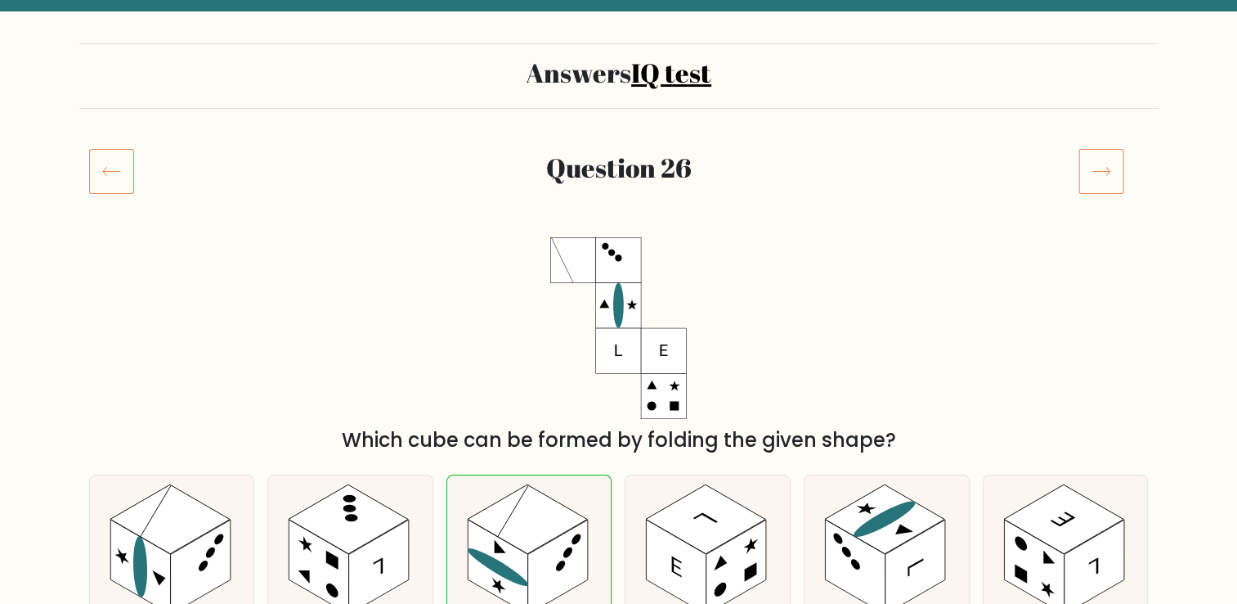
scroll to position [82, 0]
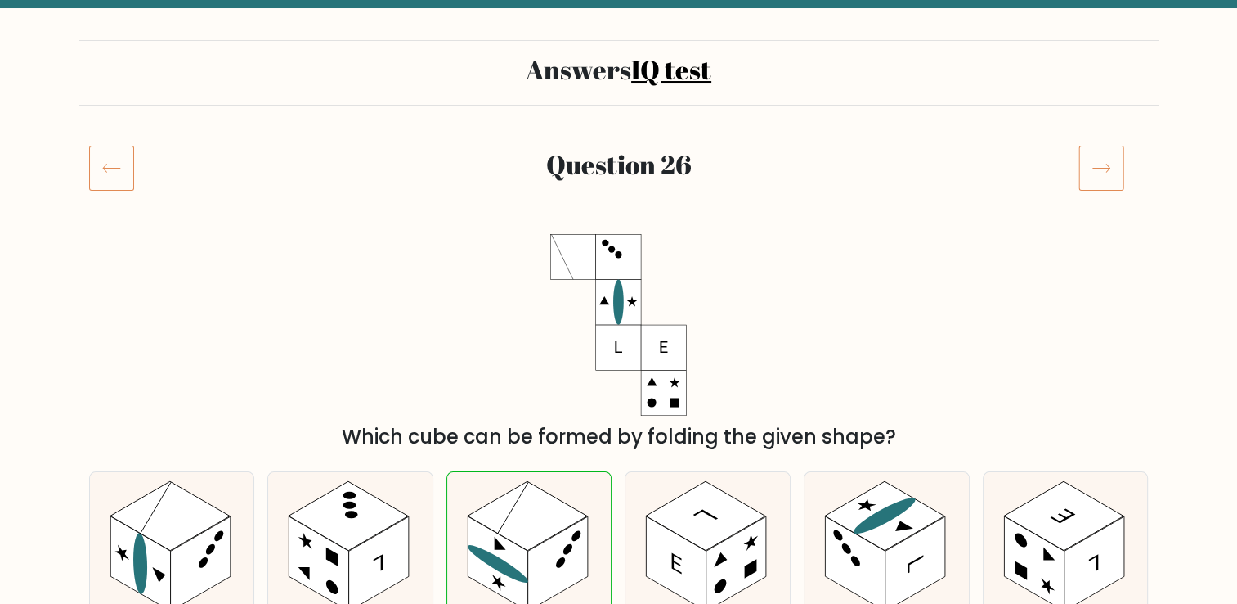
click at [1095, 165] on icon at bounding box center [1102, 168] width 46 height 46
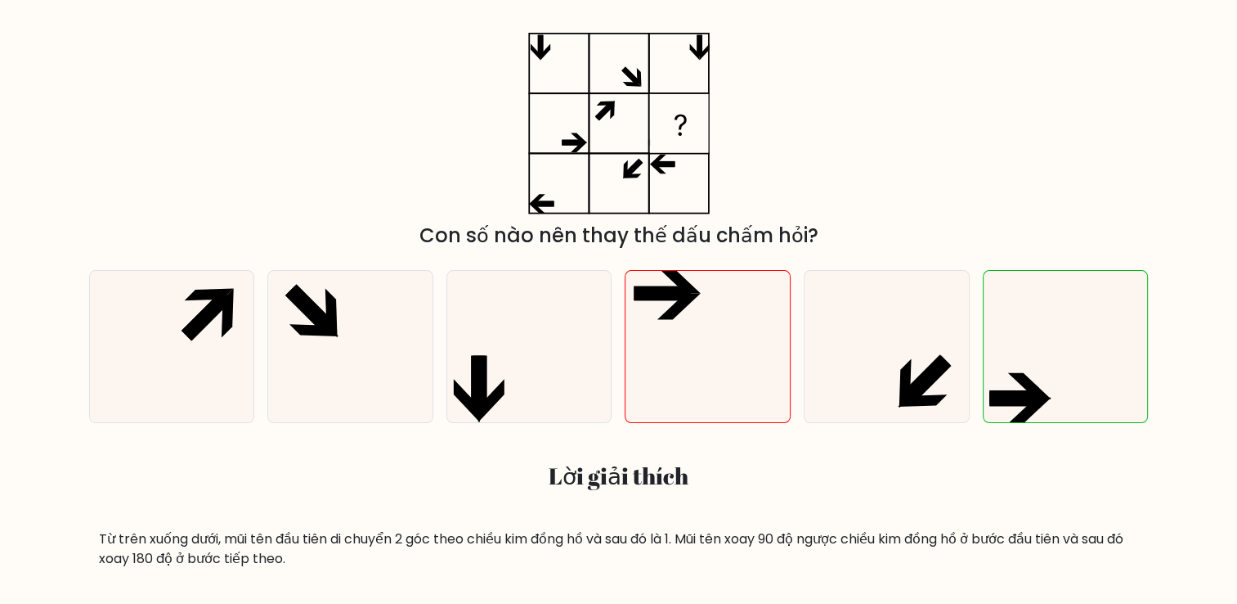
scroll to position [245, 0]
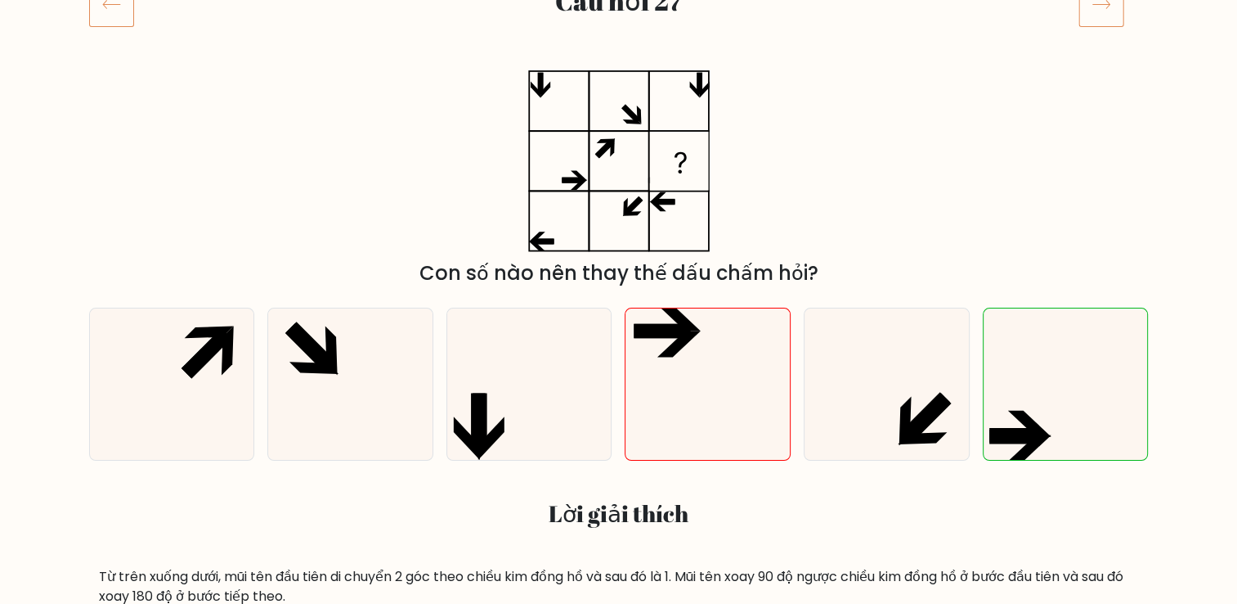
click at [1092, 15] on icon at bounding box center [1102, 4] width 46 height 46
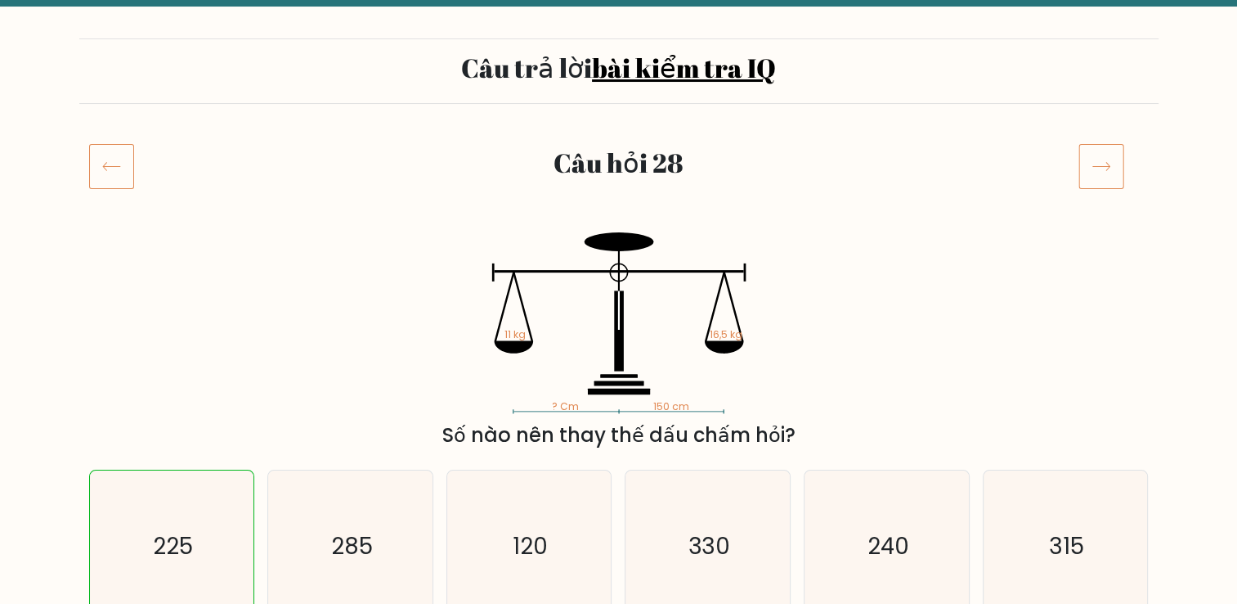
scroll to position [82, 0]
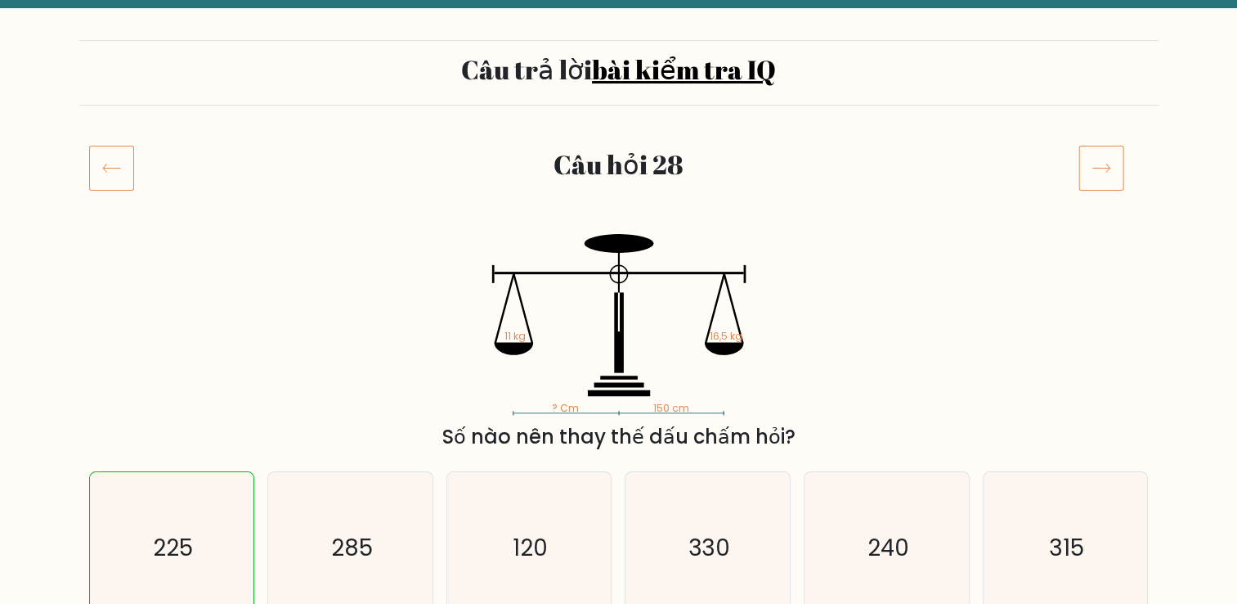
click at [1096, 172] on icon at bounding box center [1102, 168] width 46 height 46
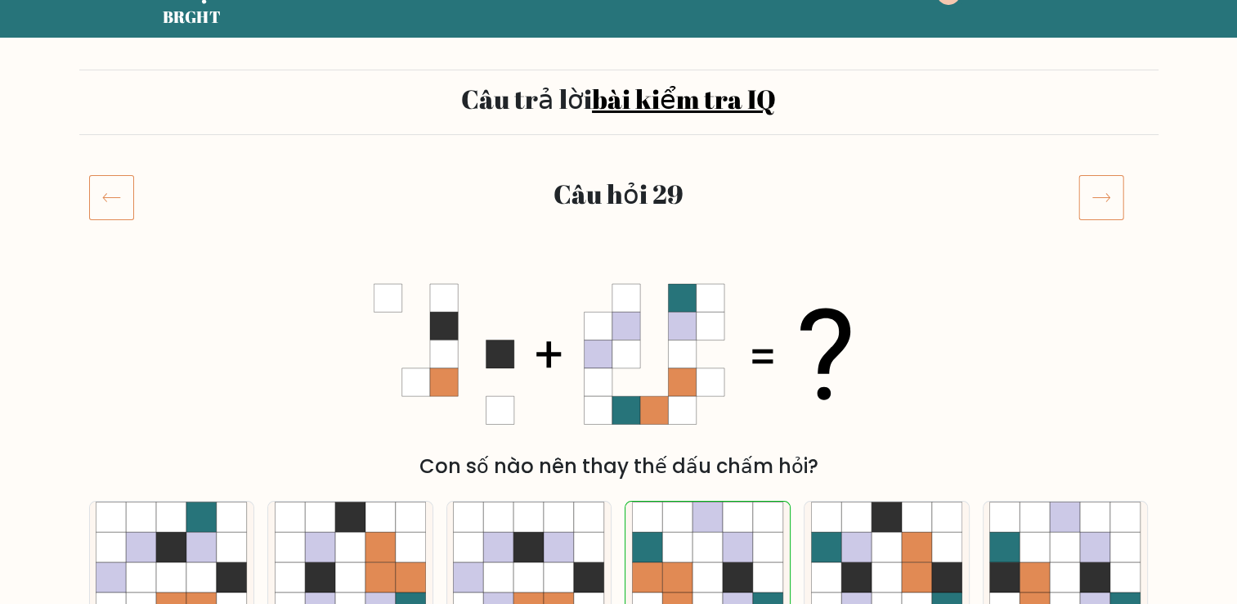
scroll to position [82, 0]
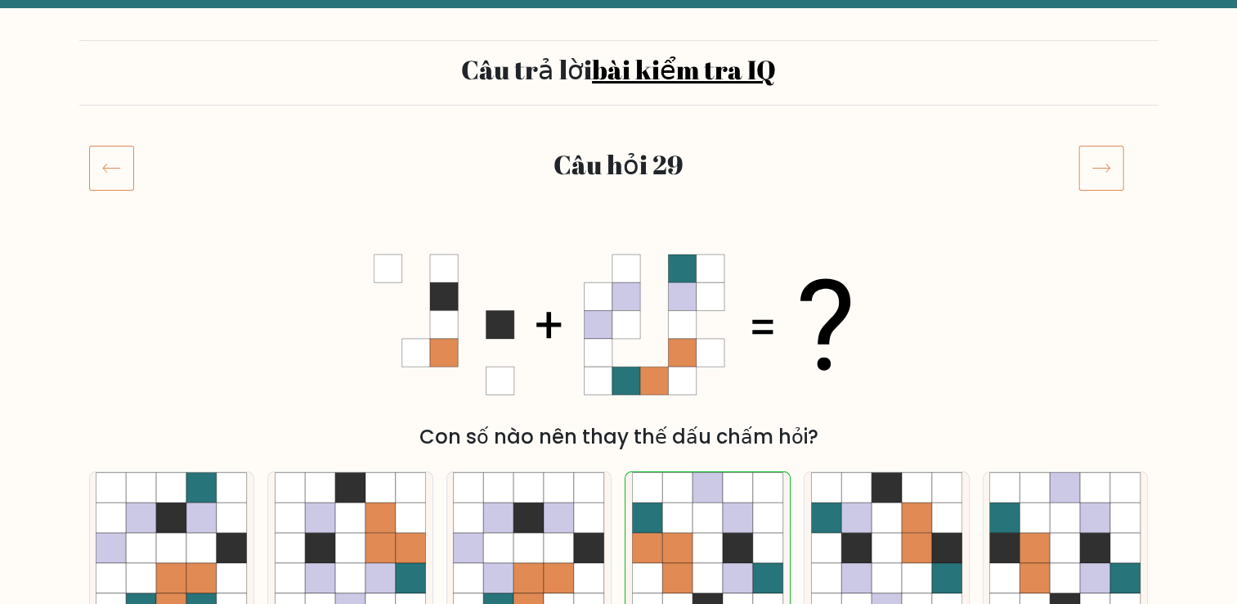
click at [1089, 176] on icon at bounding box center [1102, 168] width 46 height 46
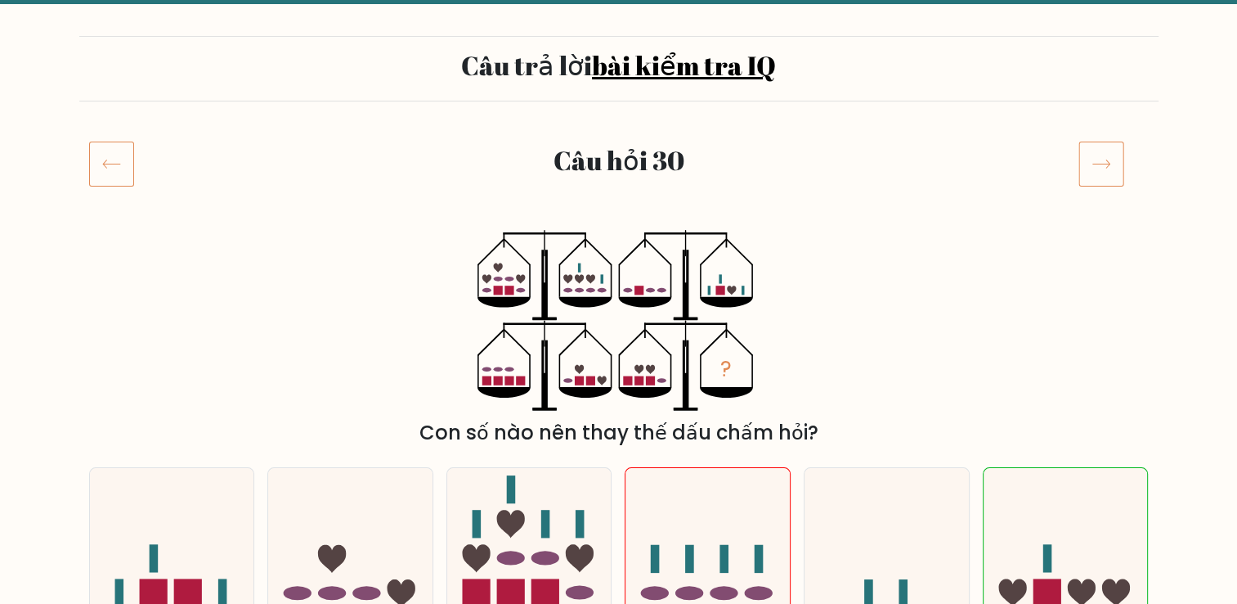
scroll to position [82, 0]
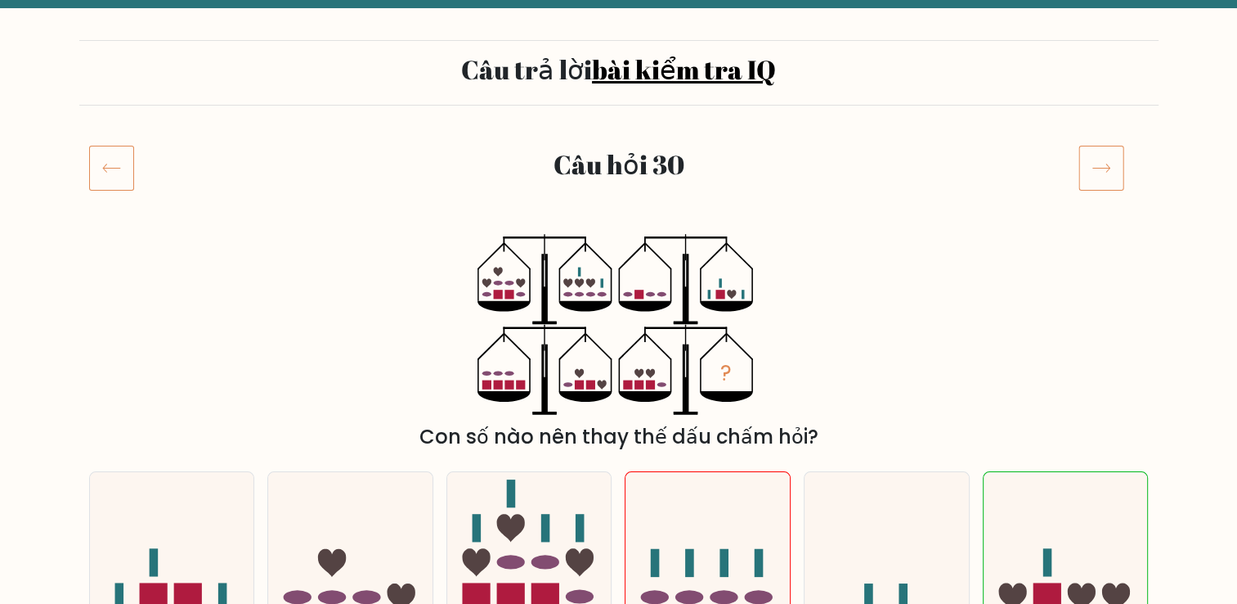
click at [1111, 200] on div "Câu hỏi 30" at bounding box center [619, 187] width 1080 height 85
click at [1108, 172] on icon at bounding box center [1102, 168] width 46 height 46
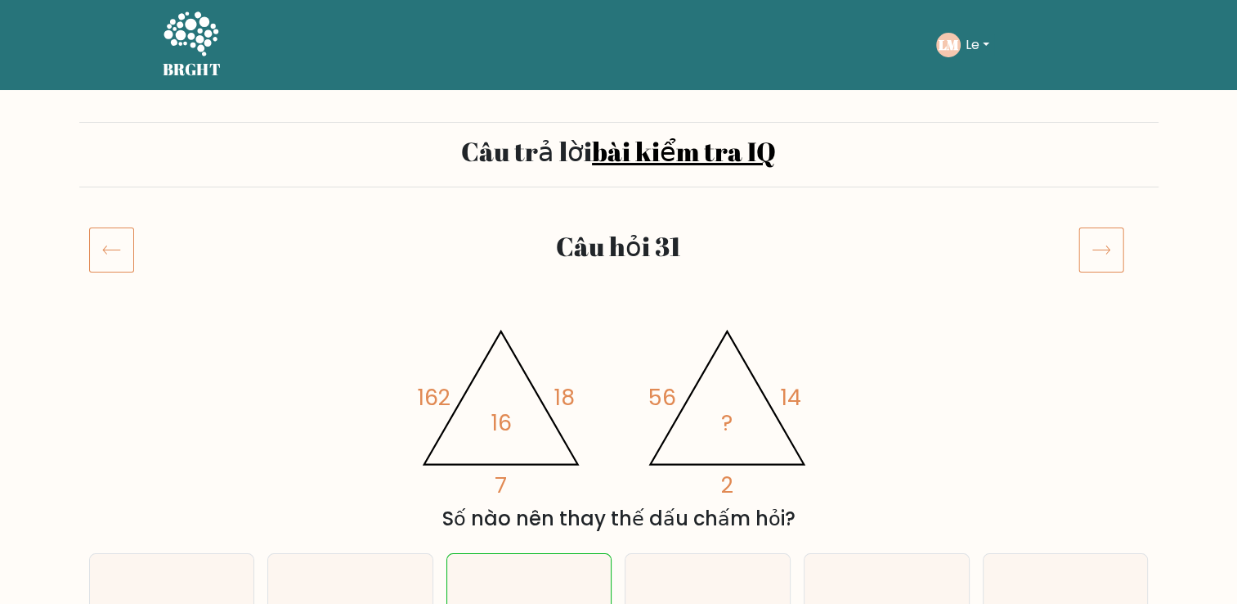
click at [1100, 232] on icon at bounding box center [1102, 250] width 46 height 46
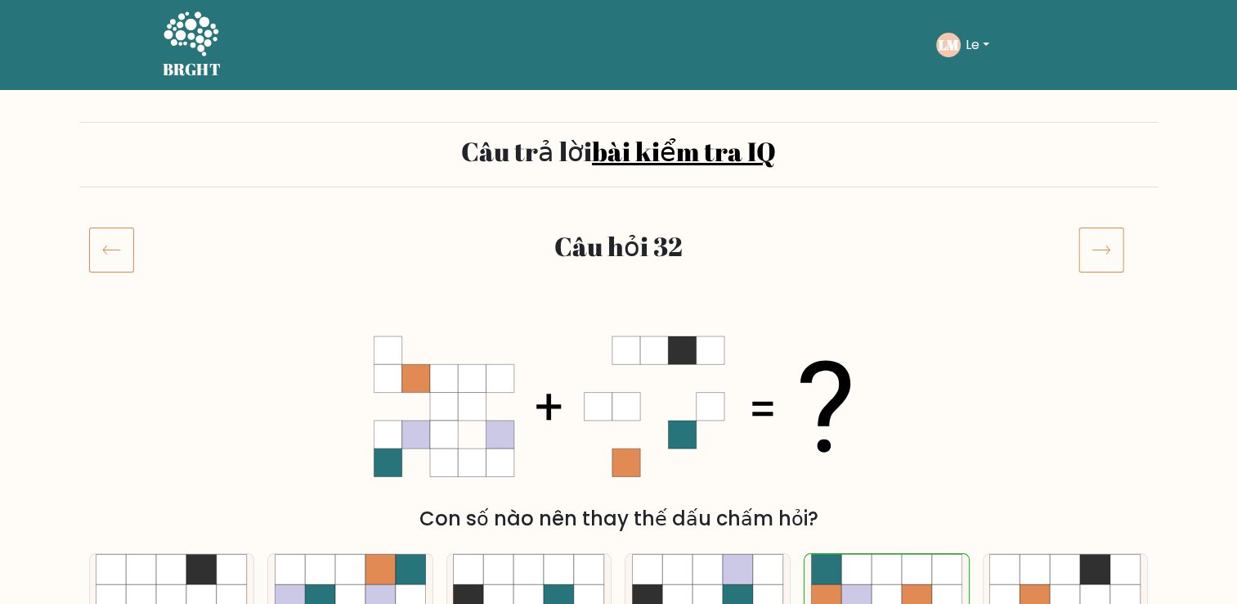
click at [1101, 255] on icon at bounding box center [1102, 250] width 46 height 46
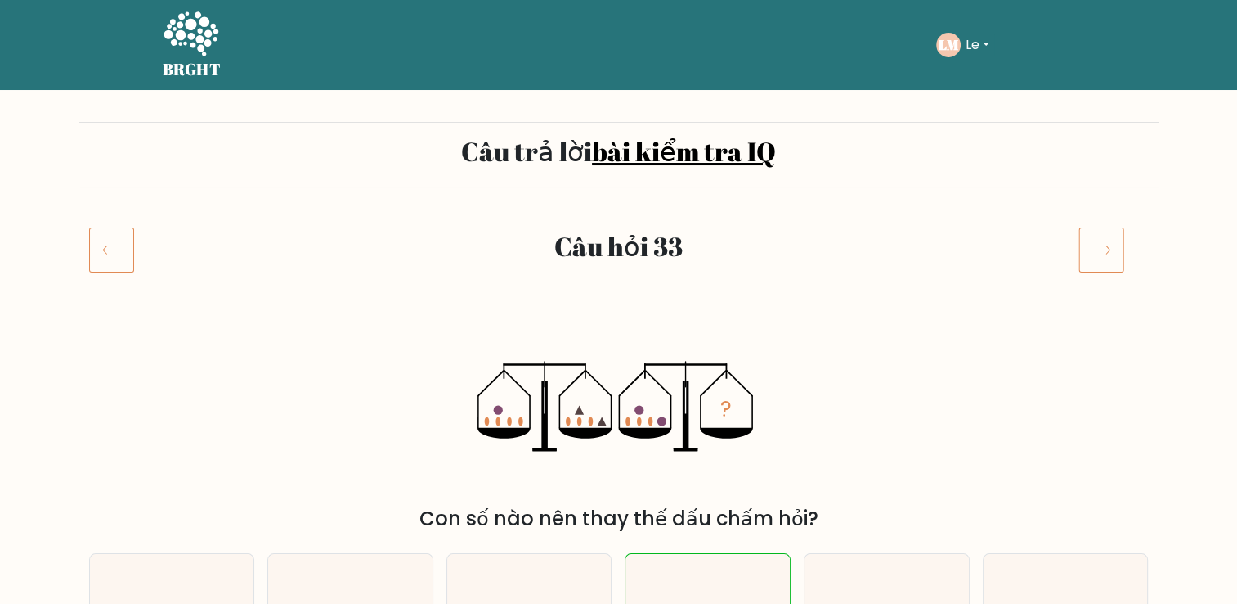
click at [1100, 263] on icon at bounding box center [1102, 250] width 46 height 46
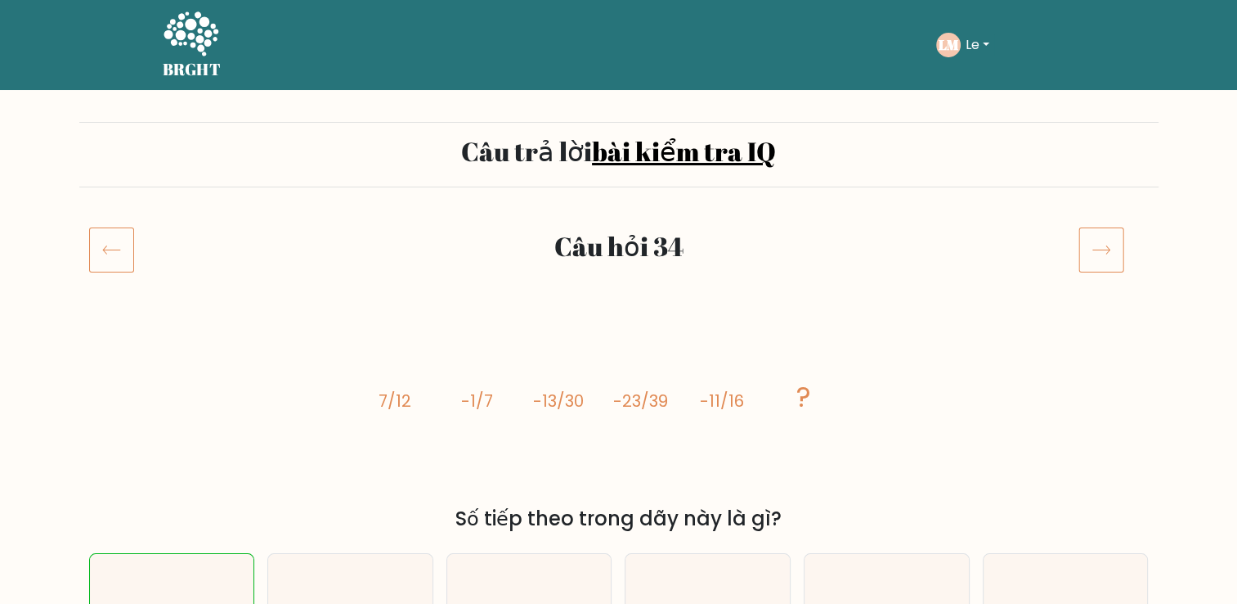
click at [1111, 272] on div "Câu hỏi 34" at bounding box center [619, 269] width 1080 height 85
click at [1109, 252] on icon at bounding box center [1102, 250] width 46 height 46
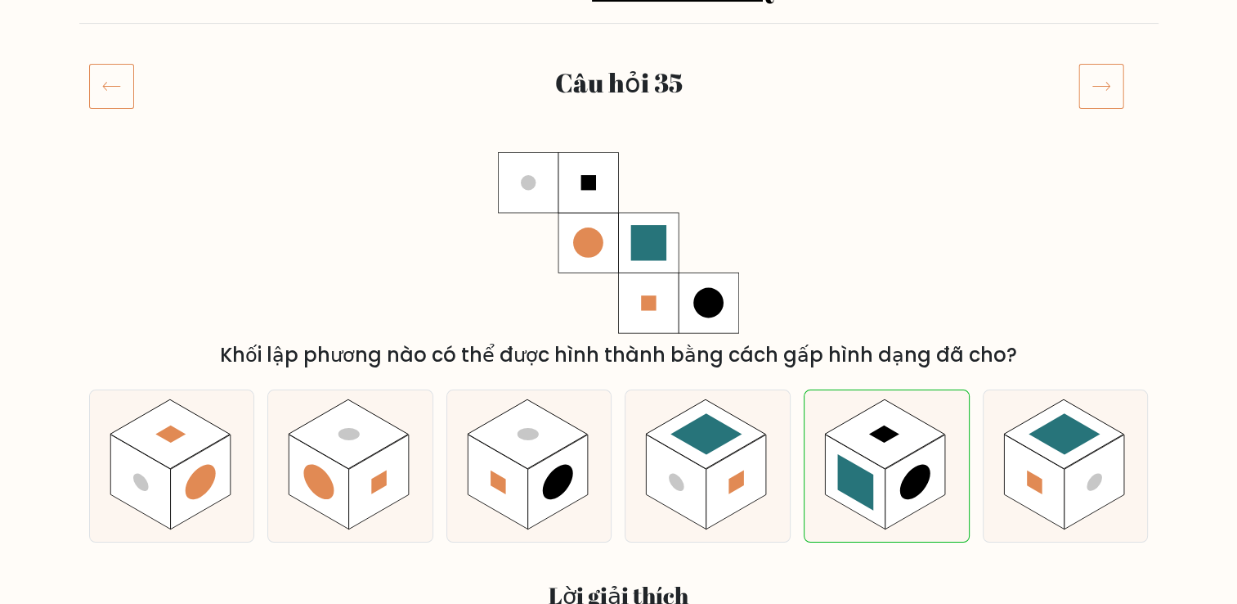
scroll to position [82, 0]
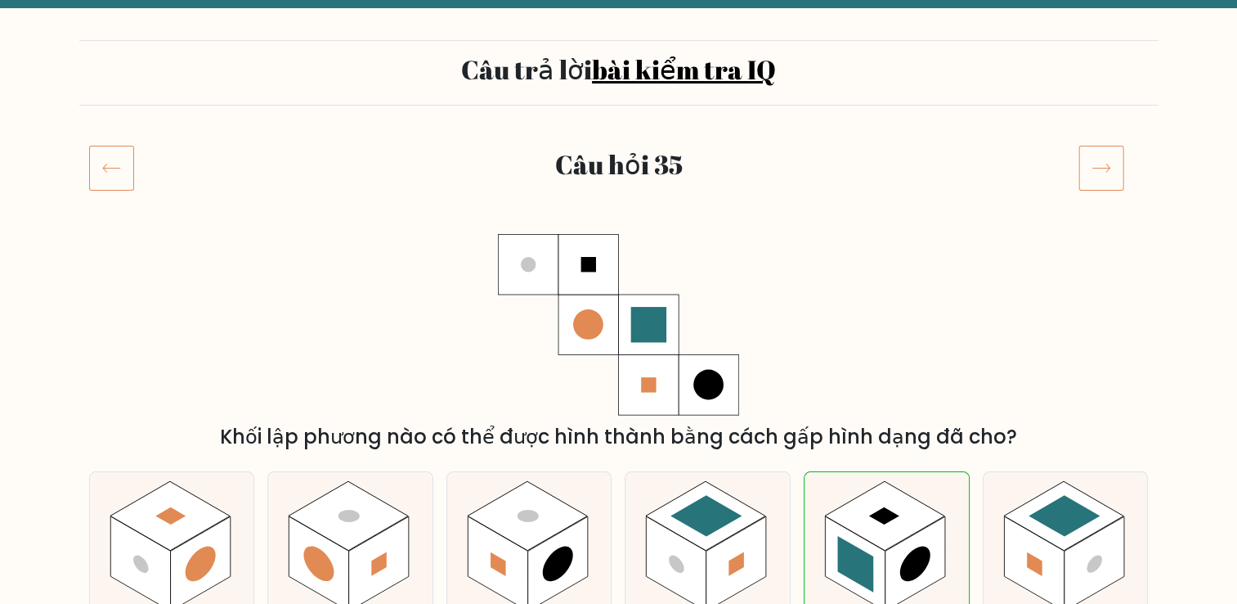
click at [1089, 168] on icon at bounding box center [1102, 168] width 46 height 46
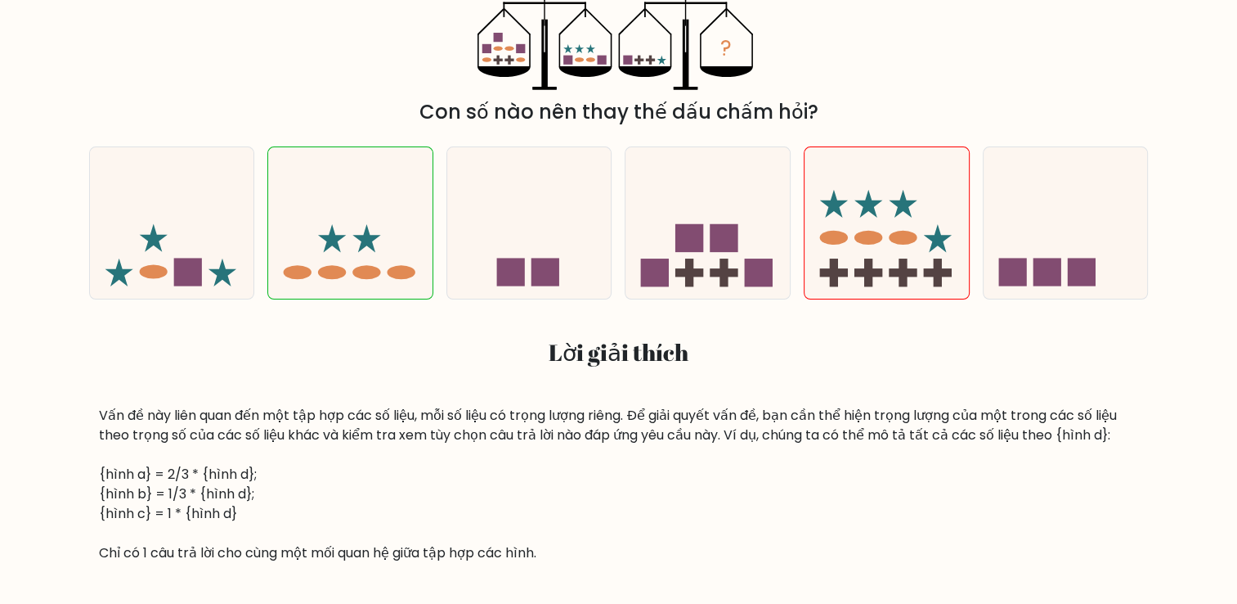
scroll to position [164, 0]
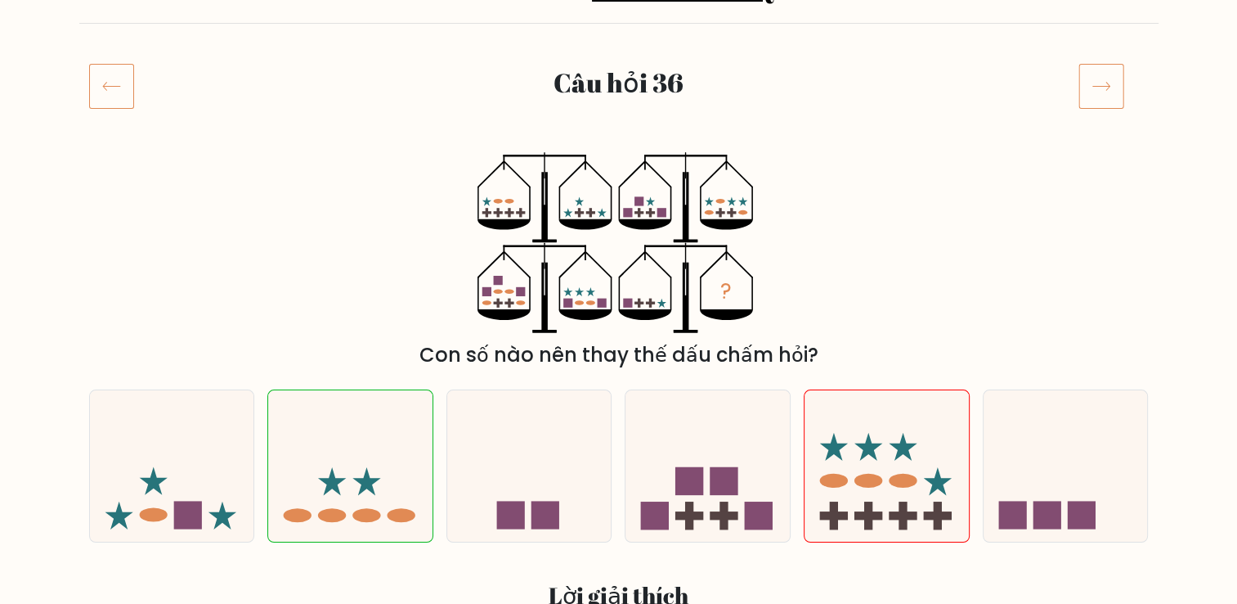
click at [1107, 110] on div "Câu hỏi 36" at bounding box center [619, 105] width 1080 height 85
click at [1109, 101] on icon at bounding box center [1102, 86] width 46 height 46
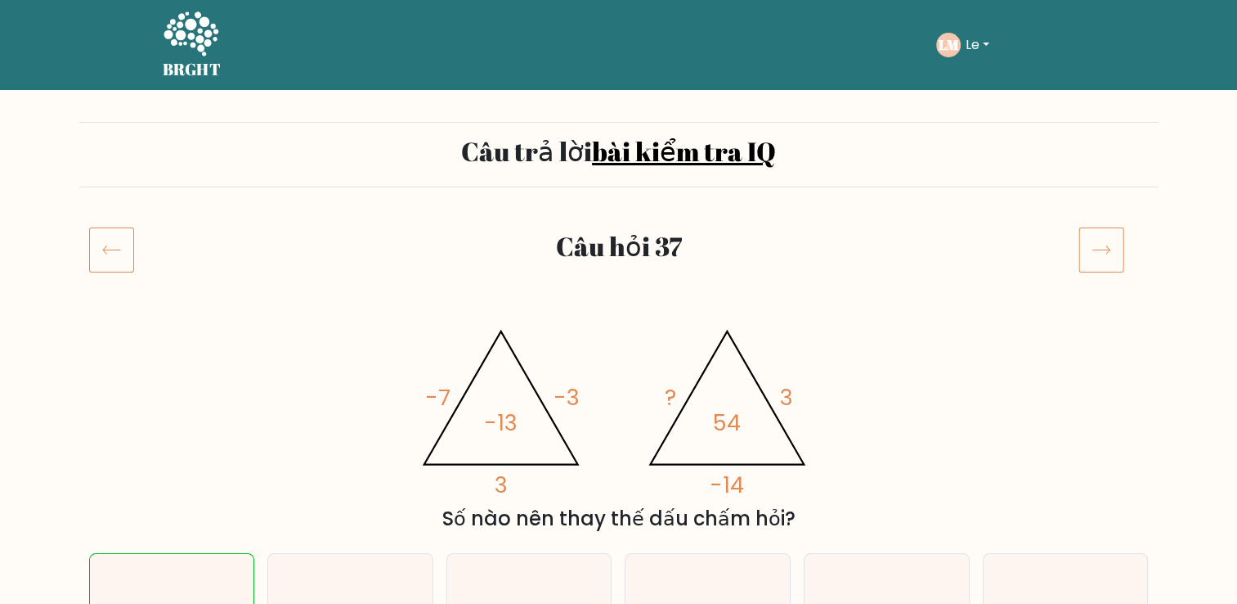
click at [1111, 248] on icon at bounding box center [1102, 250] width 46 height 46
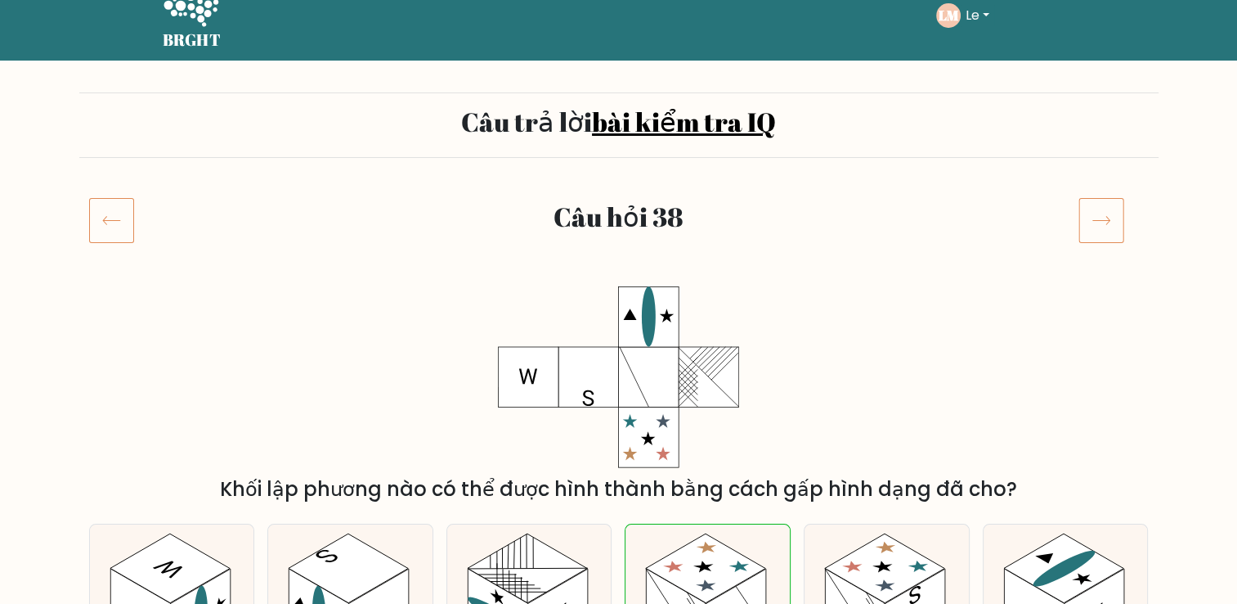
scroll to position [82, 0]
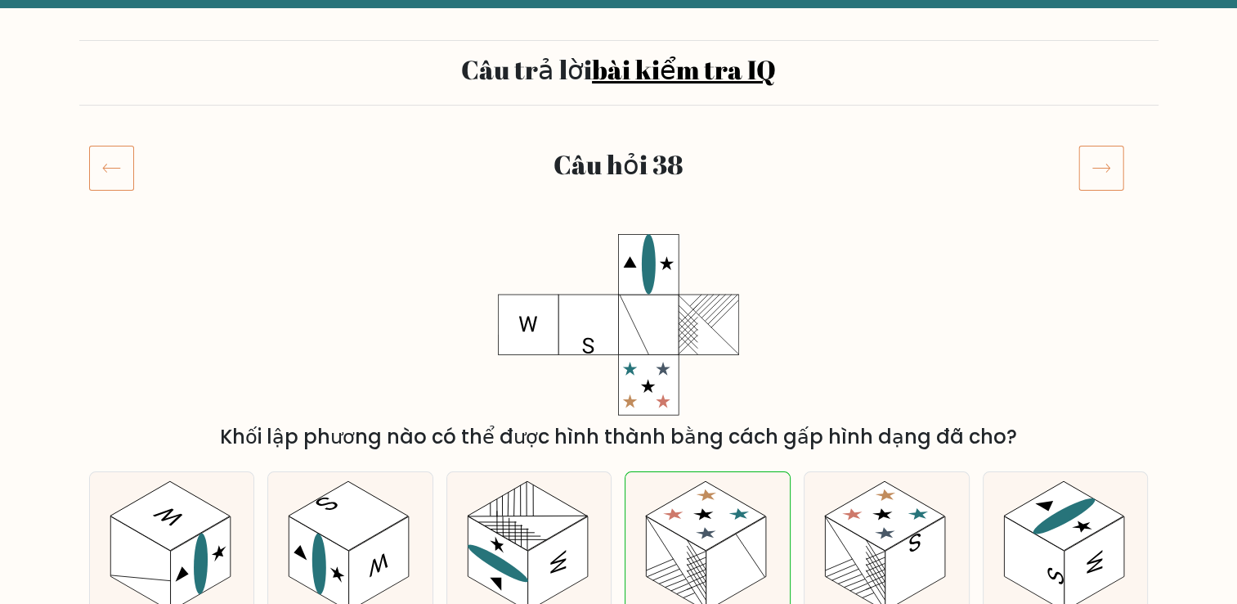
click at [1098, 168] on icon at bounding box center [1101, 168] width 17 height 8
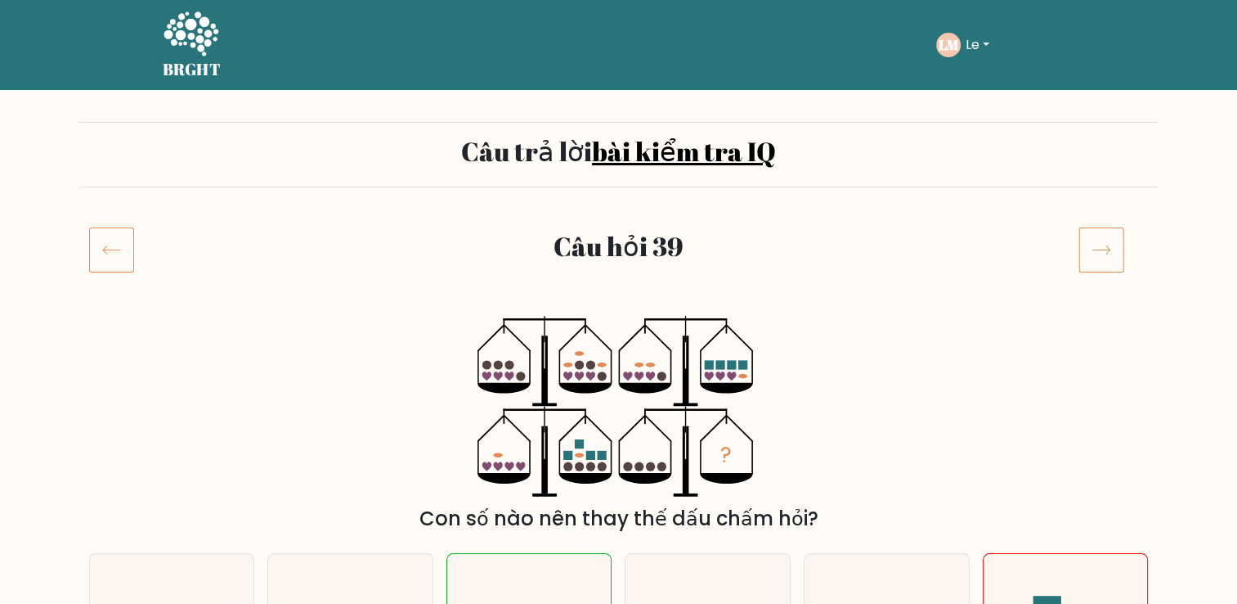
click at [1102, 232] on icon at bounding box center [1102, 250] width 46 height 46
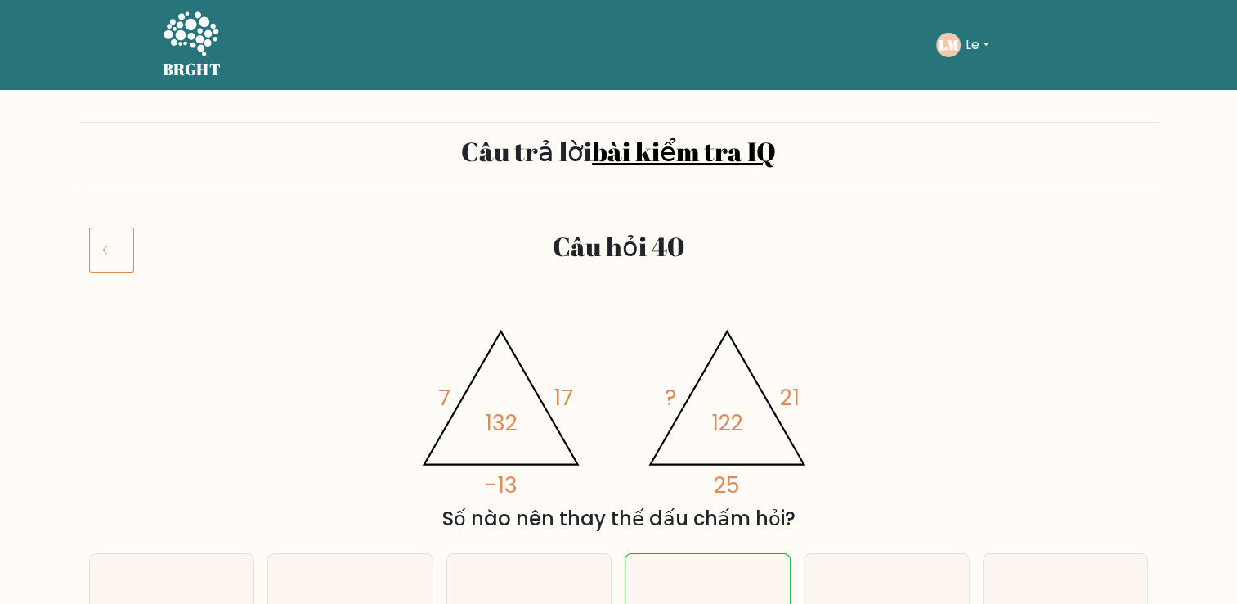
click at [973, 54] on button "Le" at bounding box center [978, 44] width 34 height 21
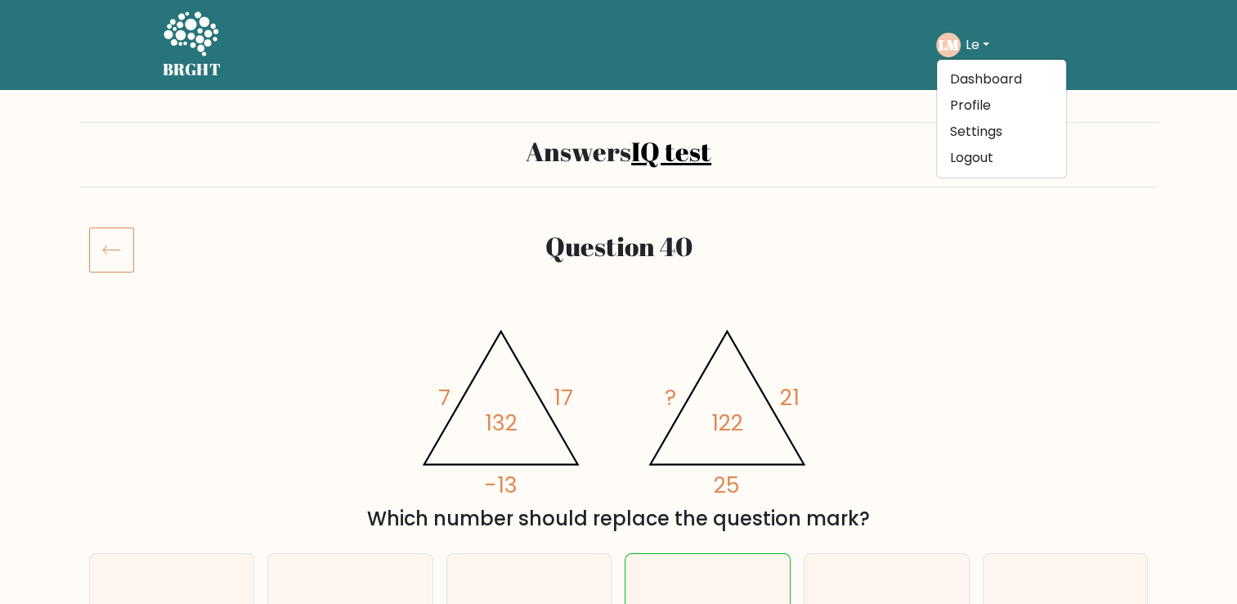
click at [163, 60] on h5 "BRGHT" at bounding box center [192, 70] width 59 height 20
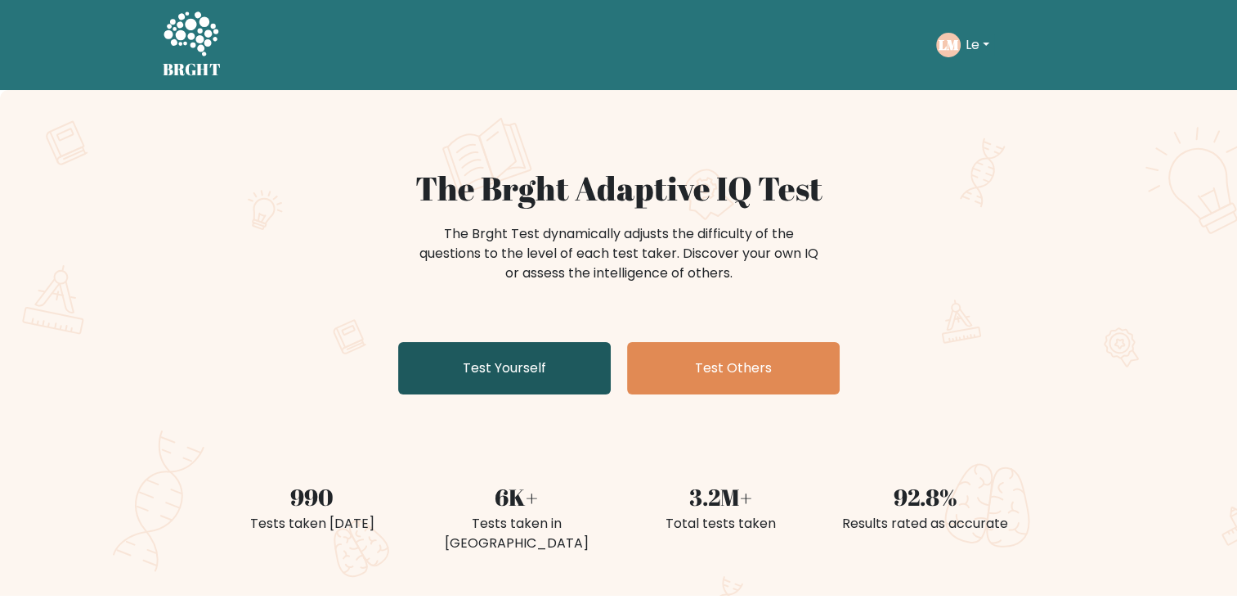
click at [438, 377] on link "Test Yourself" at bounding box center [504, 368] width 213 height 52
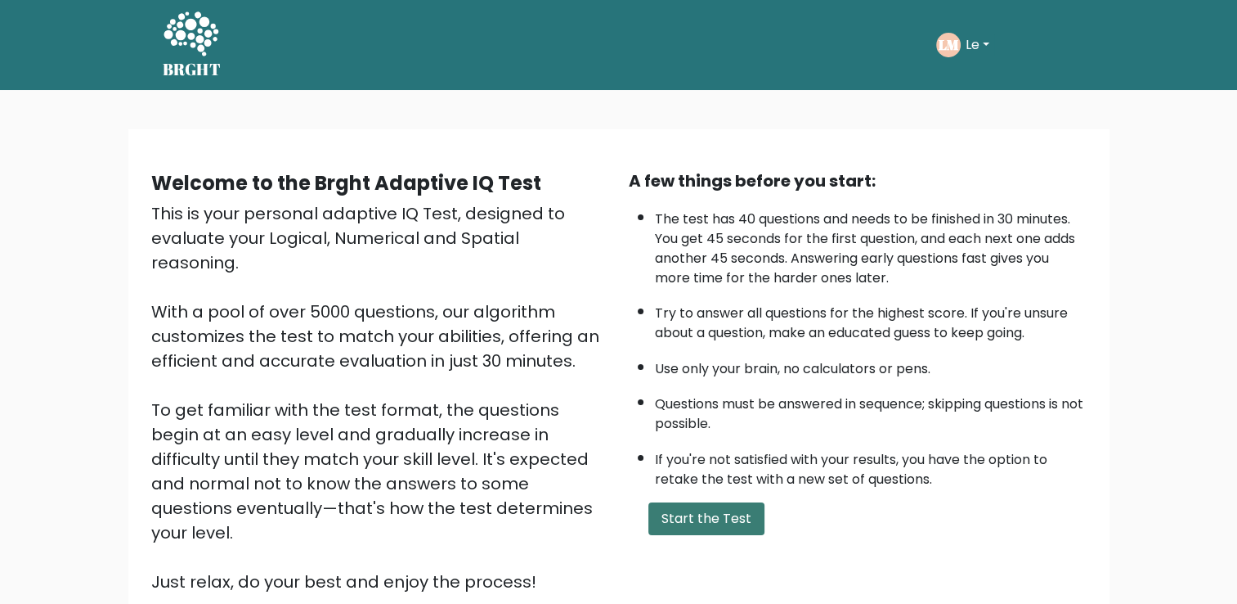
click at [713, 518] on button "Start the Test" at bounding box center [707, 518] width 116 height 33
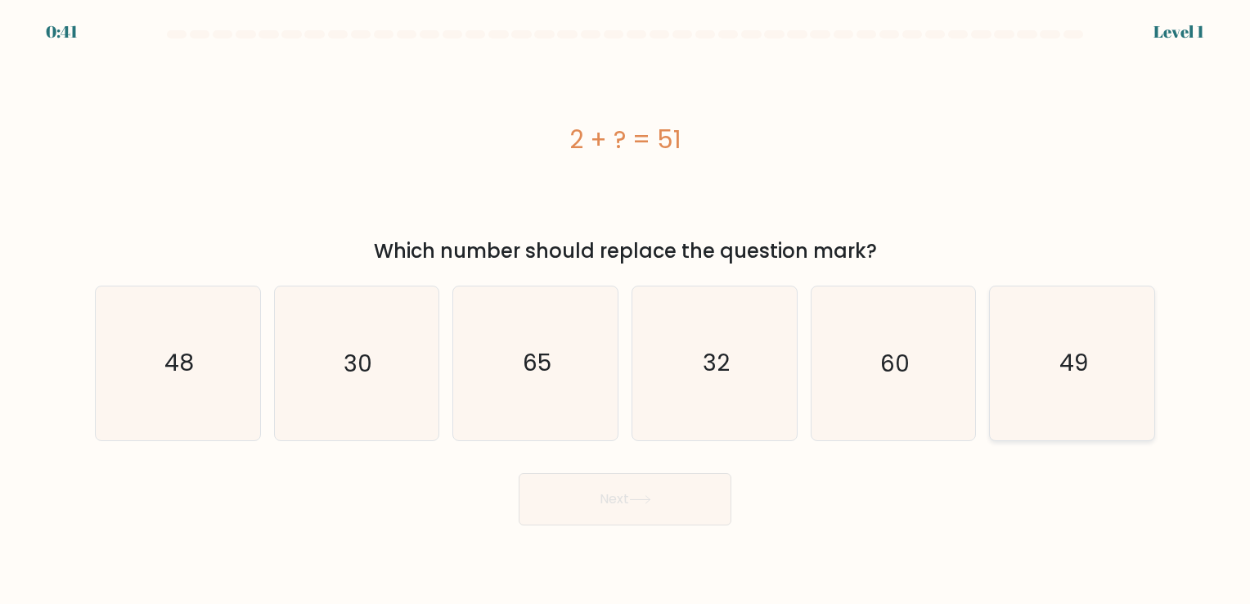
click at [1075, 369] on text "49" at bounding box center [1073, 364] width 29 height 32
click at [626, 310] on input "f. 49" at bounding box center [625, 306] width 1 height 8
radio input "true"
click at [571, 508] on button "Next" at bounding box center [625, 499] width 213 height 52
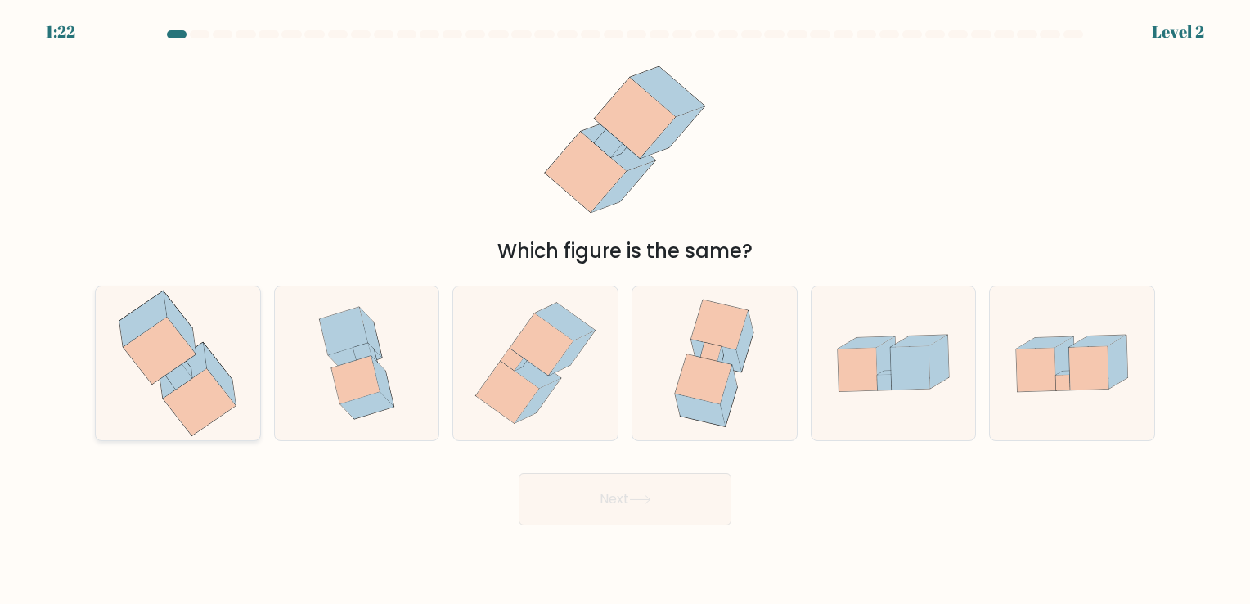
click at [180, 408] on icon at bounding box center [200, 402] width 72 height 66
click at [625, 310] on input "a." at bounding box center [625, 306] width 1 height 8
radio input "true"
click at [584, 495] on button "Next" at bounding box center [625, 499] width 213 height 52
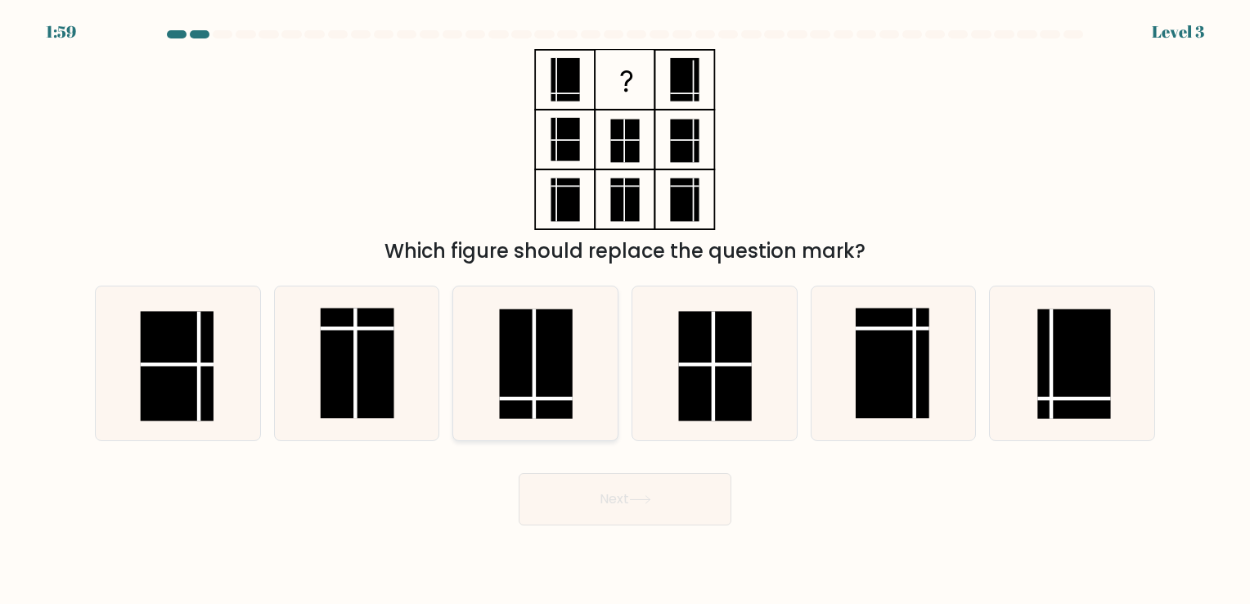
click at [514, 415] on rect at bounding box center [536, 364] width 73 height 110
click at [625, 310] on input "c." at bounding box center [625, 306] width 1 height 8
radio input "true"
click at [564, 482] on button "Next" at bounding box center [625, 499] width 213 height 52
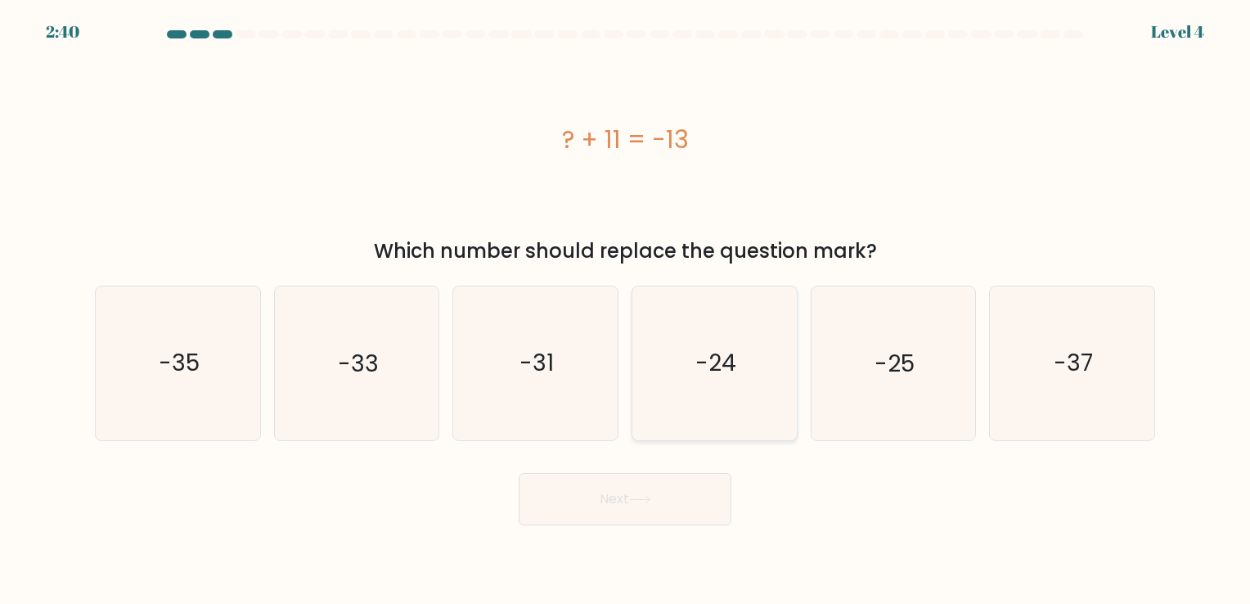
click at [726, 404] on icon "-24" at bounding box center [714, 362] width 153 height 153
click at [626, 310] on input "d. -24" at bounding box center [625, 306] width 1 height 8
radio input "true"
click at [635, 496] on icon at bounding box center [640, 499] width 22 height 9
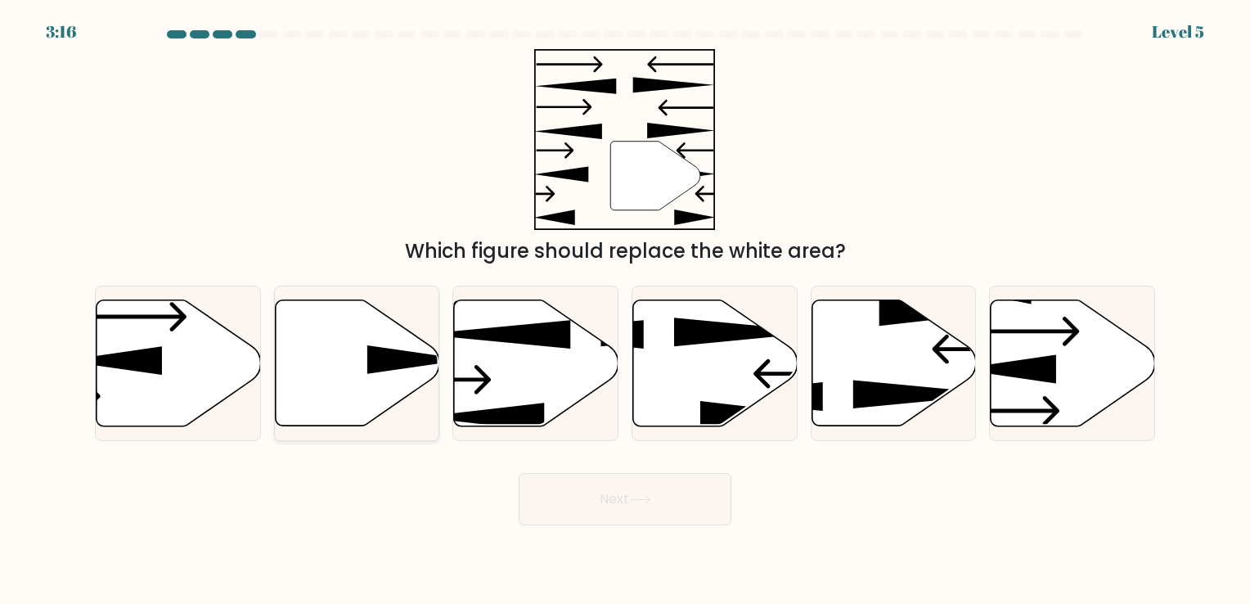
click at [357, 405] on icon at bounding box center [357, 362] width 164 height 126
click at [625, 310] on input "b." at bounding box center [625, 306] width 1 height 8
radio input "true"
click at [604, 499] on button "Next" at bounding box center [625, 499] width 213 height 52
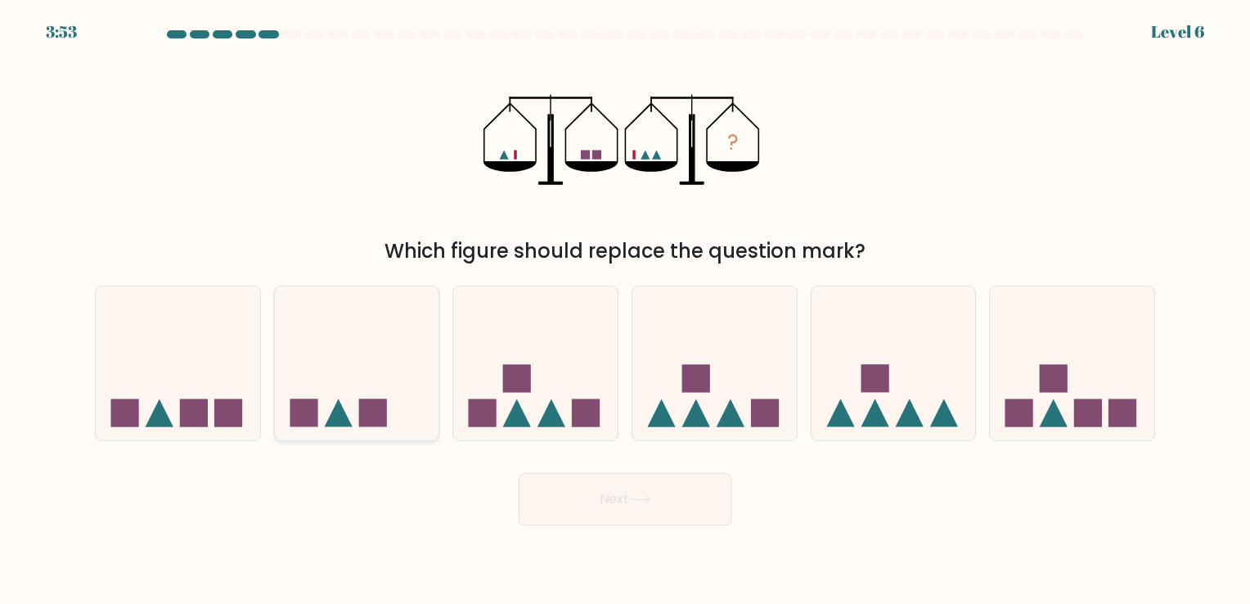
click at [307, 423] on rect at bounding box center [304, 413] width 28 height 28
click at [625, 310] on input "b." at bounding box center [625, 306] width 1 height 8
radio input "true"
click at [593, 503] on button "Next" at bounding box center [625, 499] width 213 height 52
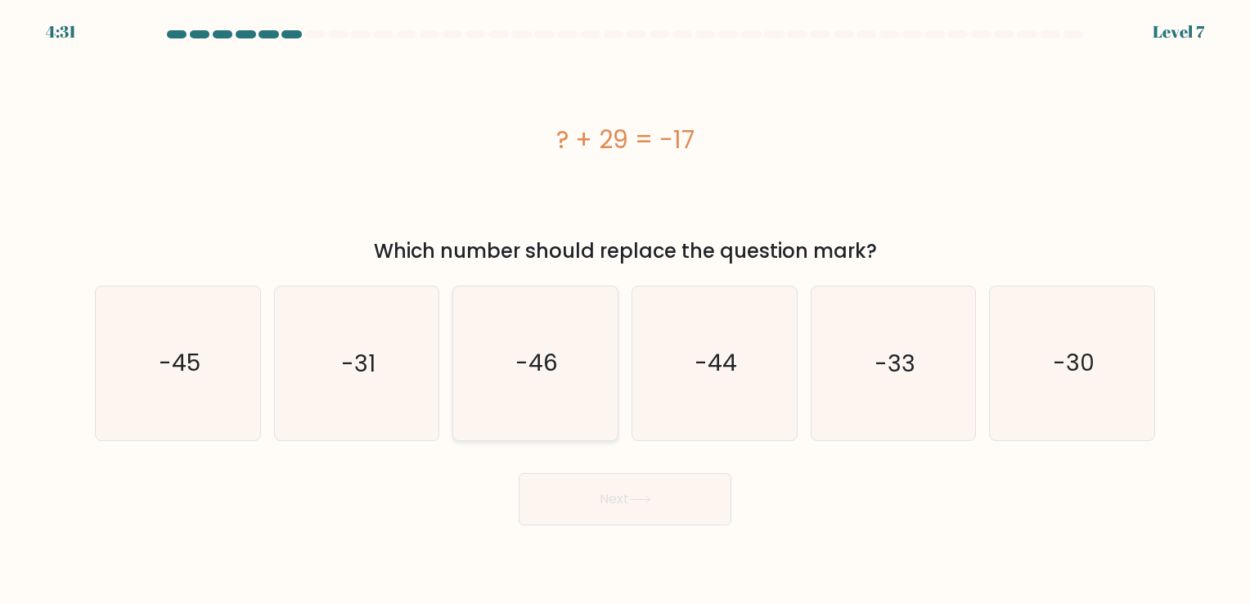
click at [540, 415] on icon "-46" at bounding box center [535, 362] width 153 height 153
click at [625, 310] on input "c. -46" at bounding box center [625, 306] width 1 height 8
radio input "true"
click at [570, 501] on button "Next" at bounding box center [625, 499] width 213 height 52
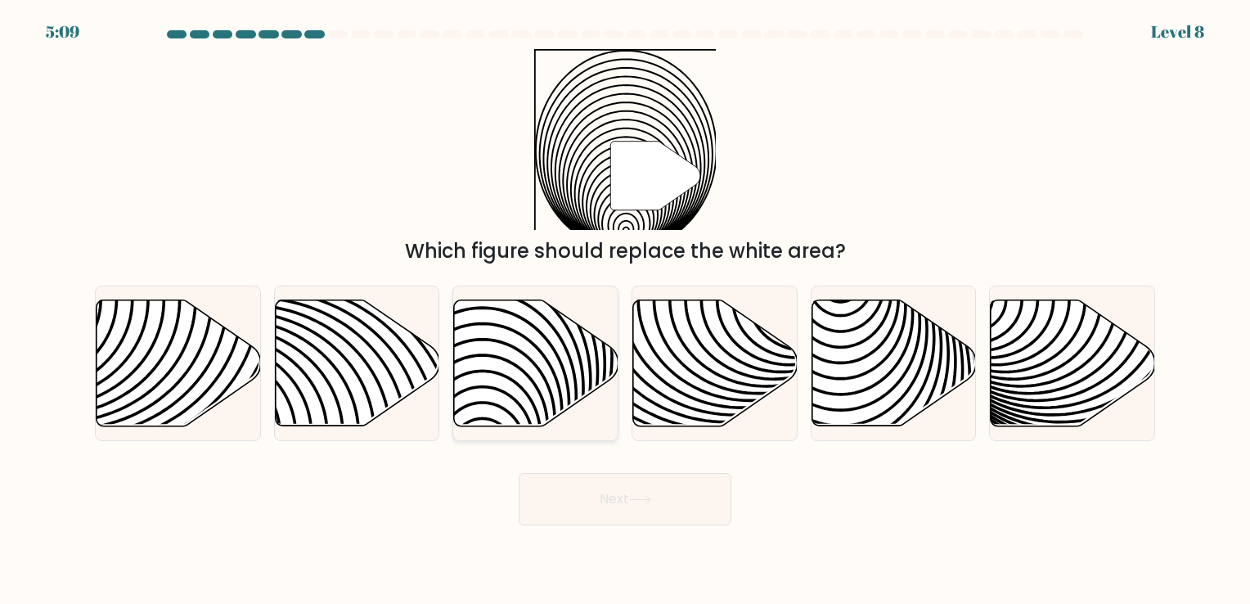
click at [563, 407] on icon at bounding box center [482, 298] width 331 height 331
click at [625, 310] on input "c." at bounding box center [625, 306] width 1 height 8
radio input "true"
click at [586, 499] on button "Next" at bounding box center [625, 499] width 213 height 52
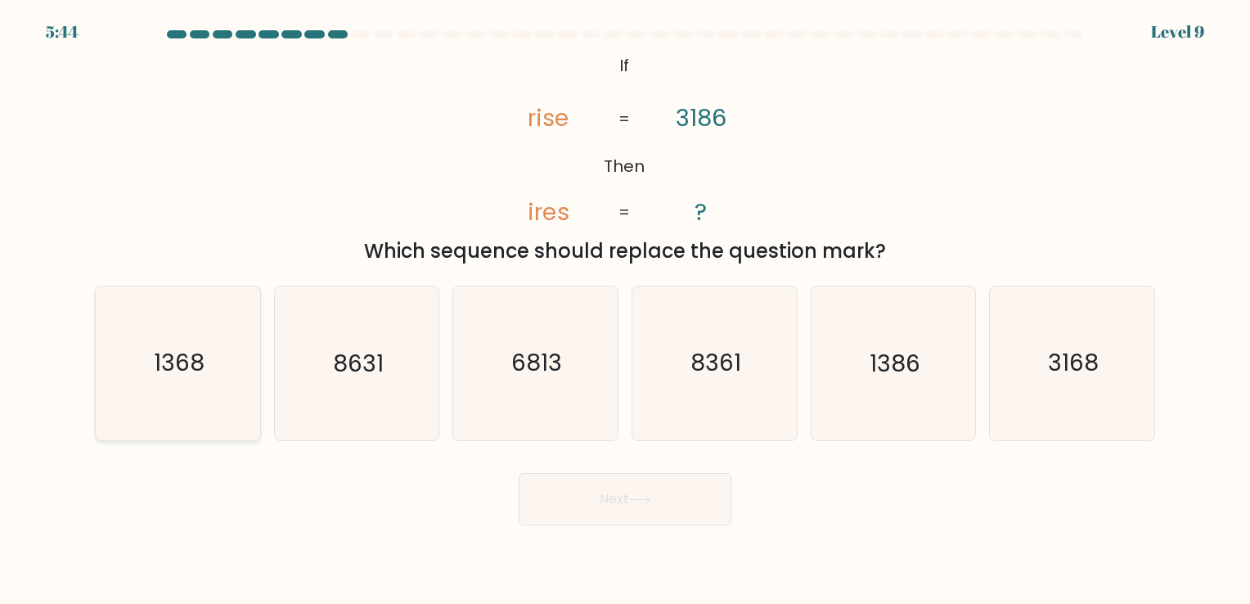
click at [149, 409] on icon "1368" at bounding box center [177, 362] width 153 height 153
click at [625, 310] on input "a. 1368" at bounding box center [625, 306] width 1 height 8
radio input "true"
click at [628, 503] on button "Next" at bounding box center [625, 499] width 213 height 52
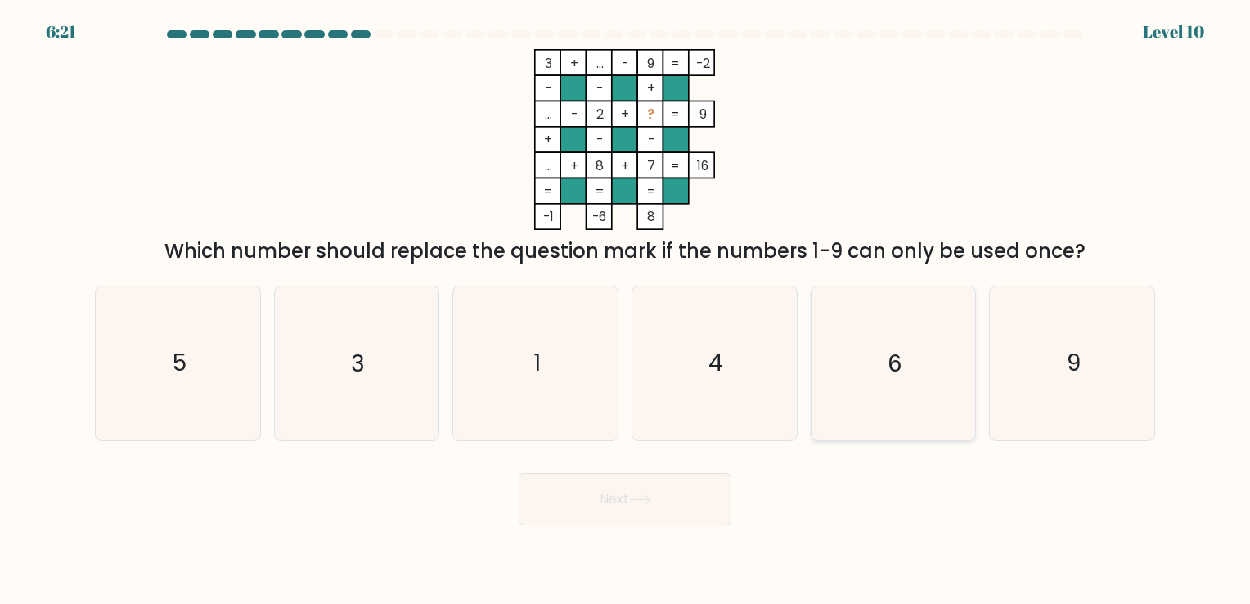
click at [919, 403] on icon "6" at bounding box center [892, 362] width 153 height 153
click at [626, 310] on input "e. 6" at bounding box center [625, 306] width 1 height 8
radio input "true"
click at [595, 538] on body "6:20 Level 10" at bounding box center [625, 302] width 1250 height 604
click at [608, 516] on button "Next" at bounding box center [625, 499] width 213 height 52
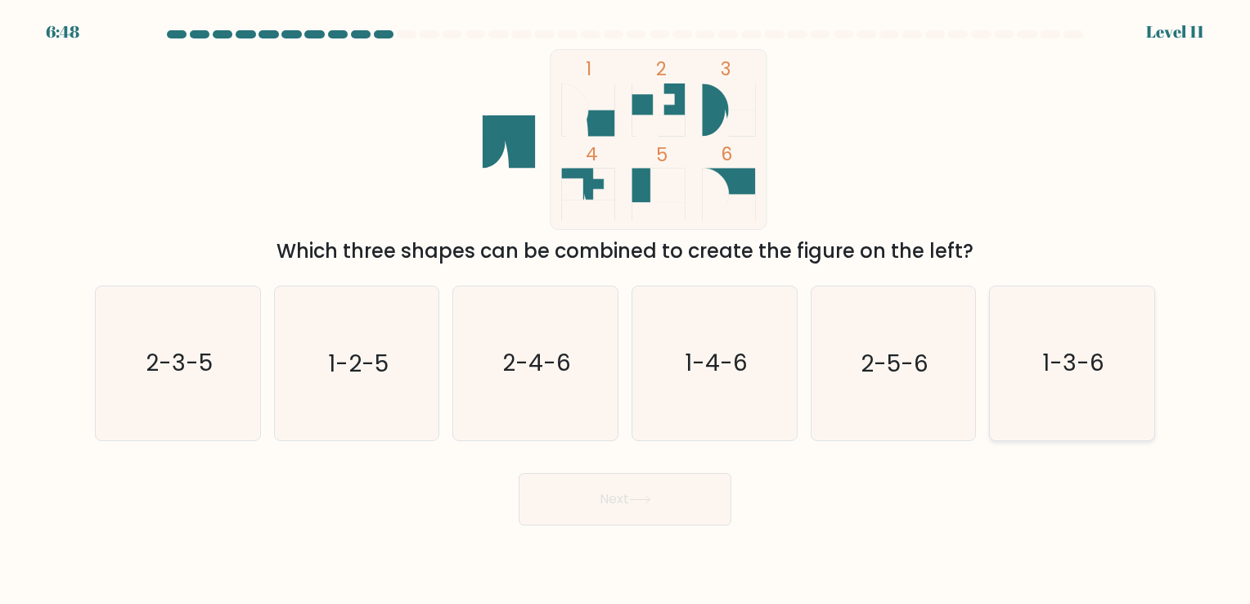
click at [1057, 414] on icon "1-3-6" at bounding box center [1071, 362] width 153 height 153
click at [626, 310] on input "f. 1-3-6" at bounding box center [625, 306] width 1 height 8
radio input "true"
click at [555, 505] on button "Next" at bounding box center [625, 499] width 213 height 52
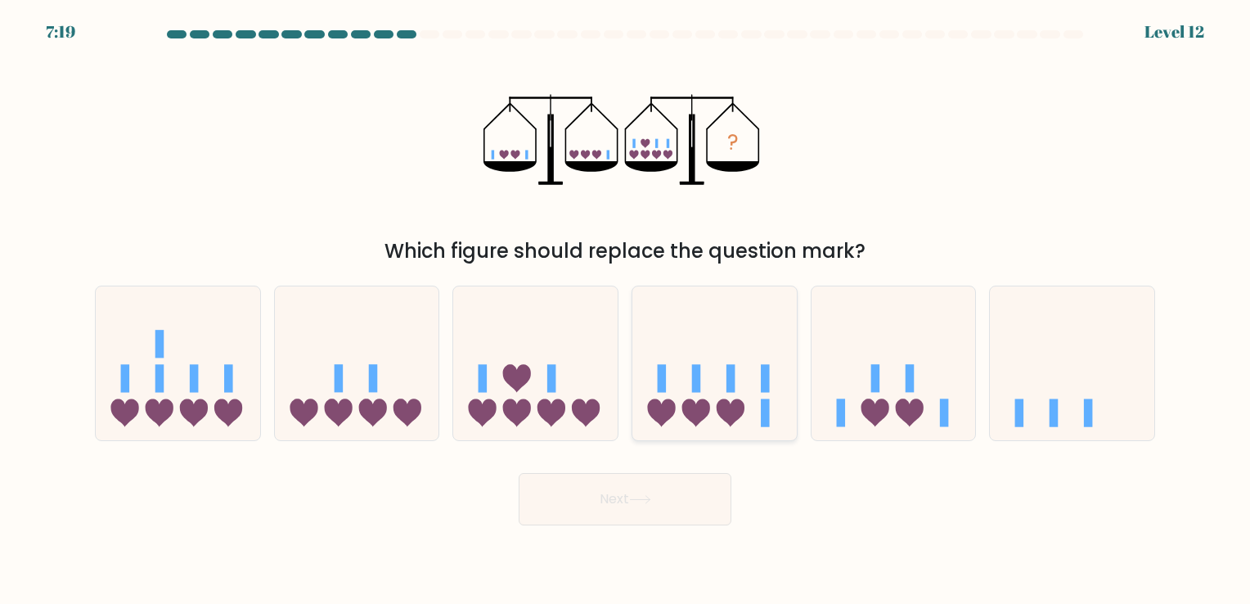
click at [758, 383] on icon at bounding box center [714, 363] width 164 height 136
click at [626, 310] on input "d." at bounding box center [625, 306] width 1 height 8
radio input "true"
click at [596, 486] on button "Next" at bounding box center [625, 499] width 213 height 52
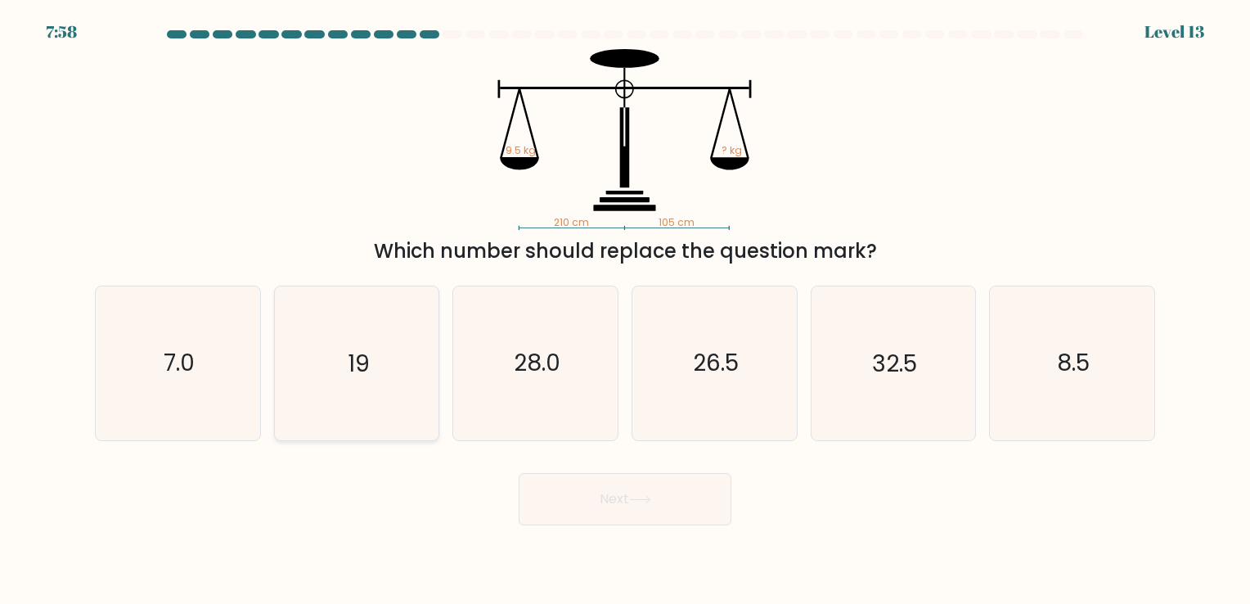
click at [393, 409] on icon "19" at bounding box center [356, 362] width 153 height 153
click at [625, 310] on input "b. 19" at bounding box center [625, 306] width 1 height 8
radio input "true"
click at [613, 517] on button "Next" at bounding box center [625, 499] width 213 height 52
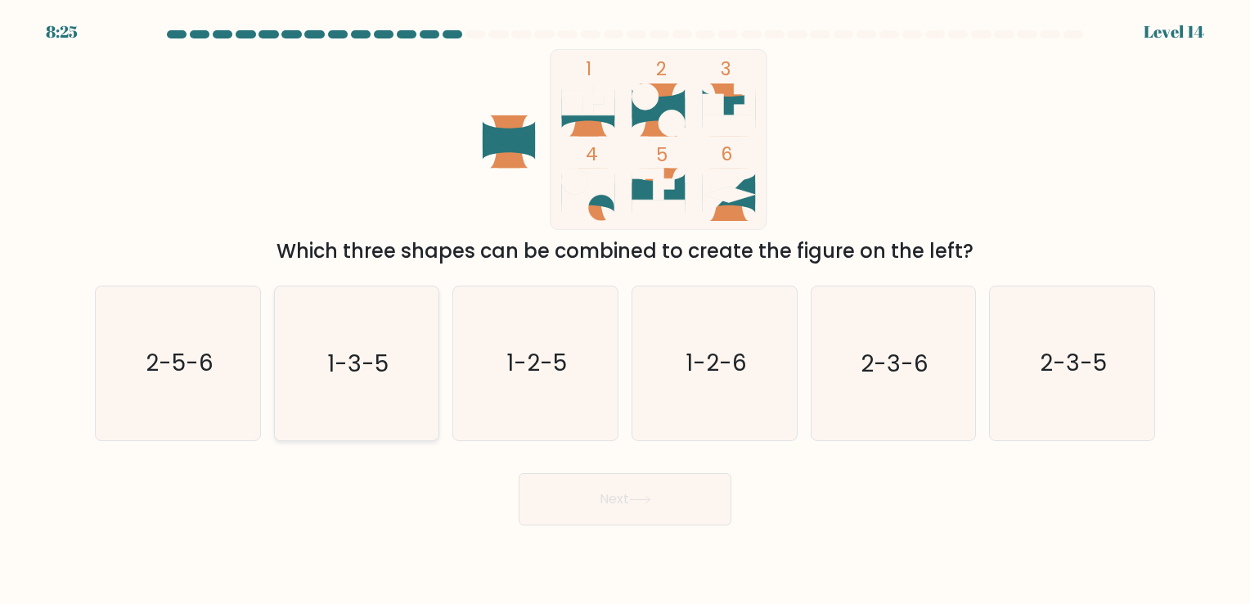
click at [299, 382] on icon "1-3-5" at bounding box center [356, 362] width 153 height 153
click at [625, 310] on input "b. 1-3-5" at bounding box center [625, 306] width 1 height 8
radio input "true"
click at [592, 512] on button "Next" at bounding box center [625, 499] width 213 height 52
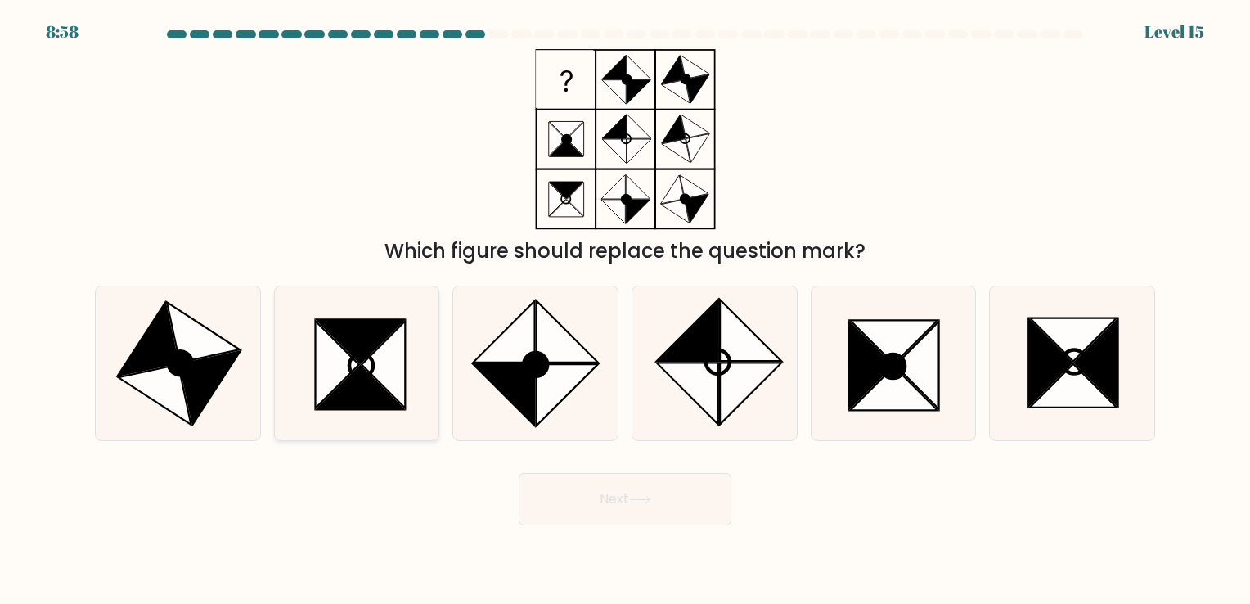
drag, startPoint x: 388, startPoint y: 384, endPoint x: 438, endPoint y: 415, distance: 58.1
click at [386, 388] on icon at bounding box center [382, 364] width 43 height 87
click at [625, 310] on input "b." at bounding box center [625, 306] width 1 height 8
radio input "true"
click at [592, 509] on button "Next" at bounding box center [625, 499] width 213 height 52
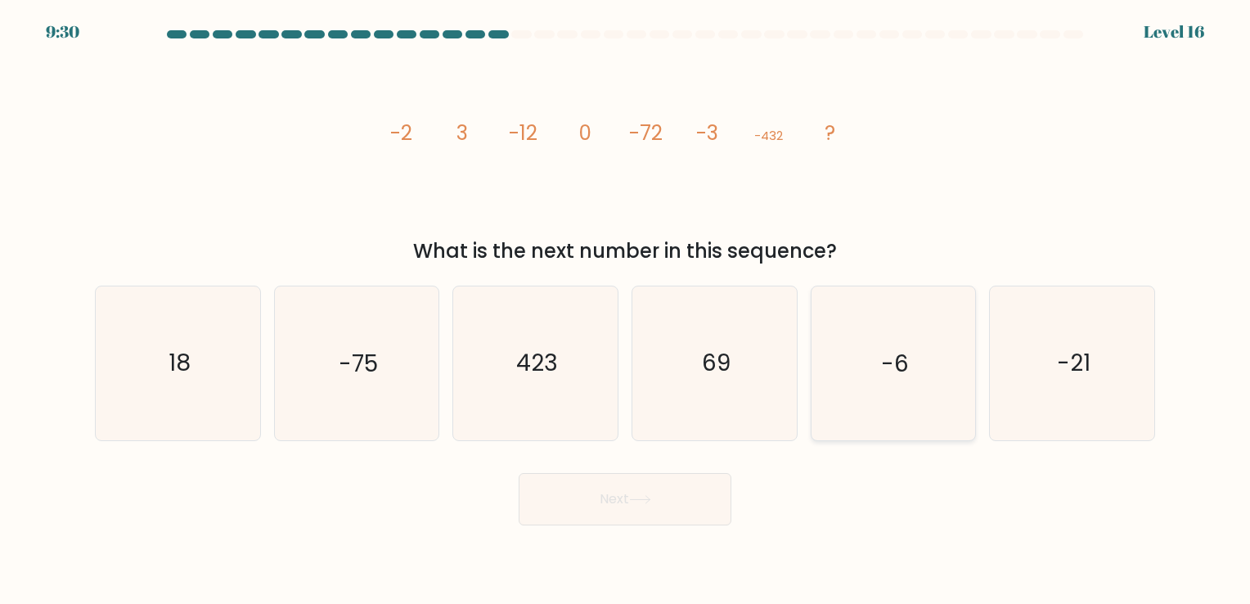
click at [959, 401] on icon "-6" at bounding box center [892, 362] width 153 height 153
click at [626, 310] on input "e. -6" at bounding box center [625, 306] width 1 height 8
radio input "true"
click at [651, 509] on button "Next" at bounding box center [625, 499] width 213 height 52
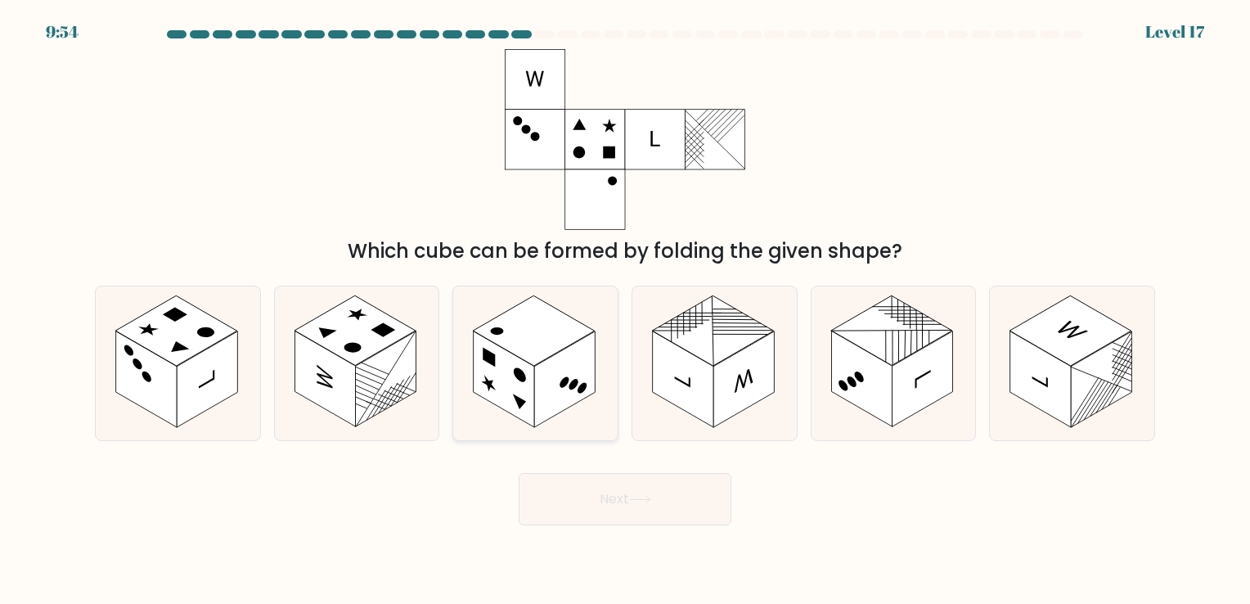
click at [600, 344] on icon at bounding box center [535, 362] width 164 height 153
click at [625, 310] on input "c." at bounding box center [625, 306] width 1 height 8
radio input "true"
click at [582, 510] on button "Next" at bounding box center [625, 499] width 213 height 52
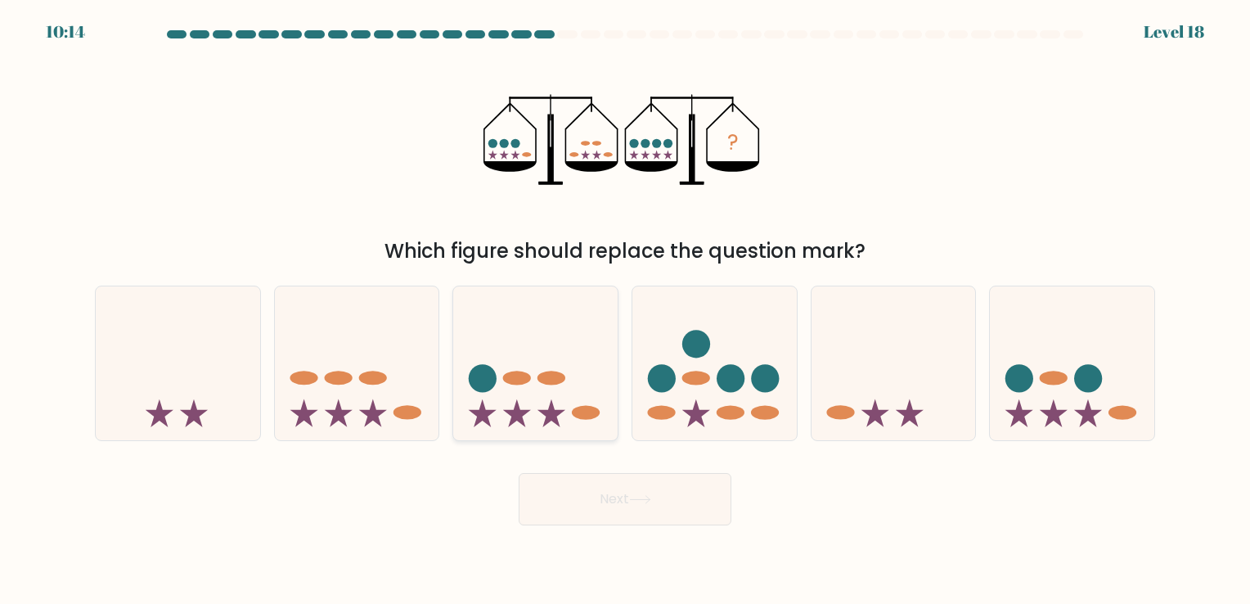
click at [507, 402] on icon at bounding box center [535, 363] width 164 height 136
click at [625, 310] on input "c." at bounding box center [625, 306] width 1 height 8
radio input "true"
click at [551, 501] on button "Next" at bounding box center [625, 499] width 213 height 52
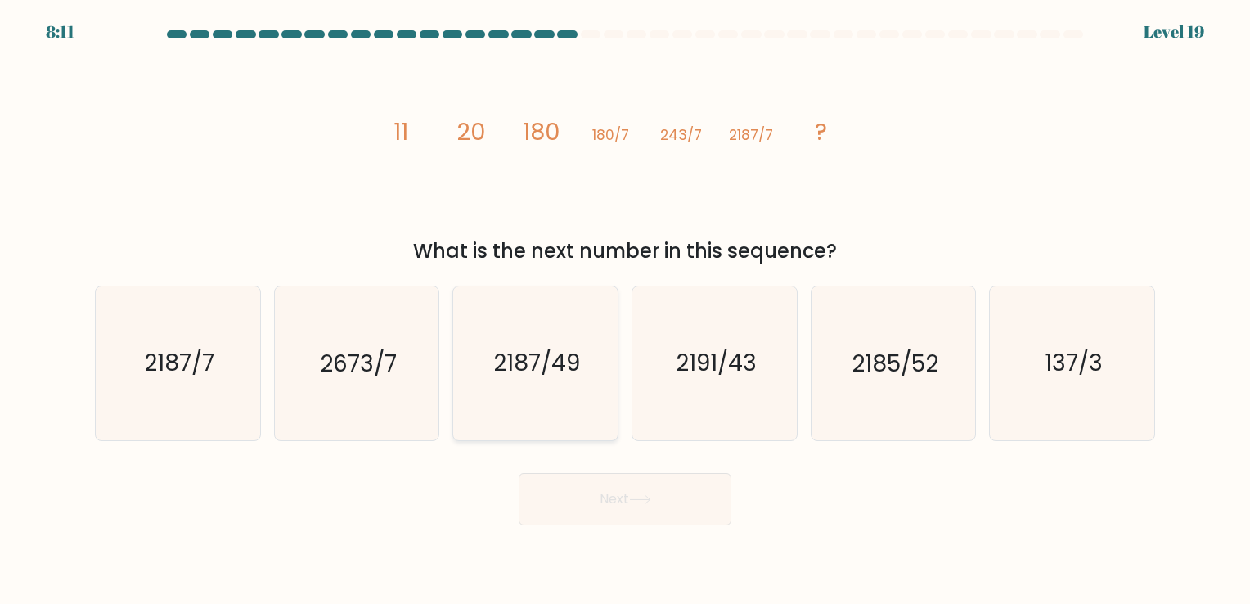
click at [520, 369] on text "2187/49" at bounding box center [537, 364] width 87 height 32
click at [625, 310] on input "c. 2187/49" at bounding box center [625, 306] width 1 height 8
radio input "true"
click at [577, 525] on body "8:11 Level 19" at bounding box center [625, 302] width 1250 height 604
click at [580, 512] on button "Next" at bounding box center [625, 499] width 213 height 52
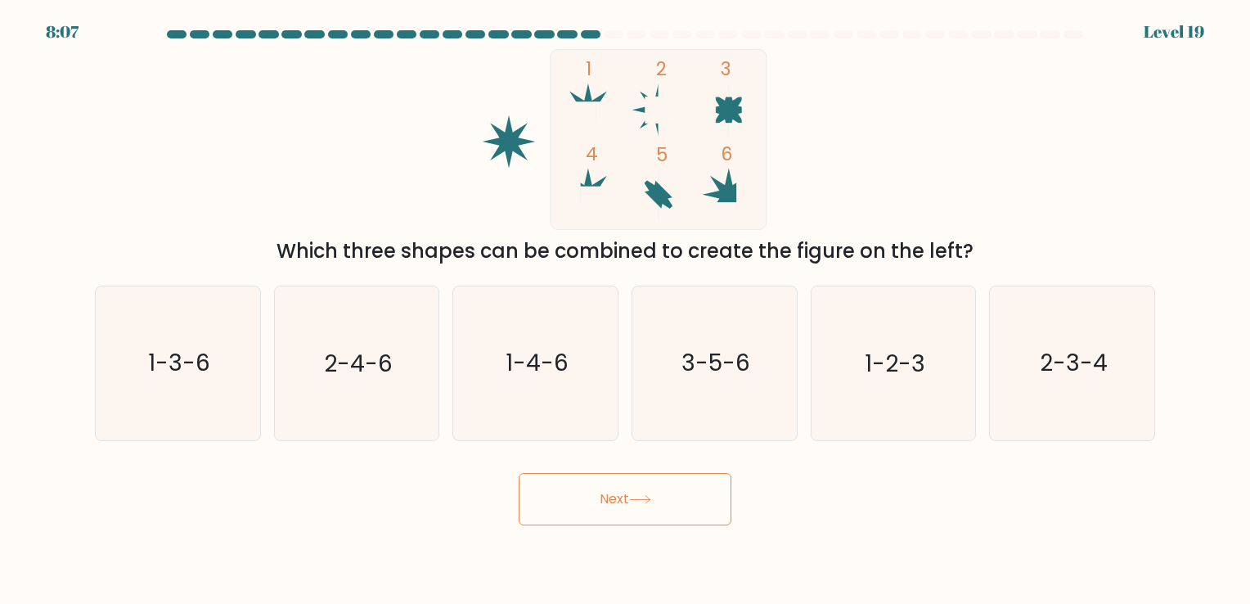
click at [559, 502] on button "Next" at bounding box center [625, 499] width 213 height 52
click at [417, 508] on div "Next" at bounding box center [625, 492] width 1080 height 65
drag, startPoint x: 877, startPoint y: 385, endPoint x: 762, endPoint y: 448, distance: 130.7
click at [878, 385] on icon "1-2-3" at bounding box center [892, 362] width 153 height 153
click at [626, 310] on input "e. 1-2-3" at bounding box center [625, 306] width 1 height 8
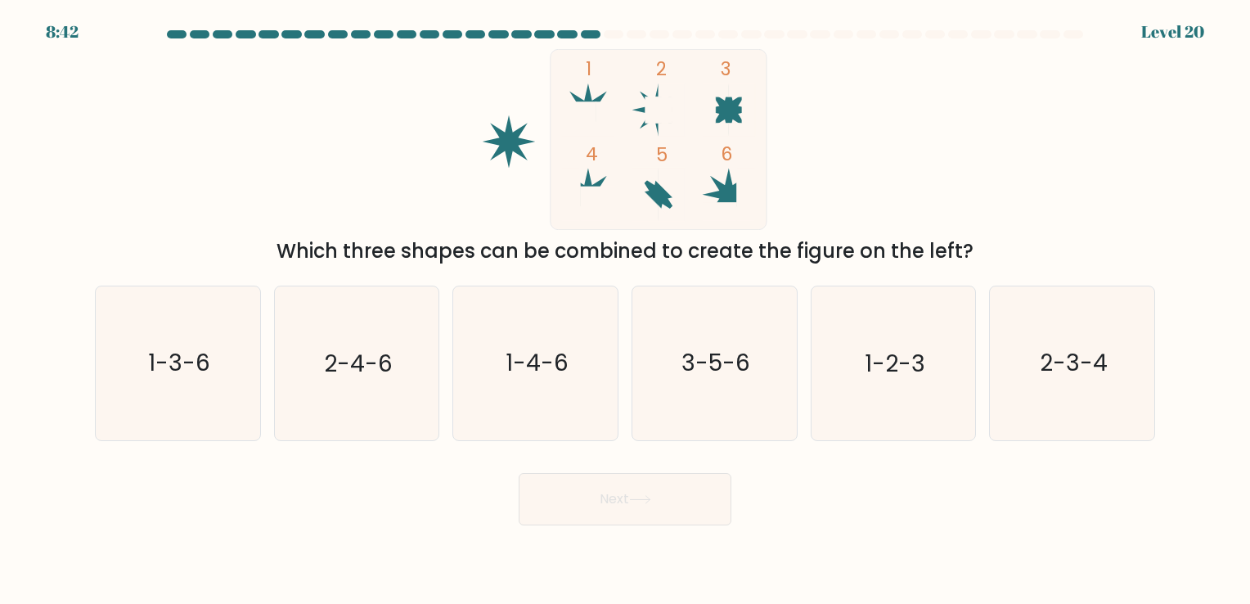
radio input "true"
click at [558, 514] on button "Next" at bounding box center [625, 499] width 213 height 52
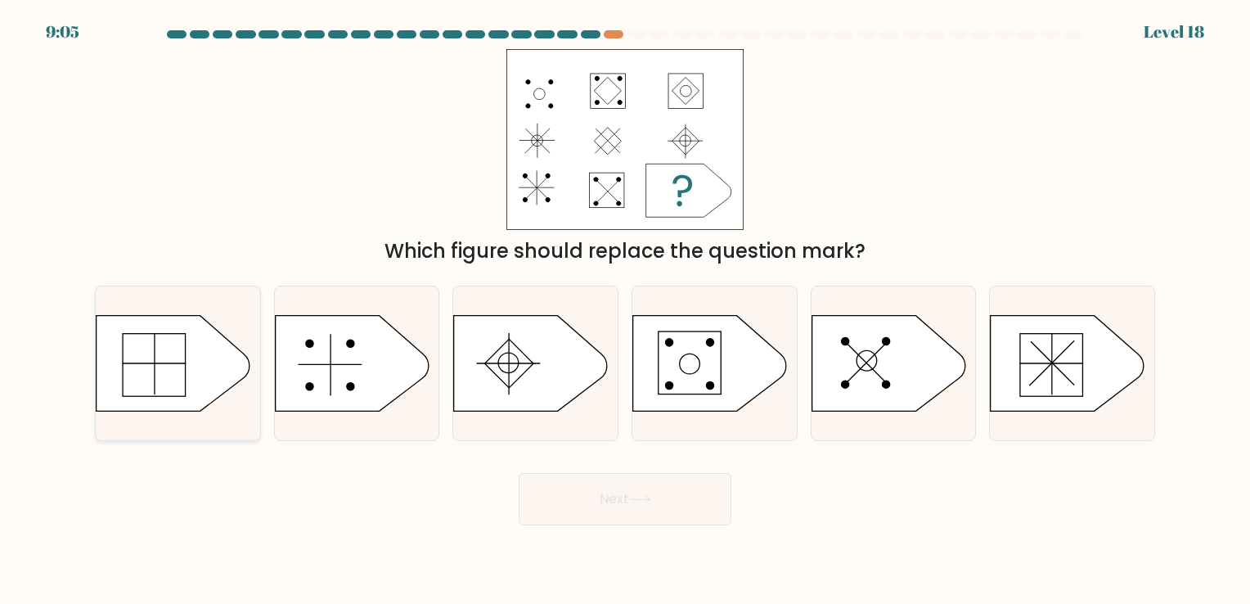
click at [163, 393] on icon at bounding box center [174, 363] width 154 height 96
click at [625, 310] on input "a." at bounding box center [625, 306] width 1 height 8
radio input "true"
click at [645, 518] on button "Next" at bounding box center [625, 499] width 213 height 52
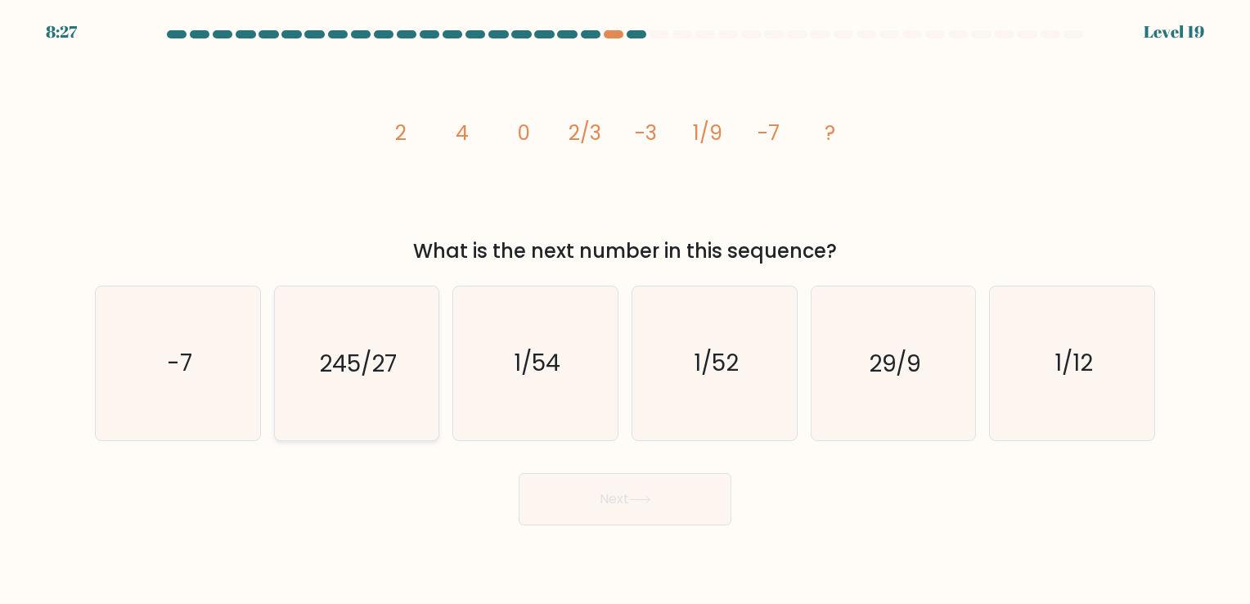
click at [409, 394] on icon "245/27" at bounding box center [356, 362] width 153 height 153
click at [625, 310] on input "b. 245/27" at bounding box center [625, 306] width 1 height 8
radio input "true"
click at [567, 429] on icon "1/54" at bounding box center [535, 362] width 153 height 153
click at [625, 310] on input "c. 1/54" at bounding box center [625, 306] width 1 height 8
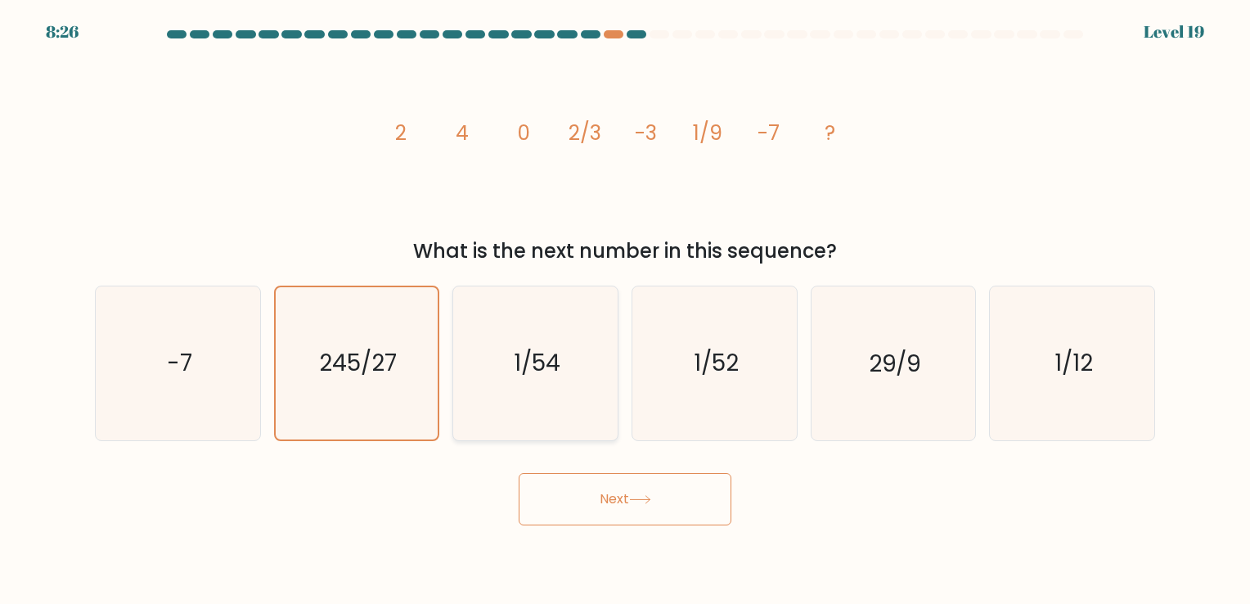
radio input "true"
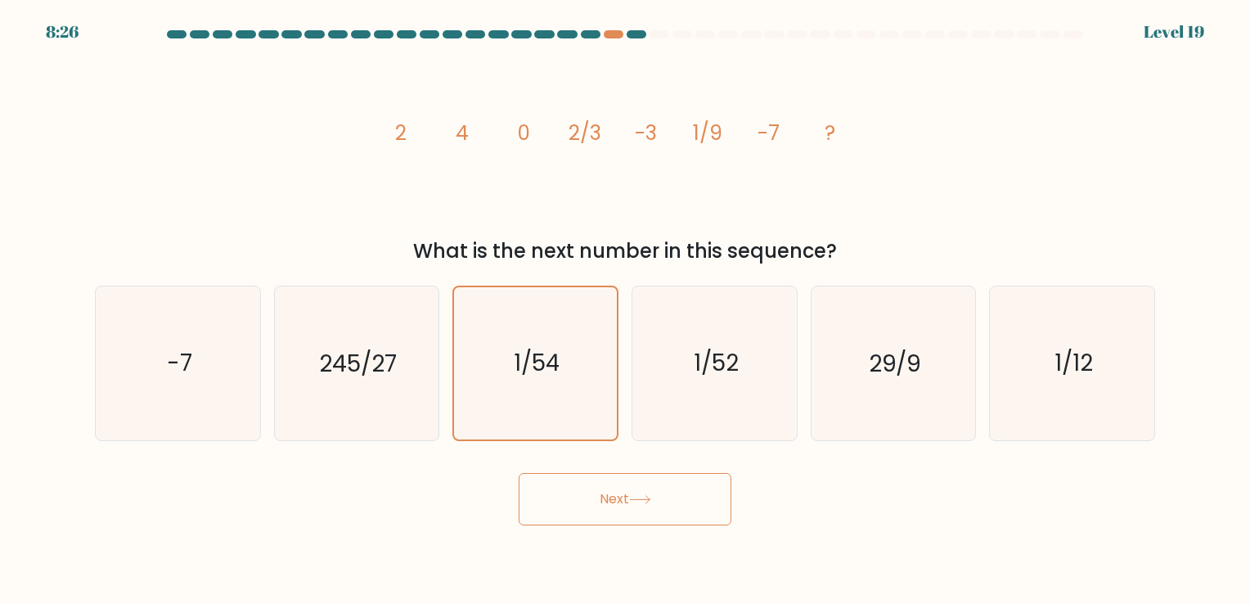
click at [626, 510] on button "Next" at bounding box center [625, 499] width 213 height 52
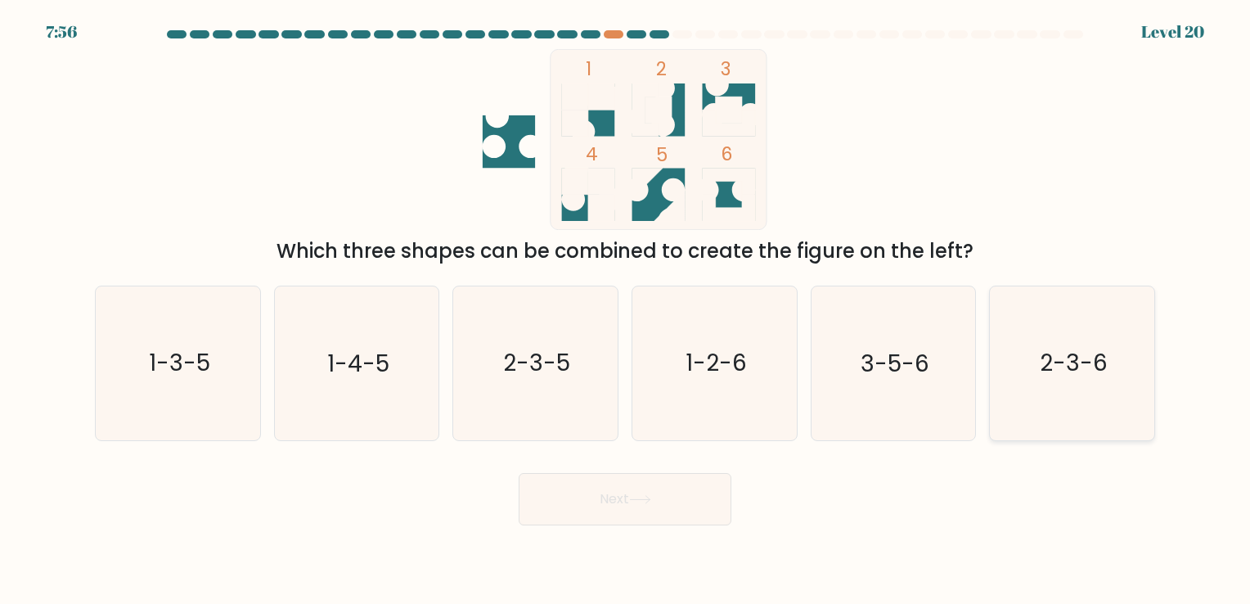
click at [1047, 388] on icon "2-3-6" at bounding box center [1071, 362] width 153 height 153
click at [626, 310] on input "f. 2-3-6" at bounding box center [625, 306] width 1 height 8
radio input "true"
click at [596, 502] on button "Next" at bounding box center [625, 499] width 213 height 52
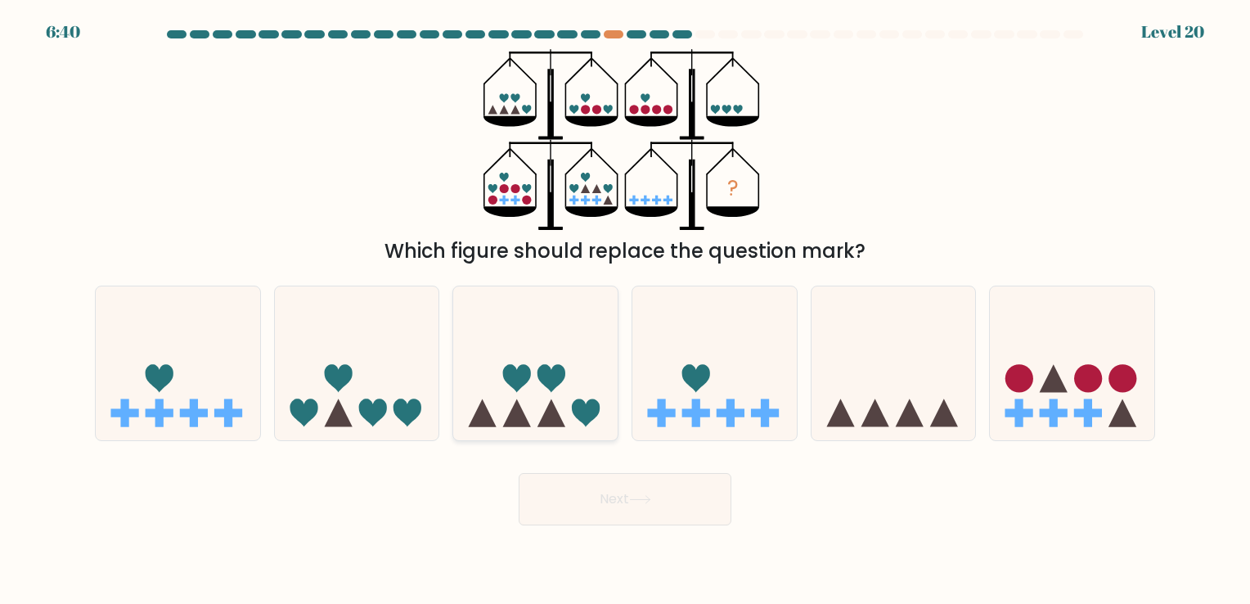
click at [485, 424] on icon at bounding box center [483, 413] width 28 height 28
click at [625, 310] on input "c." at bounding box center [625, 306] width 1 height 8
radio input "true"
click at [608, 516] on button "Next" at bounding box center [625, 499] width 213 height 52
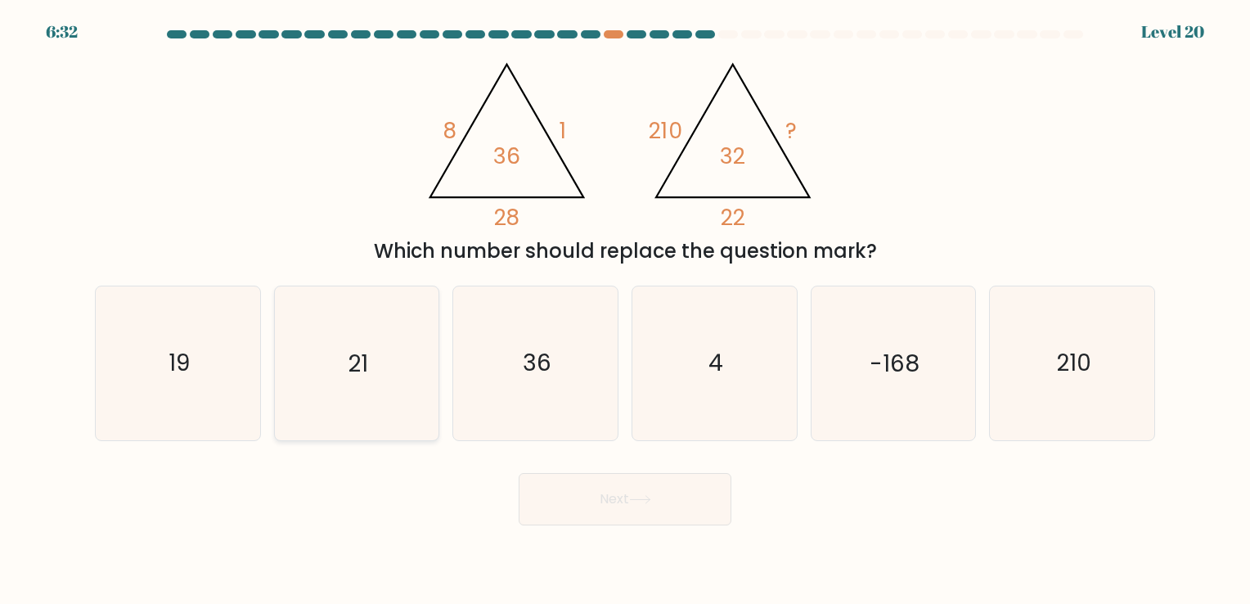
click at [347, 366] on icon "21" at bounding box center [356, 362] width 153 height 153
click at [625, 310] on input "b. 21" at bounding box center [625, 306] width 1 height 8
radio input "true"
click at [553, 501] on button "Next" at bounding box center [625, 499] width 213 height 52
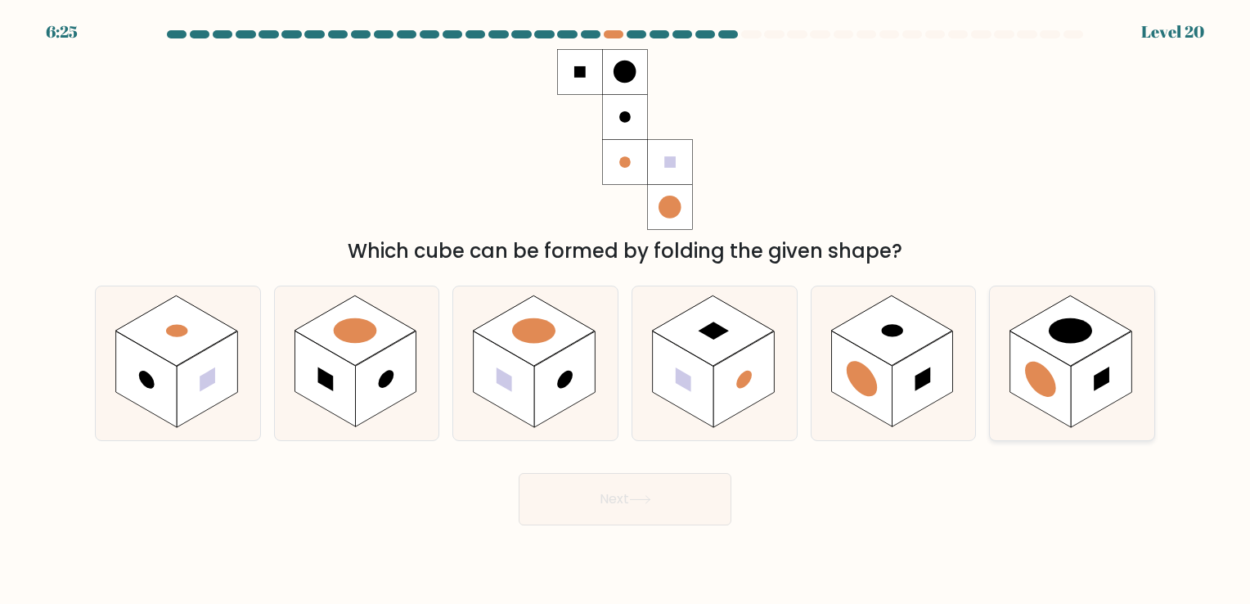
click at [1040, 417] on icon at bounding box center [1072, 362] width 164 height 153
click at [626, 310] on input "f." at bounding box center [625, 306] width 1 height 8
radio input "true"
click at [612, 481] on button "Next" at bounding box center [625, 499] width 213 height 52
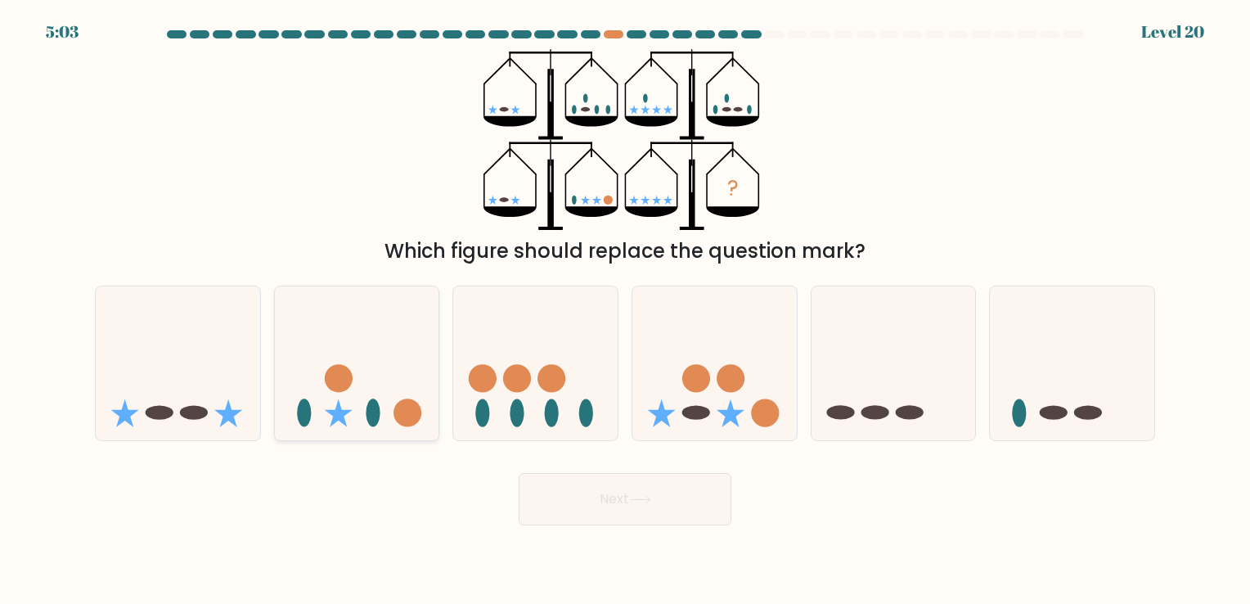
click at [379, 405] on ellipse at bounding box center [373, 413] width 14 height 28
click at [625, 310] on input "b." at bounding box center [625, 306] width 1 height 8
radio input "true"
click at [678, 556] on body "5:03 Level 20" at bounding box center [625, 302] width 1250 height 604
click at [605, 489] on button "Next" at bounding box center [625, 499] width 213 height 52
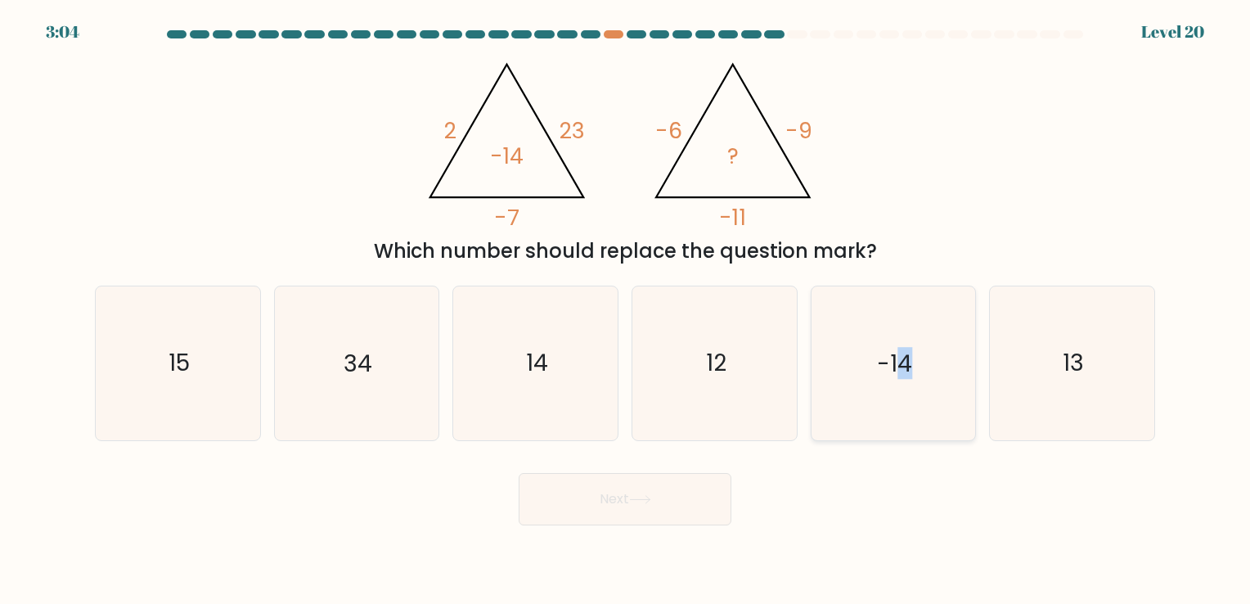
click at [902, 415] on icon "-14" at bounding box center [892, 362] width 153 height 153
drag, startPoint x: 902, startPoint y: 415, endPoint x: 841, endPoint y: 495, distance: 100.9
click at [833, 501] on div "Next" at bounding box center [625, 492] width 1080 height 65
click at [857, 422] on icon "-14" at bounding box center [892, 362] width 153 height 153
click at [626, 310] on input "e. -14" at bounding box center [625, 306] width 1 height 8
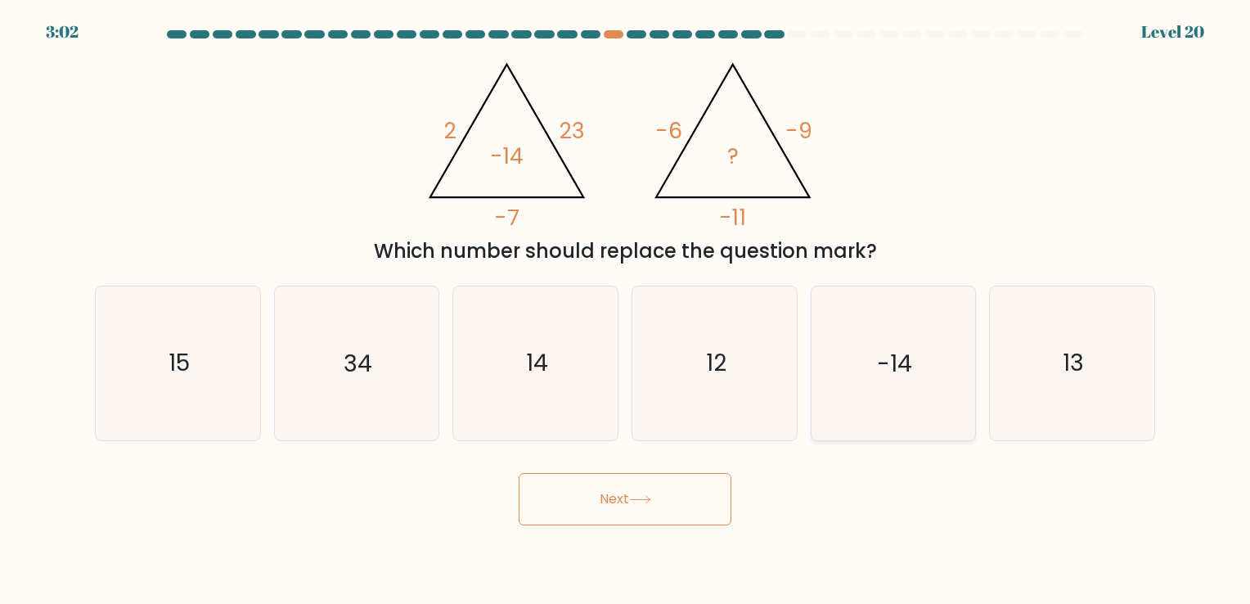
radio input "true"
click at [624, 496] on button "Next" at bounding box center [625, 499] width 213 height 52
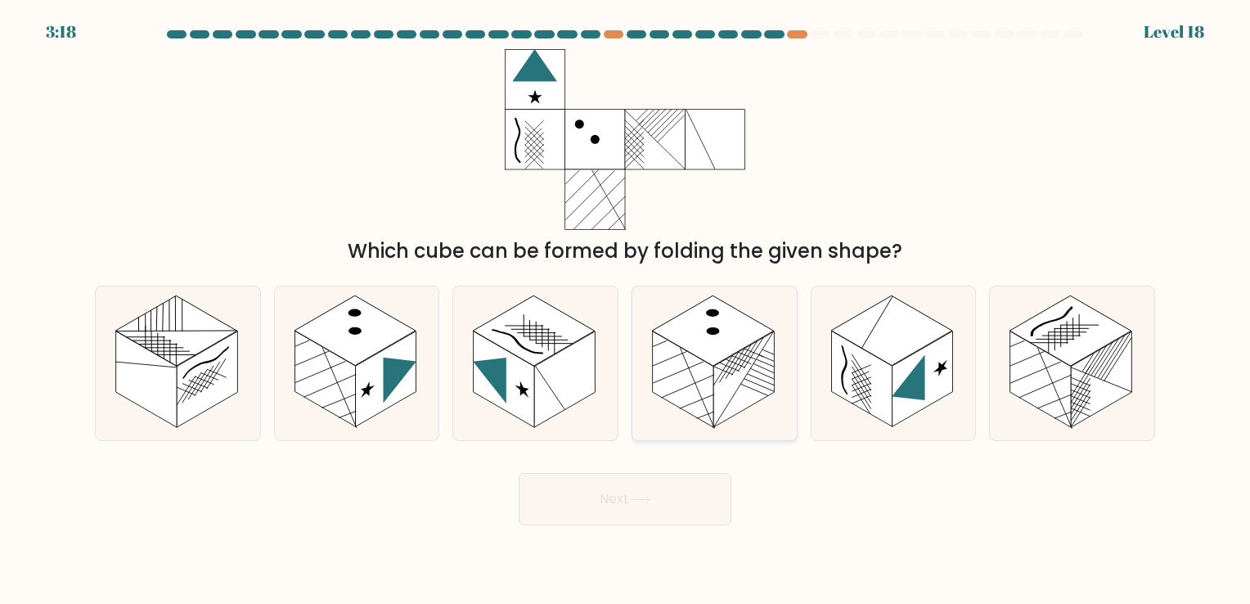
click at [756, 423] on icon at bounding box center [714, 362] width 164 height 153
click at [626, 310] on input "d." at bounding box center [625, 306] width 1 height 8
radio input "true"
click at [602, 519] on button "Next" at bounding box center [625, 499] width 213 height 52
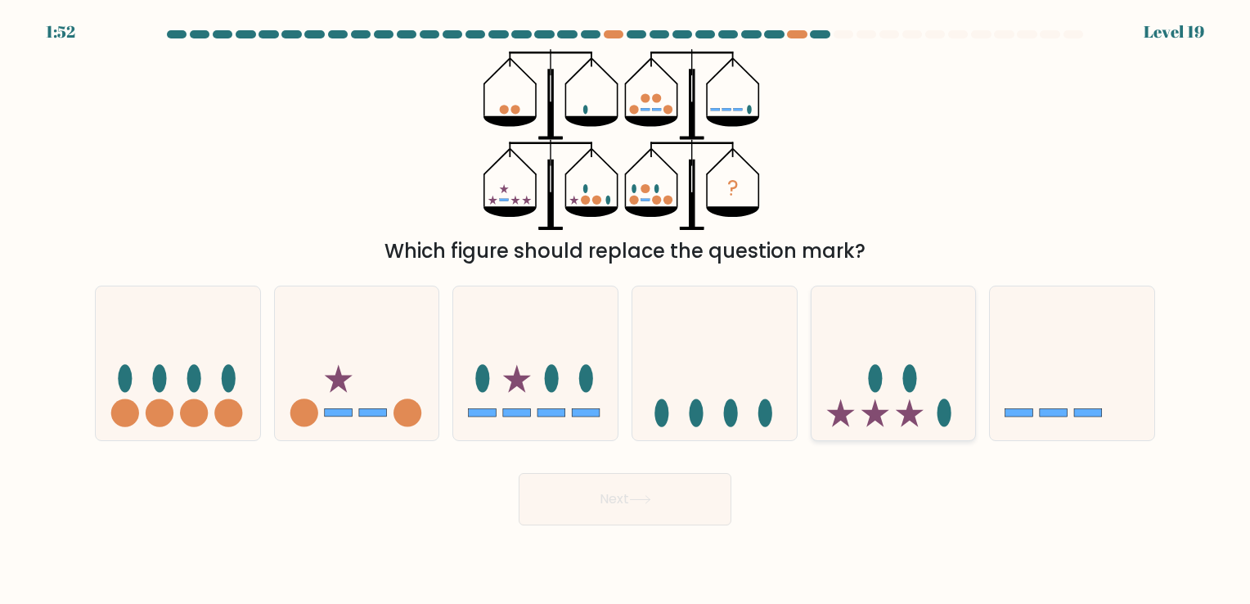
click at [867, 440] on div at bounding box center [894, 362] width 166 height 155
click at [626, 310] on input "e." at bounding box center [625, 306] width 1 height 8
radio input "true"
click at [638, 496] on icon at bounding box center [640, 499] width 22 height 9
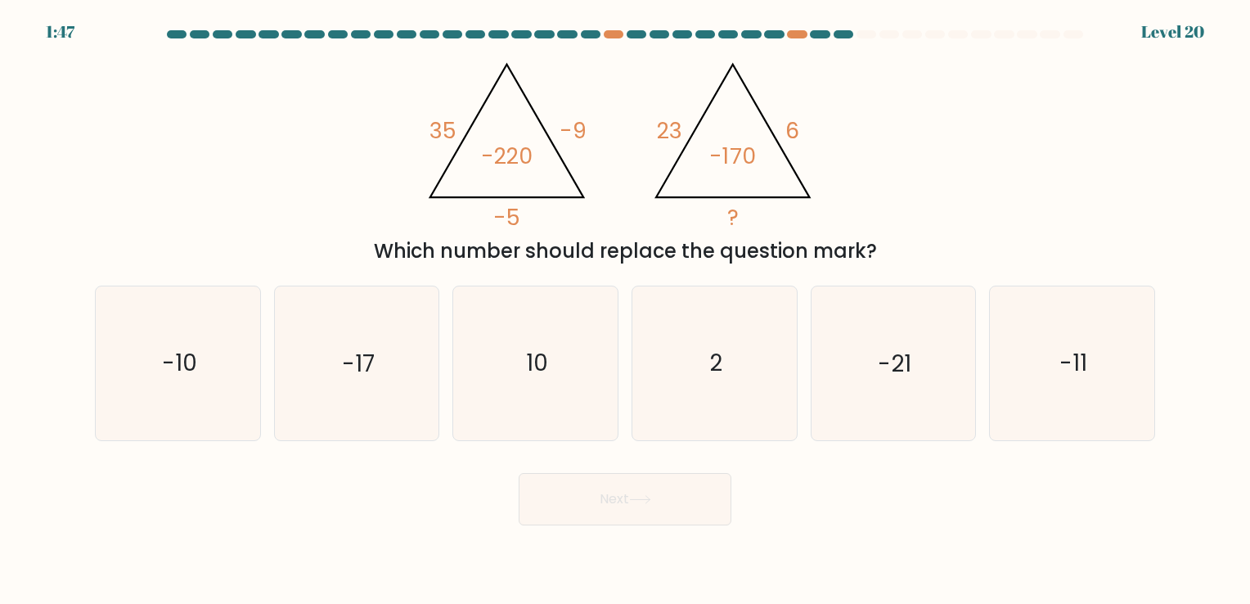
click at [83, 425] on form at bounding box center [625, 277] width 1250 height 495
click at [168, 425] on icon "-10" at bounding box center [177, 362] width 153 height 153
click at [625, 310] on input "a. -10" at bounding box center [625, 306] width 1 height 8
radio input "true"
click at [635, 501] on icon at bounding box center [640, 499] width 22 height 9
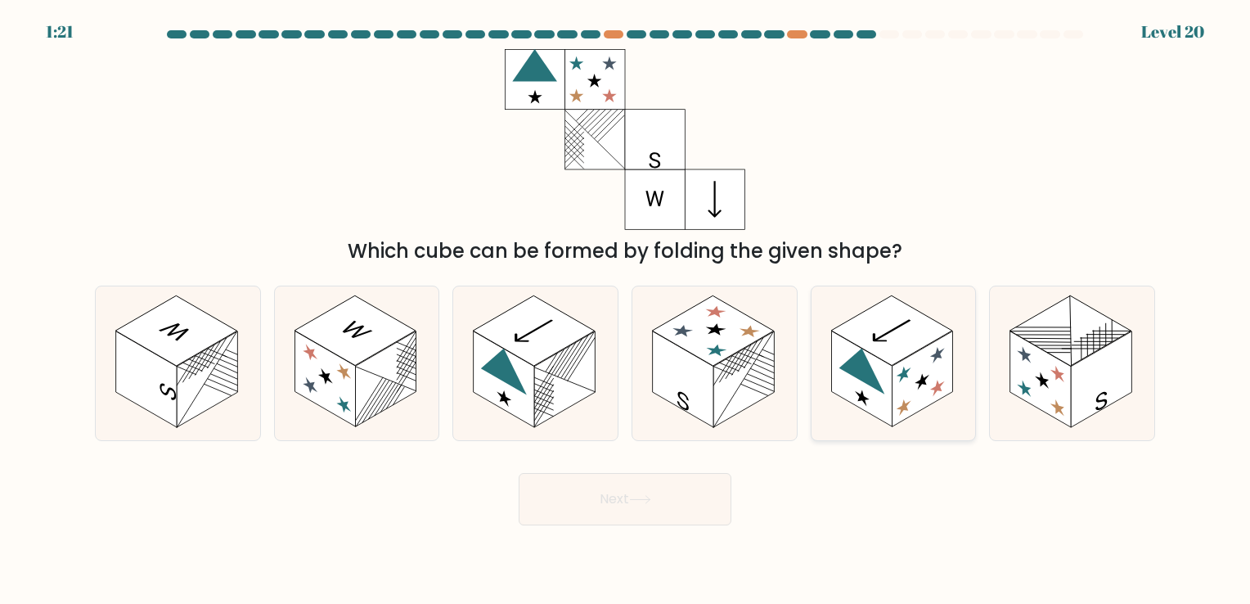
click at [849, 361] on icon at bounding box center [861, 365] width 46 height 60
click at [626, 310] on input "e." at bounding box center [625, 306] width 1 height 8
radio input "true"
click at [605, 510] on button "Next" at bounding box center [625, 499] width 213 height 52
click at [595, 509] on button "Next" at bounding box center [625, 499] width 213 height 52
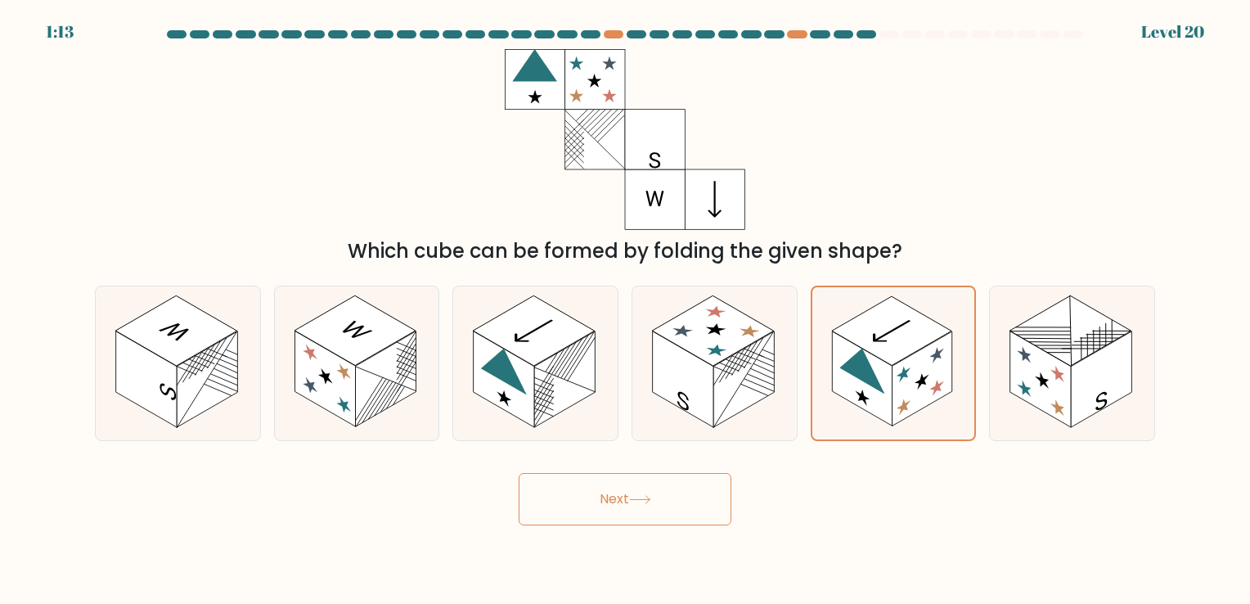
click at [553, 505] on button "Next" at bounding box center [625, 499] width 213 height 52
click at [558, 502] on button "Next" at bounding box center [625, 499] width 213 height 52
click at [559, 502] on button "Next" at bounding box center [625, 499] width 213 height 52
click at [613, 495] on button "Next" at bounding box center [625, 499] width 213 height 52
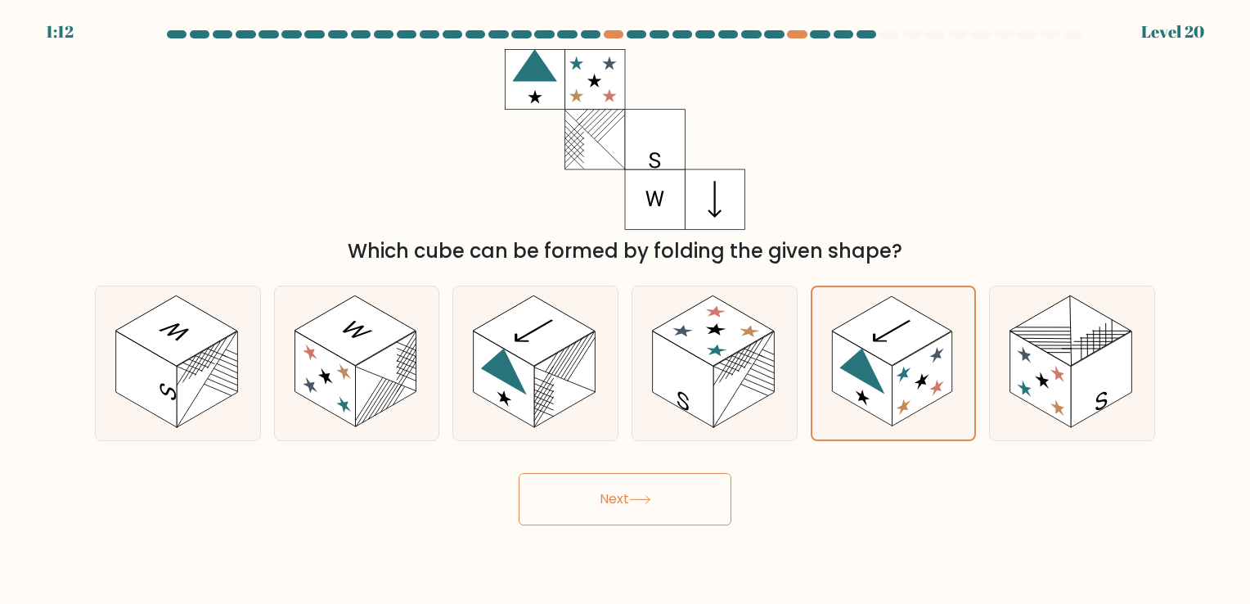
click at [617, 492] on button "Next" at bounding box center [625, 499] width 213 height 52
click at [891, 406] on rect at bounding box center [861, 379] width 61 height 96
click at [626, 310] on input "e." at bounding box center [625, 306] width 1 height 8
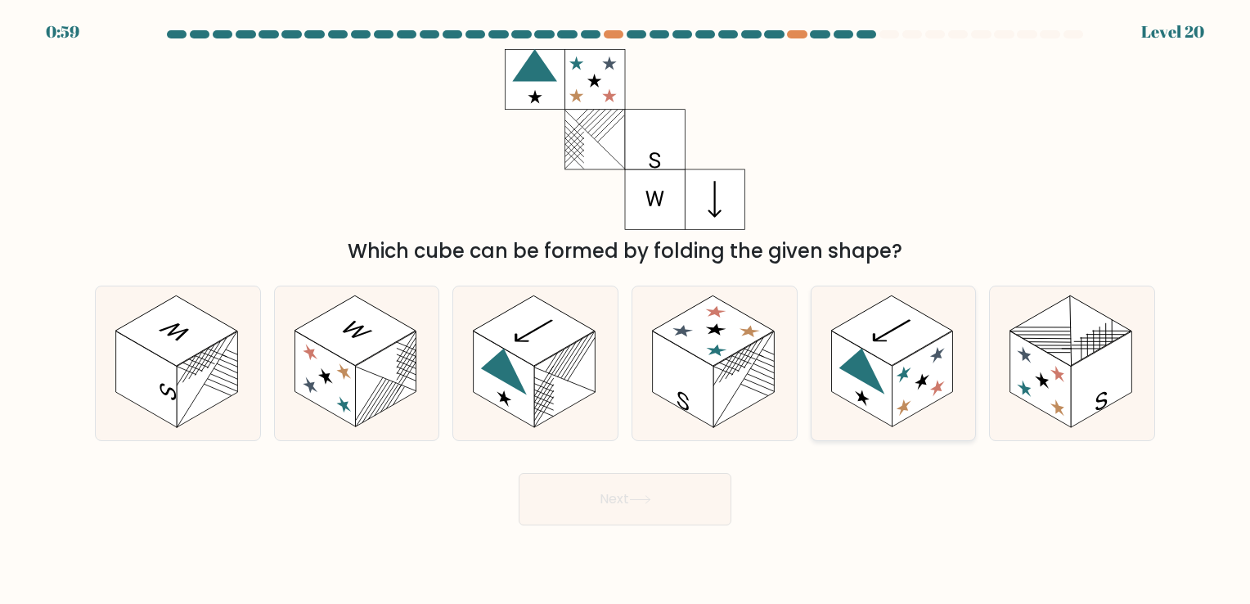
radio input "true"
click at [512, 502] on div "Next" at bounding box center [625, 492] width 1080 height 65
click at [546, 506] on button "Next" at bounding box center [625, 499] width 213 height 52
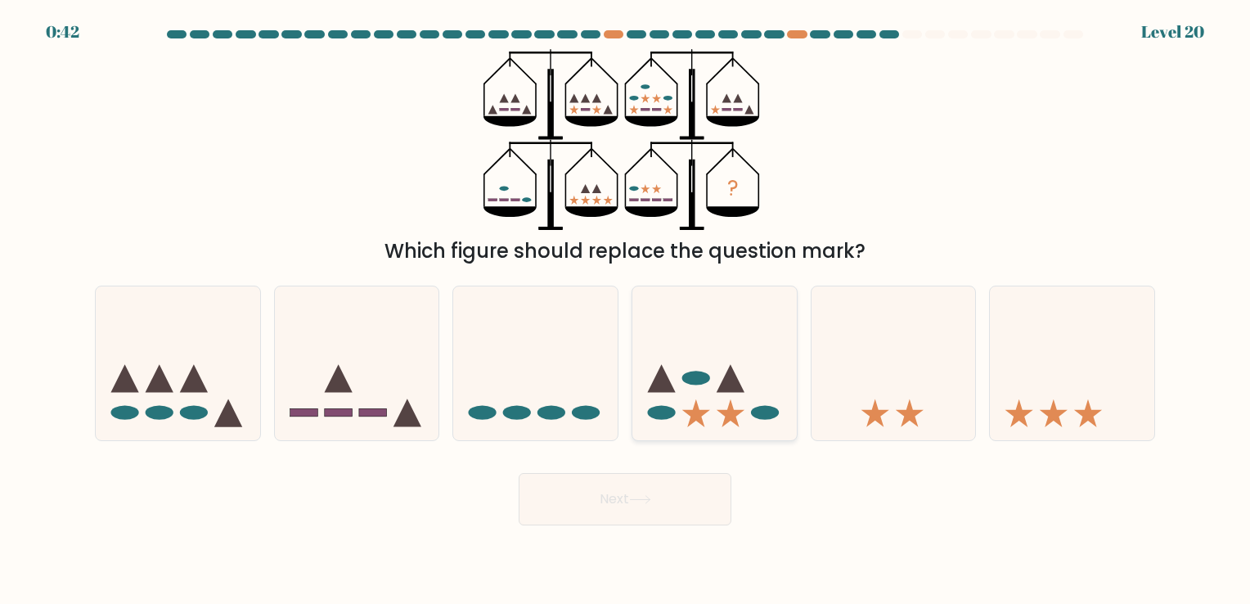
click at [675, 408] on icon at bounding box center [714, 363] width 164 height 136
click at [626, 310] on input "d." at bounding box center [625, 306] width 1 height 8
radio input "true"
click at [583, 505] on button "Next" at bounding box center [625, 499] width 213 height 52
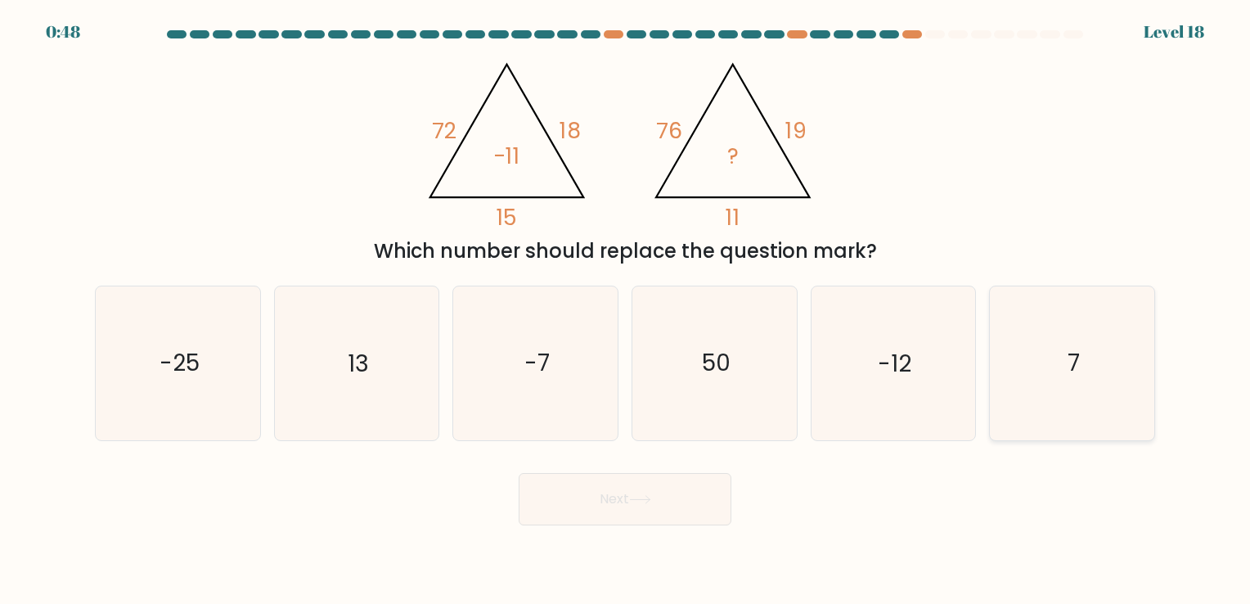
click at [1083, 370] on icon "7" at bounding box center [1071, 362] width 153 height 153
click at [626, 310] on input "f. 7" at bounding box center [625, 306] width 1 height 8
radio input "true"
click at [604, 492] on button "Next" at bounding box center [625, 499] width 213 height 52
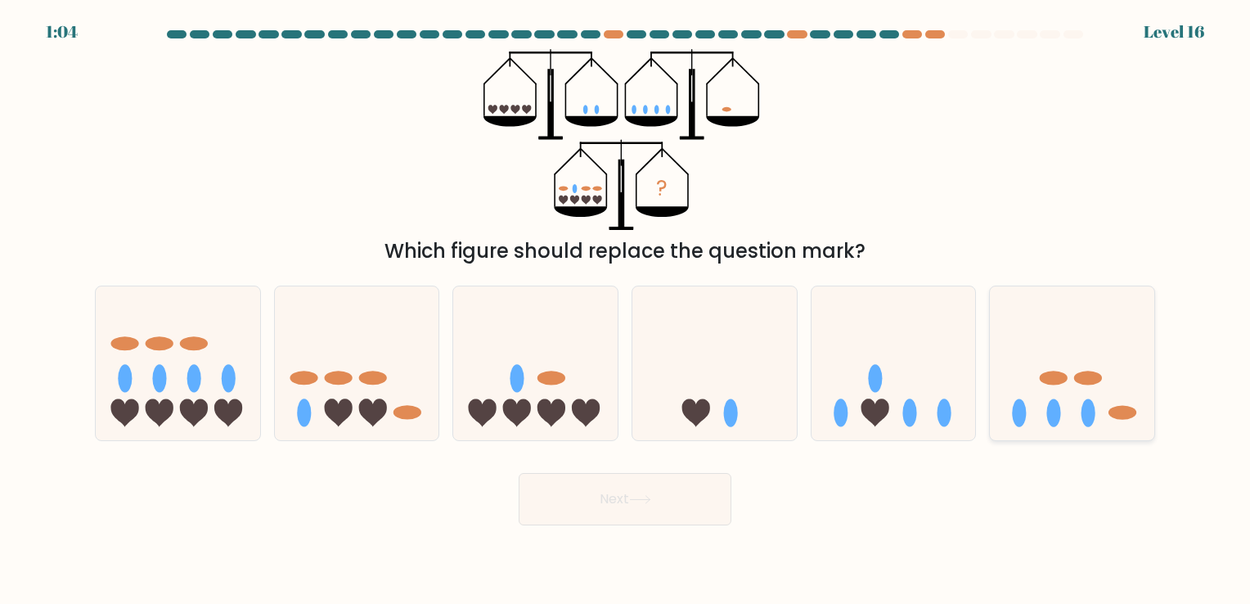
click at [1075, 411] on icon at bounding box center [1072, 363] width 164 height 136
click at [626, 310] on input "f." at bounding box center [625, 306] width 1 height 8
radio input "true"
click at [596, 501] on button "Next" at bounding box center [625, 499] width 213 height 52
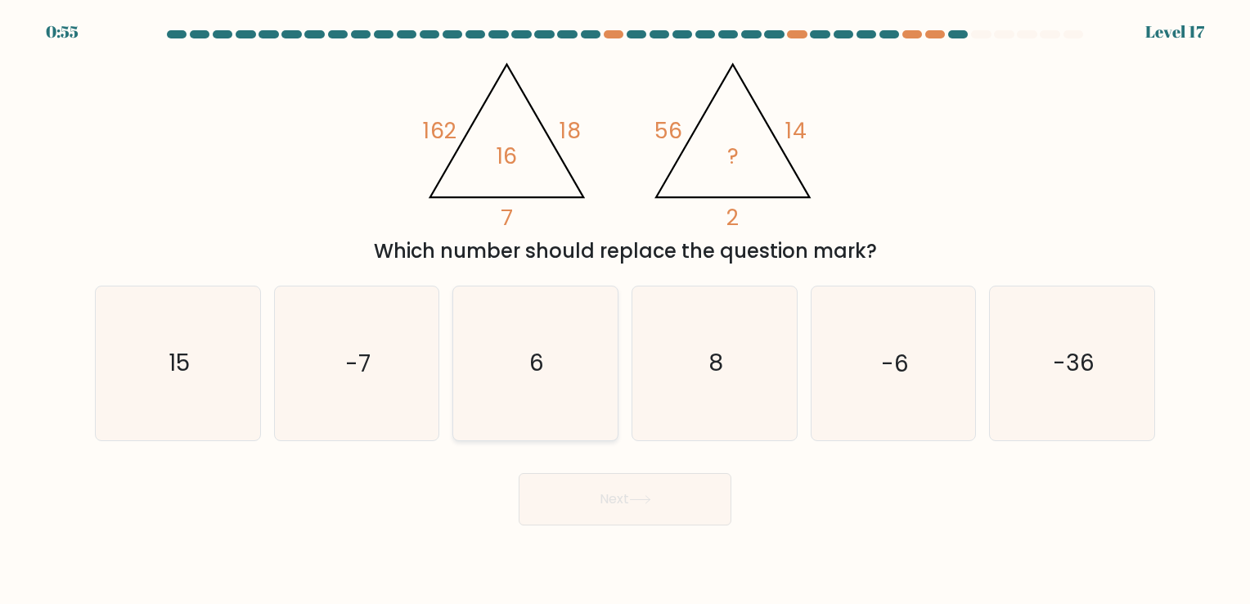
click at [536, 354] on text "6" at bounding box center [537, 364] width 15 height 32
click at [625, 310] on input "c. 6" at bounding box center [625, 306] width 1 height 8
radio input "true"
click at [595, 497] on button "Next" at bounding box center [625, 499] width 213 height 52
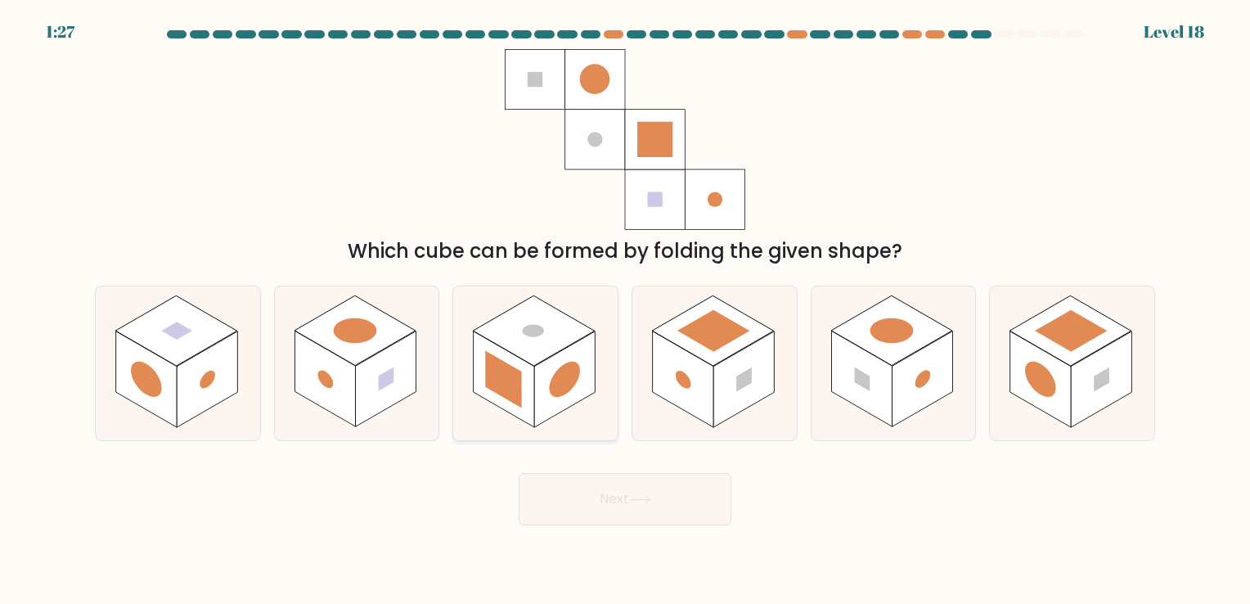
click at [578, 403] on icon at bounding box center [535, 362] width 164 height 153
click at [625, 310] on input "c." at bounding box center [625, 306] width 1 height 8
radio input "true"
click at [591, 497] on button "Next" at bounding box center [625, 499] width 213 height 52
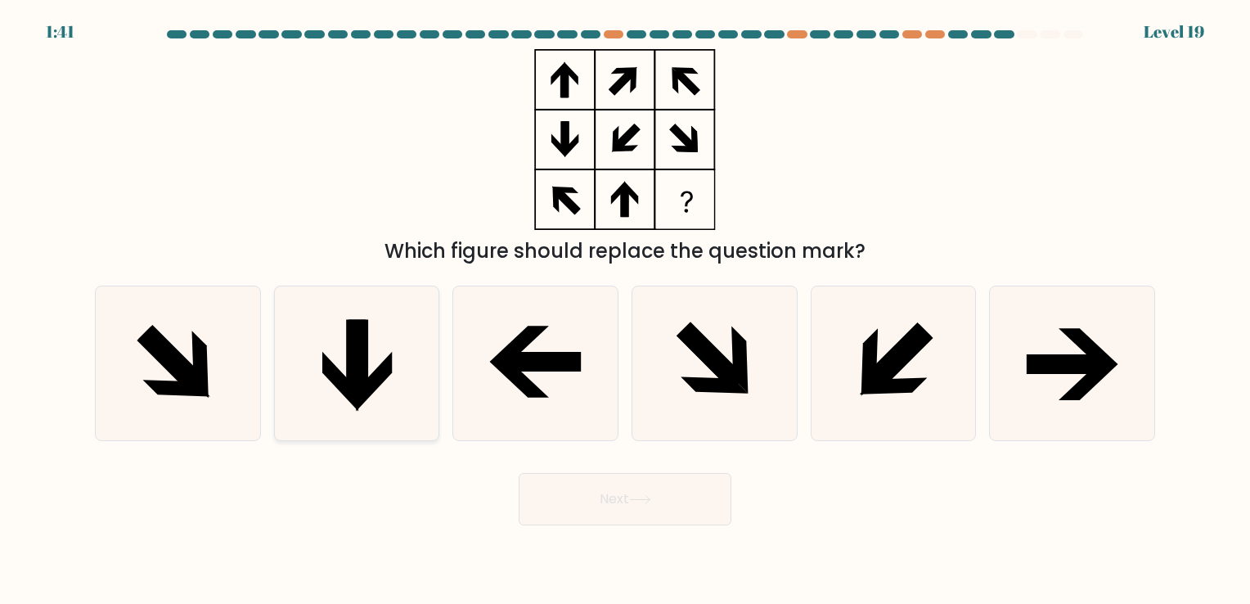
drag, startPoint x: 397, startPoint y: 332, endPoint x: 406, endPoint y: 344, distance: 15.1
click at [397, 333] on icon at bounding box center [356, 362] width 153 height 153
click at [625, 310] on input "b." at bounding box center [625, 306] width 1 height 8
radio input "true"
click at [610, 514] on button "Next" at bounding box center [625, 499] width 213 height 52
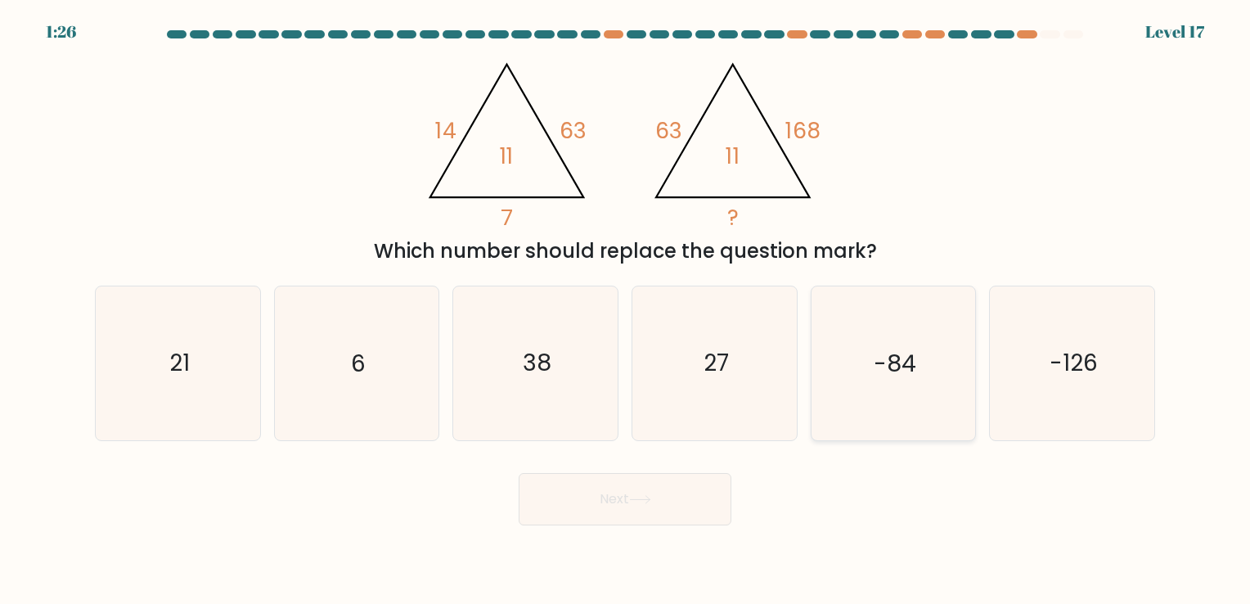
click at [869, 354] on icon "-84" at bounding box center [892, 362] width 153 height 153
click at [626, 310] on input "e. -84" at bounding box center [625, 306] width 1 height 8
radio input "true"
click at [567, 507] on button "Next" at bounding box center [625, 499] width 213 height 52
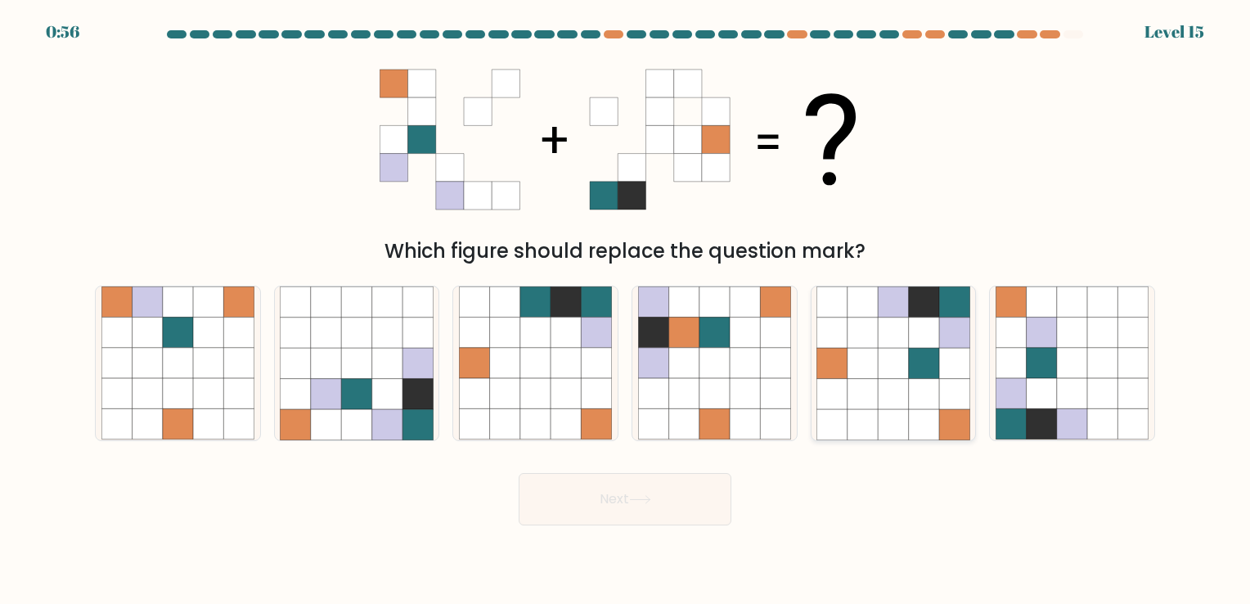
click at [904, 416] on icon at bounding box center [893, 424] width 30 height 30
click at [626, 310] on input "e." at bounding box center [625, 306] width 1 height 8
radio input "true"
click at [620, 499] on button "Next" at bounding box center [625, 499] width 213 height 52
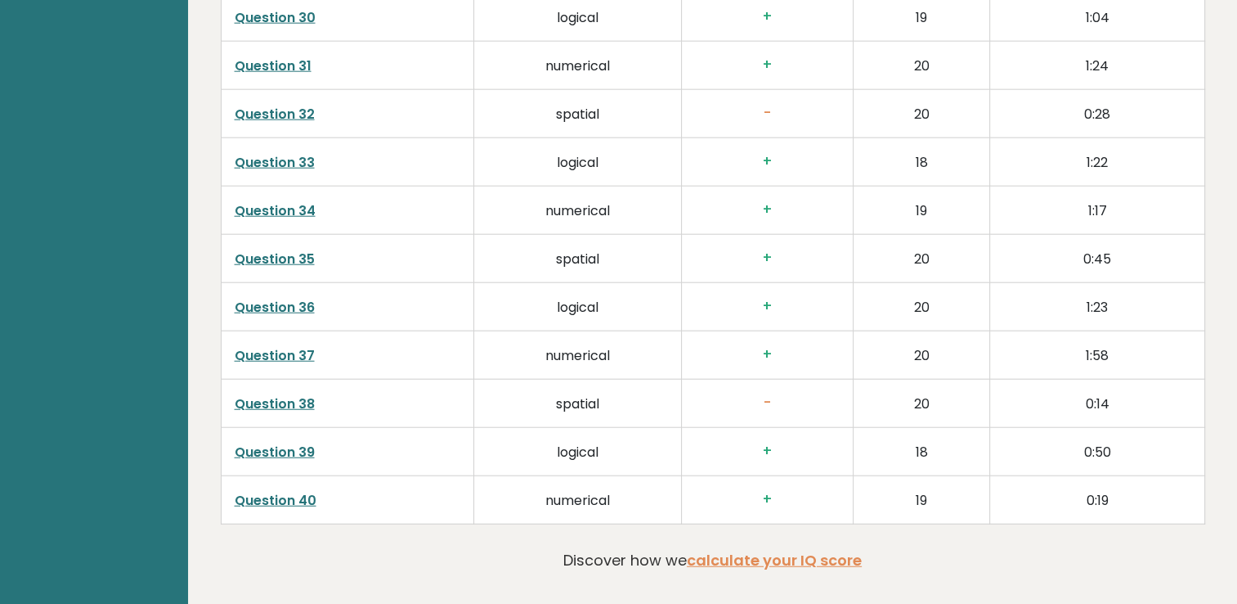
scroll to position [4171, 0]
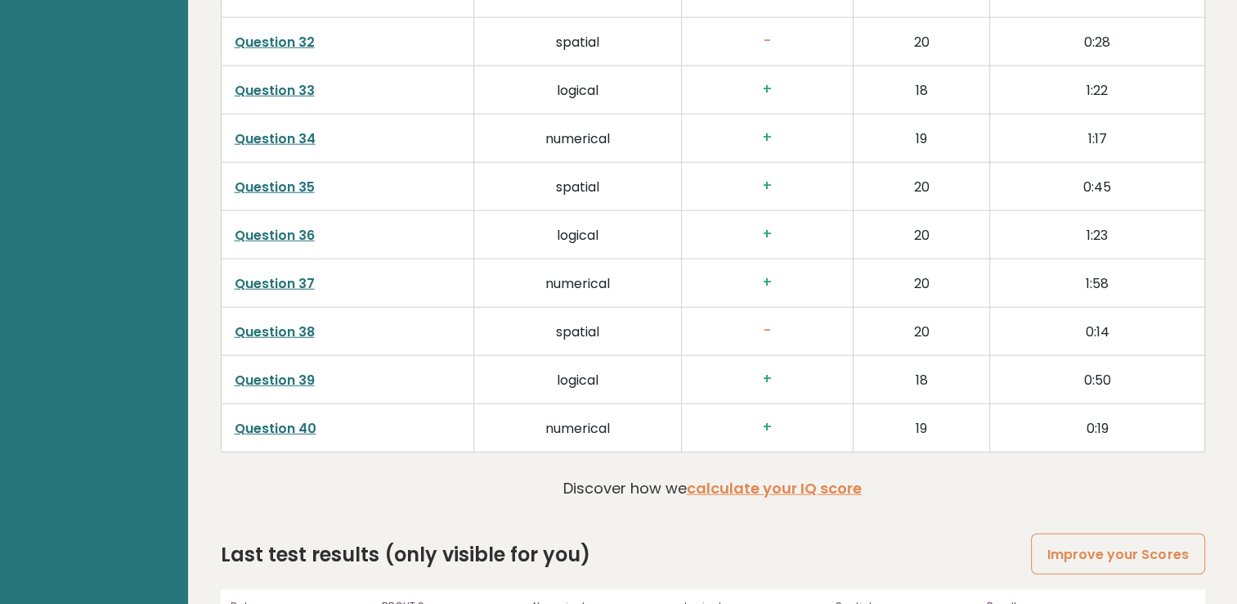
click at [254, 326] on link "Question 38" at bounding box center [275, 331] width 80 height 19
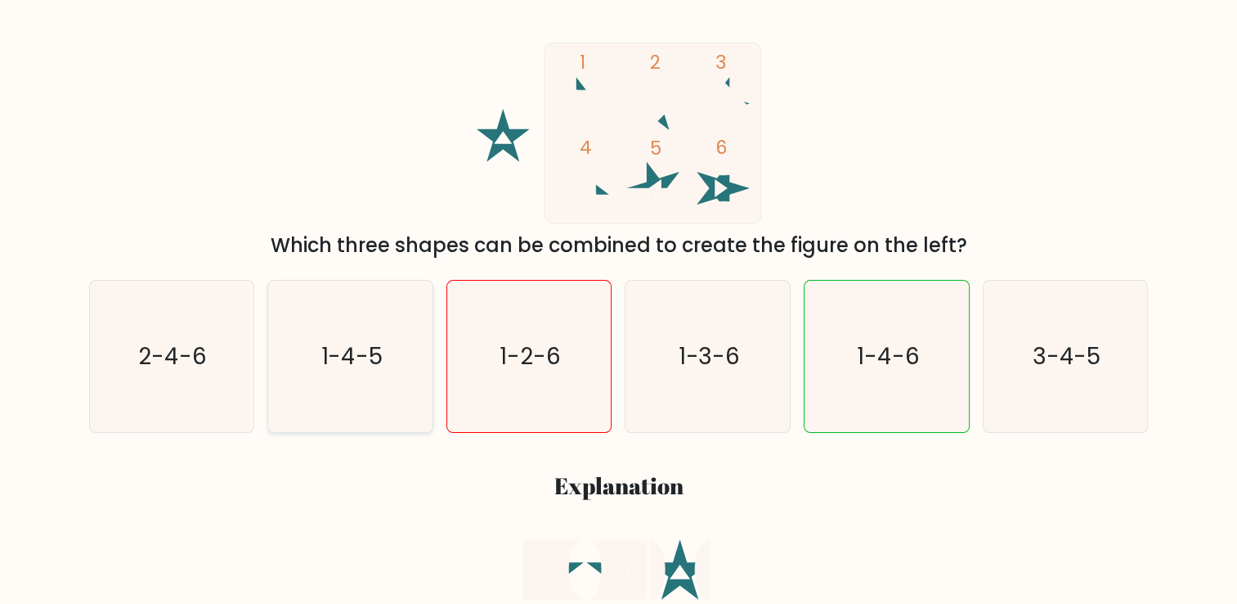
scroll to position [245, 0]
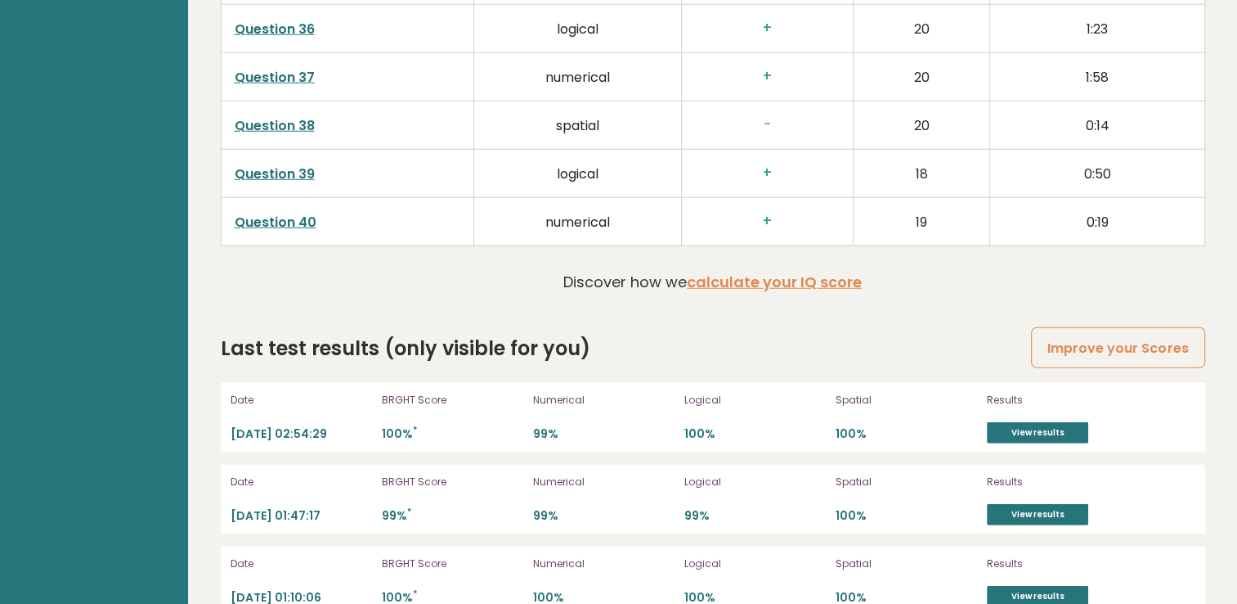
scroll to position [4405, 0]
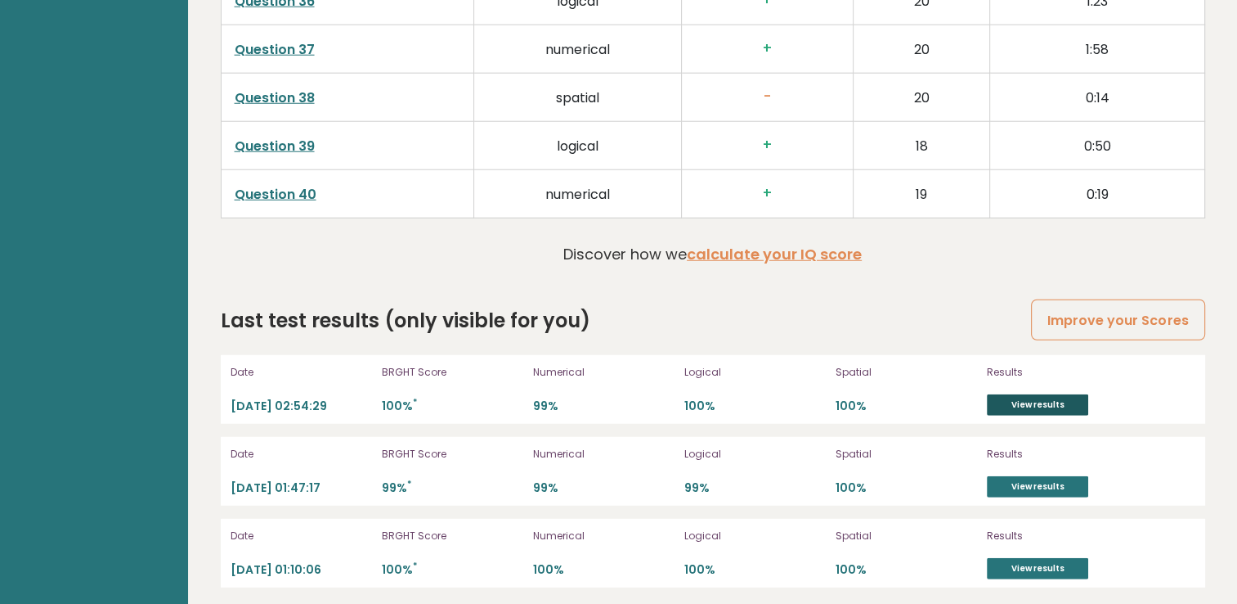
click at [1014, 394] on link "View results" at bounding box center [1037, 404] width 101 height 21
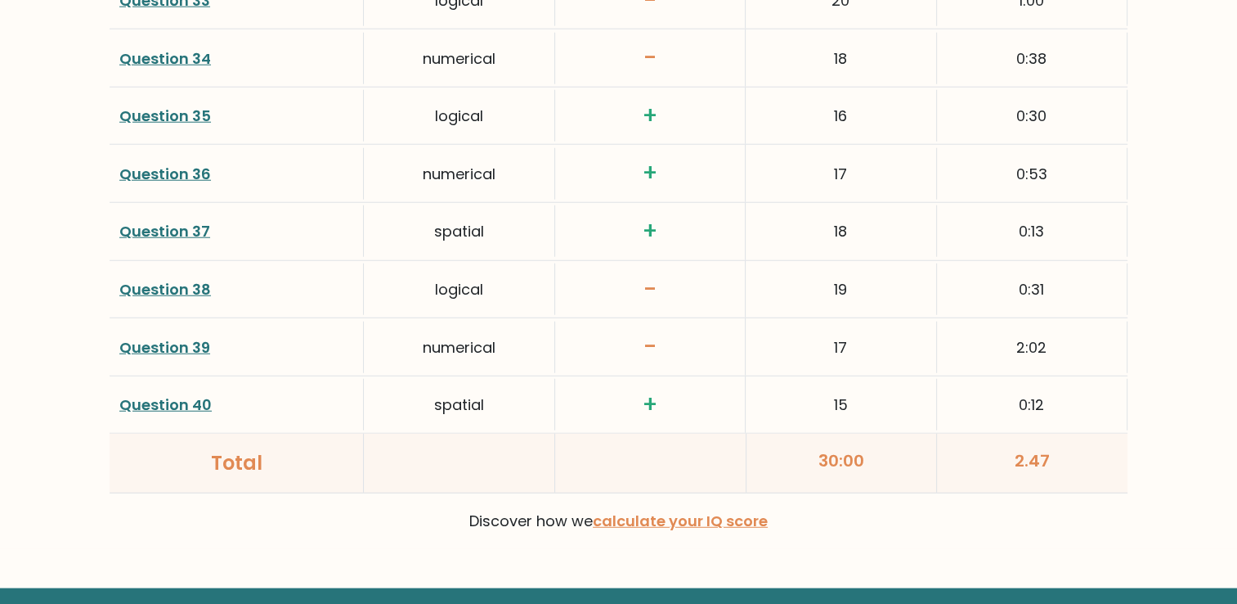
scroll to position [4320, 0]
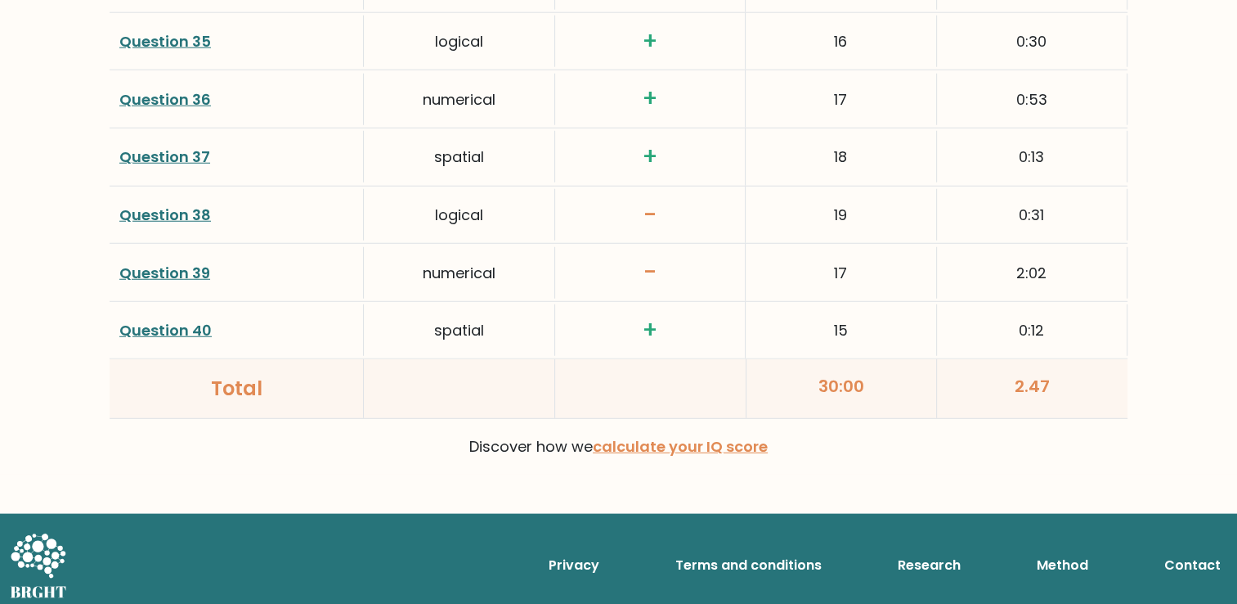
click at [149, 263] on link "Question 39" at bounding box center [164, 273] width 91 height 20
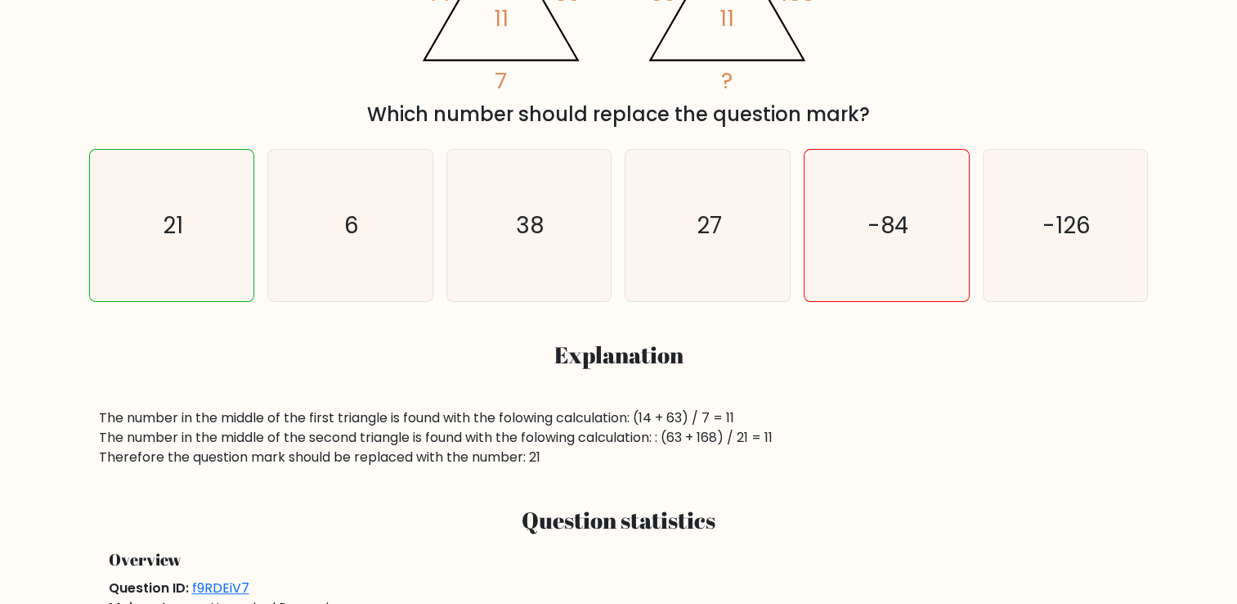
scroll to position [164, 0]
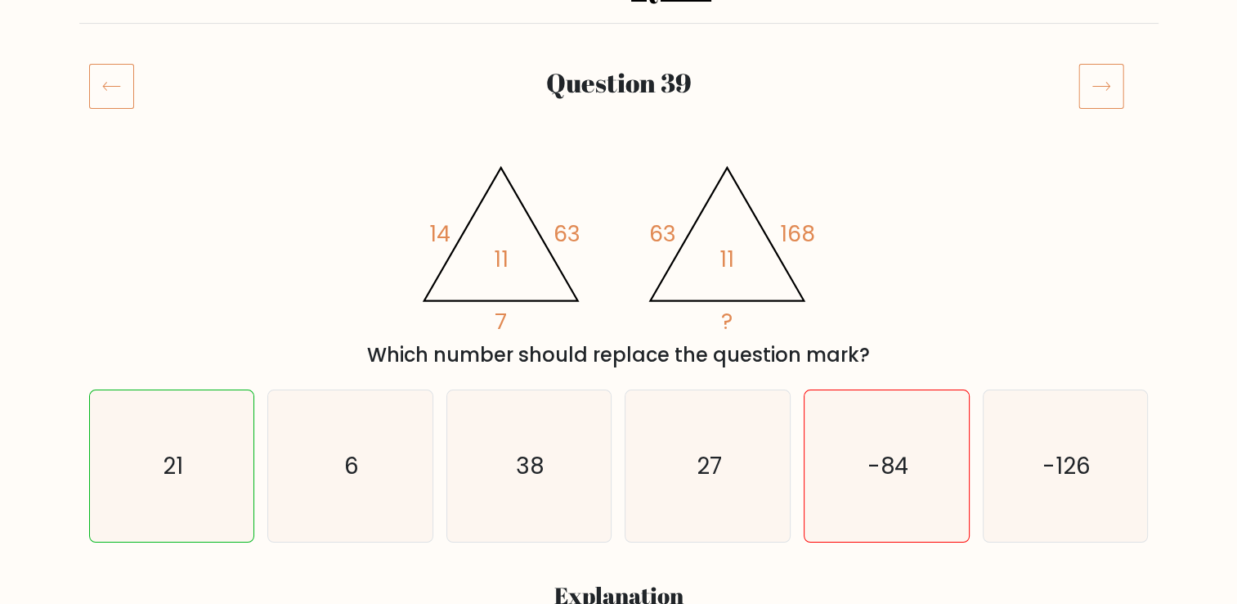
click at [101, 80] on icon at bounding box center [111, 86] width 45 height 46
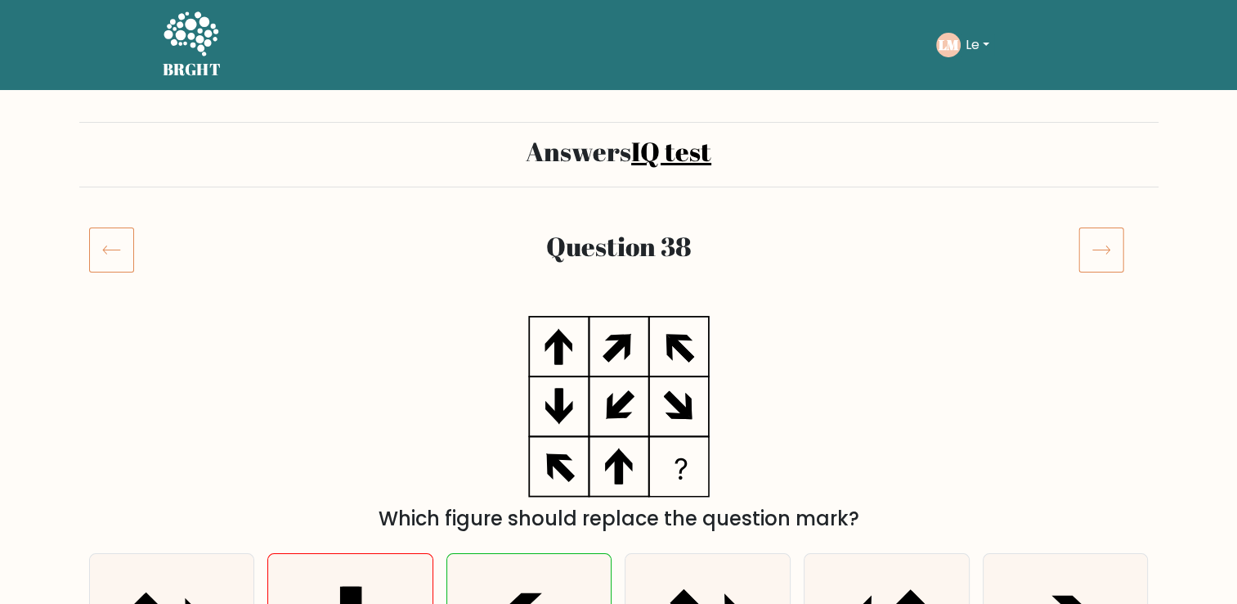
click at [111, 249] on icon at bounding box center [111, 250] width 17 height 8
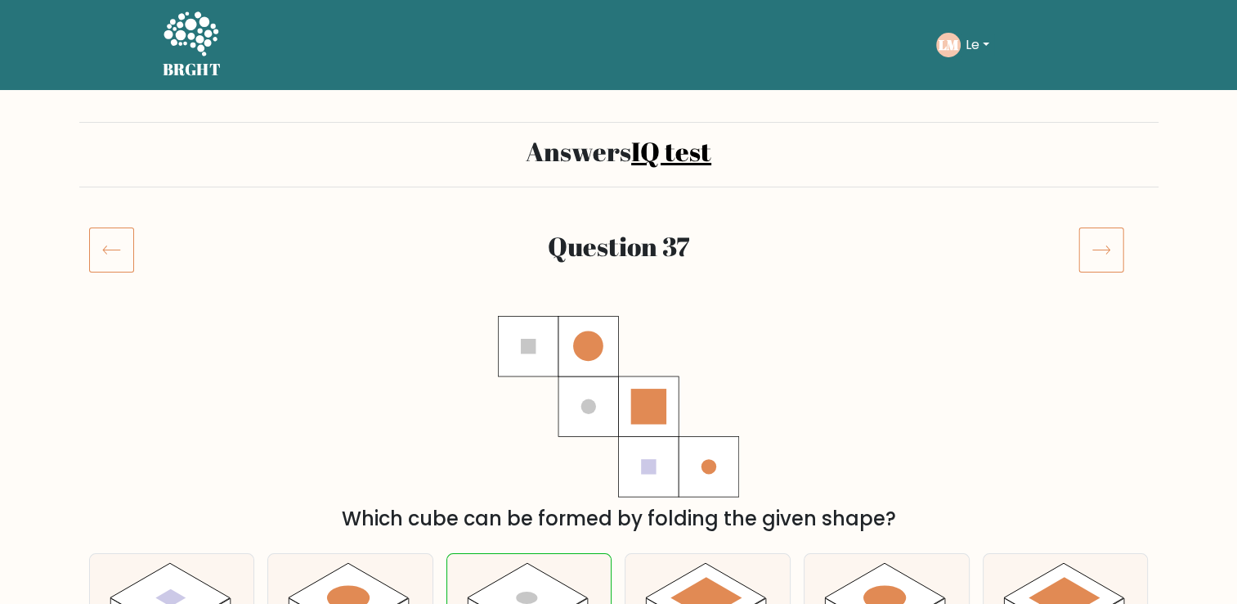
click at [89, 268] on icon at bounding box center [111, 250] width 45 height 46
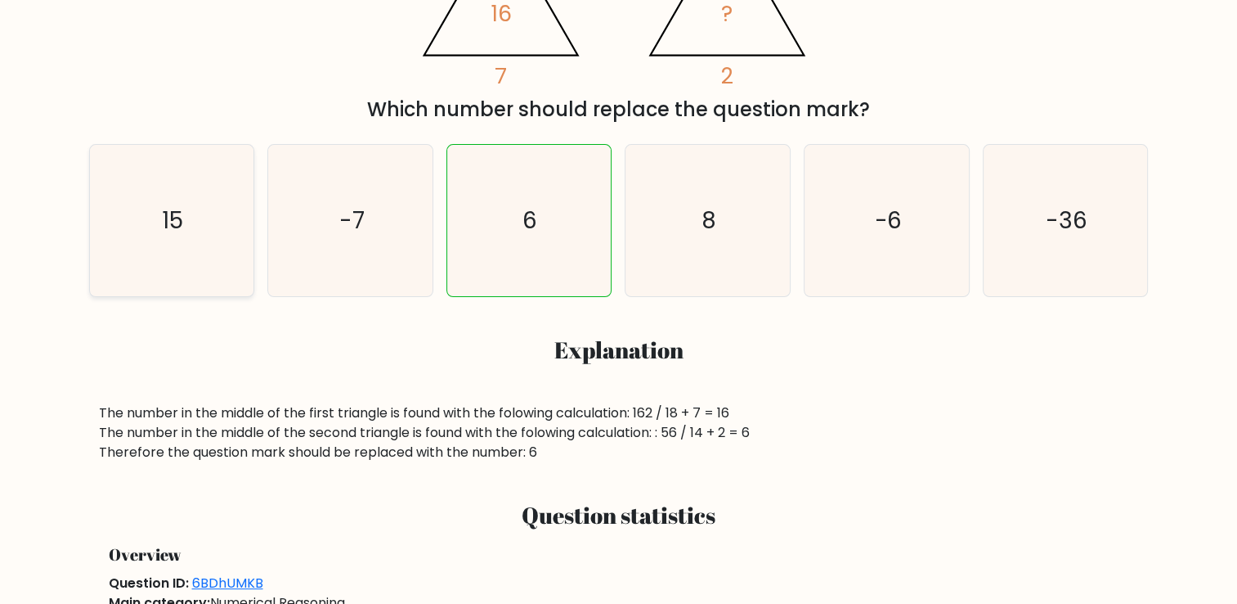
scroll to position [82, 0]
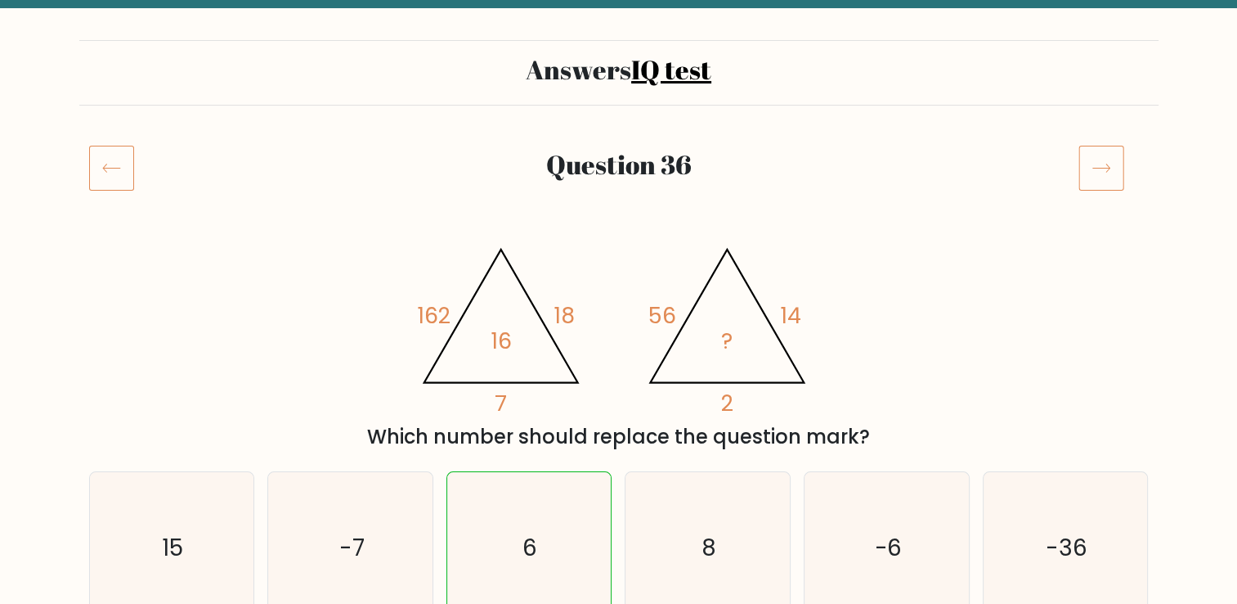
click at [113, 168] on icon at bounding box center [111, 168] width 45 height 46
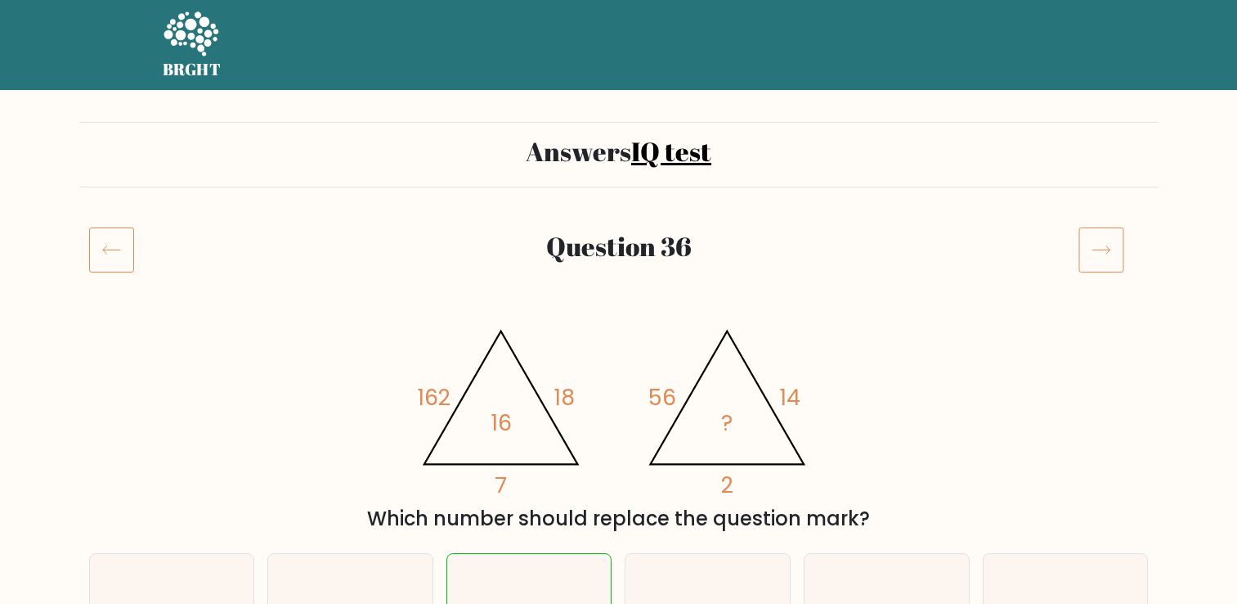
scroll to position [82, 0]
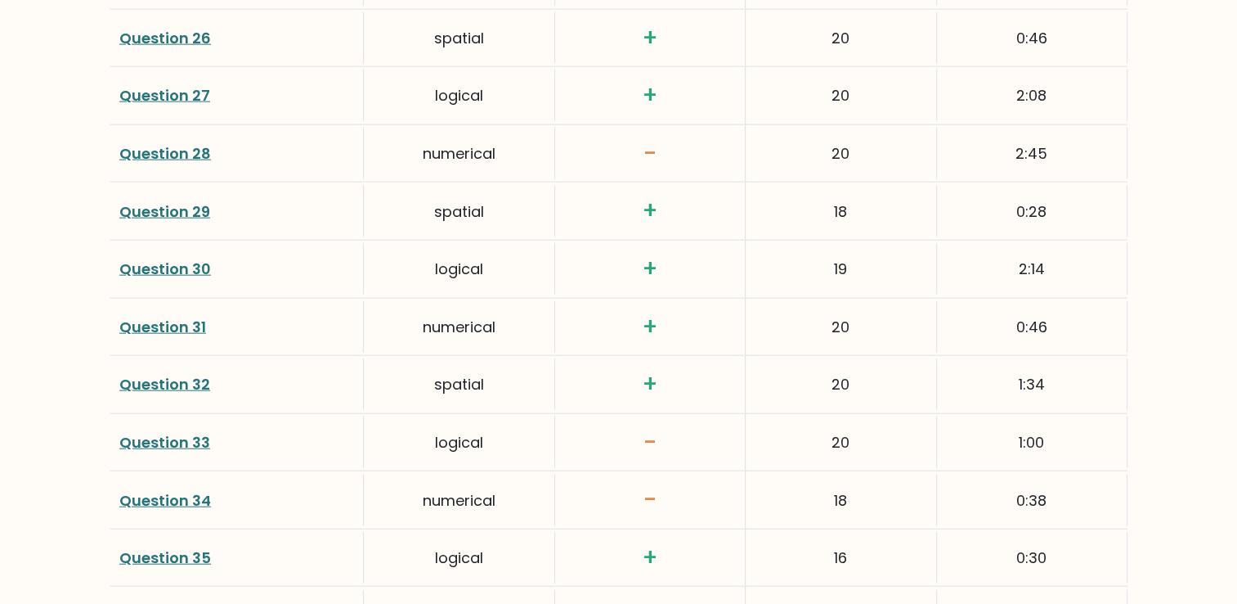
scroll to position [3829, 0]
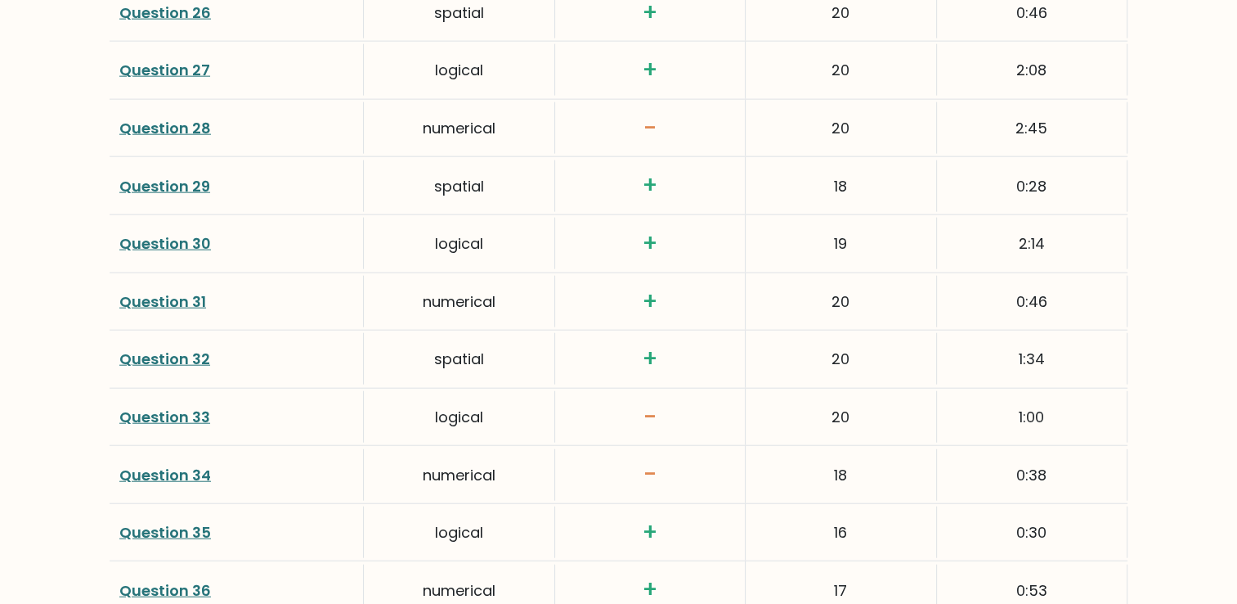
click at [172, 469] on link "Question 34" at bounding box center [165, 475] width 92 height 20
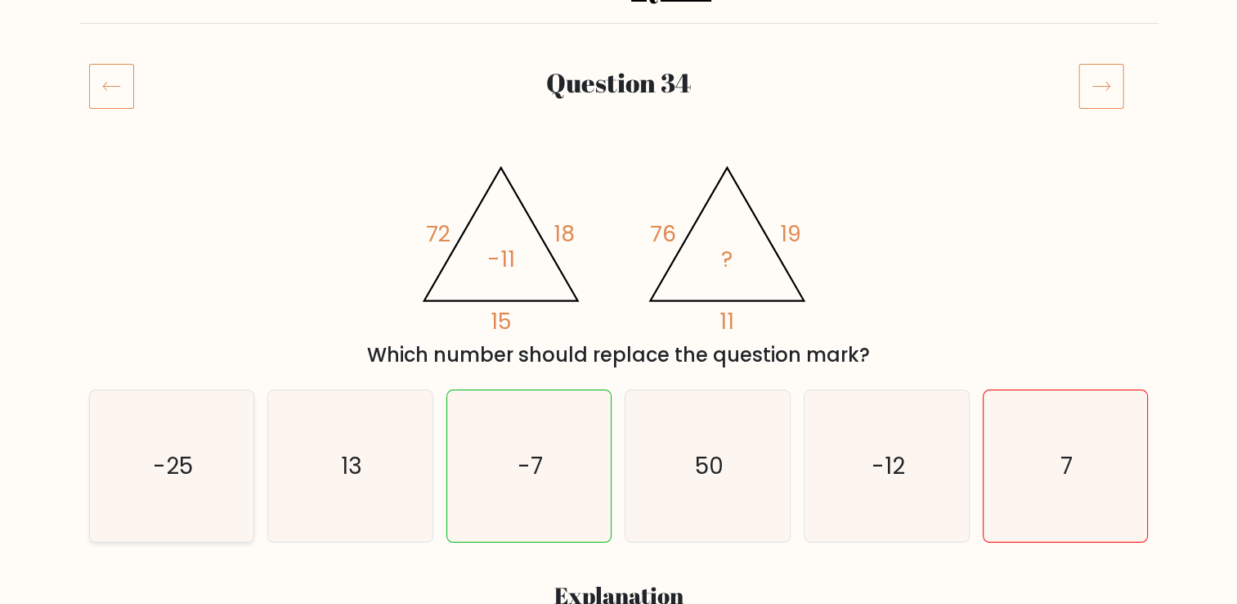
scroll to position [164, 0]
click at [95, 91] on icon at bounding box center [111, 86] width 45 height 46
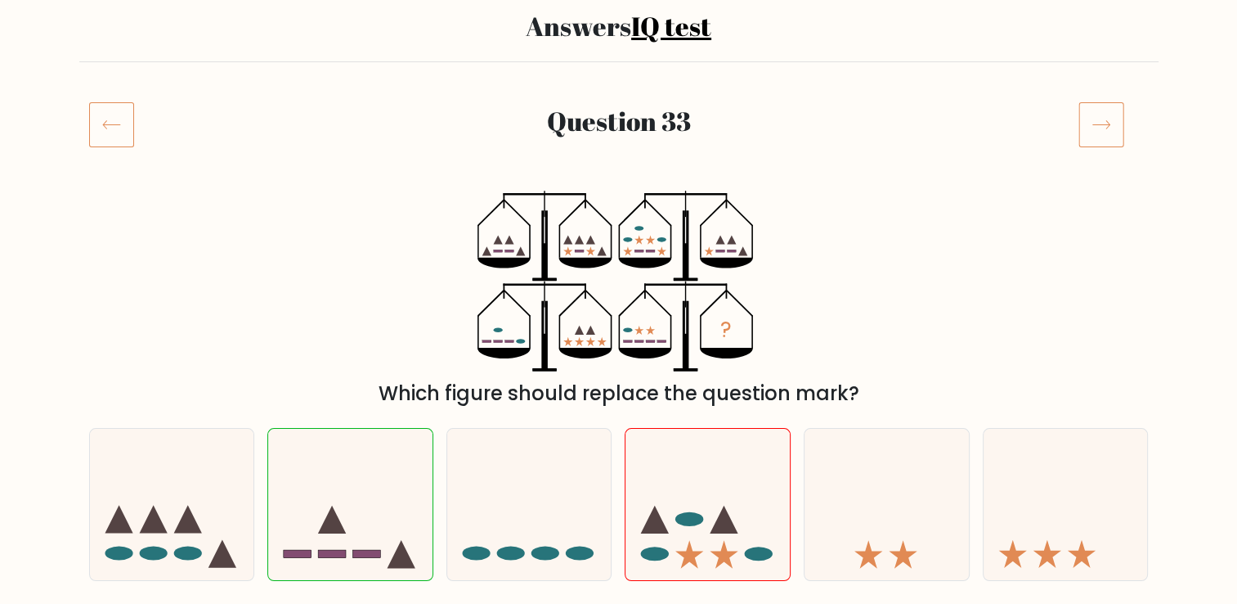
scroll to position [82, 0]
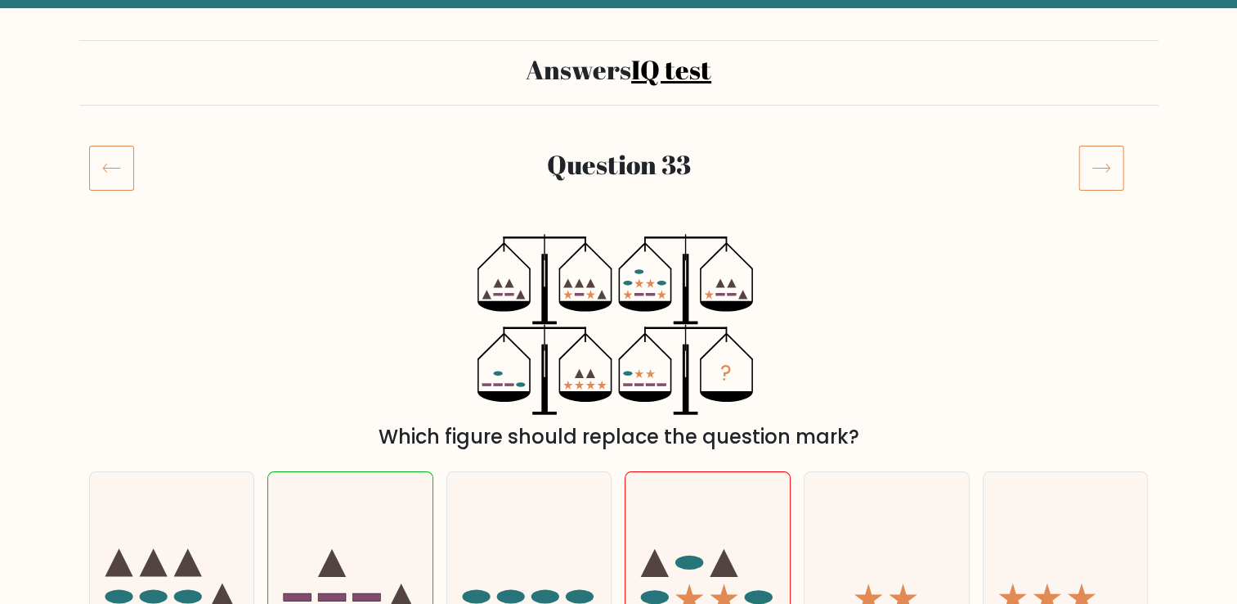
click at [117, 175] on icon at bounding box center [111, 168] width 45 height 46
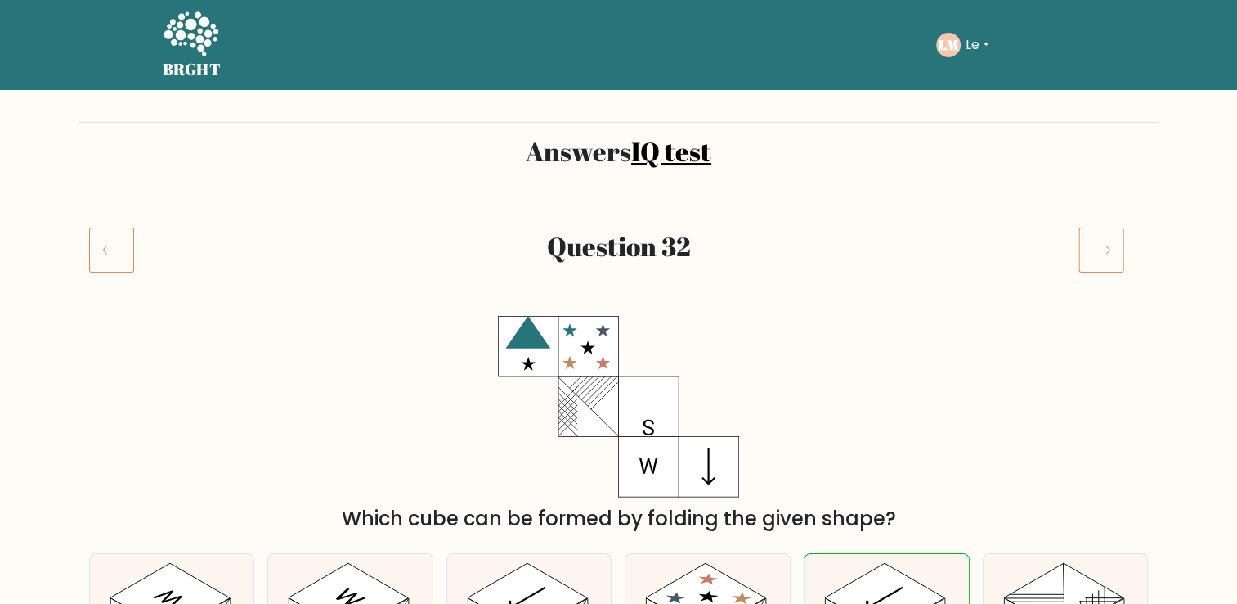
click at [110, 260] on icon at bounding box center [111, 250] width 45 height 46
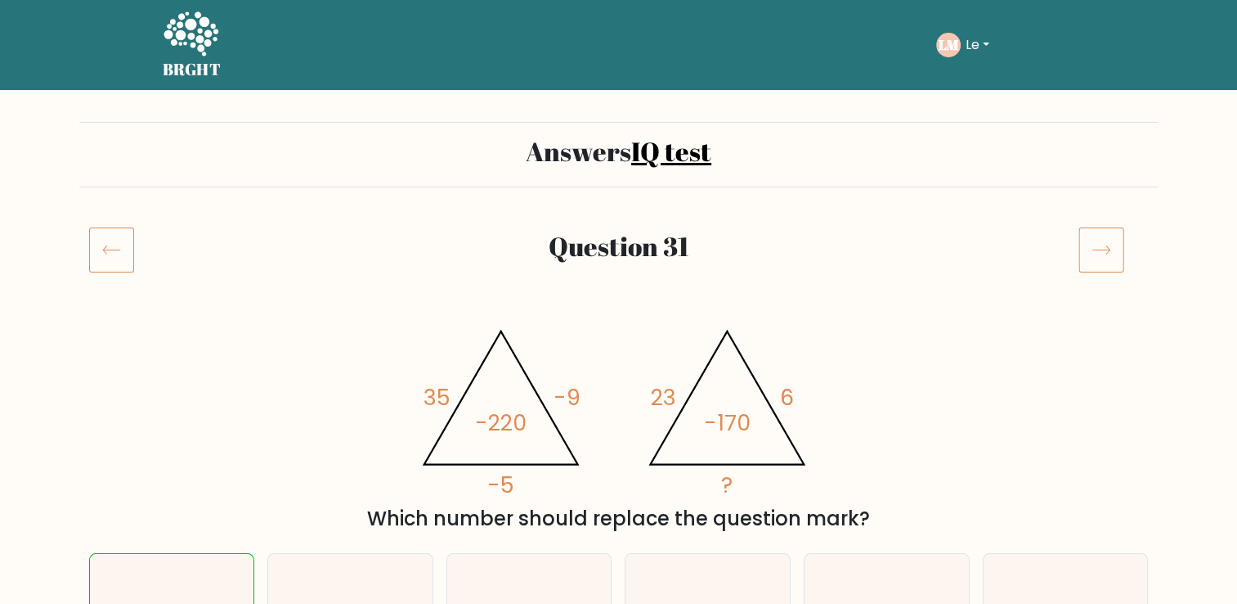
click at [119, 254] on icon at bounding box center [111, 250] width 45 height 46
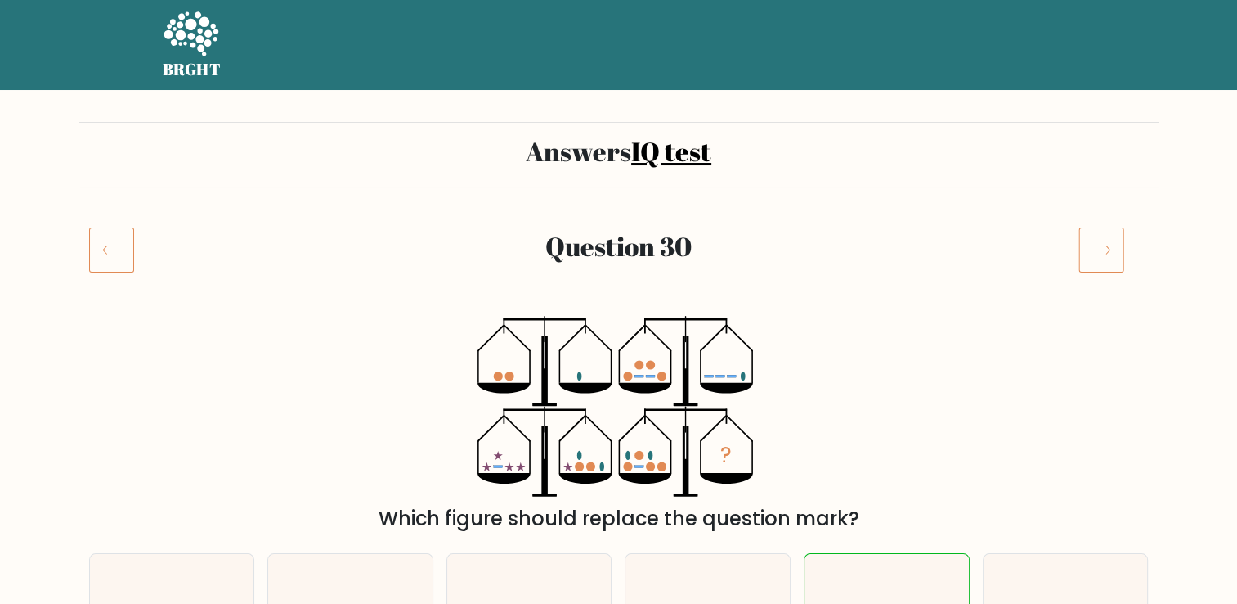
click at [119, 254] on icon at bounding box center [111, 250] width 45 height 46
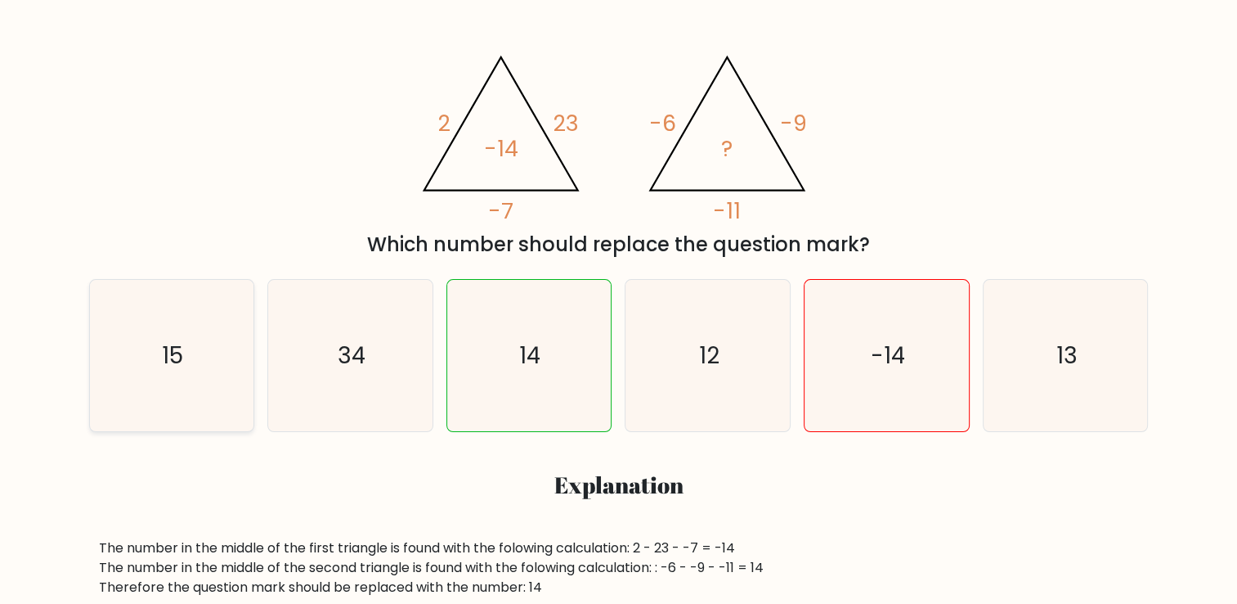
scroll to position [245, 0]
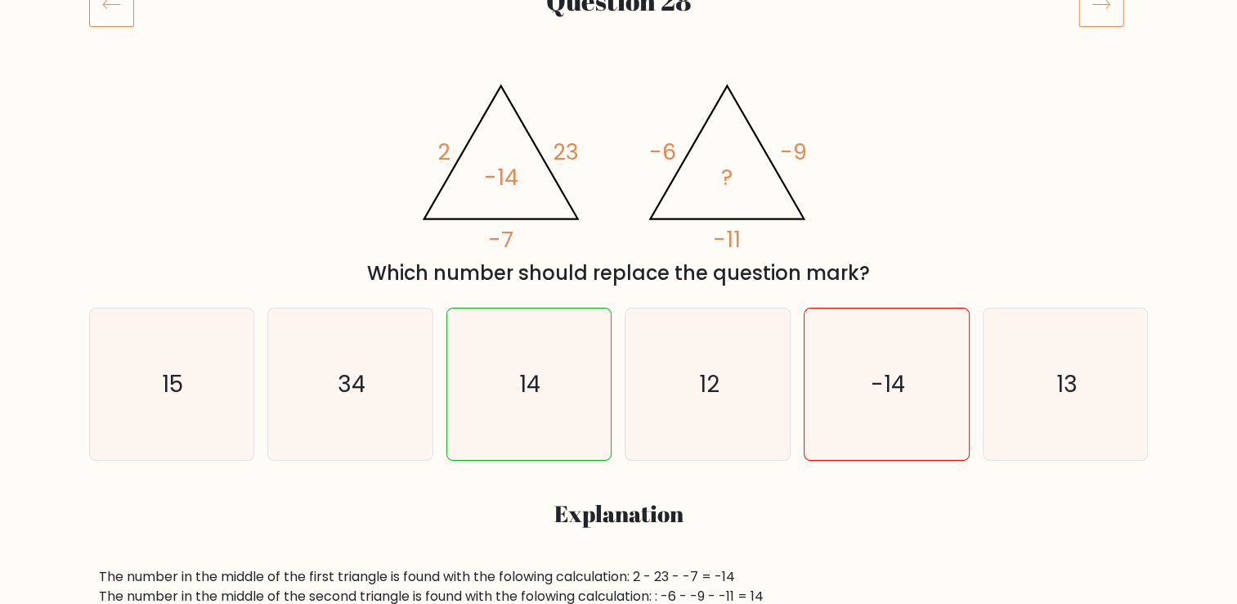
click at [96, 7] on icon at bounding box center [111, 4] width 45 height 46
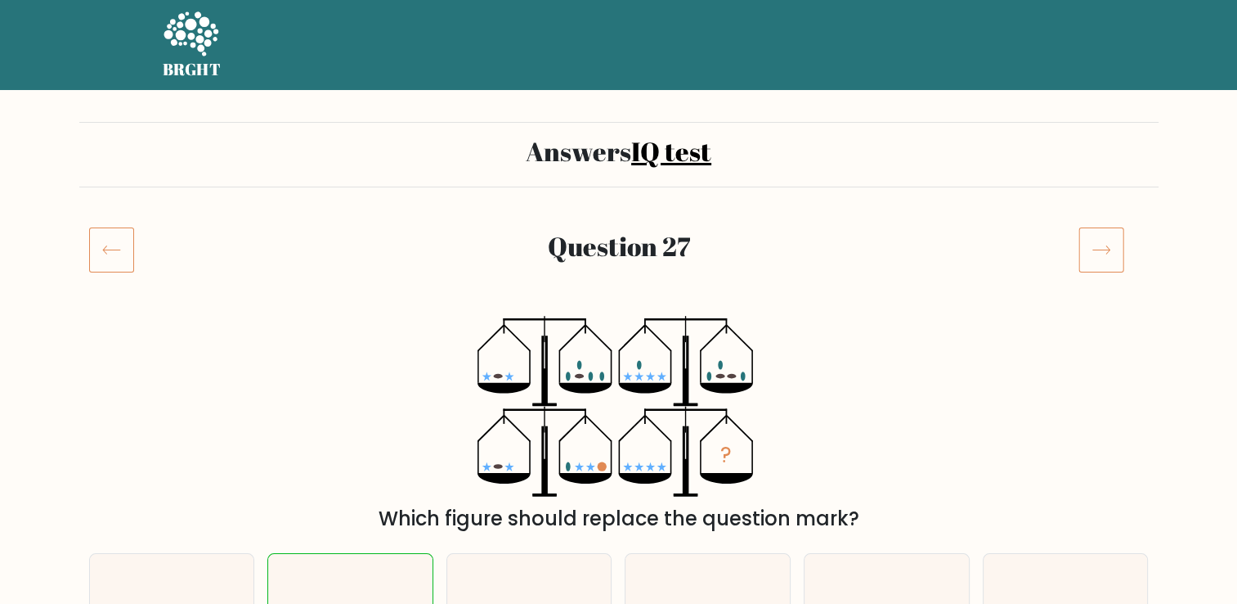
click at [105, 249] on icon at bounding box center [111, 250] width 45 height 46
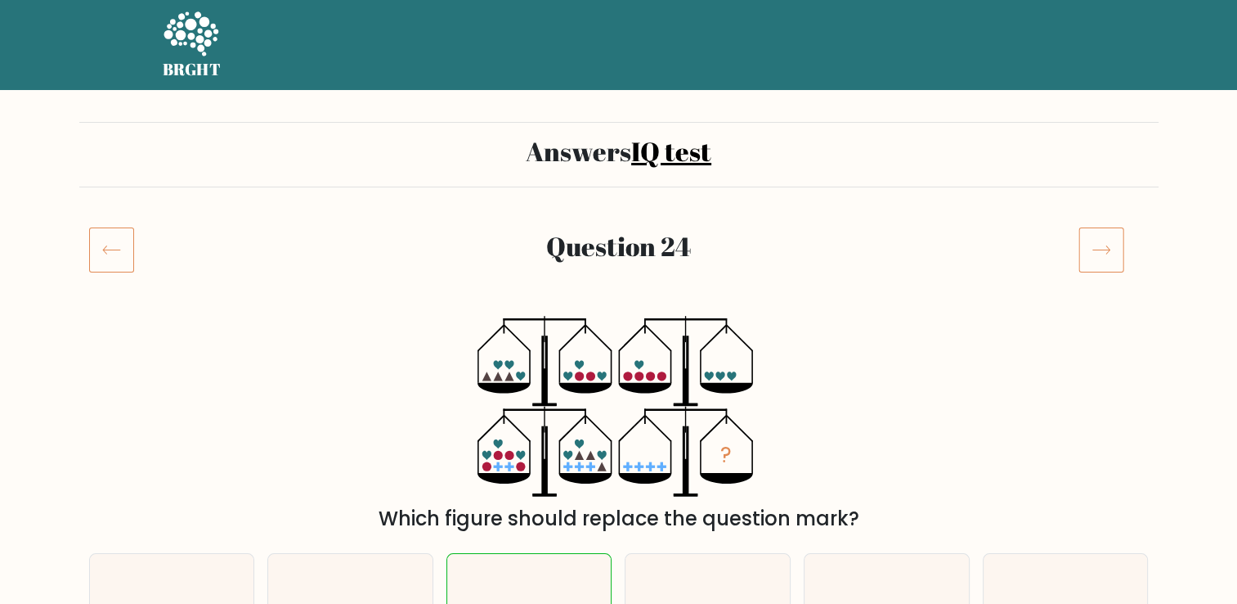
click at [99, 249] on icon at bounding box center [111, 250] width 45 height 46
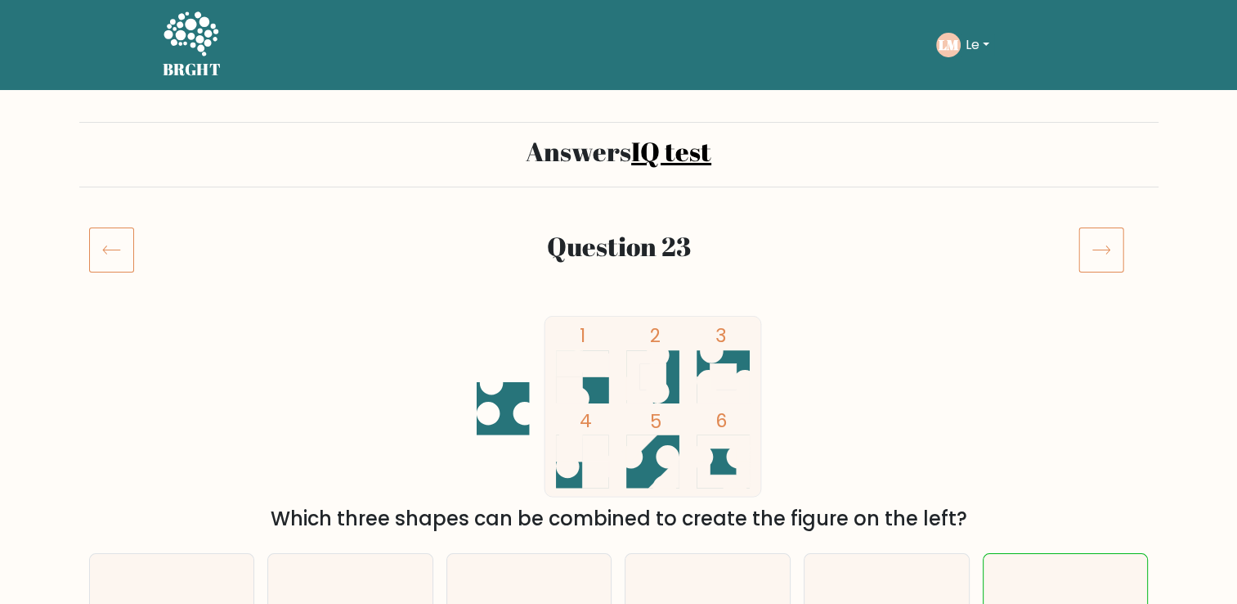
click at [99, 249] on icon at bounding box center [111, 250] width 45 height 46
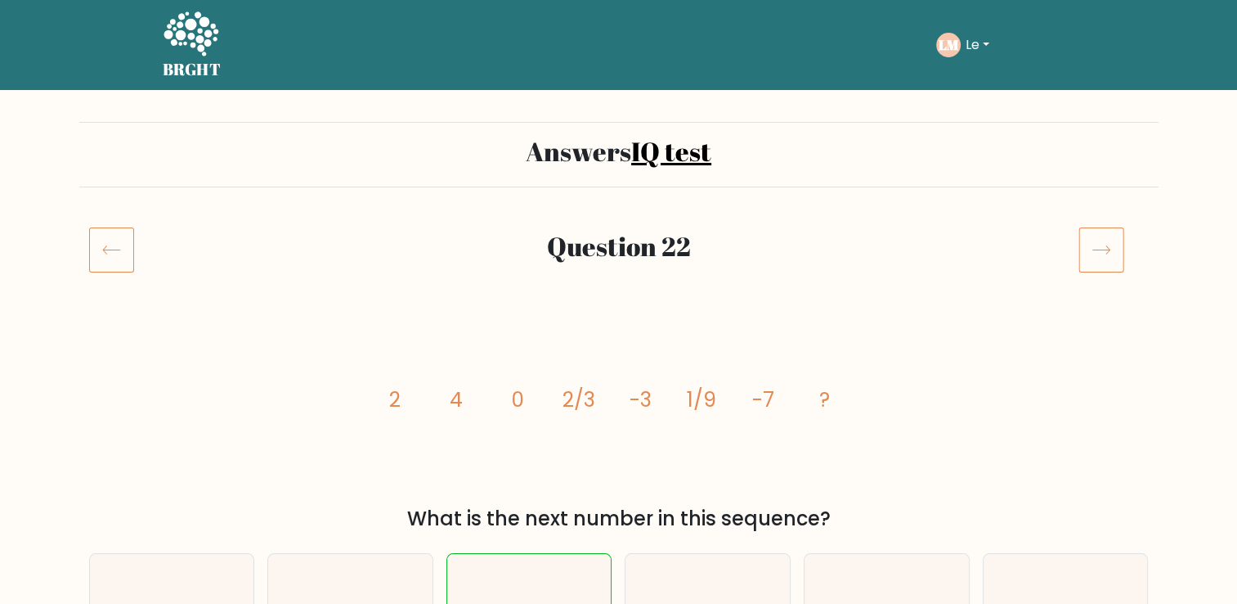
click at [1098, 249] on icon at bounding box center [1101, 250] width 17 height 8
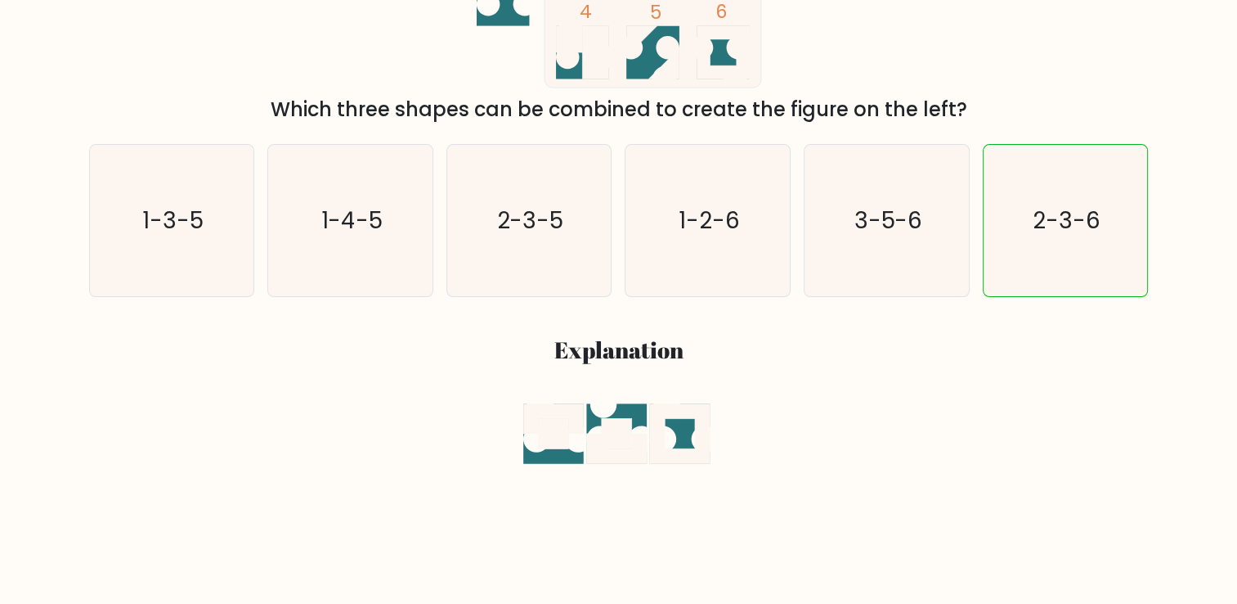
scroll to position [82, 0]
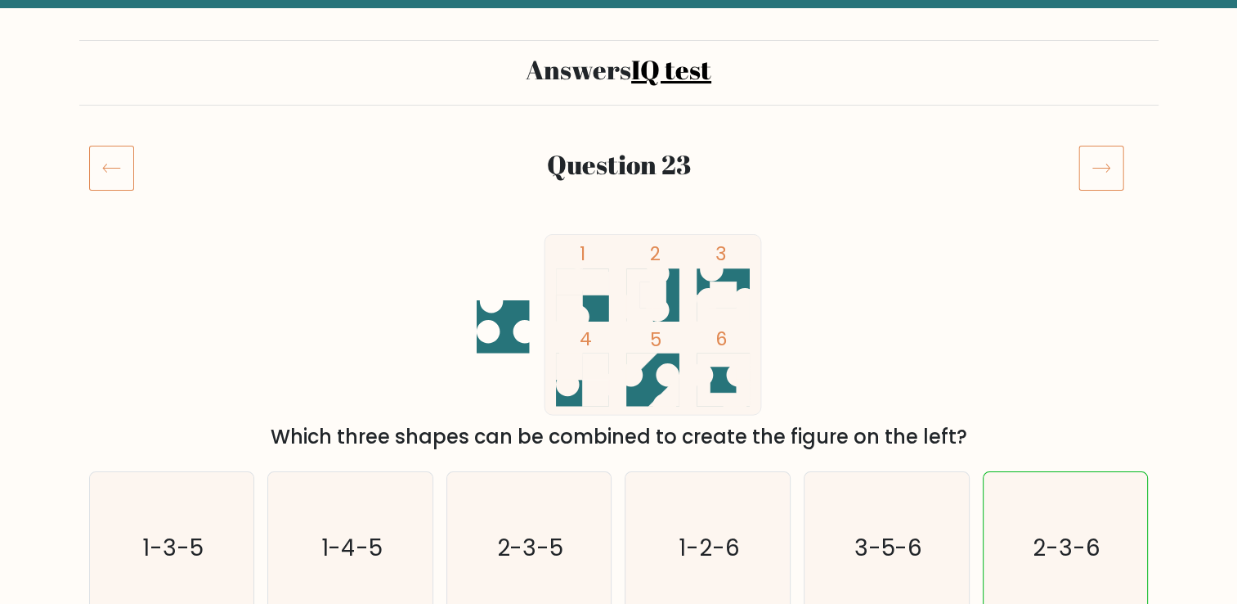
click at [111, 159] on icon at bounding box center [111, 168] width 45 height 46
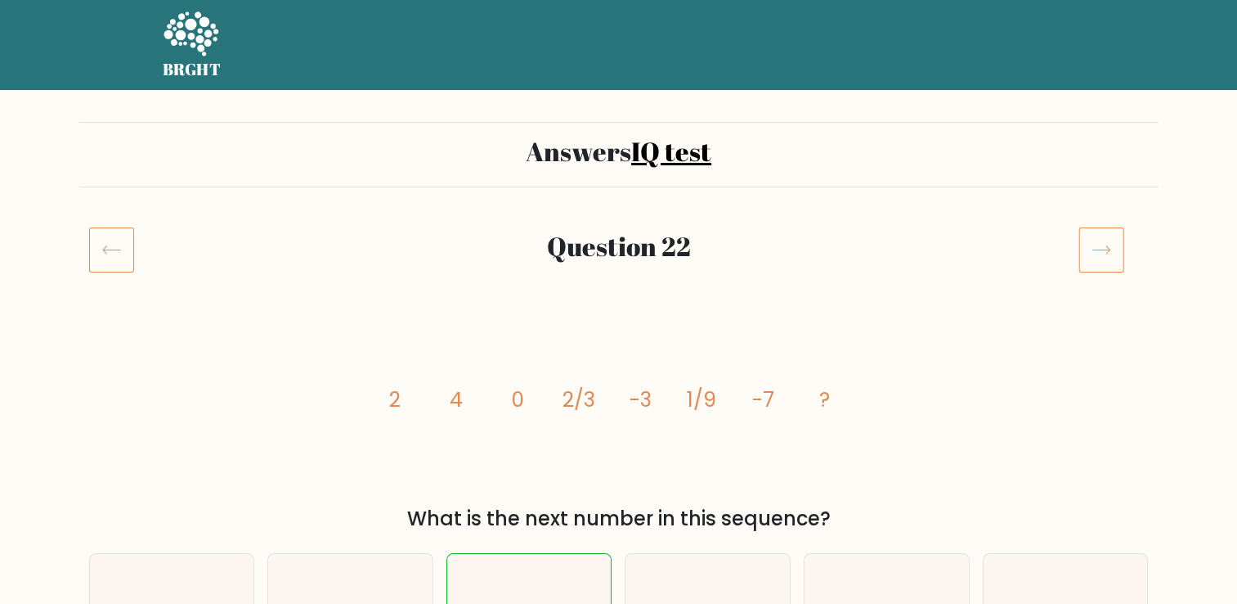
click at [115, 168] on div "Answers IQ test" at bounding box center [619, 154] width 1080 height 65
click at [110, 228] on rect at bounding box center [111, 250] width 44 height 44
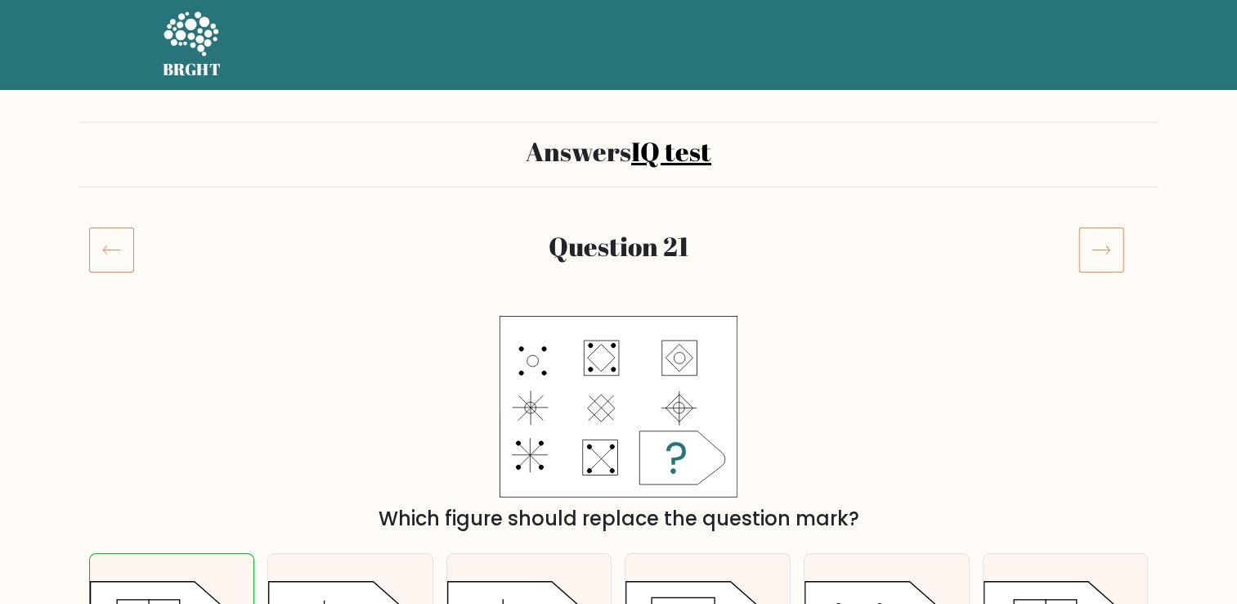
click at [112, 241] on icon at bounding box center [111, 250] width 45 height 46
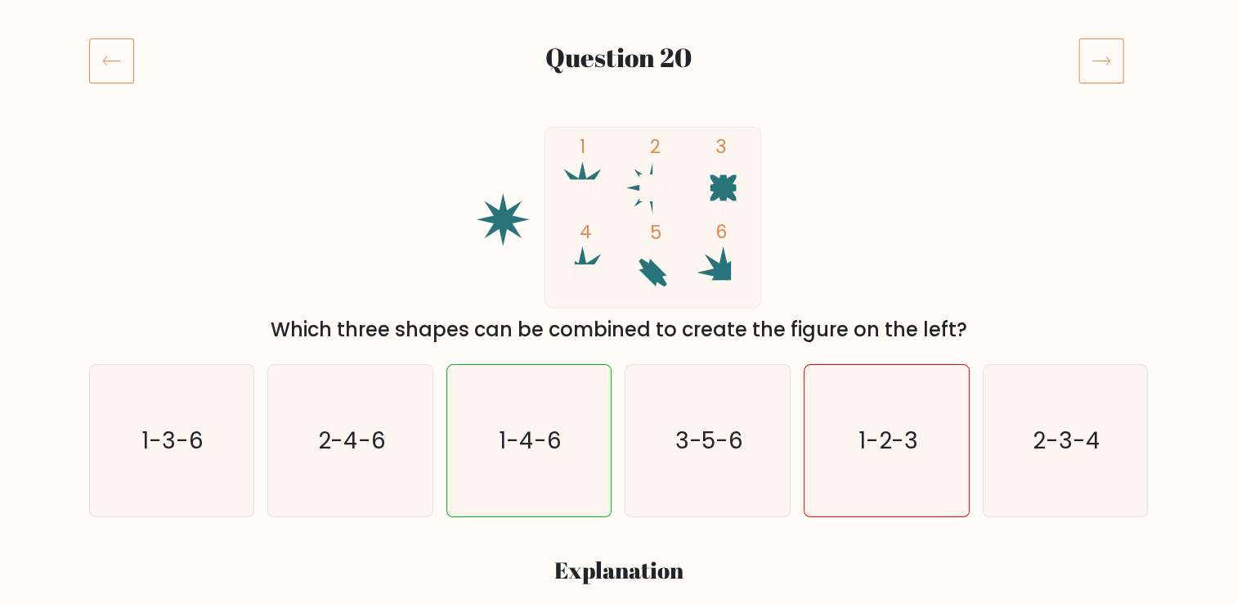
scroll to position [164, 0]
